Goal: Information Seeking & Learning: Compare options

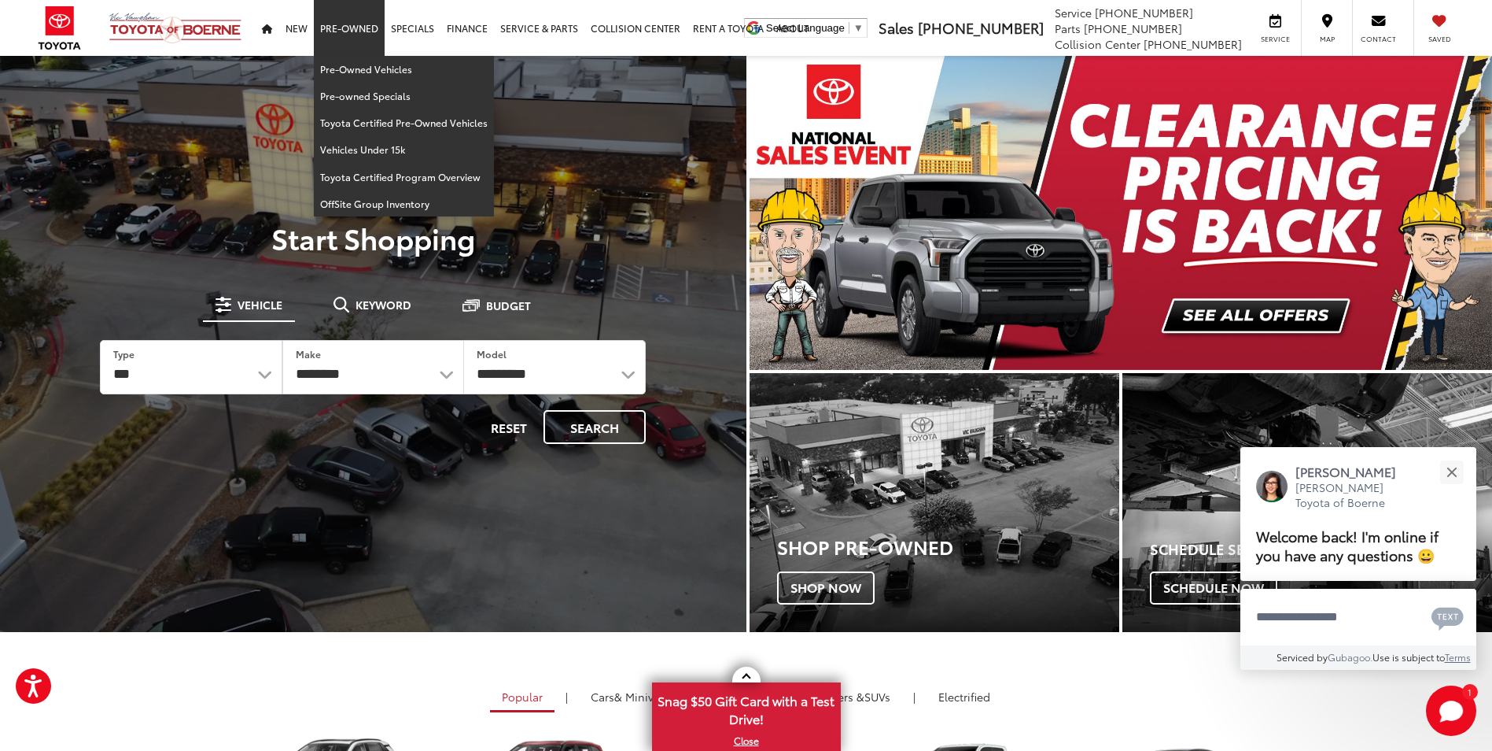
click at [371, 39] on link "Pre-Owned" at bounding box center [349, 28] width 71 height 56
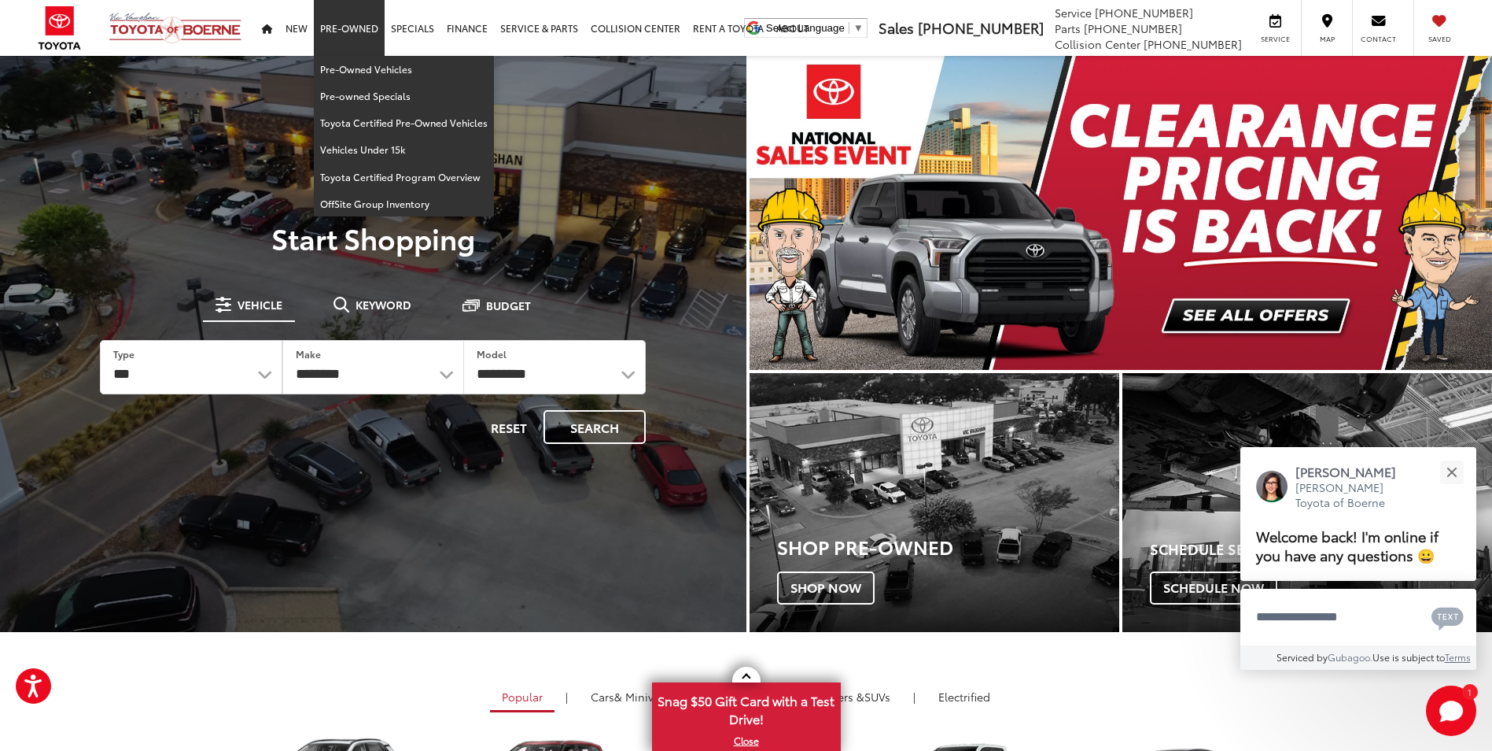
click at [356, 34] on link "Pre-Owned" at bounding box center [349, 28] width 71 height 56
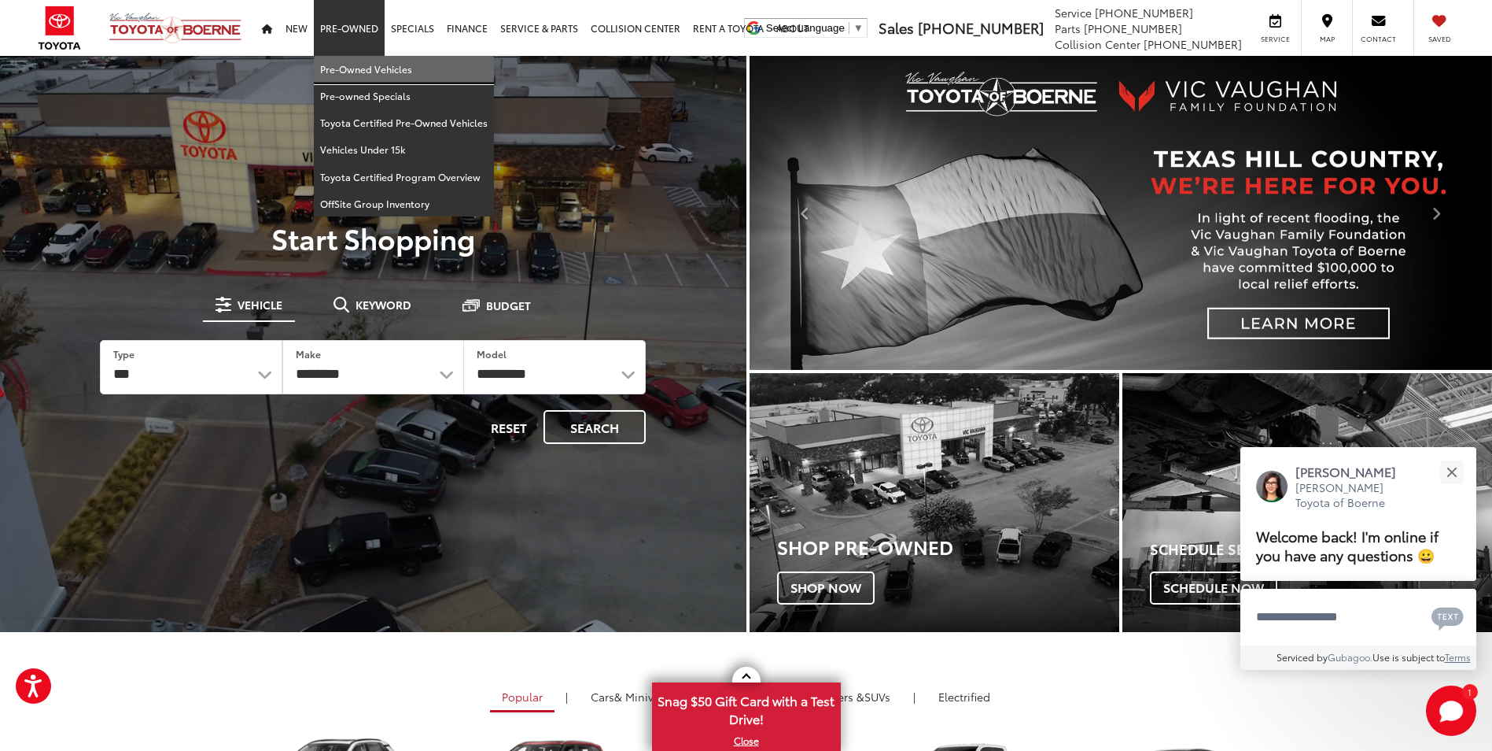
click at [349, 68] on link "Pre-Owned Vehicles" at bounding box center [404, 69] width 180 height 27
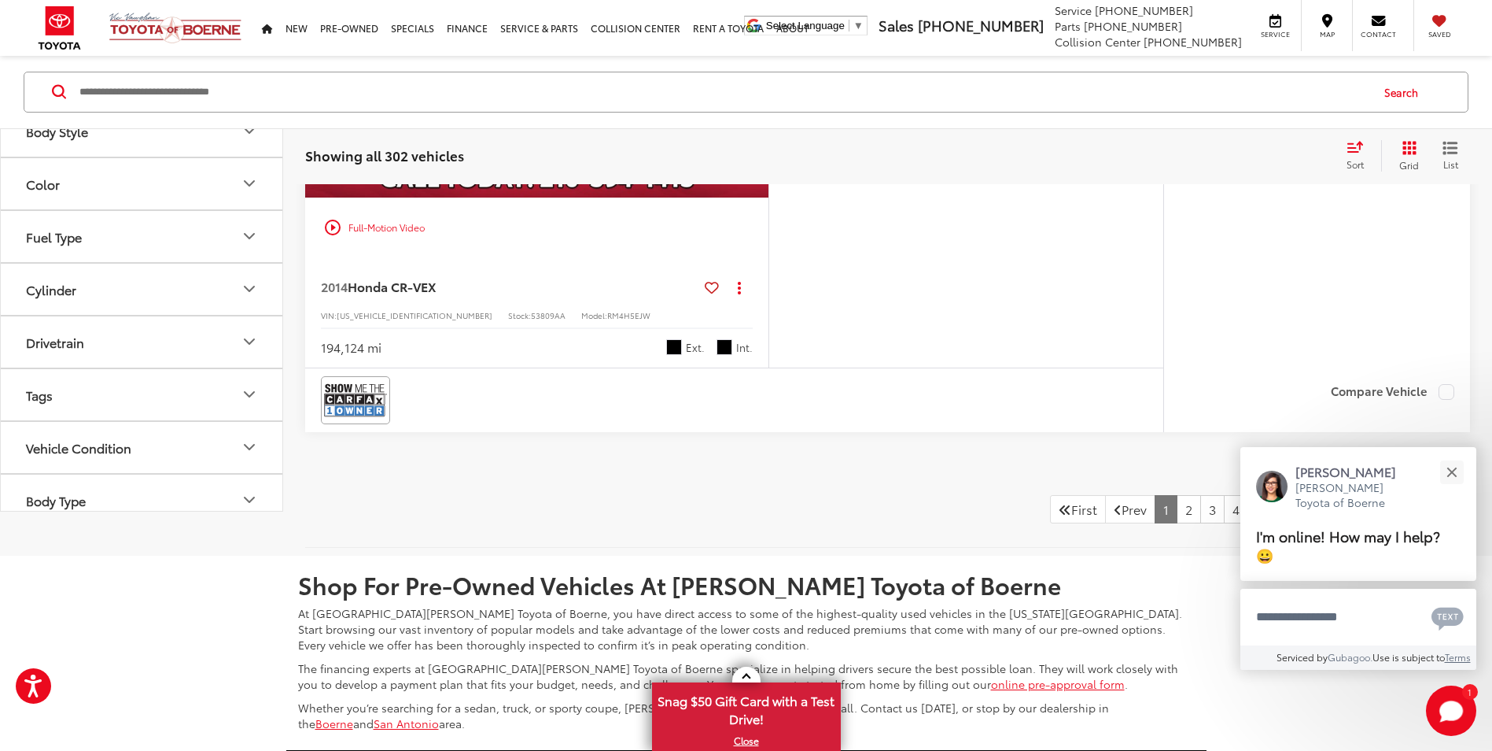
scroll to position [6922, 0]
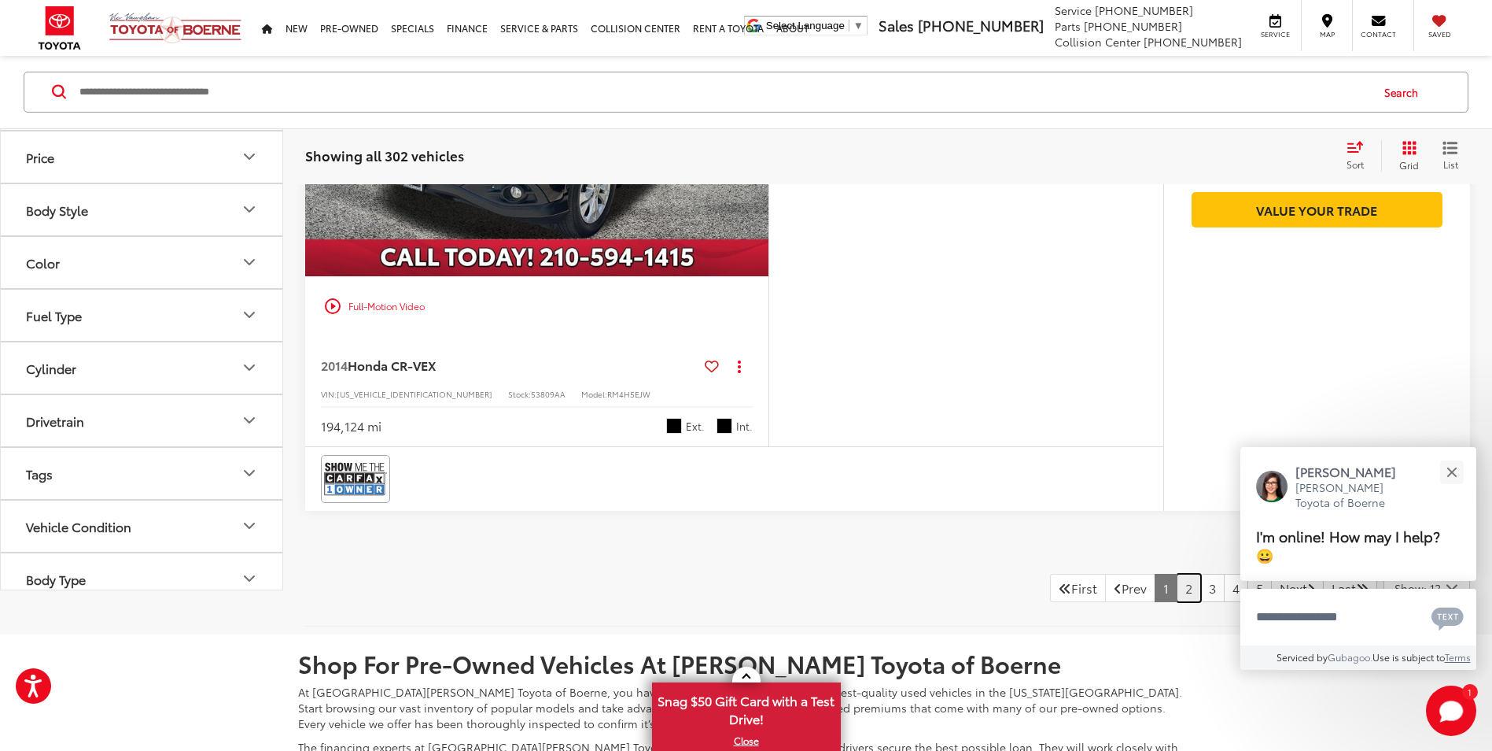
click at [1177, 602] on link "2" at bounding box center [1189, 587] width 24 height 28
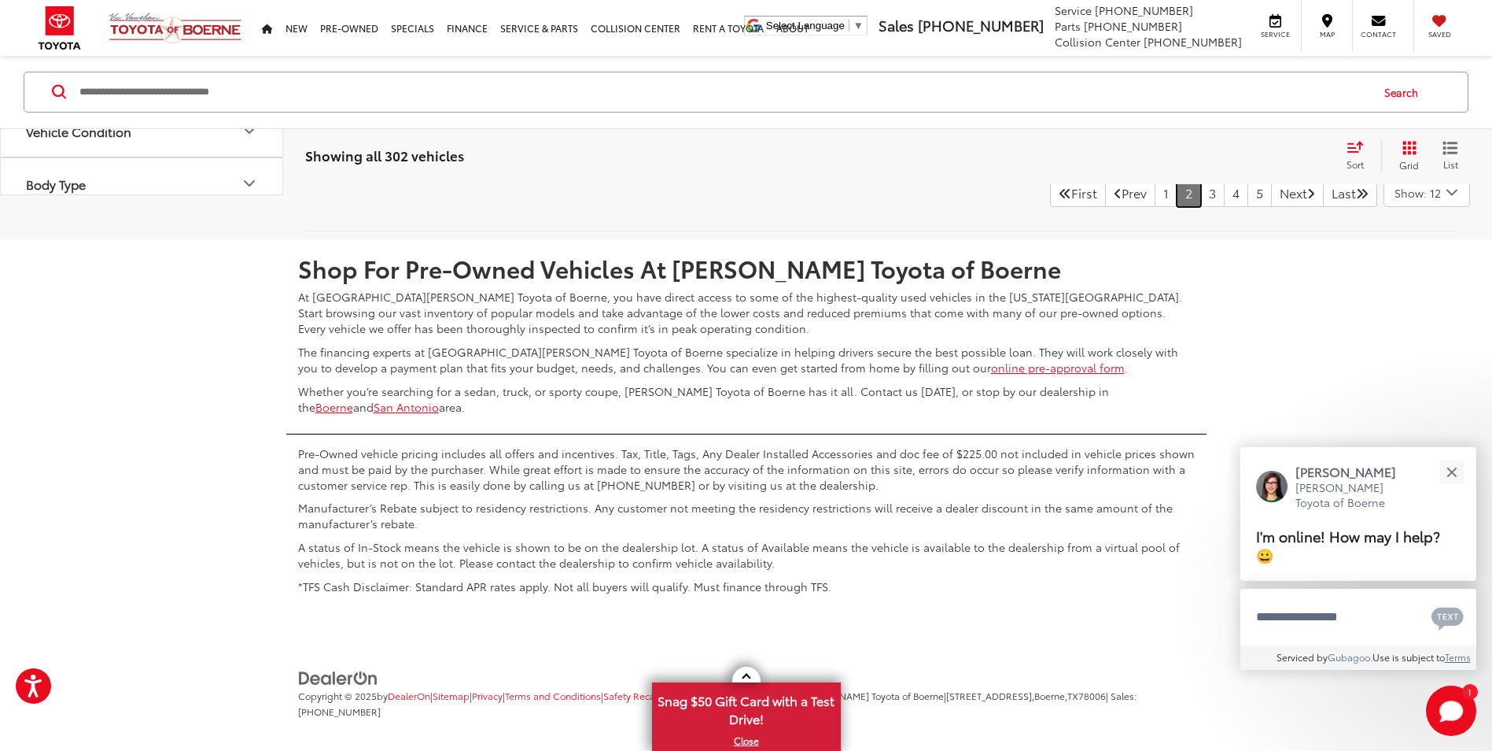
scroll to position [7021, 0]
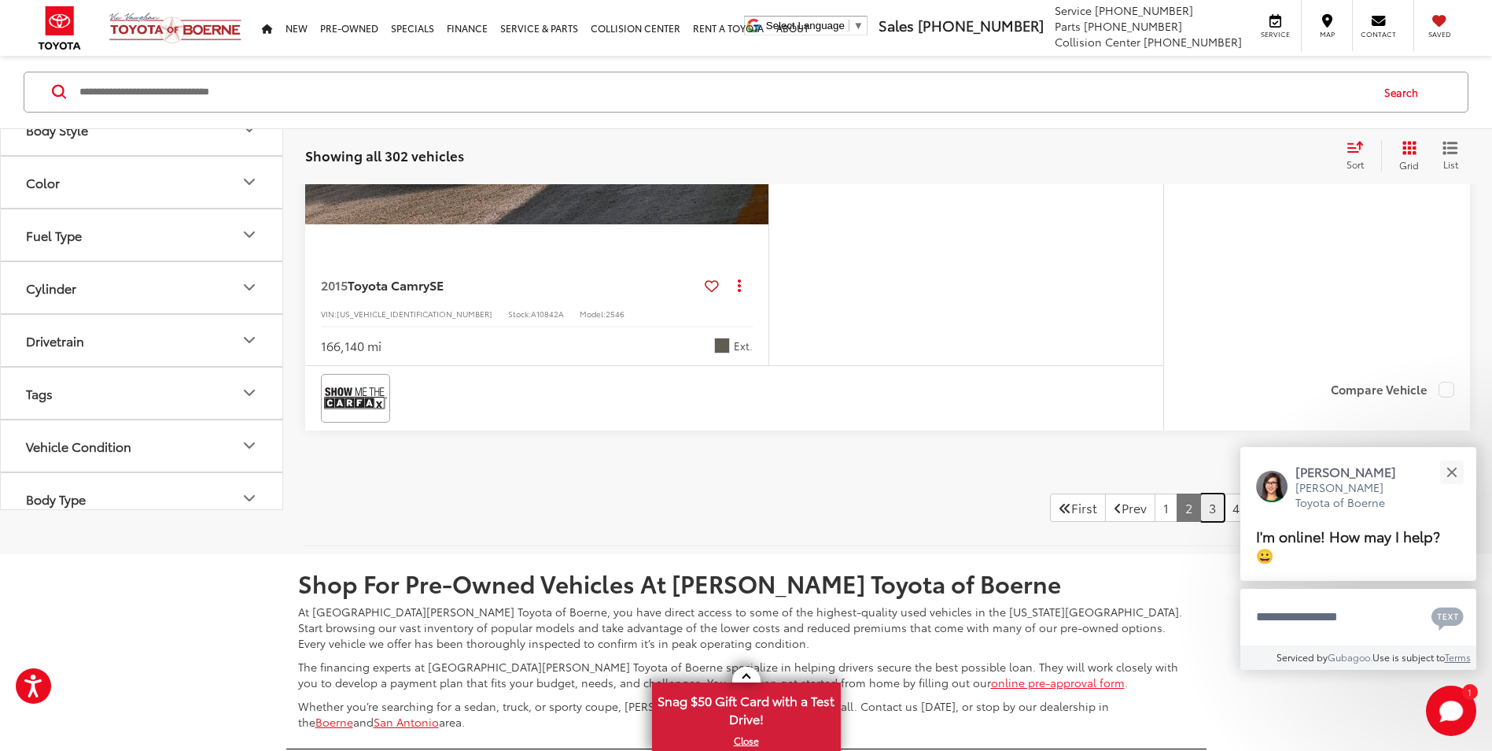
click at [1200, 506] on link "3" at bounding box center [1212, 507] width 24 height 28
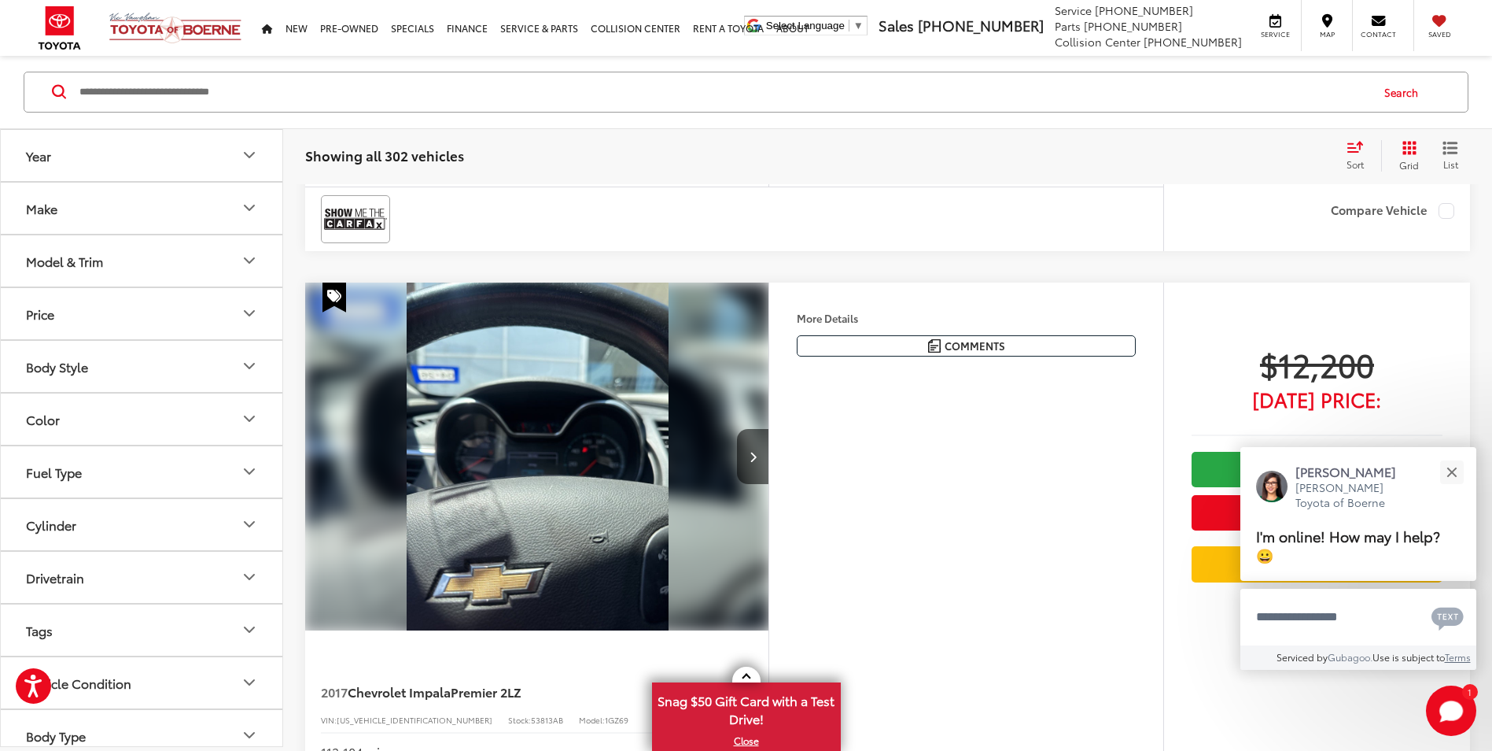
scroll to position [2537, 0]
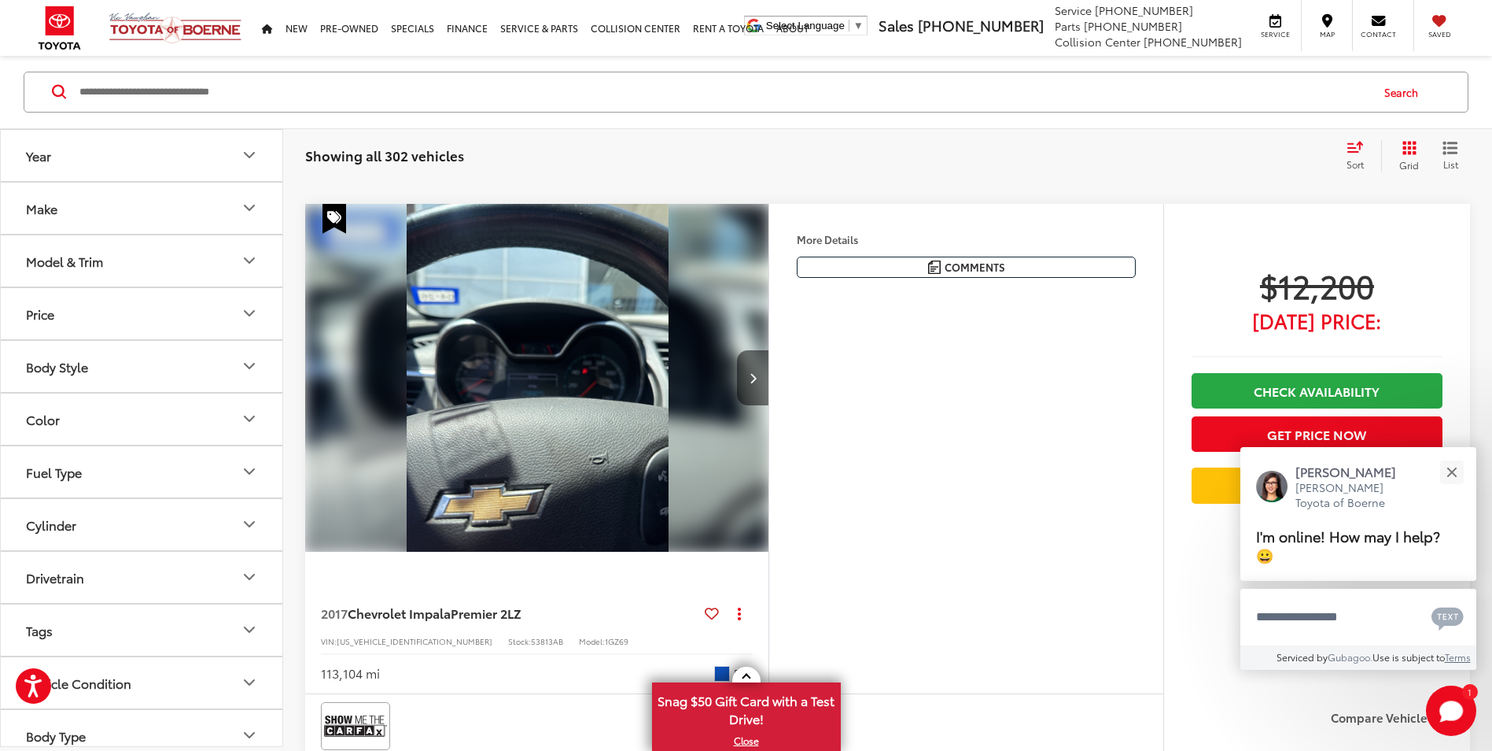
click at [760, 394] on button "Next image" at bounding box center [752, 377] width 31 height 55
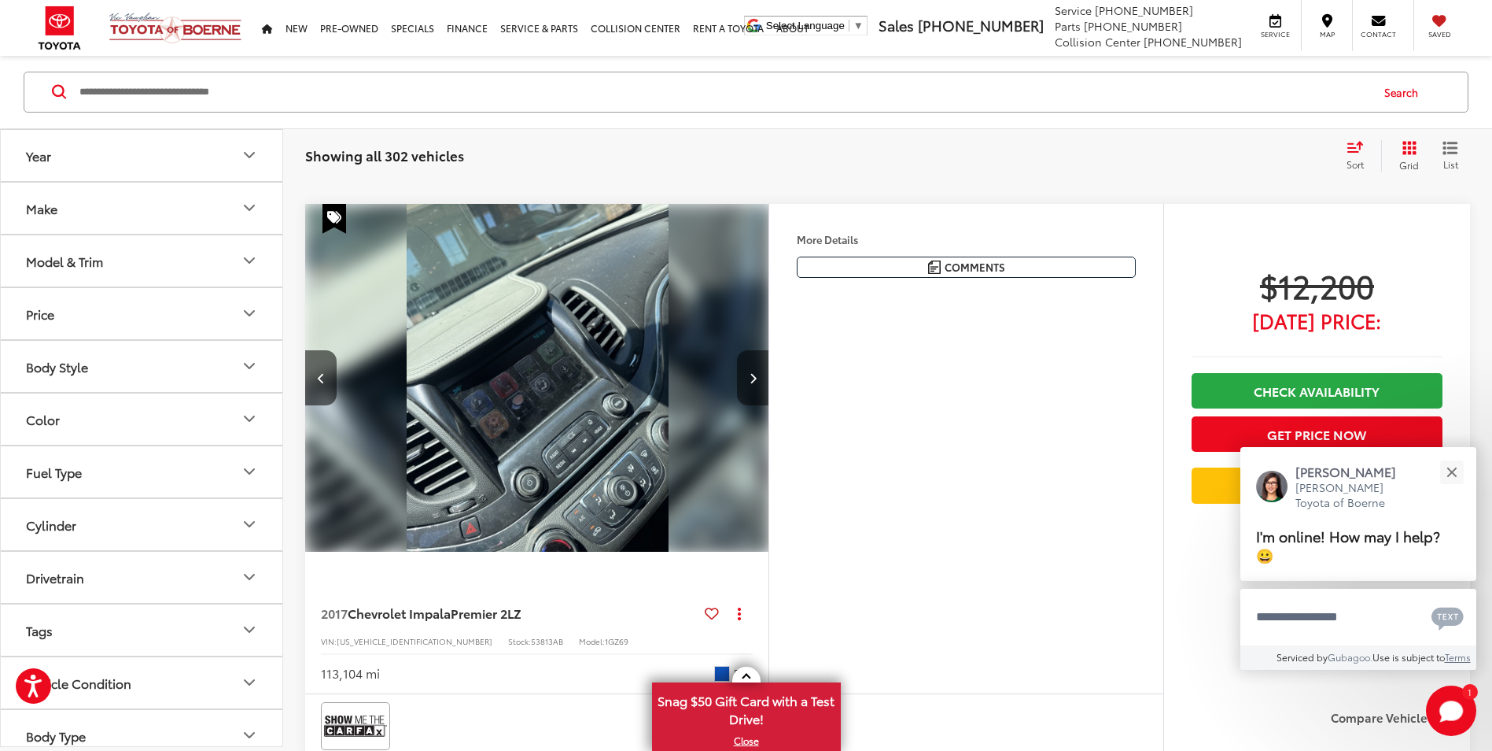
click at [760, 394] on button "Next image" at bounding box center [752, 377] width 31 height 55
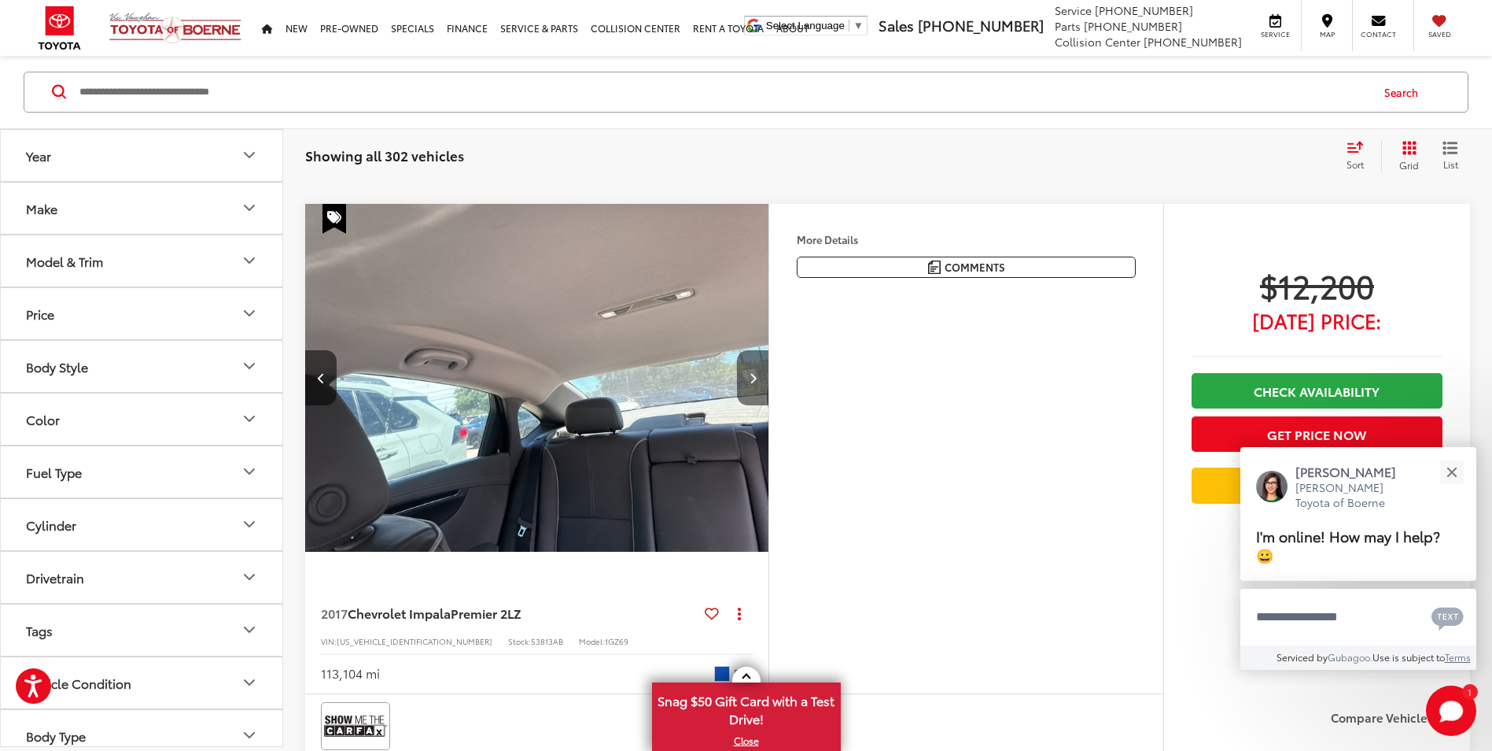
click at [760, 394] on button "Next image" at bounding box center [752, 377] width 31 height 55
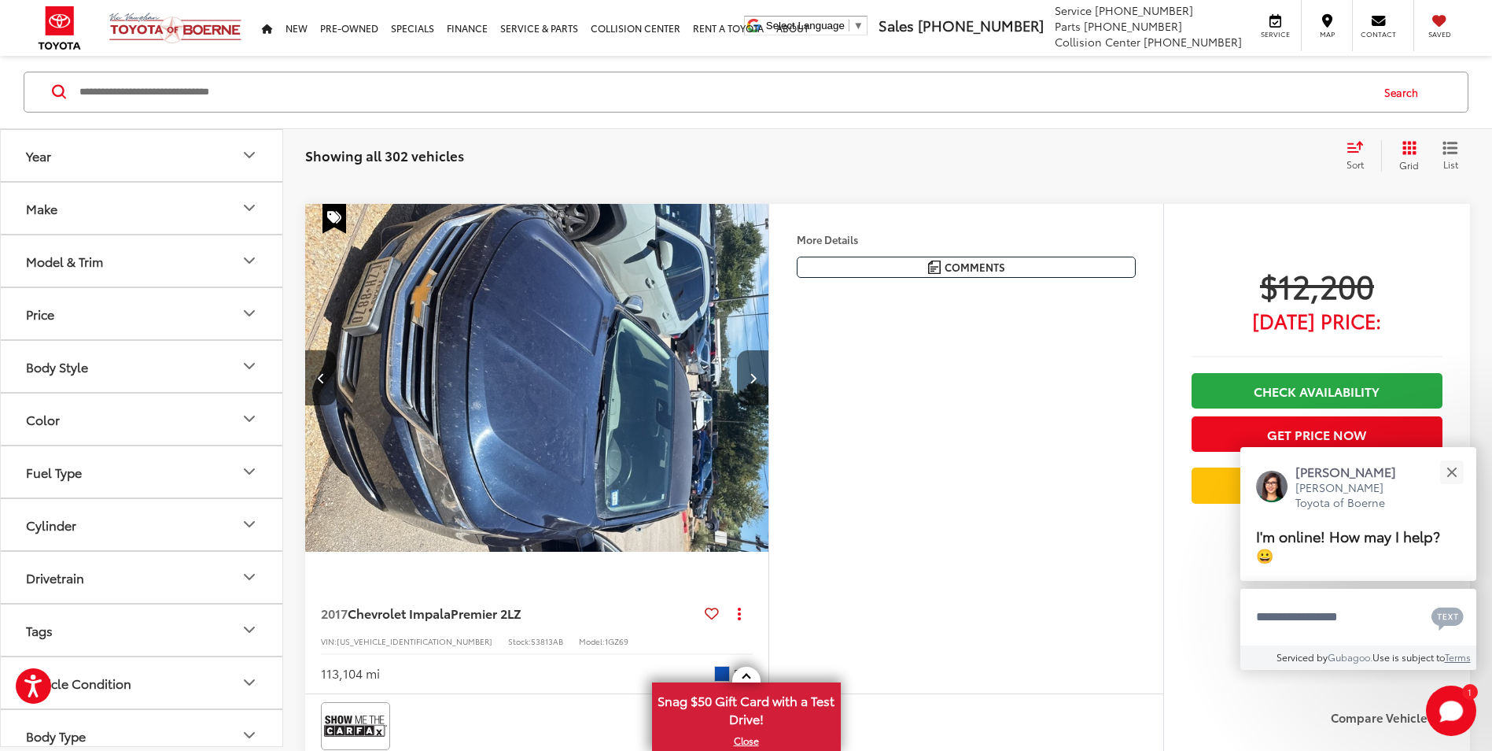
click at [760, 394] on button "Next image" at bounding box center [752, 377] width 31 height 55
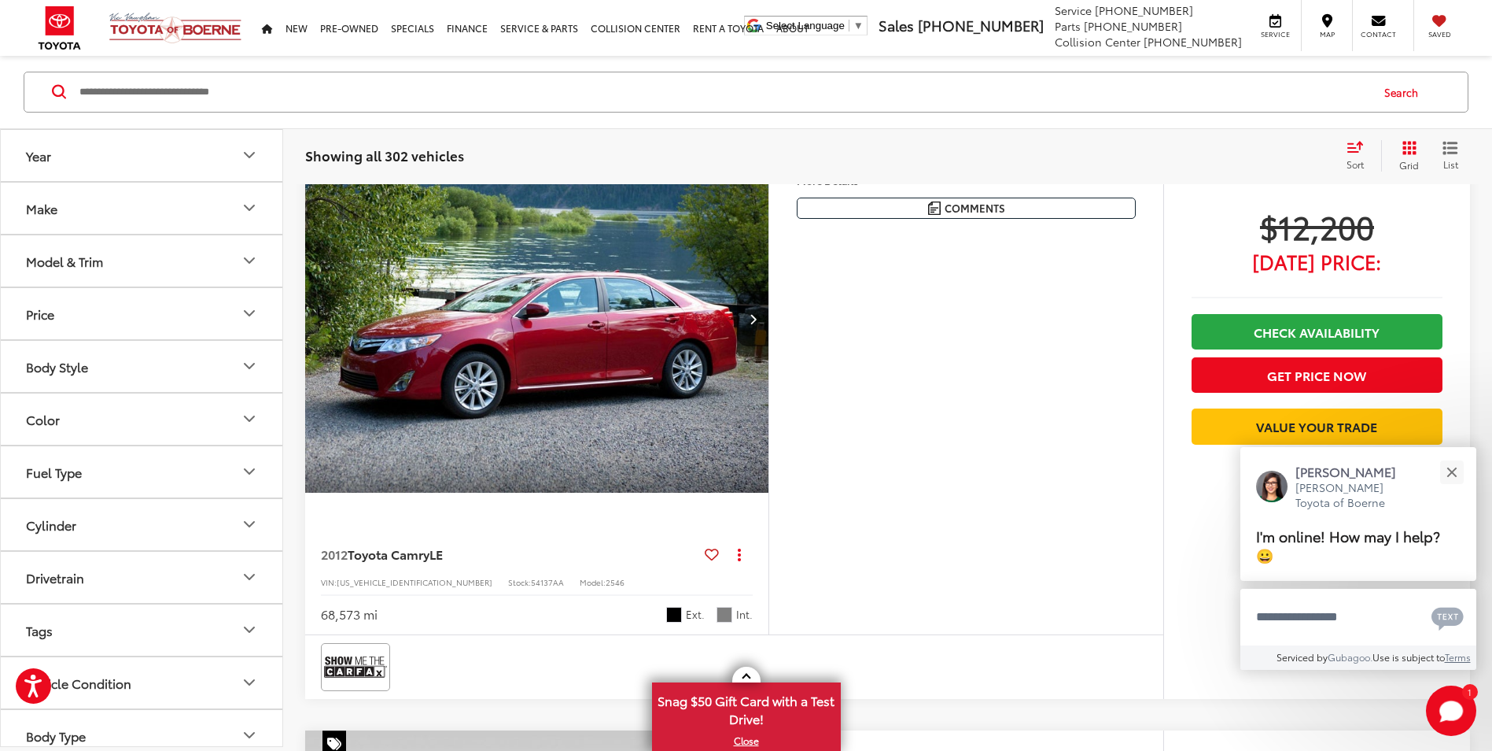
scroll to position [3717, 0]
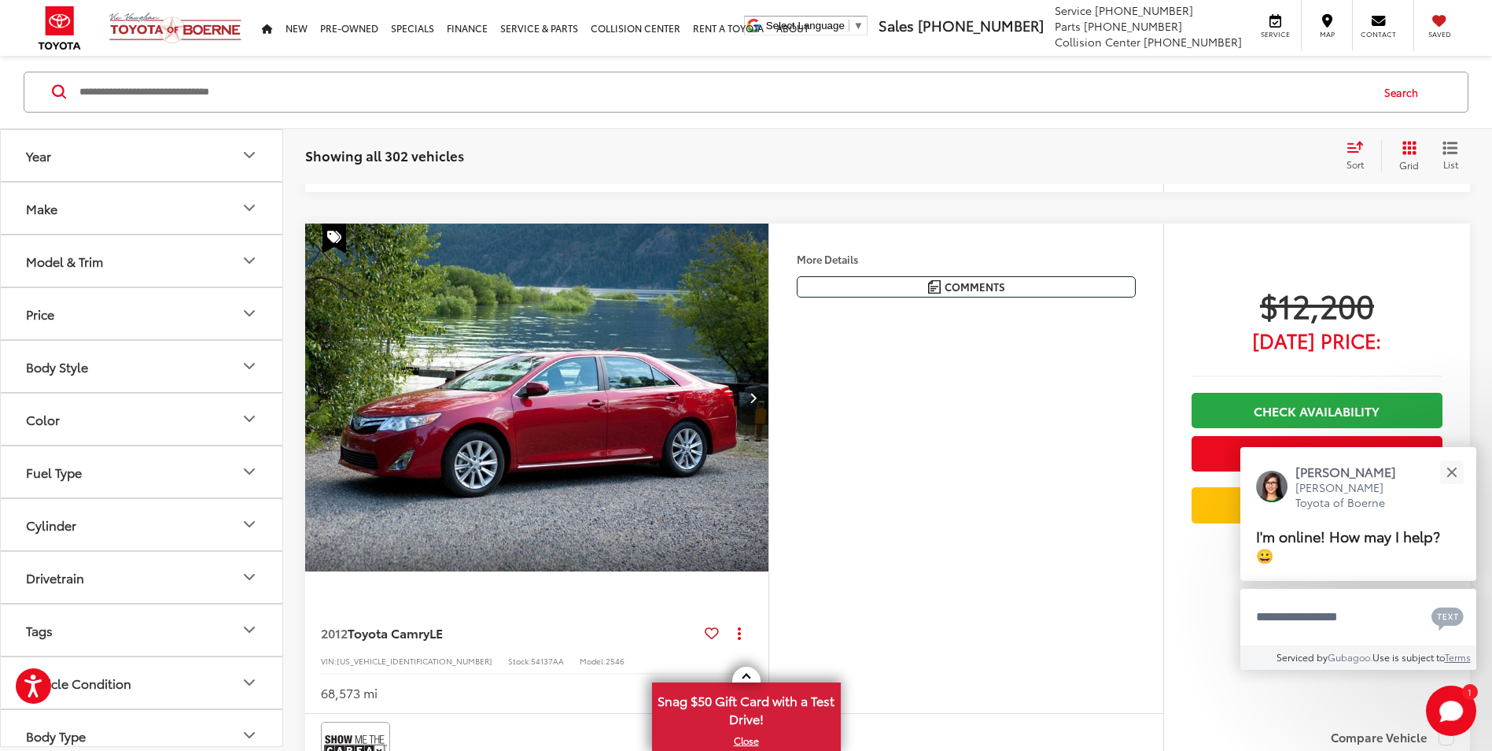
click at [741, 397] on button "Next image" at bounding box center [752, 397] width 31 height 55
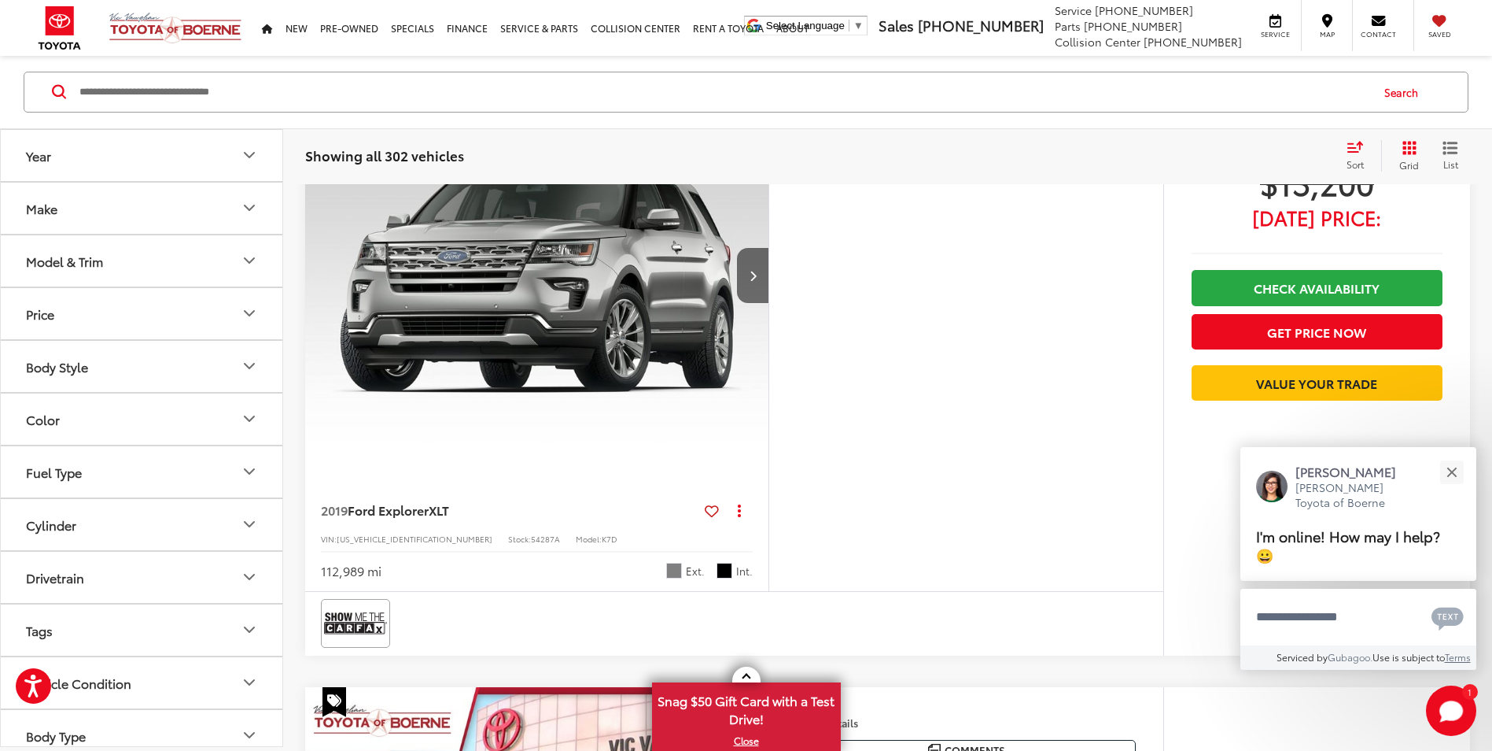
scroll to position [4346, 0]
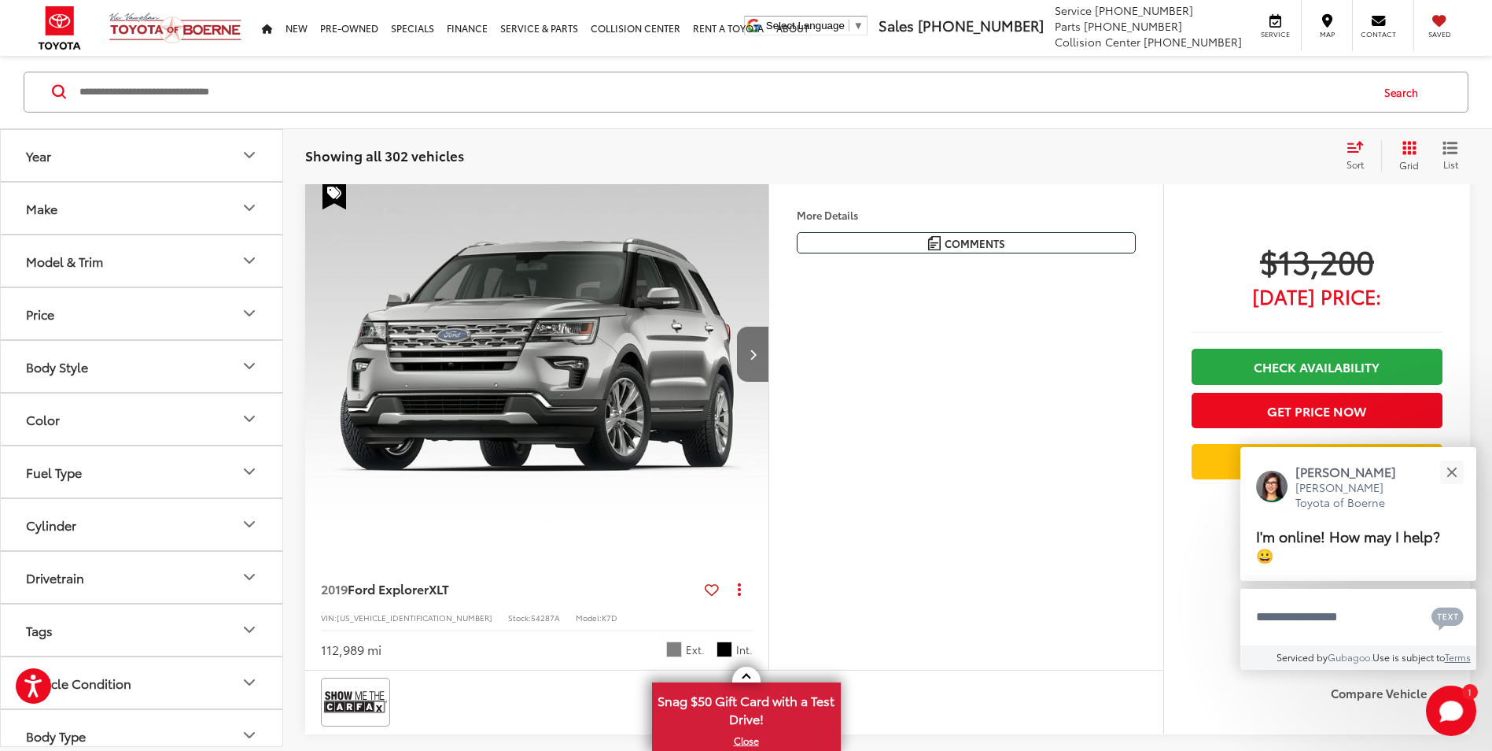
click at [745, 356] on button "Next image" at bounding box center [752, 353] width 31 height 55
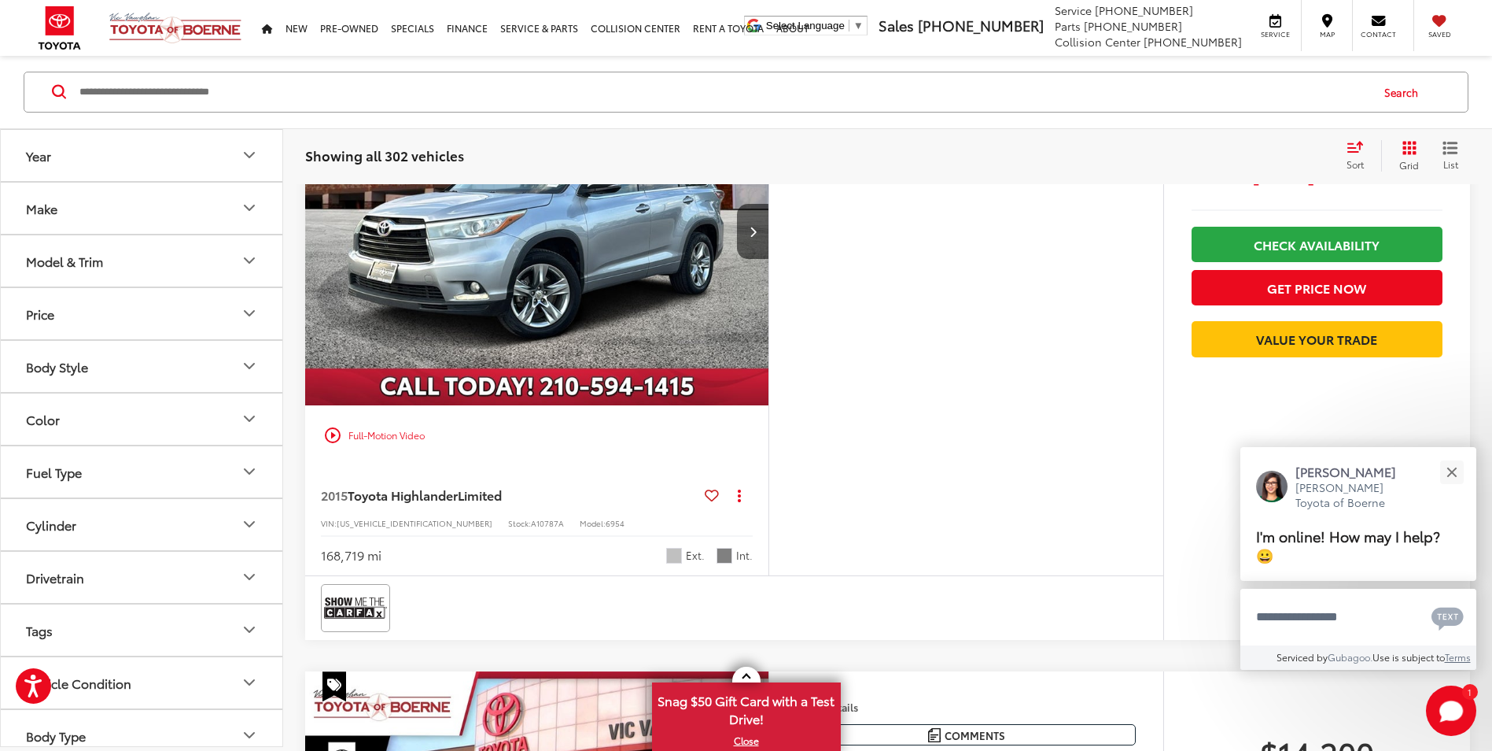
scroll to position [4976, 0]
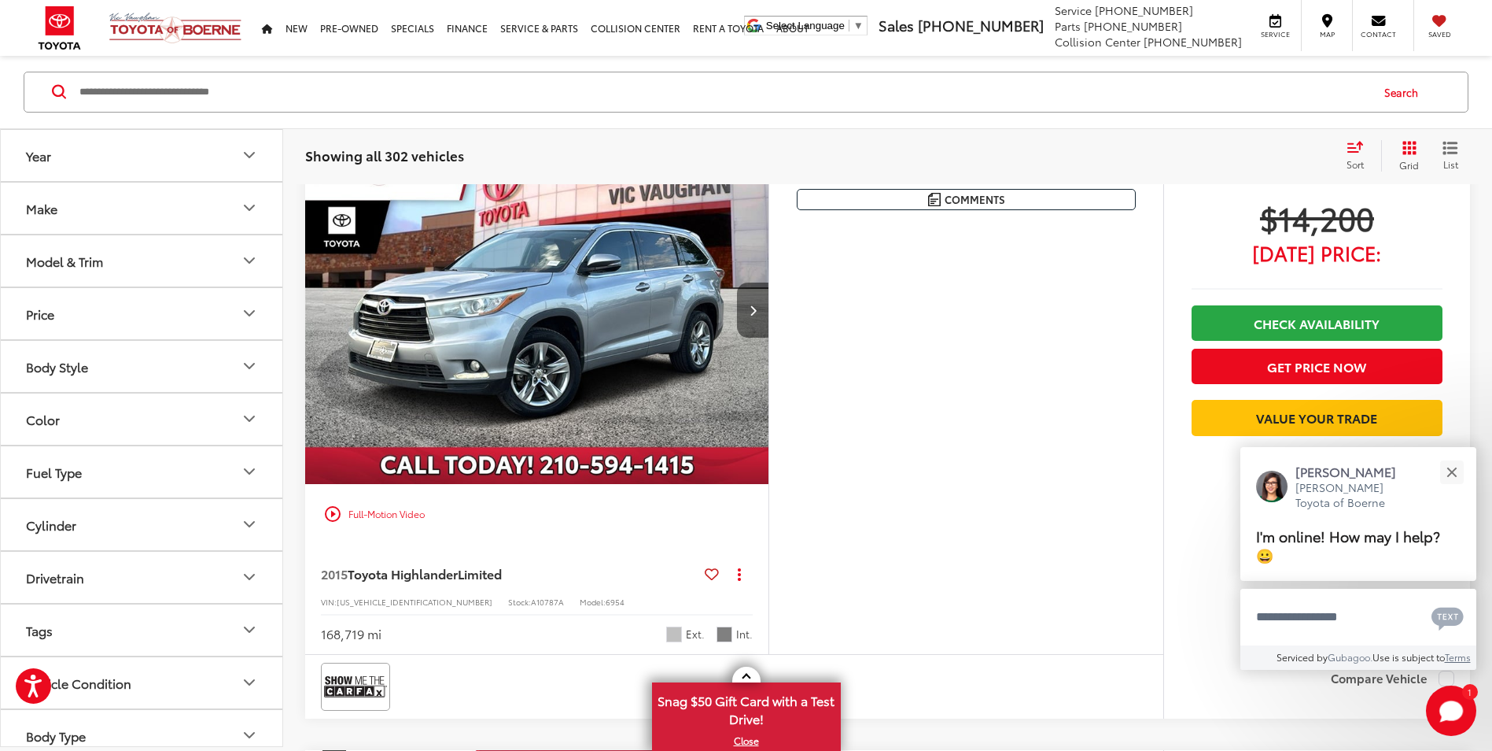
click at [746, 317] on button "Next image" at bounding box center [752, 309] width 31 height 55
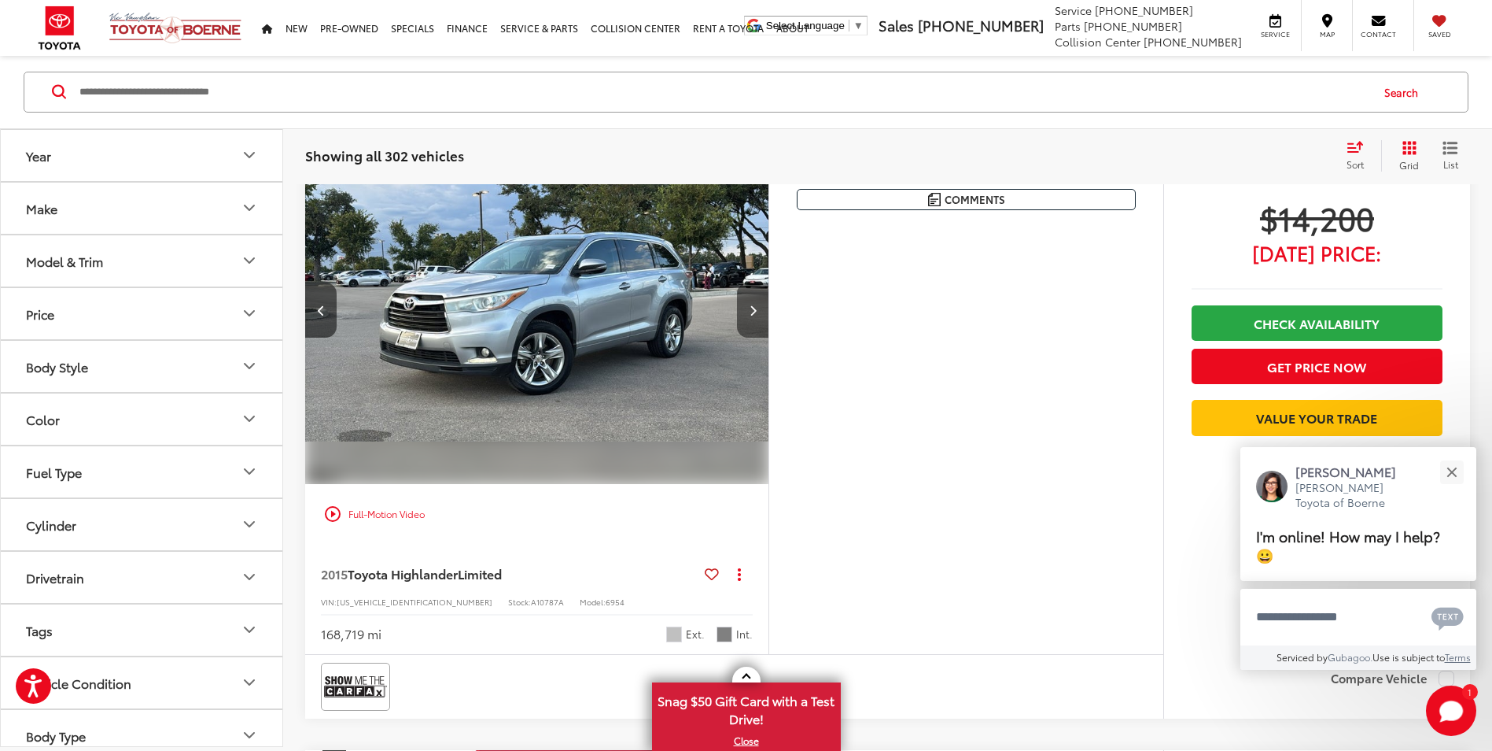
click at [746, 317] on button "Next image" at bounding box center [752, 309] width 31 height 55
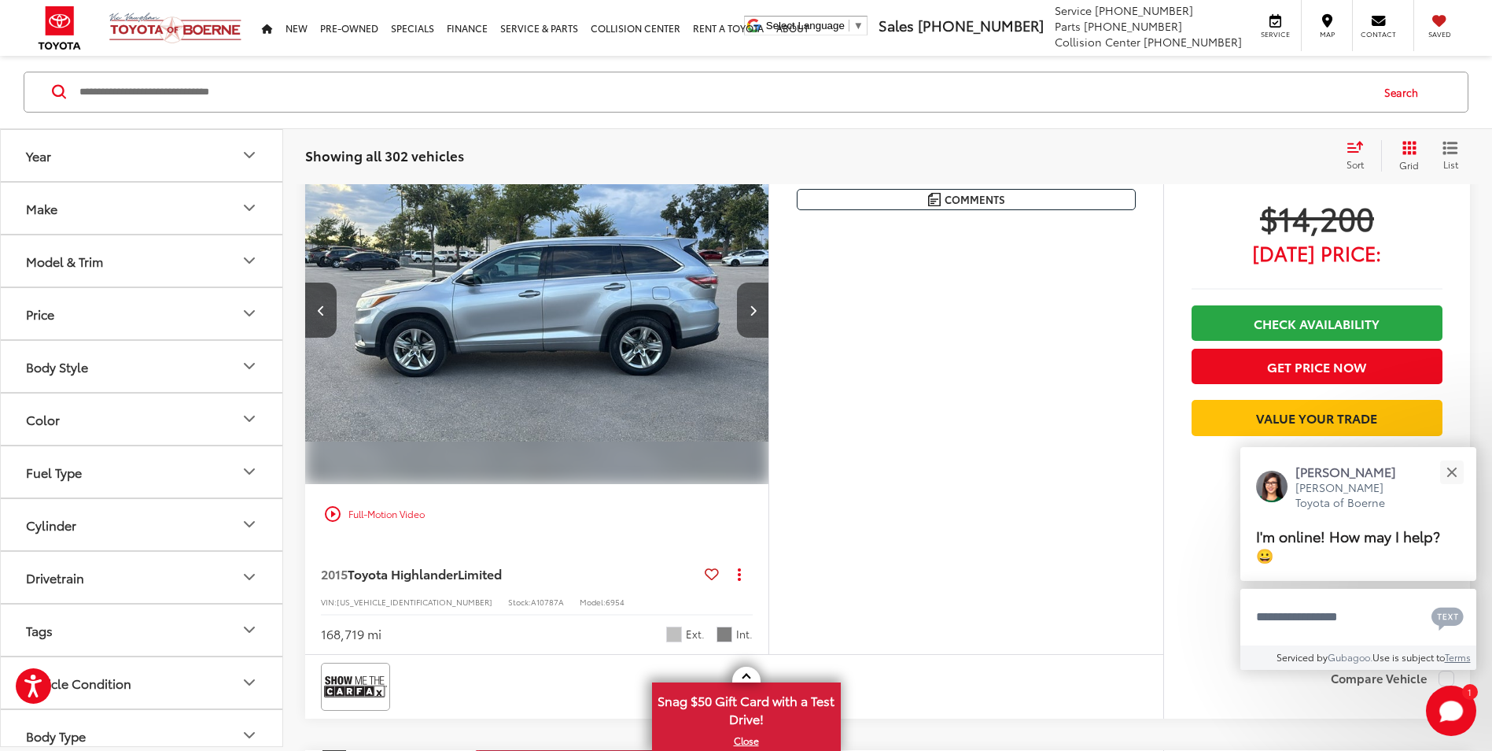
click at [746, 317] on button "Next image" at bounding box center [752, 309] width 31 height 55
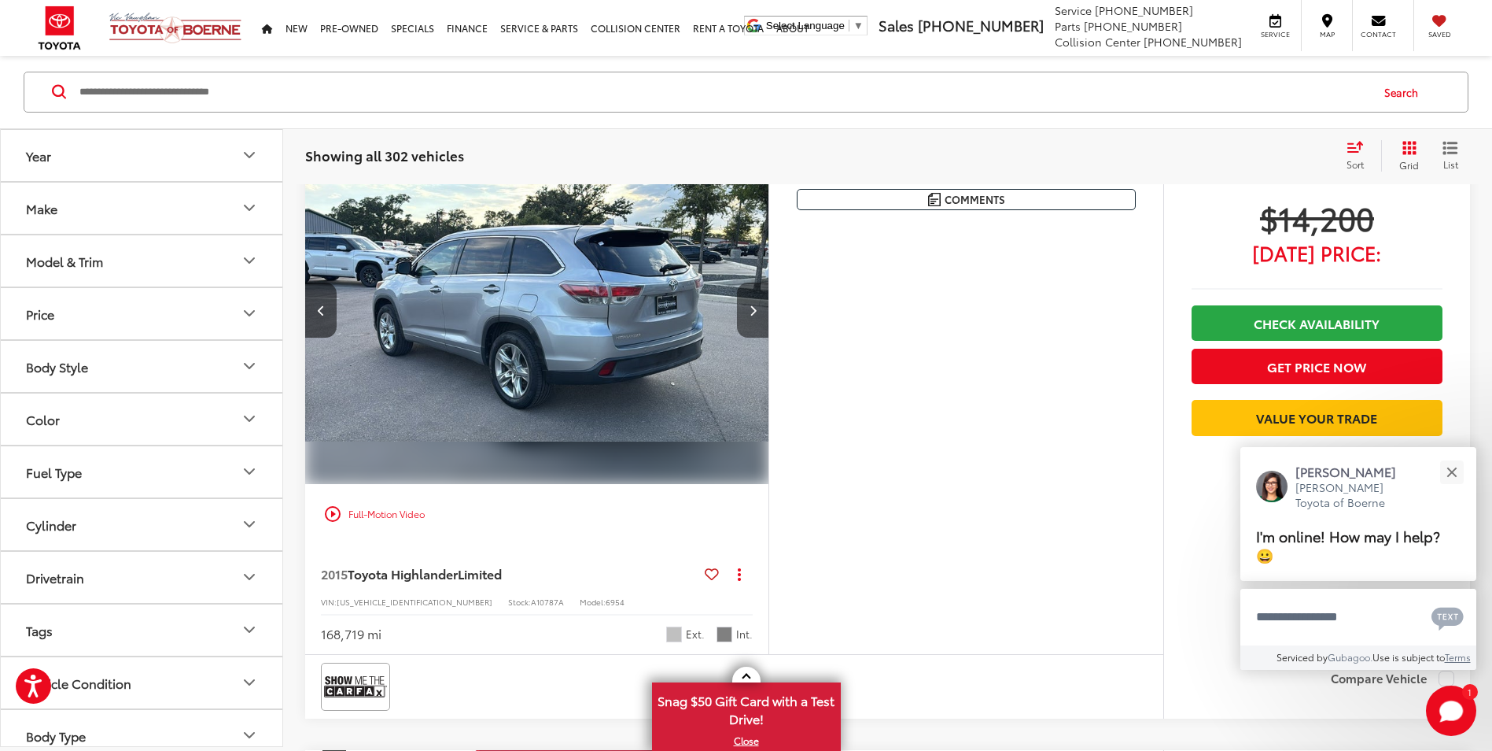
click at [746, 317] on button "Next image" at bounding box center [752, 309] width 31 height 55
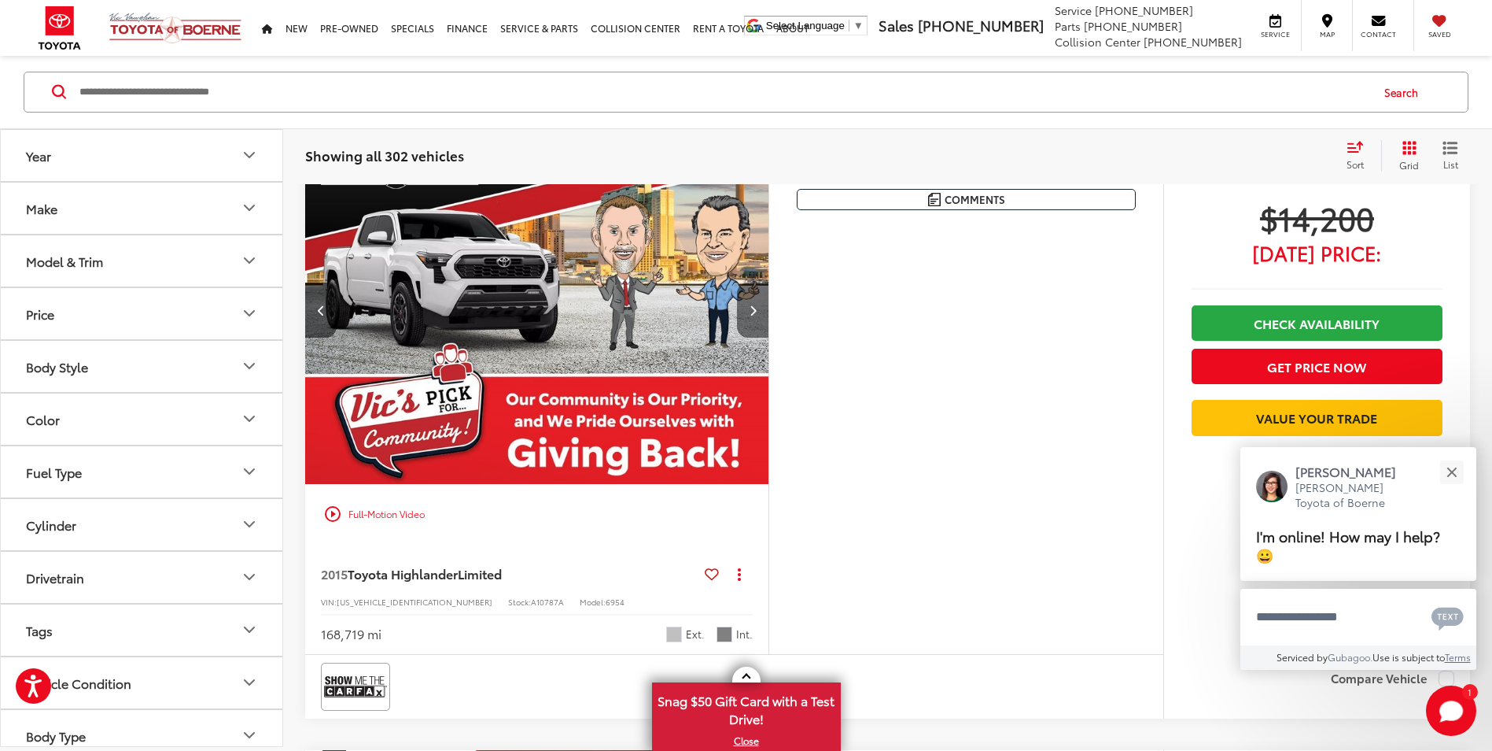
click at [746, 317] on button "Next image" at bounding box center [752, 309] width 31 height 55
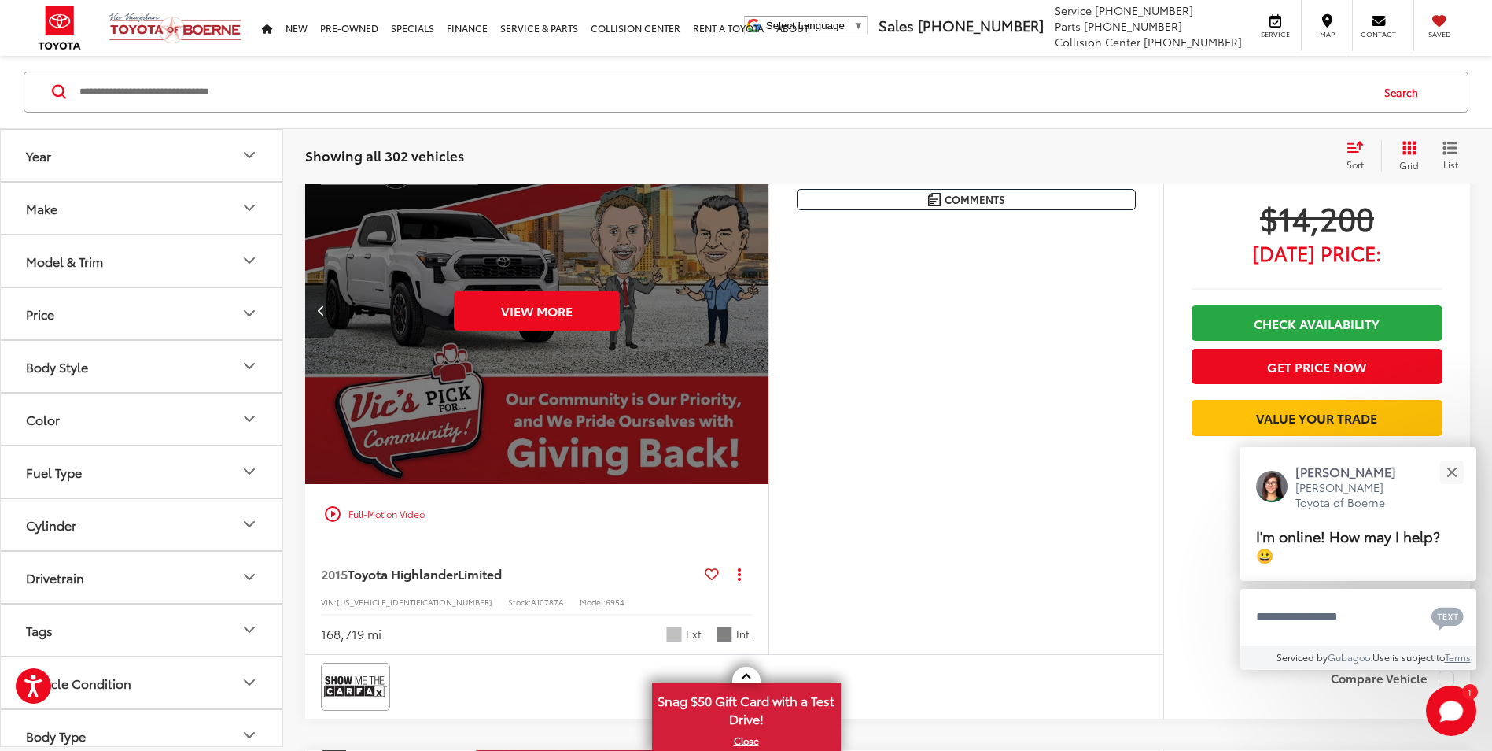
click at [746, 317] on div "View More" at bounding box center [537, 310] width 466 height 349
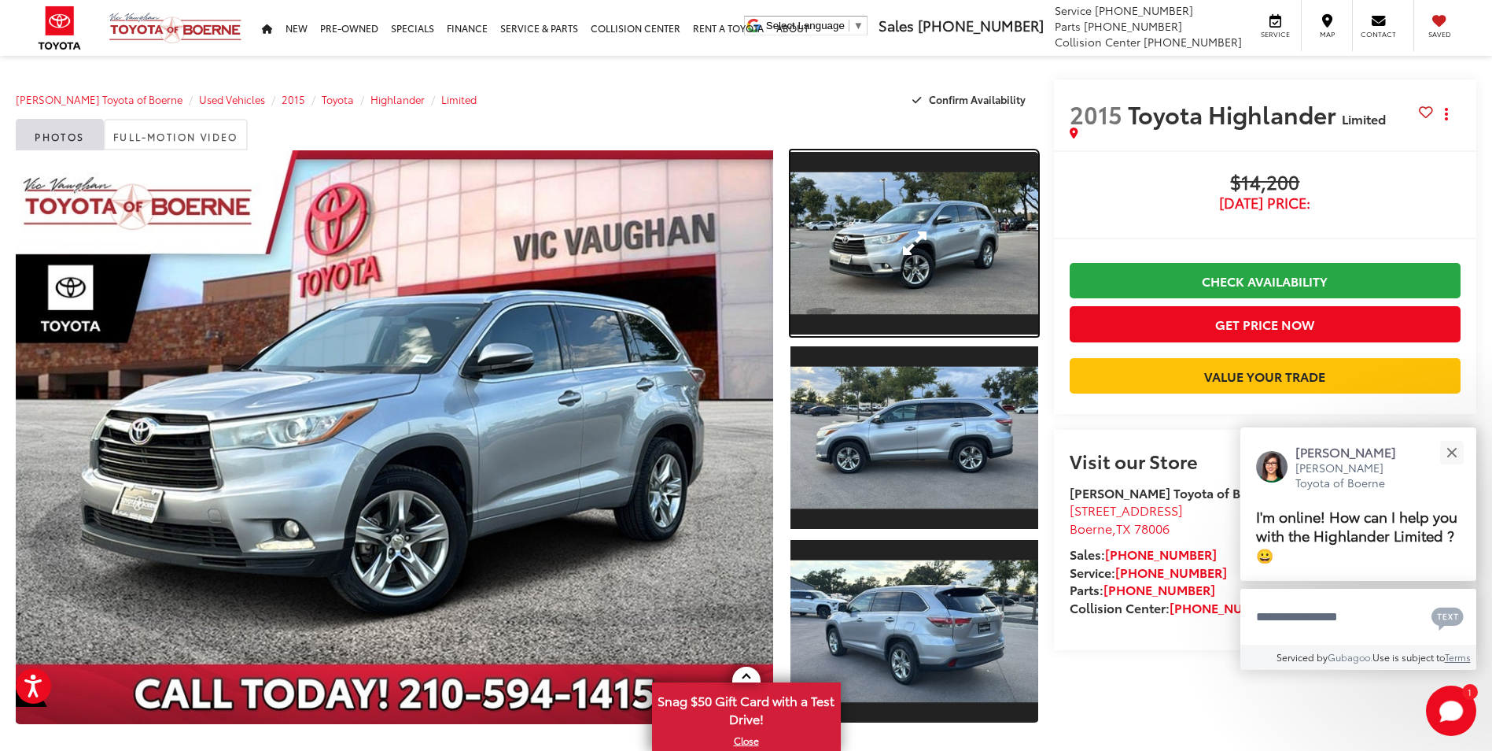
click at [951, 251] on link "Expand Photo 1" at bounding box center [914, 243] width 247 height 186
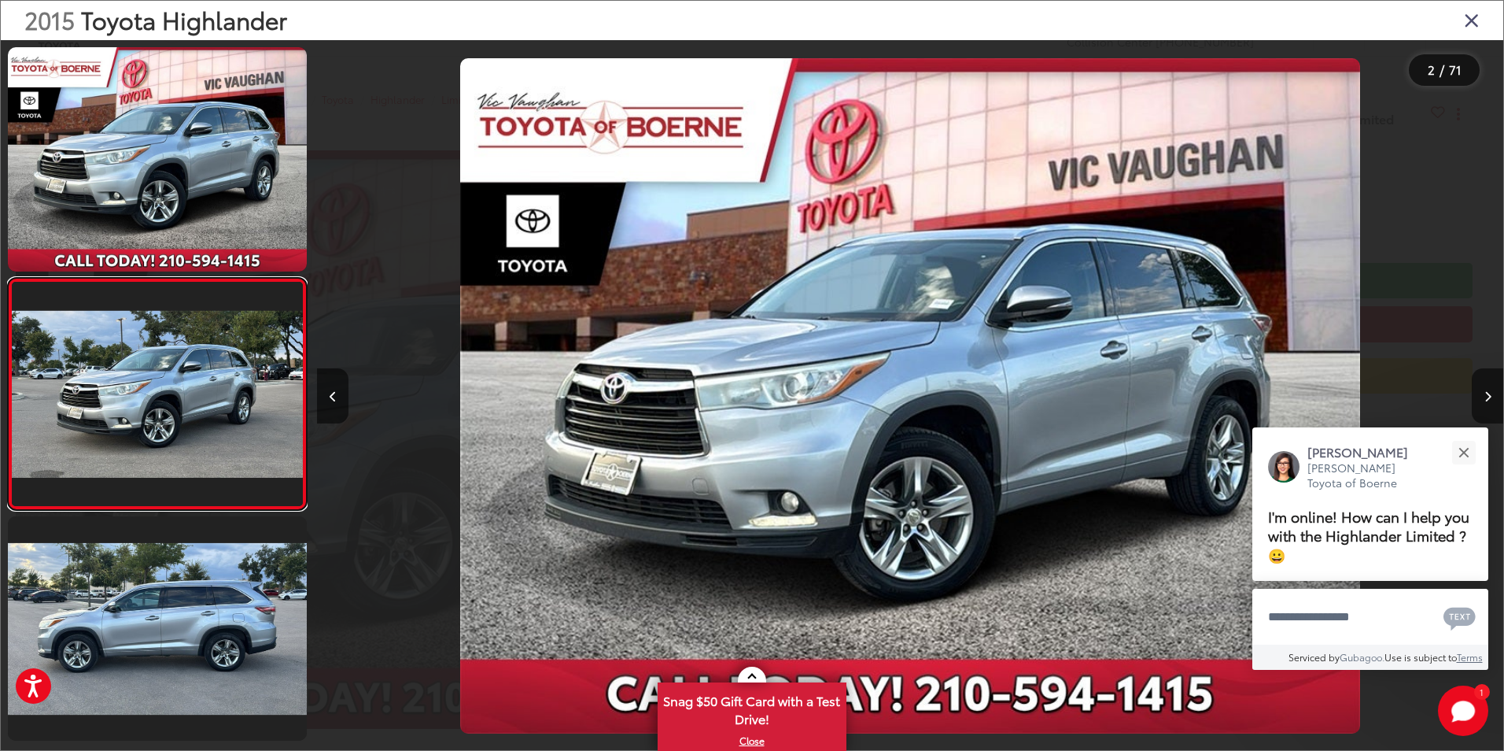
scroll to position [44, 0]
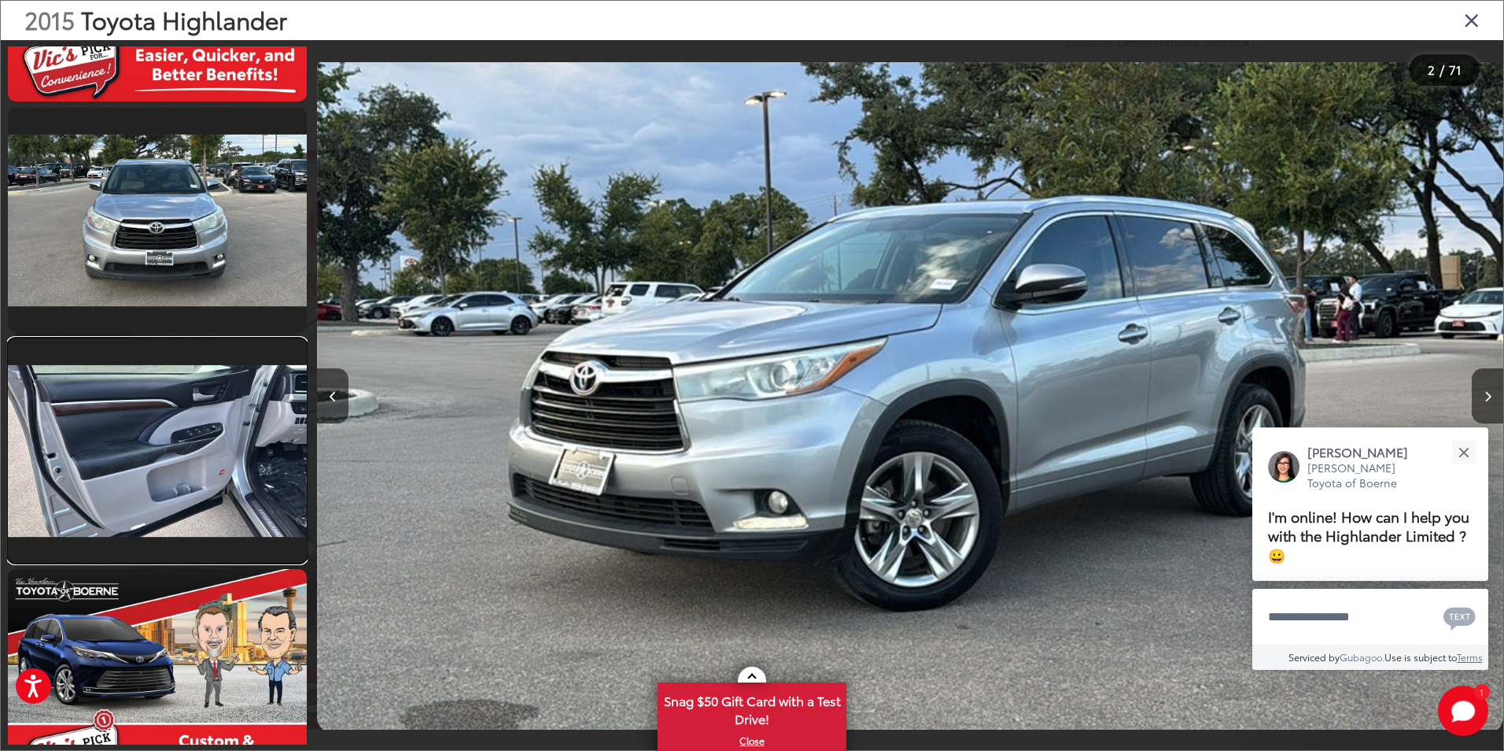
click at [231, 500] on link at bounding box center [157, 450] width 299 height 224
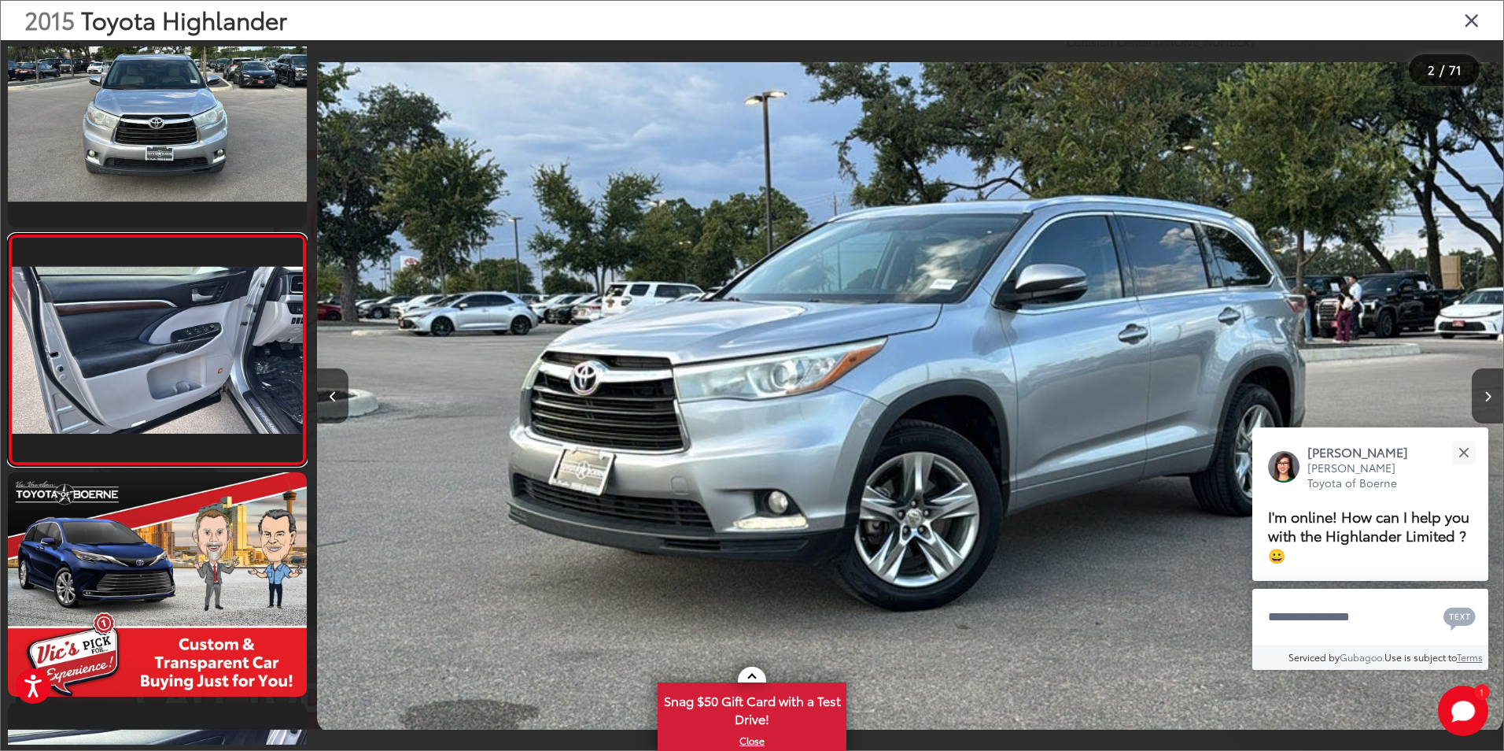
scroll to position [0, 14236]
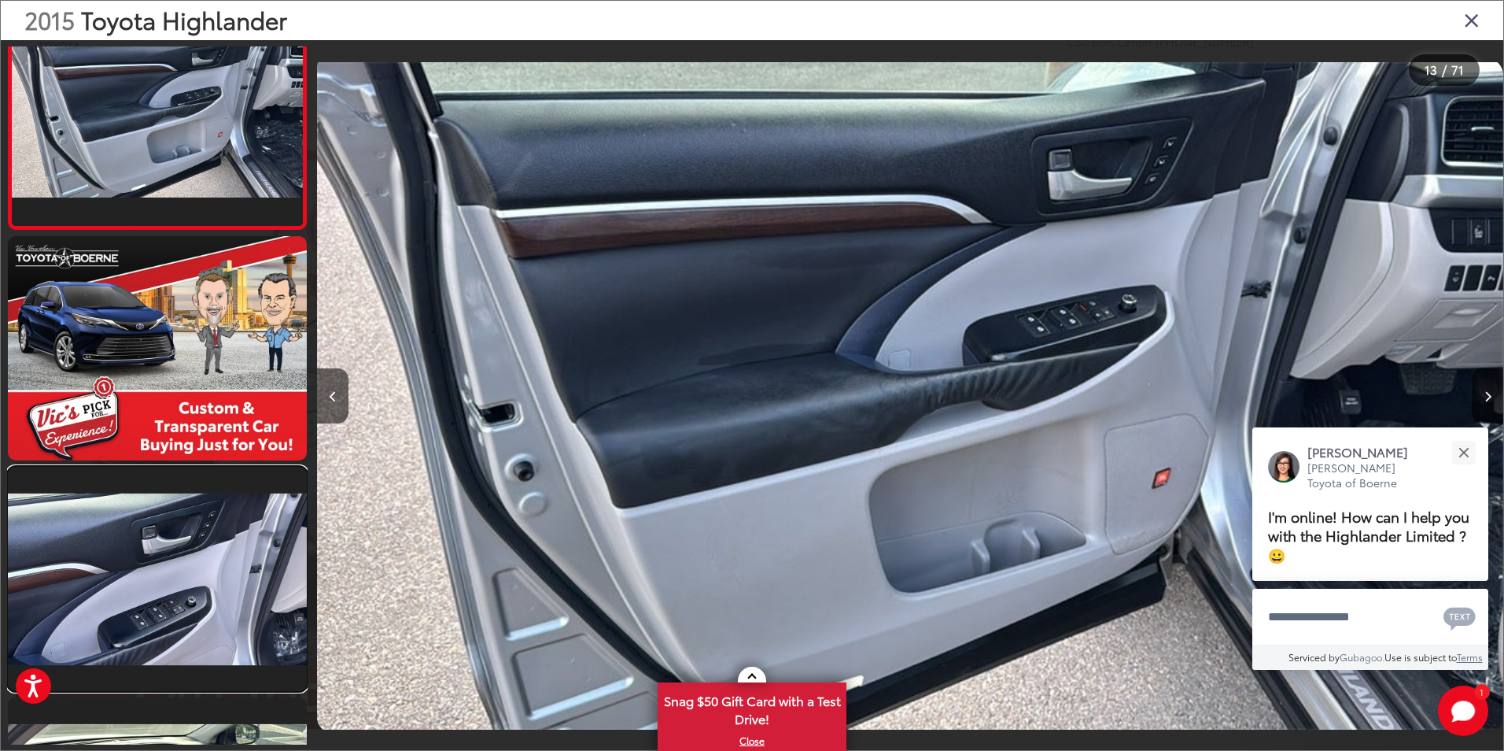
click at [231, 500] on link at bounding box center [157, 579] width 299 height 224
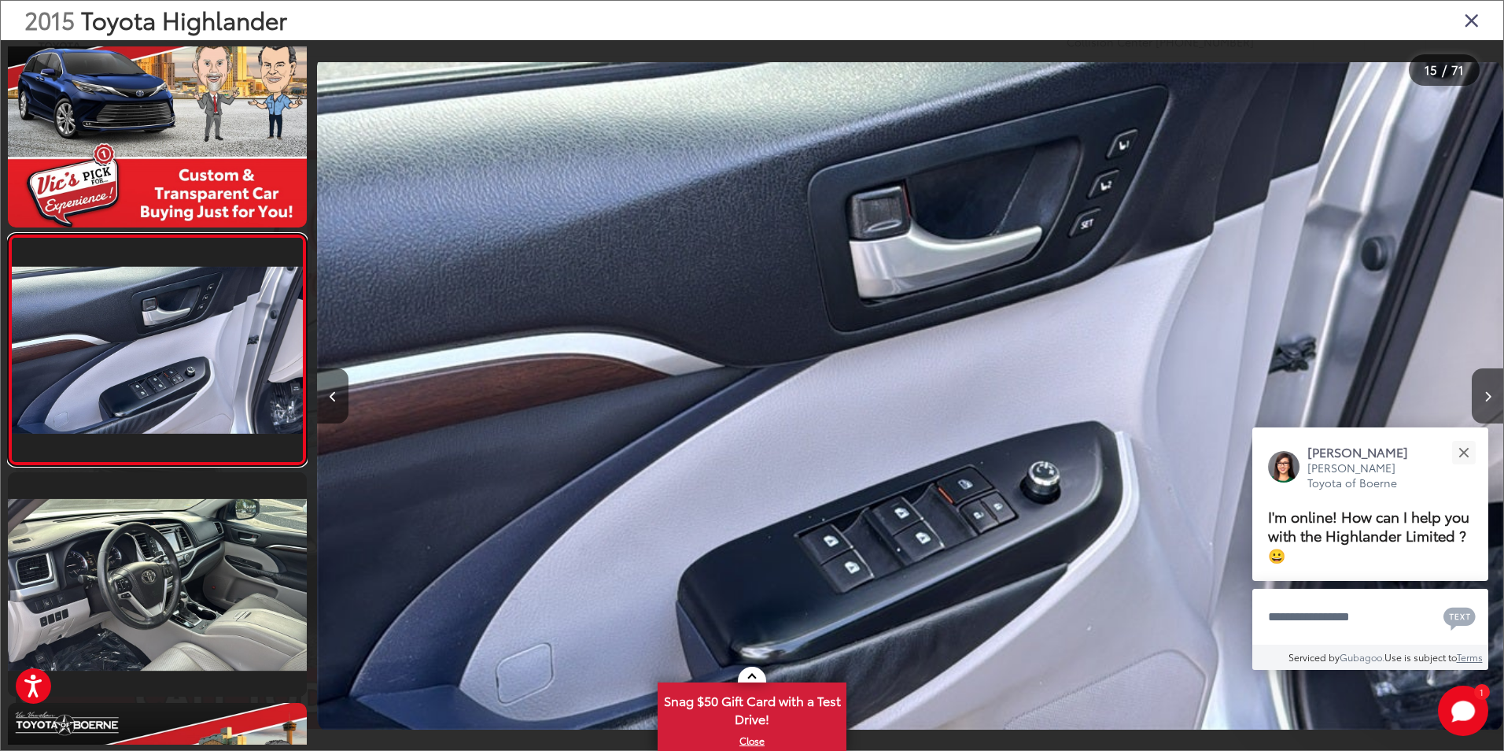
scroll to position [3355, 0]
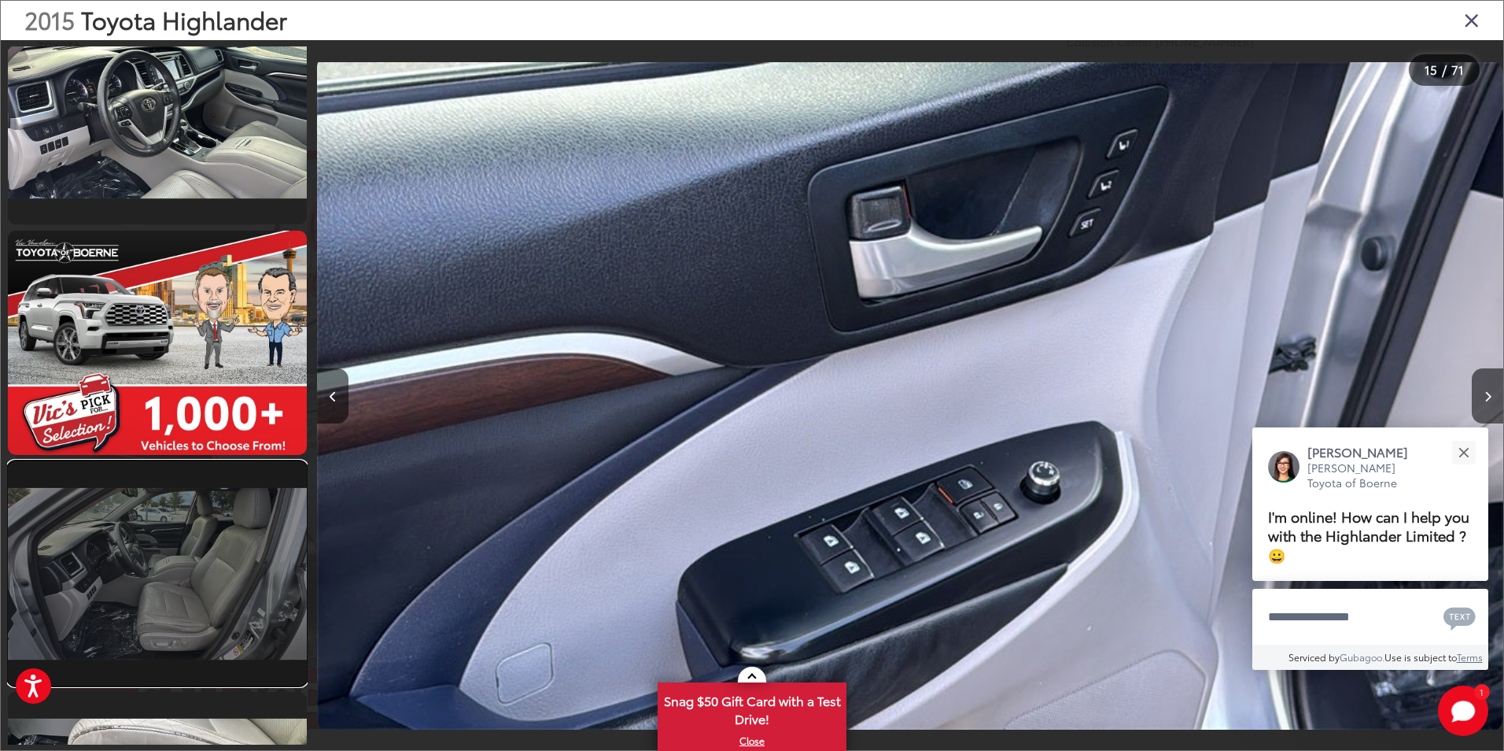
click at [229, 515] on link at bounding box center [157, 573] width 299 height 224
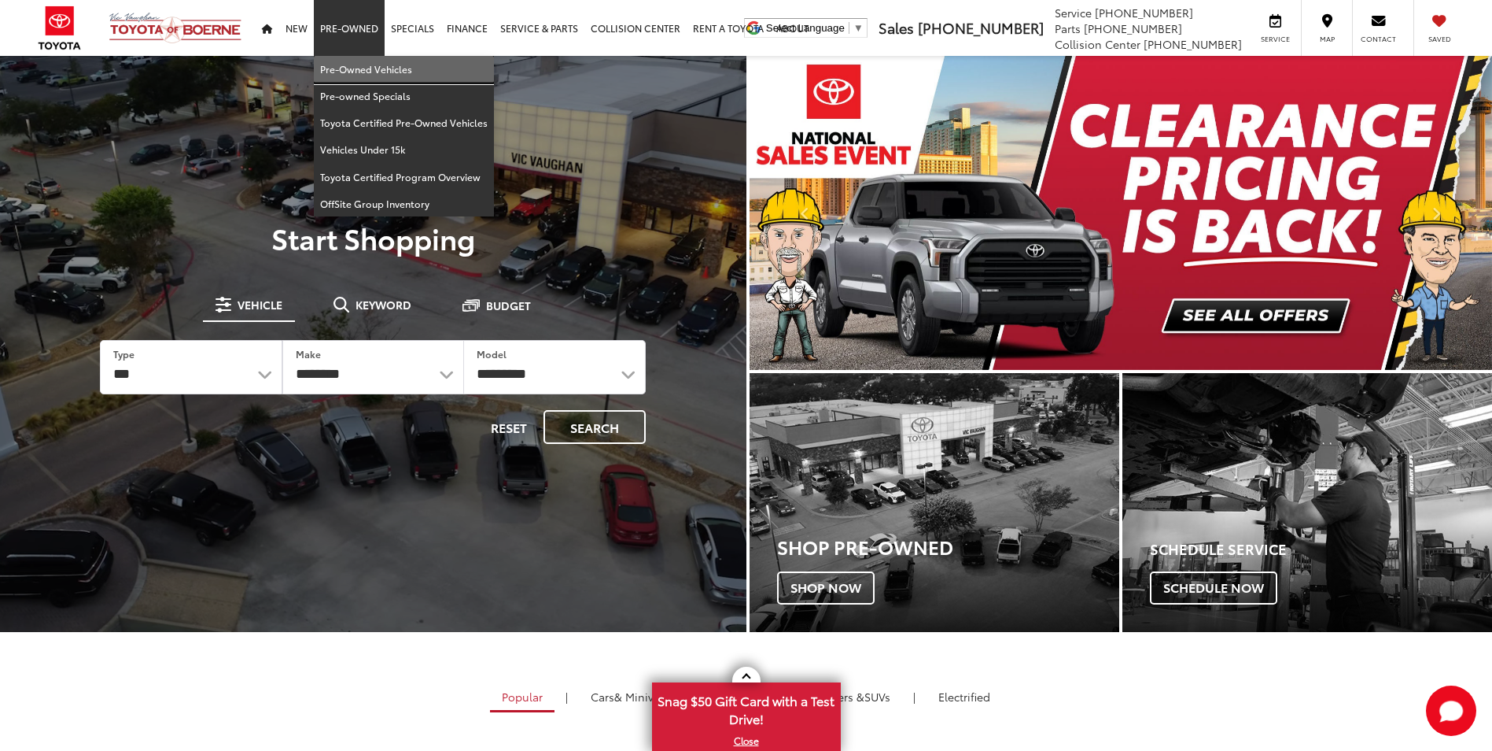
click at [364, 65] on link "Pre-Owned Vehicles" at bounding box center [404, 69] width 180 height 27
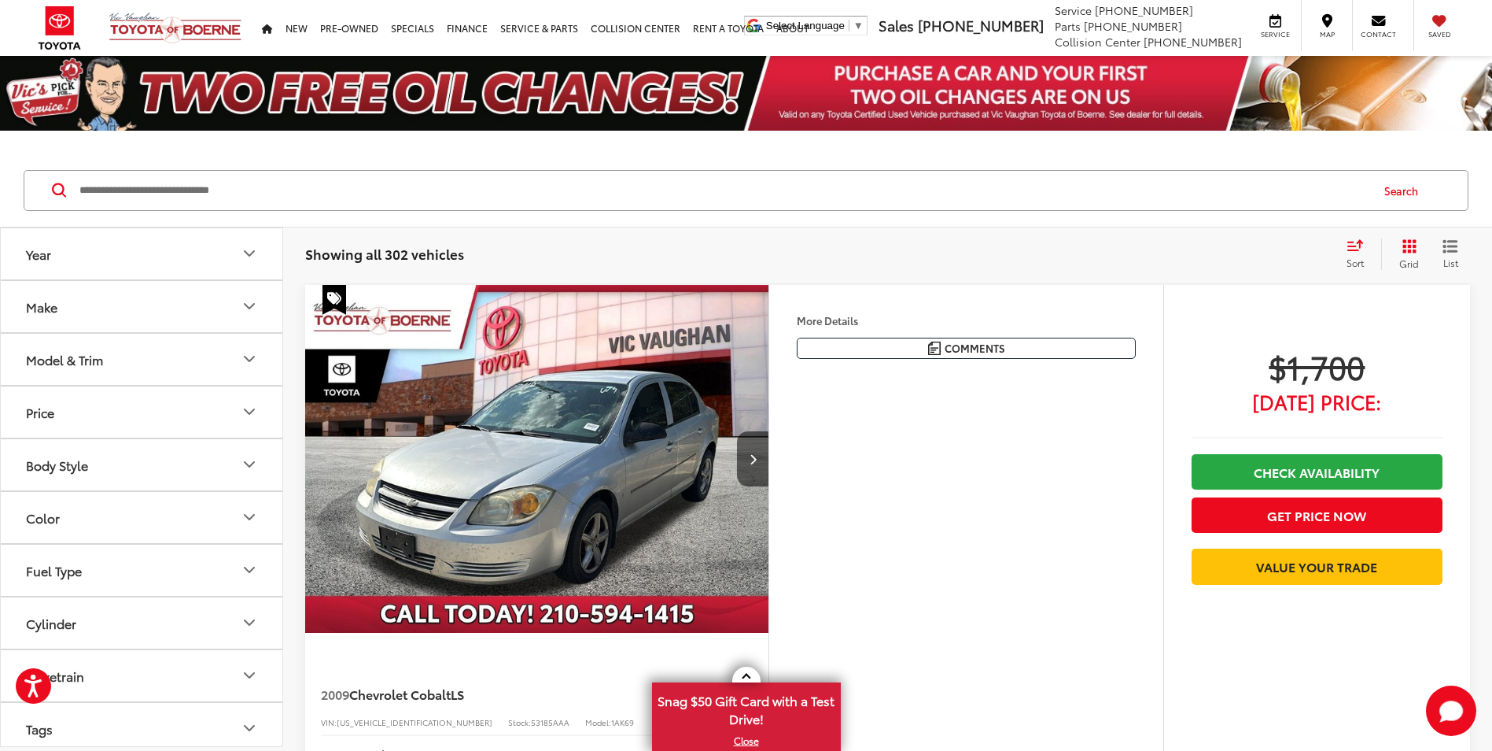
click at [208, 350] on button "Model & Trim" at bounding box center [142, 359] width 283 height 51
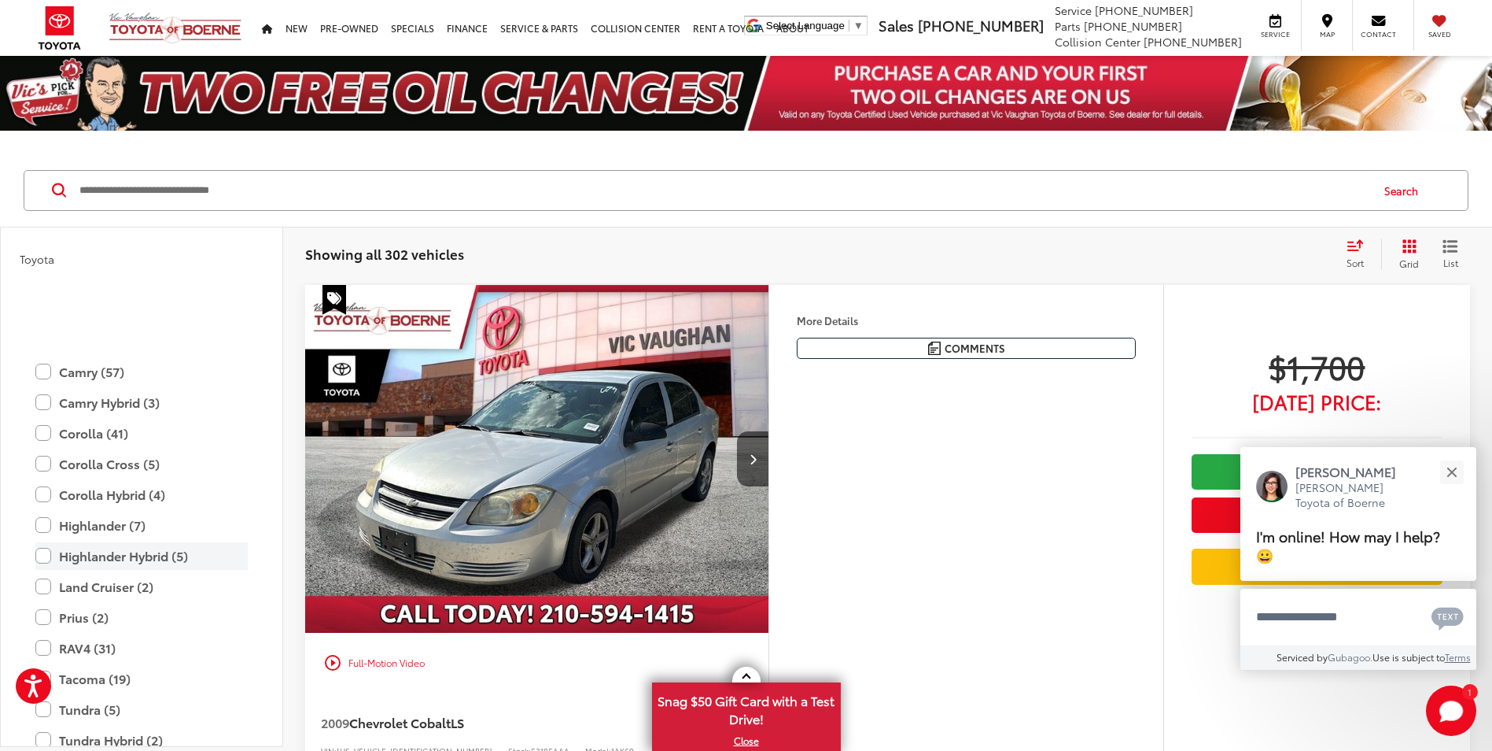
scroll to position [2517, 0]
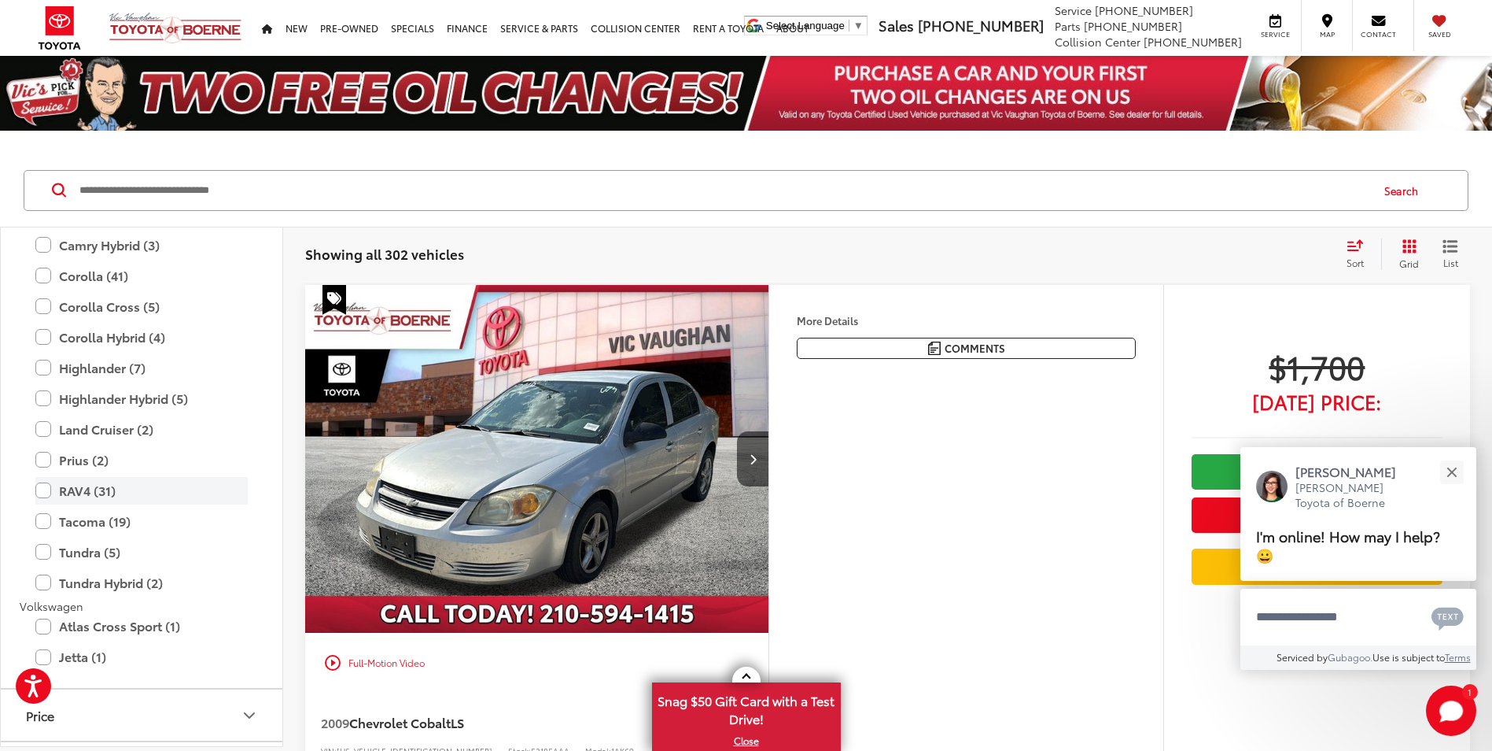
click at [84, 490] on label "RAV4 (31)" at bounding box center [141, 491] width 212 height 28
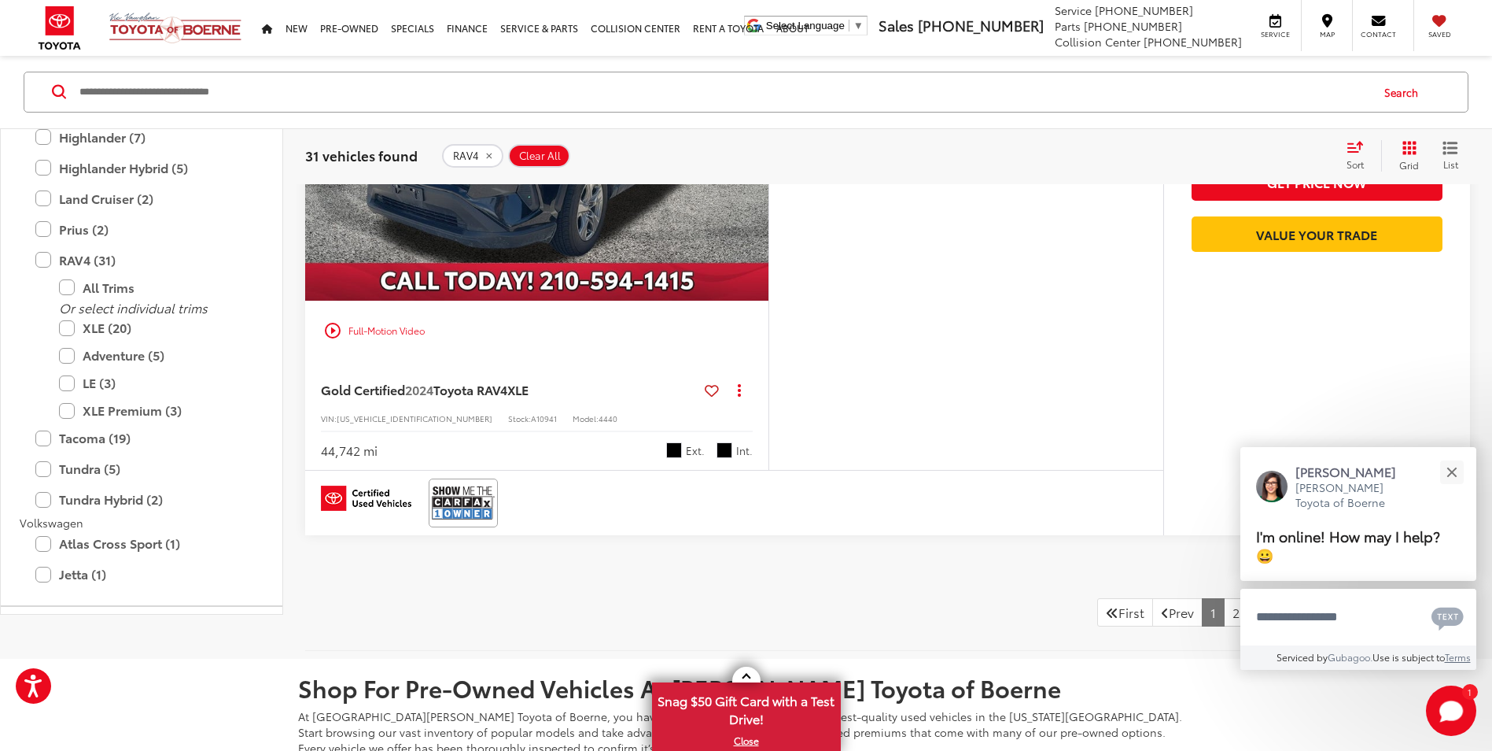
scroll to position [7316, 0]
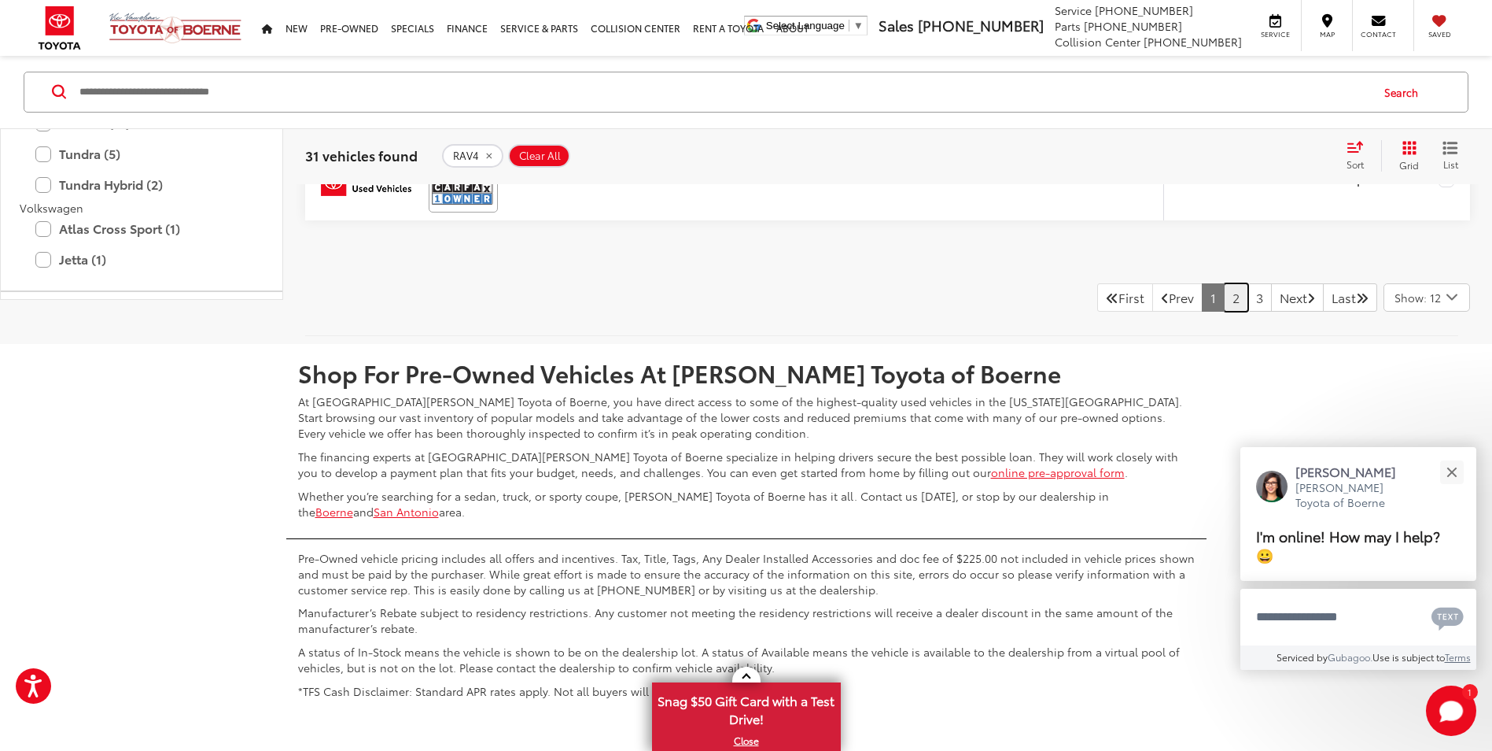
click at [1225, 298] on link "2" at bounding box center [1236, 297] width 24 height 28
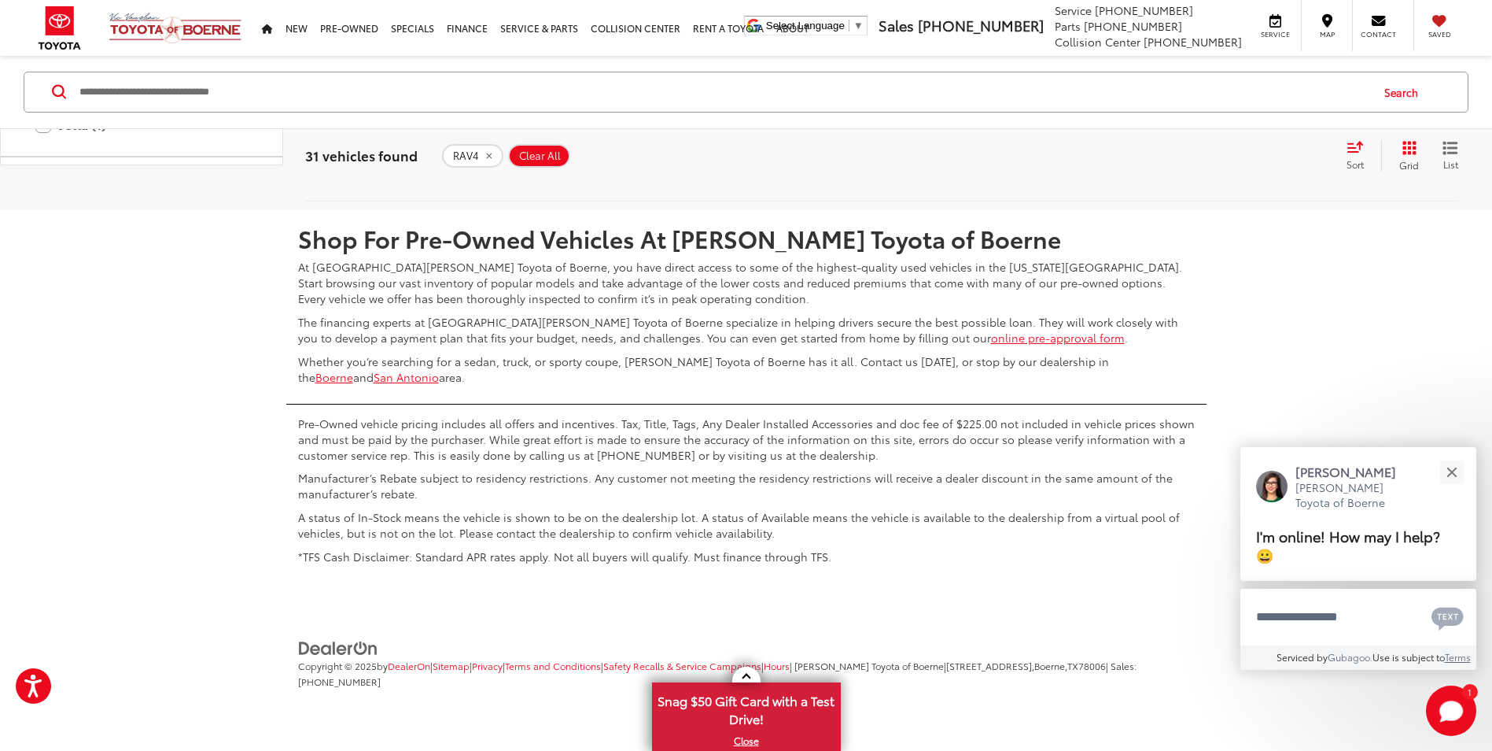
scroll to position [7215, 0]
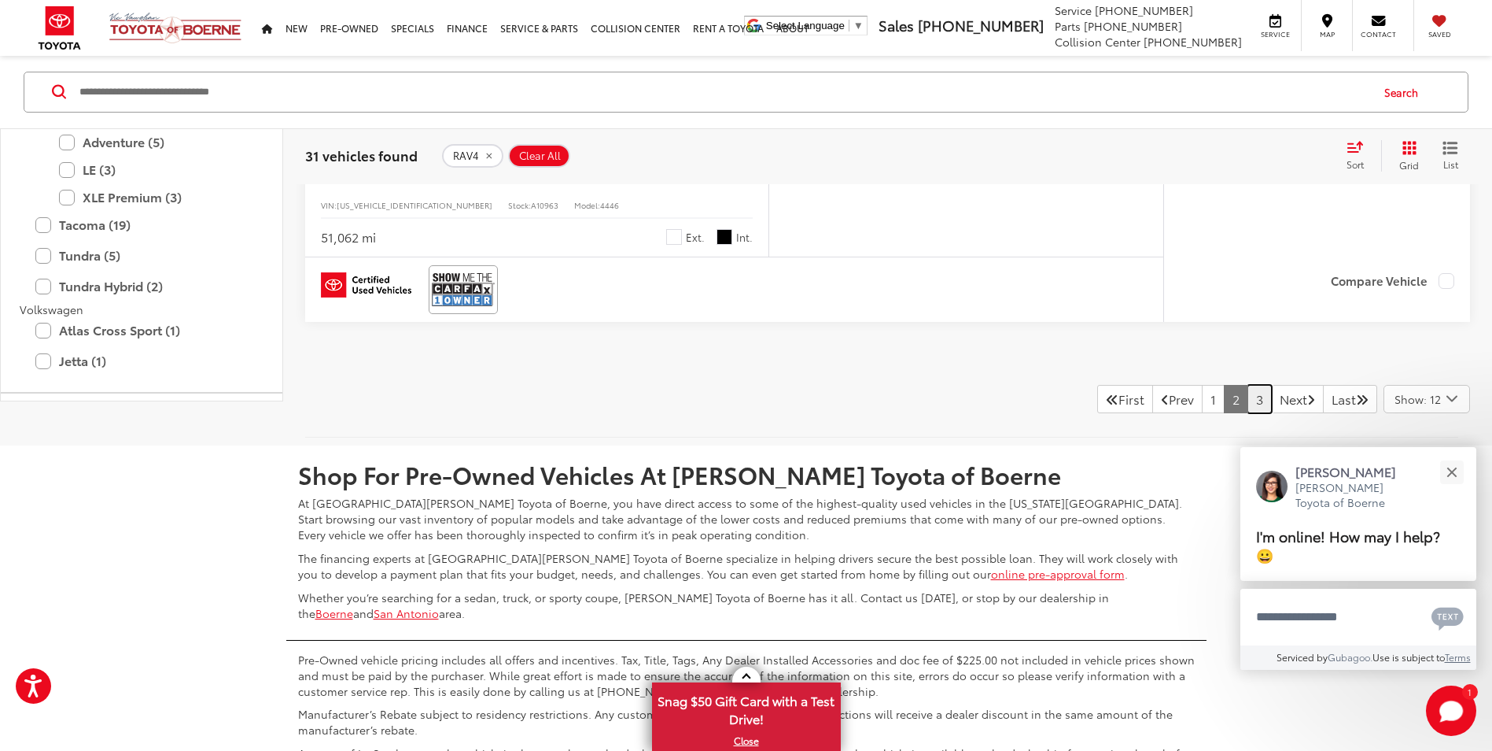
click at [1248, 396] on link "3" at bounding box center [1260, 399] width 24 height 28
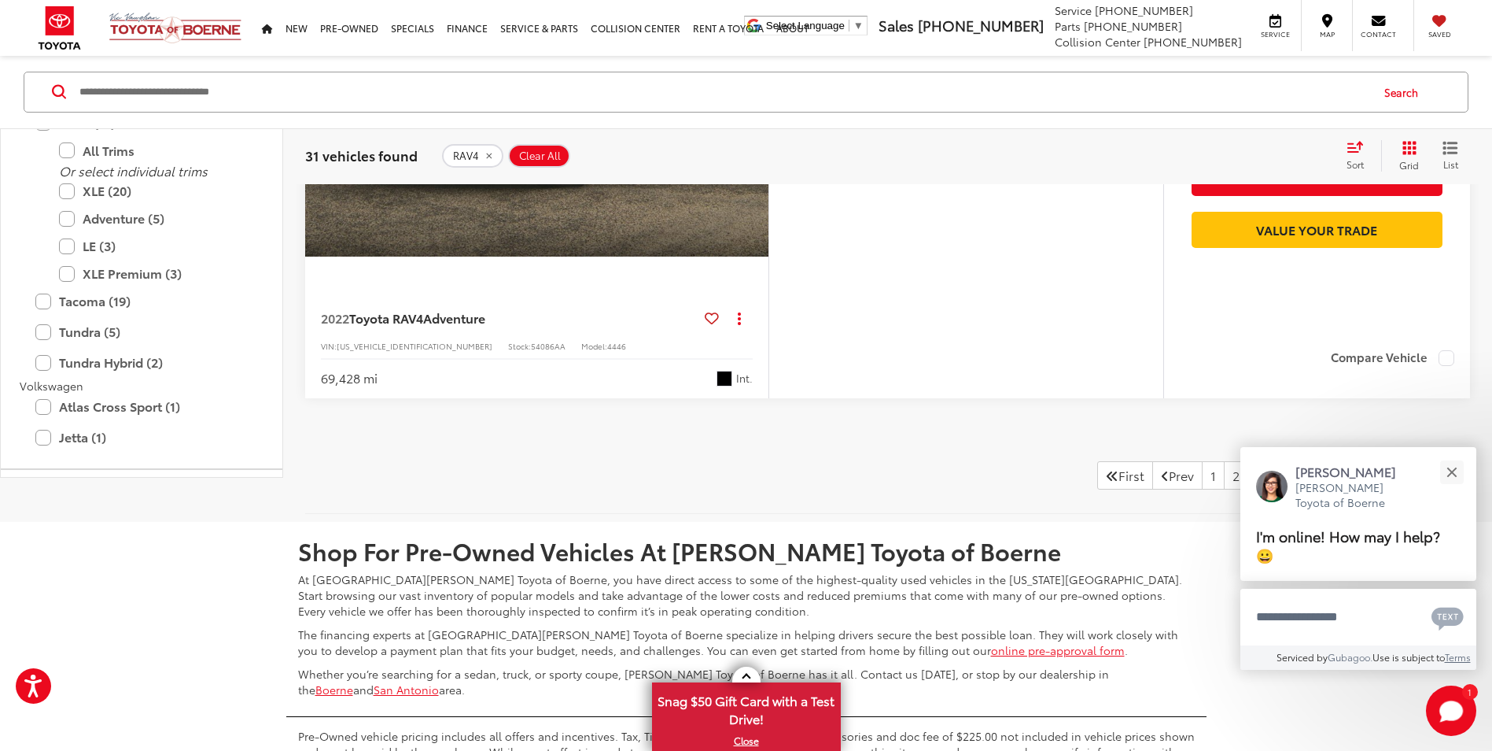
scroll to position [4268, 0]
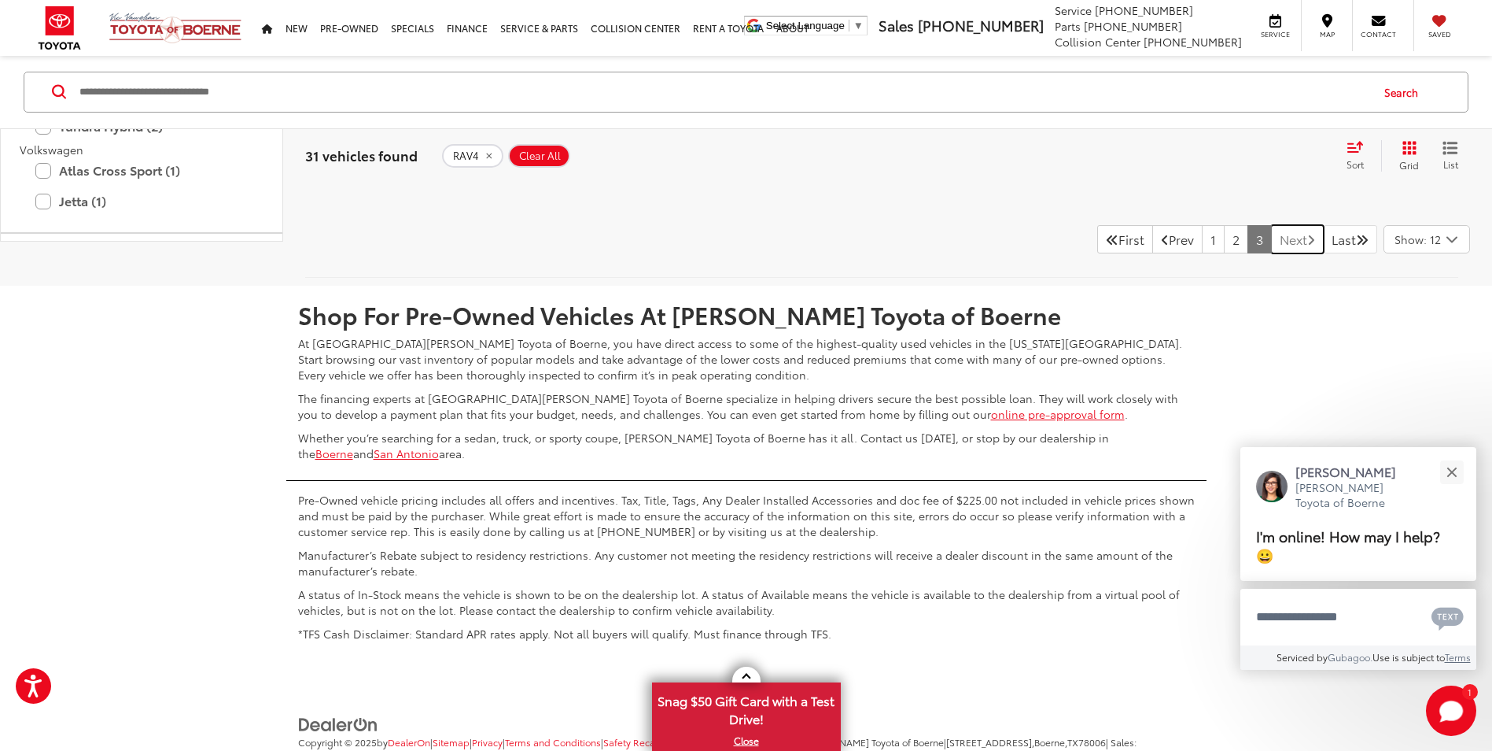
click at [1287, 253] on link "Next" at bounding box center [1297, 239] width 53 height 28
click at [1289, 253] on link "Next" at bounding box center [1297, 239] width 53 height 28
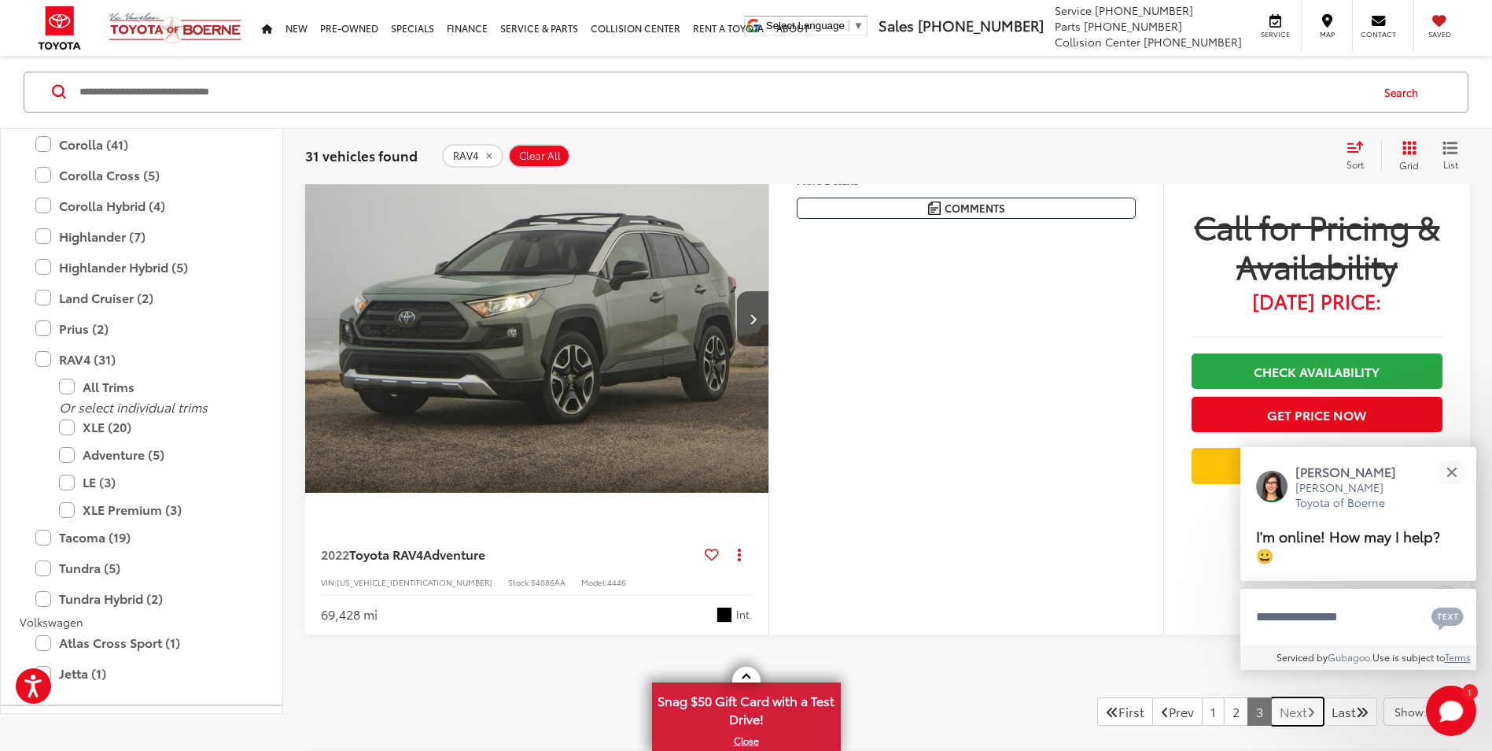
scroll to position [3402, 0]
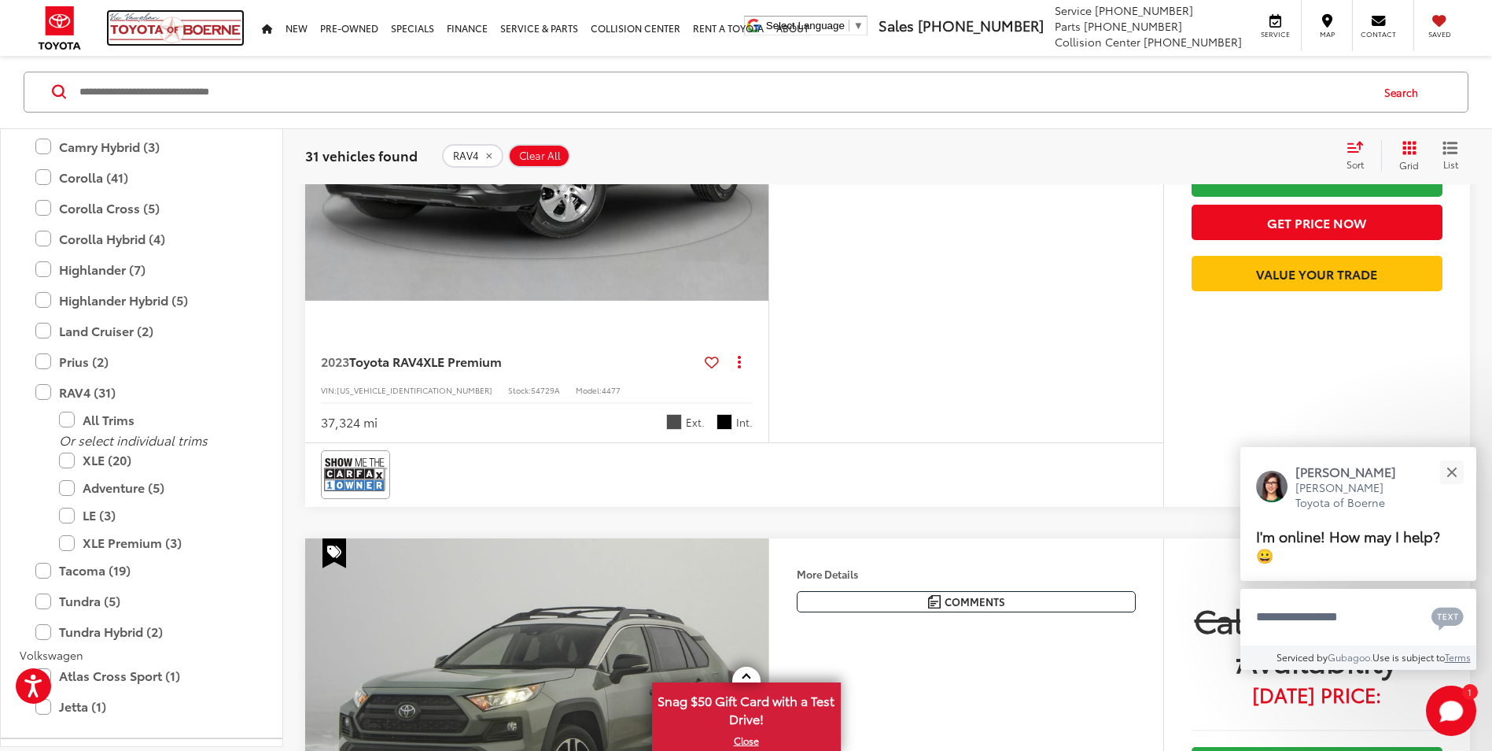
click at [210, 28] on img at bounding box center [176, 28] width 134 height 32
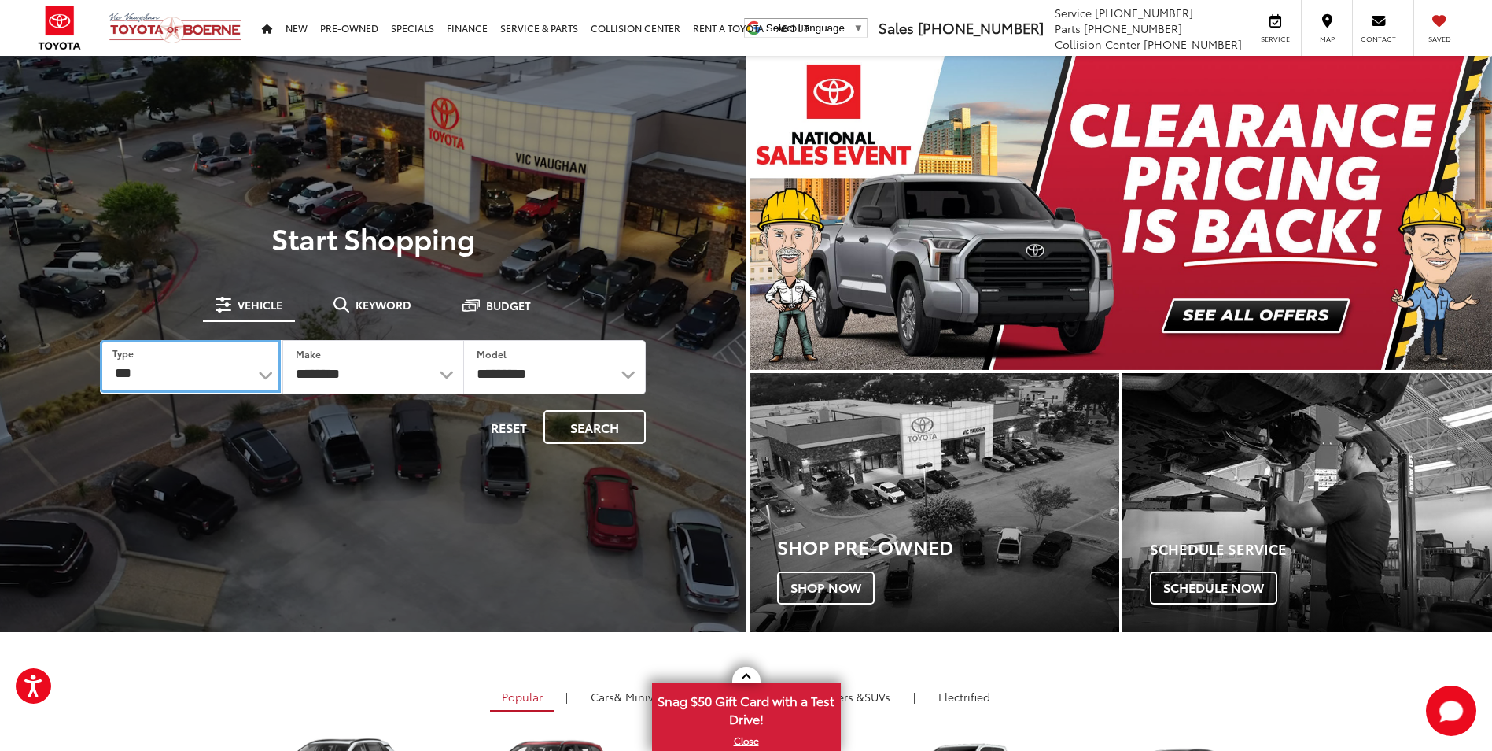
click at [238, 382] on select "*** *** **** *********" at bounding box center [190, 366] width 180 height 53
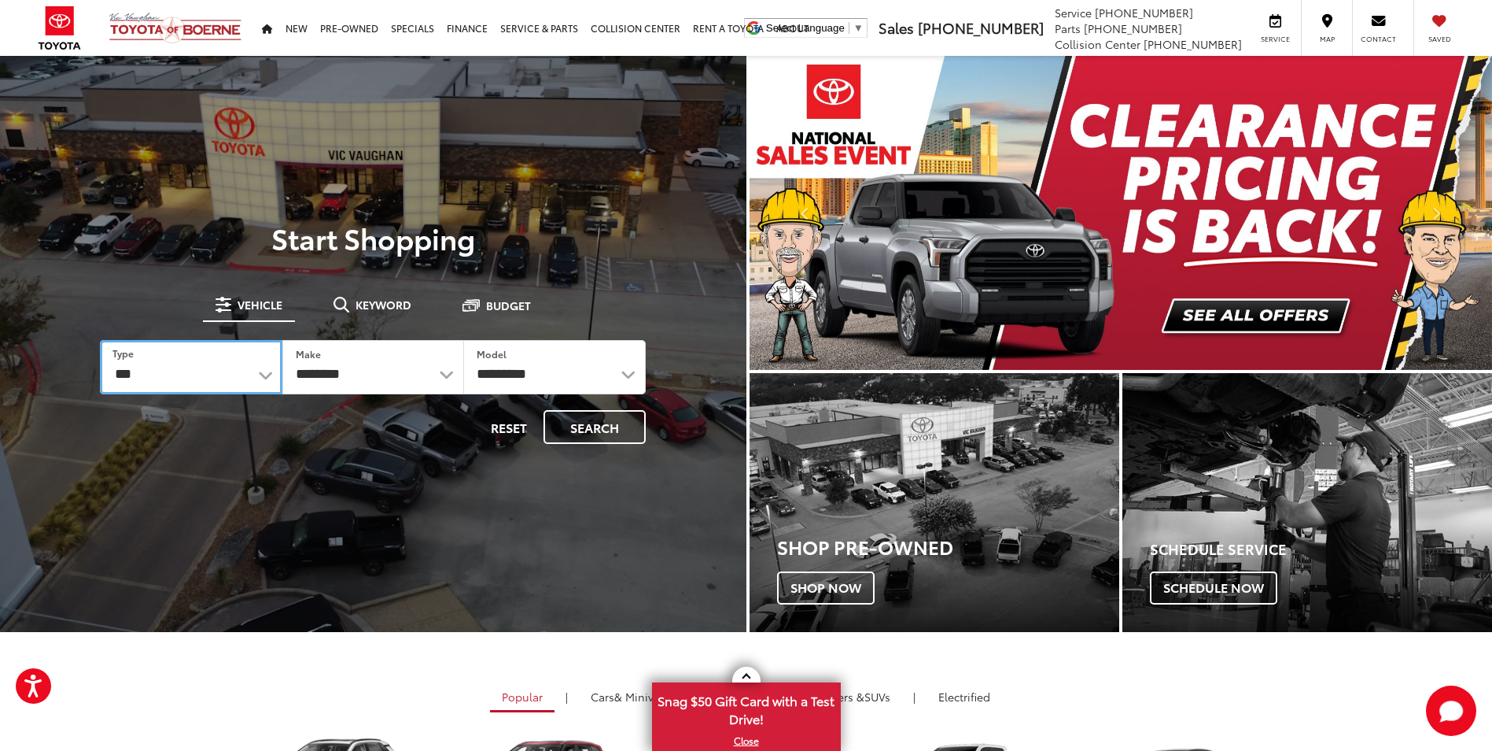
select select "******"
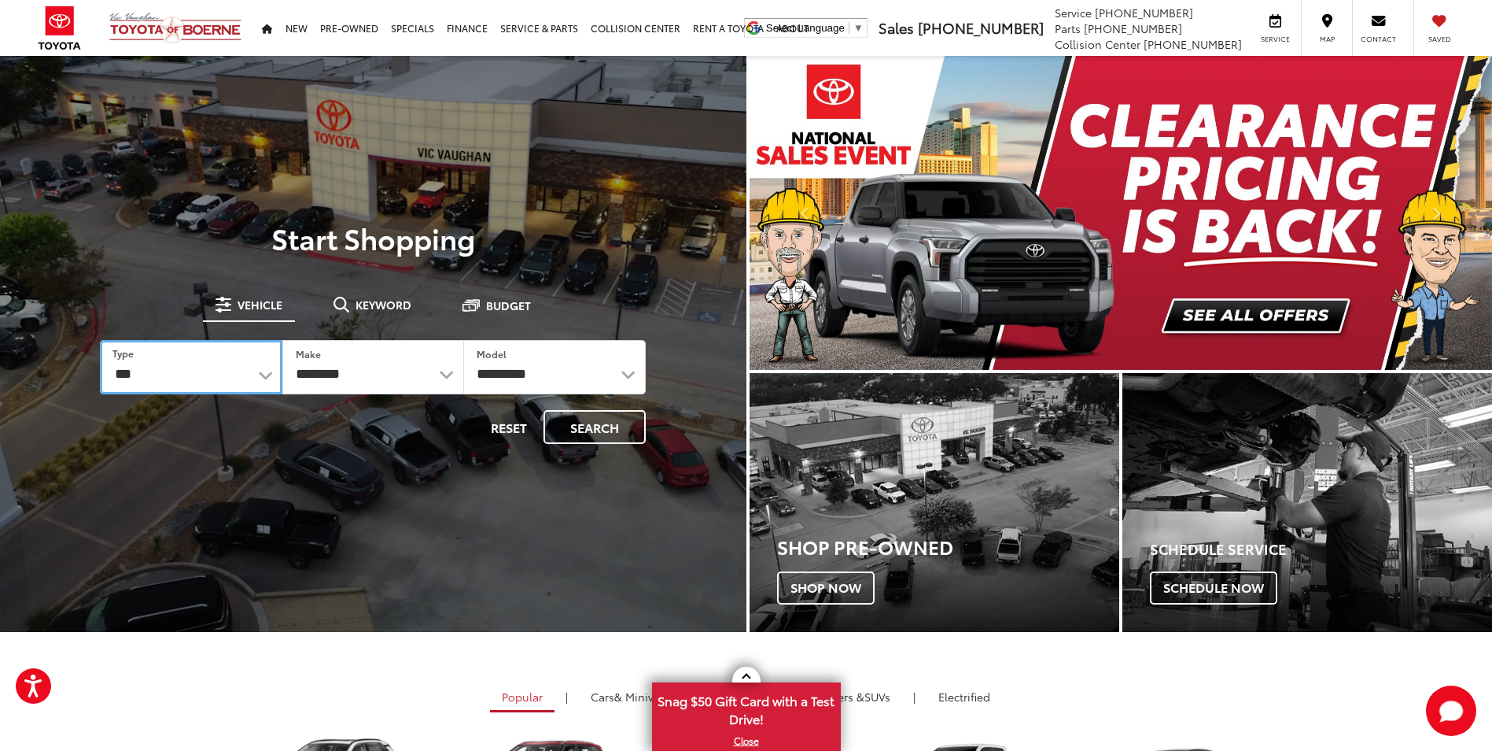
click at [100, 340] on select "*** *** **** *********" at bounding box center [191, 367] width 182 height 54
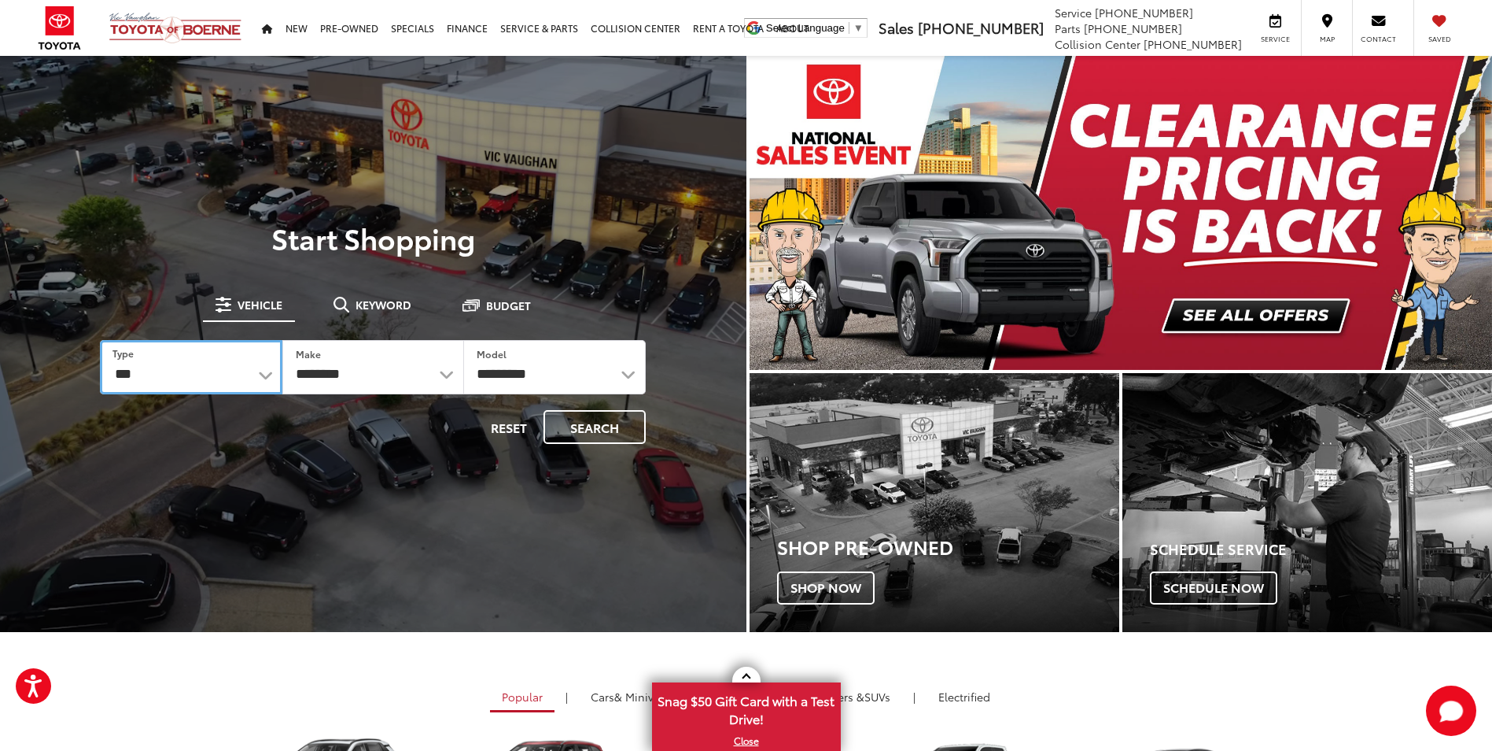
select select "******"
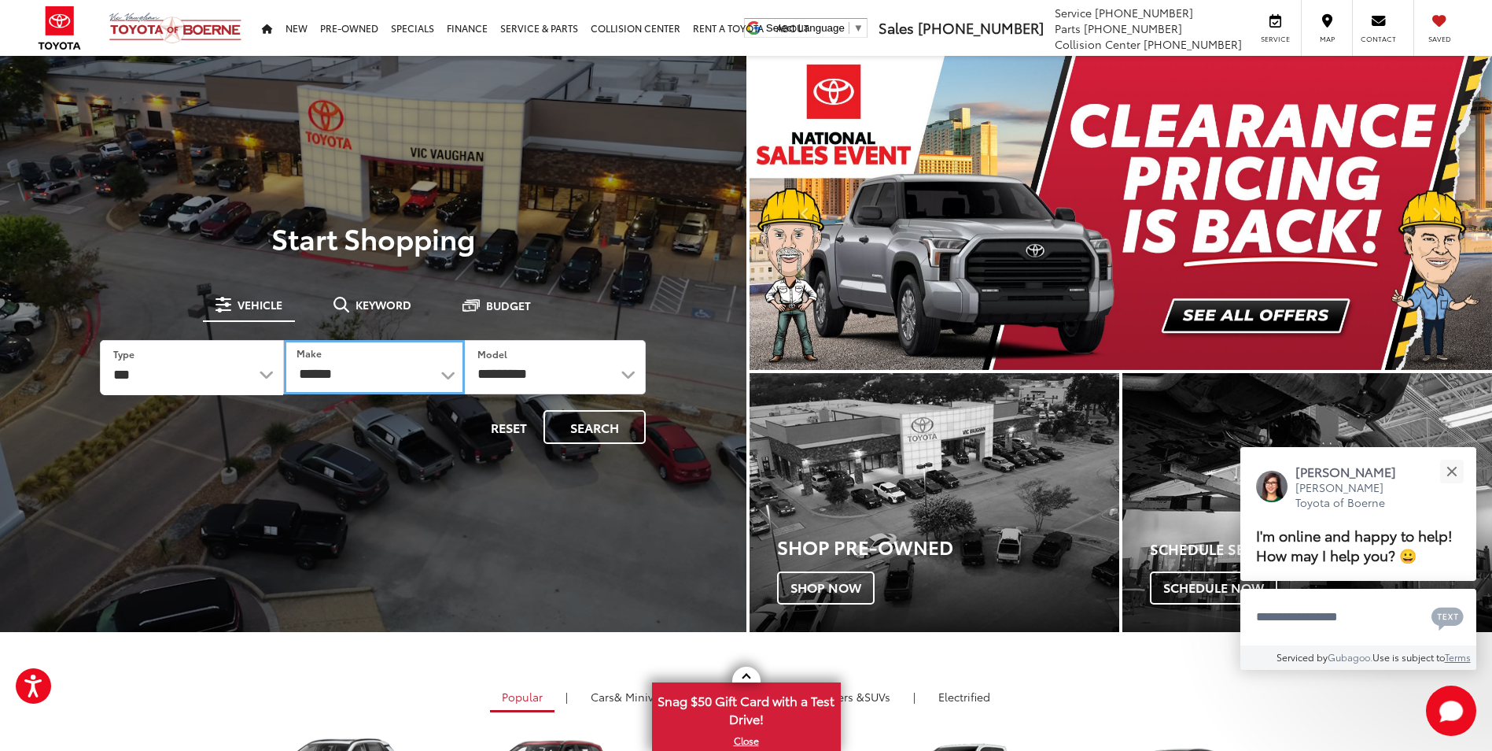
click at [345, 367] on select "******** ******" at bounding box center [374, 367] width 181 height 54
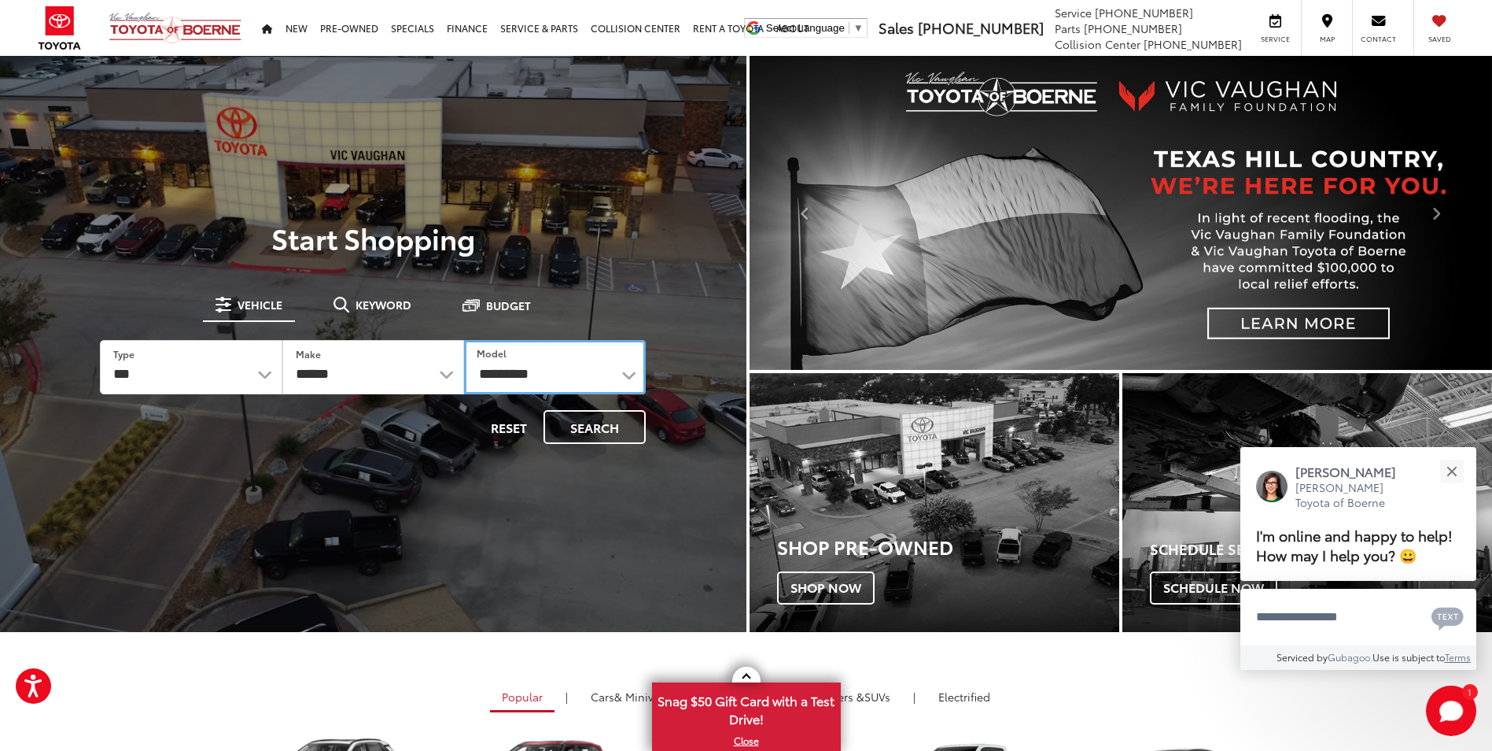
click at [503, 372] on select "**********" at bounding box center [555, 367] width 182 height 54
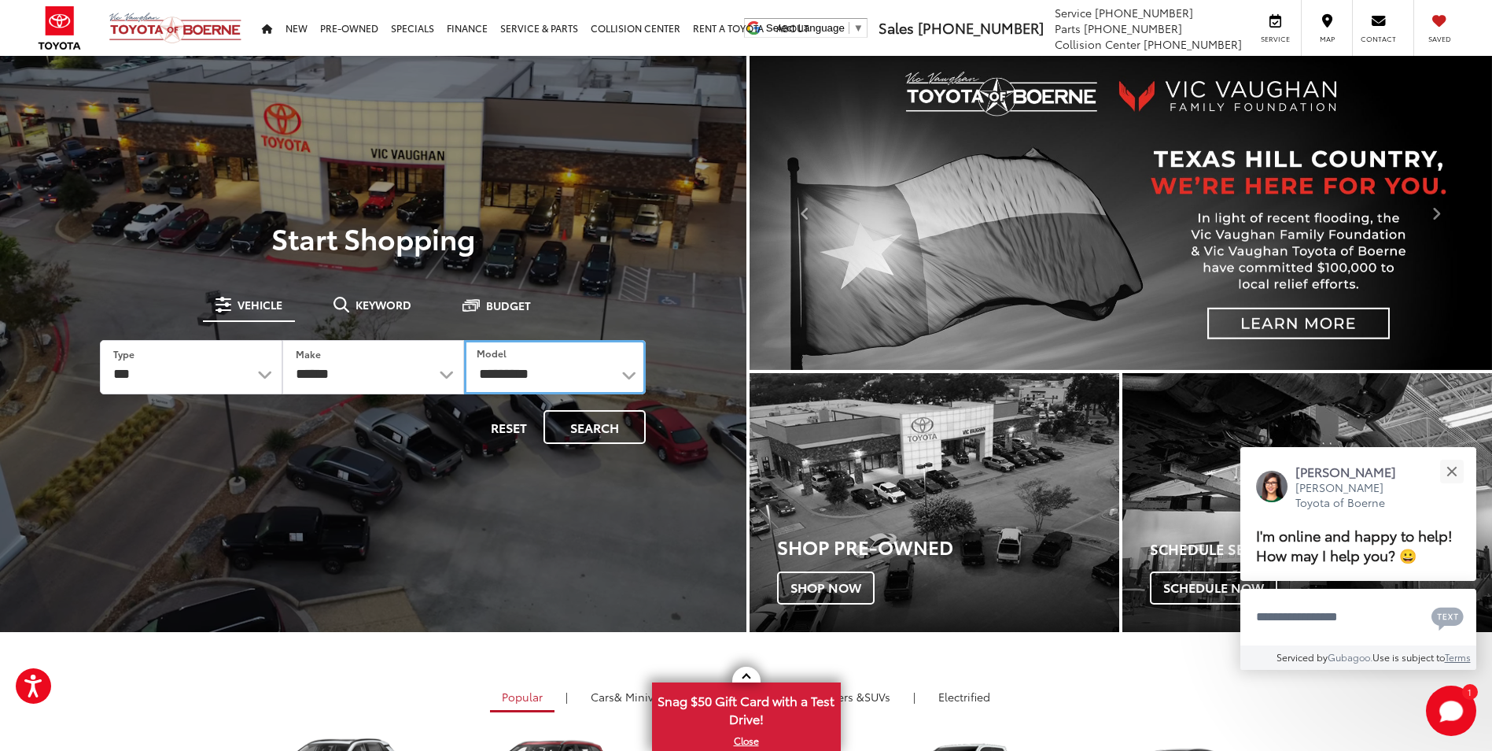
select select "****"
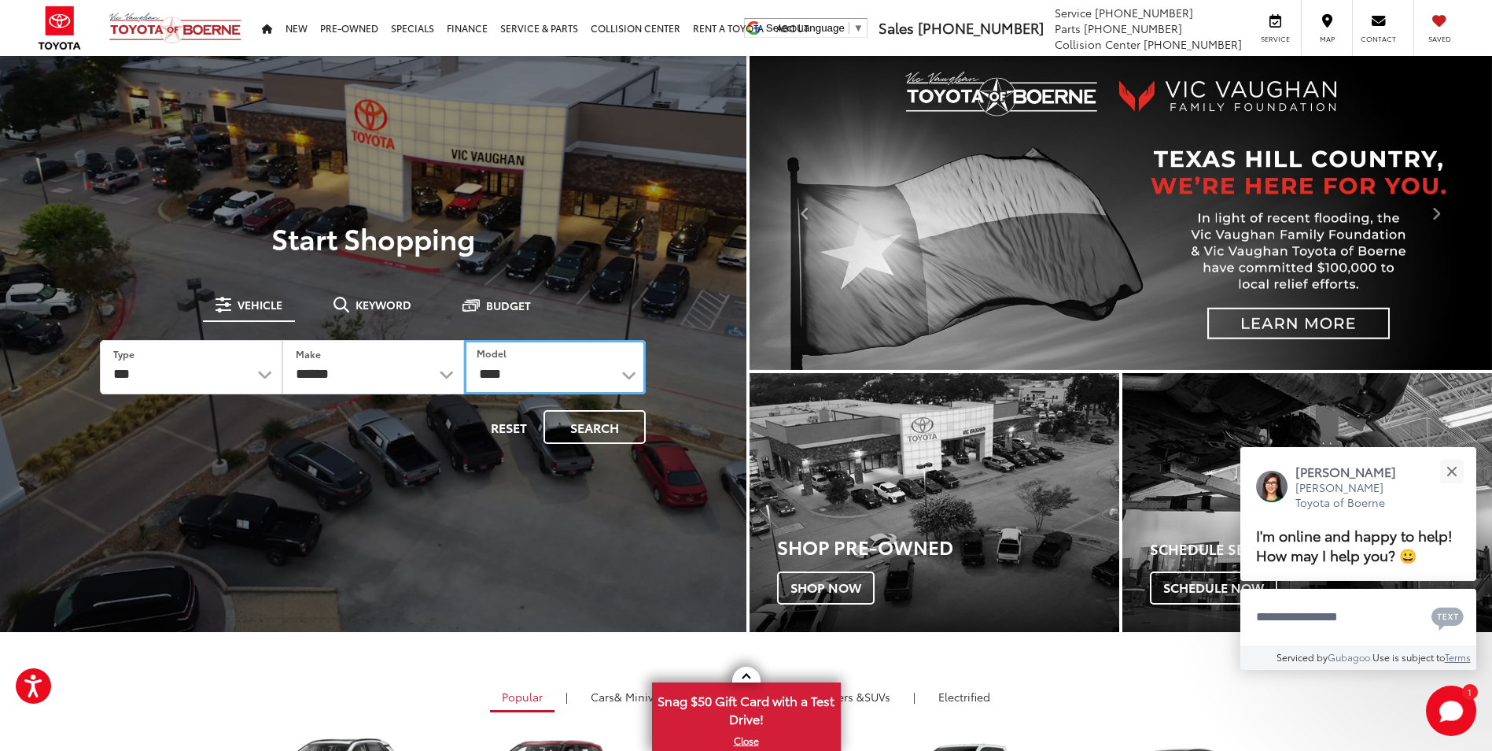
click at [464, 340] on select "**********" at bounding box center [555, 367] width 182 height 54
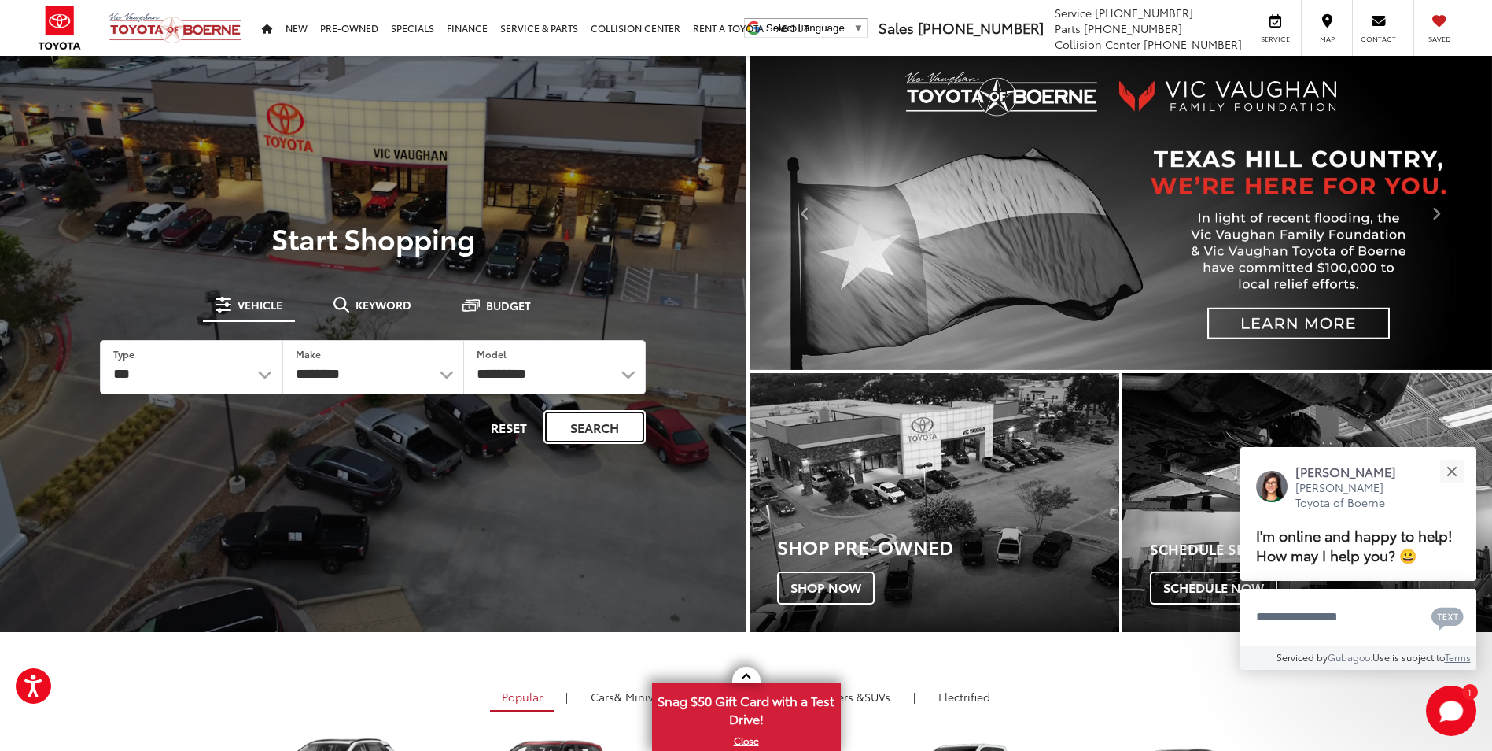
click at [560, 419] on button "Search" at bounding box center [595, 427] width 102 height 34
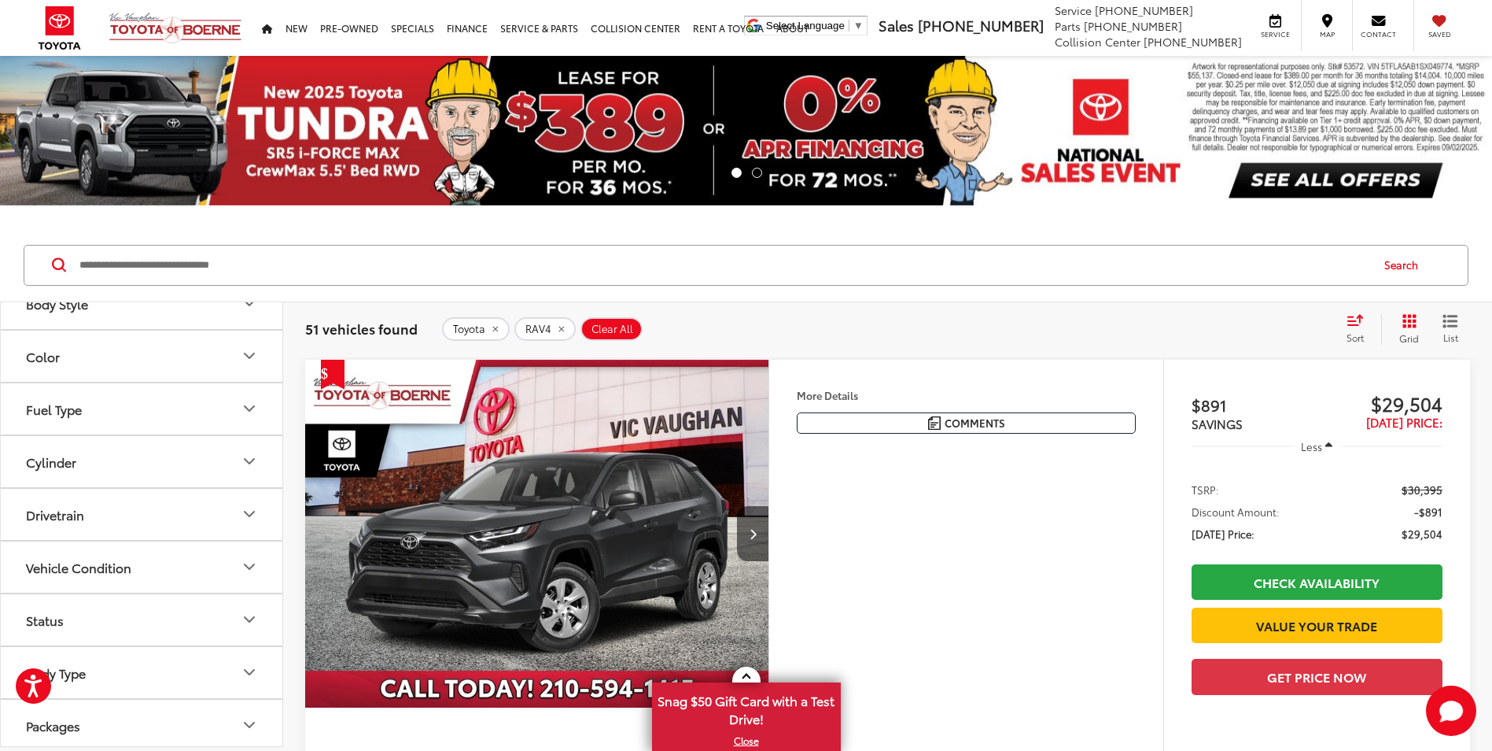
scroll to position [79, 0]
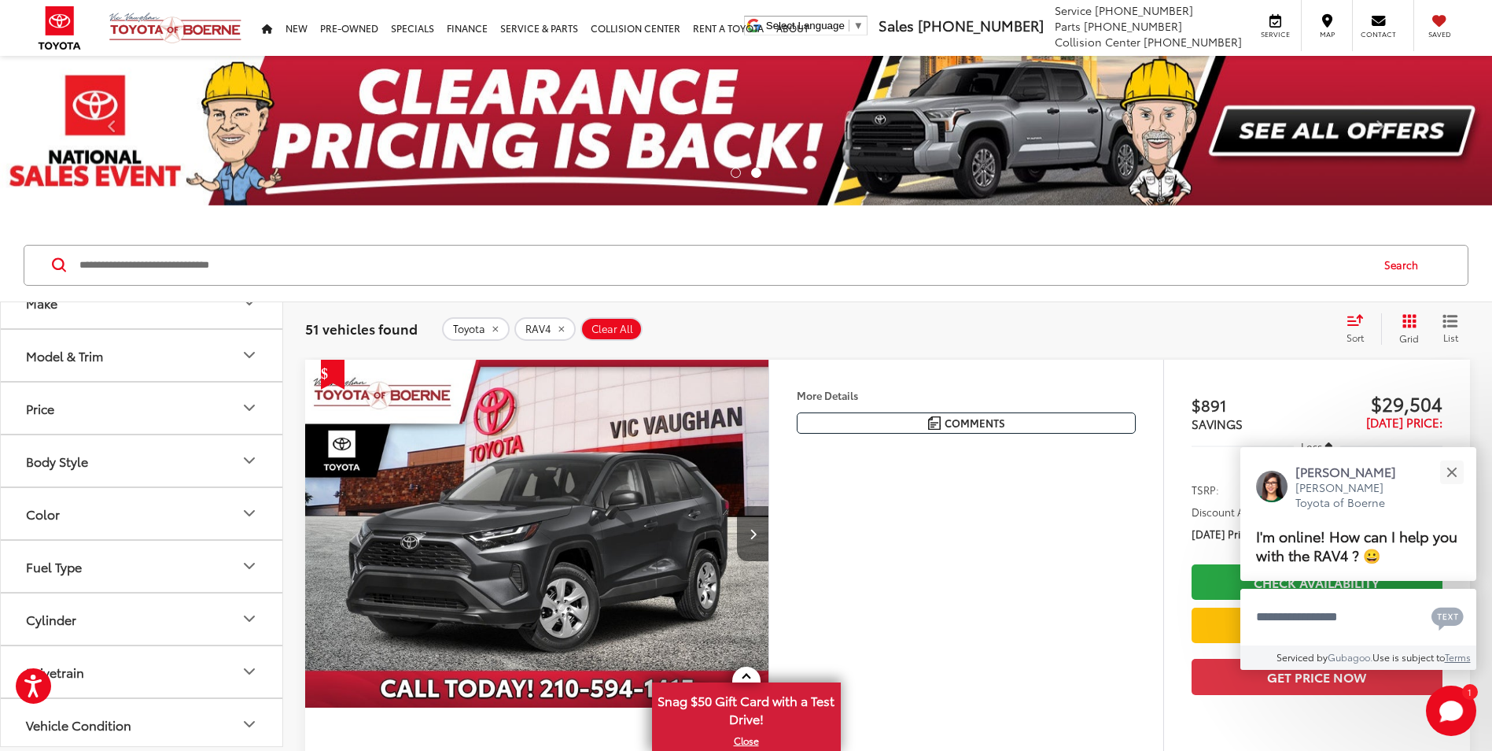
click at [162, 511] on button "Color" at bounding box center [142, 513] width 283 height 51
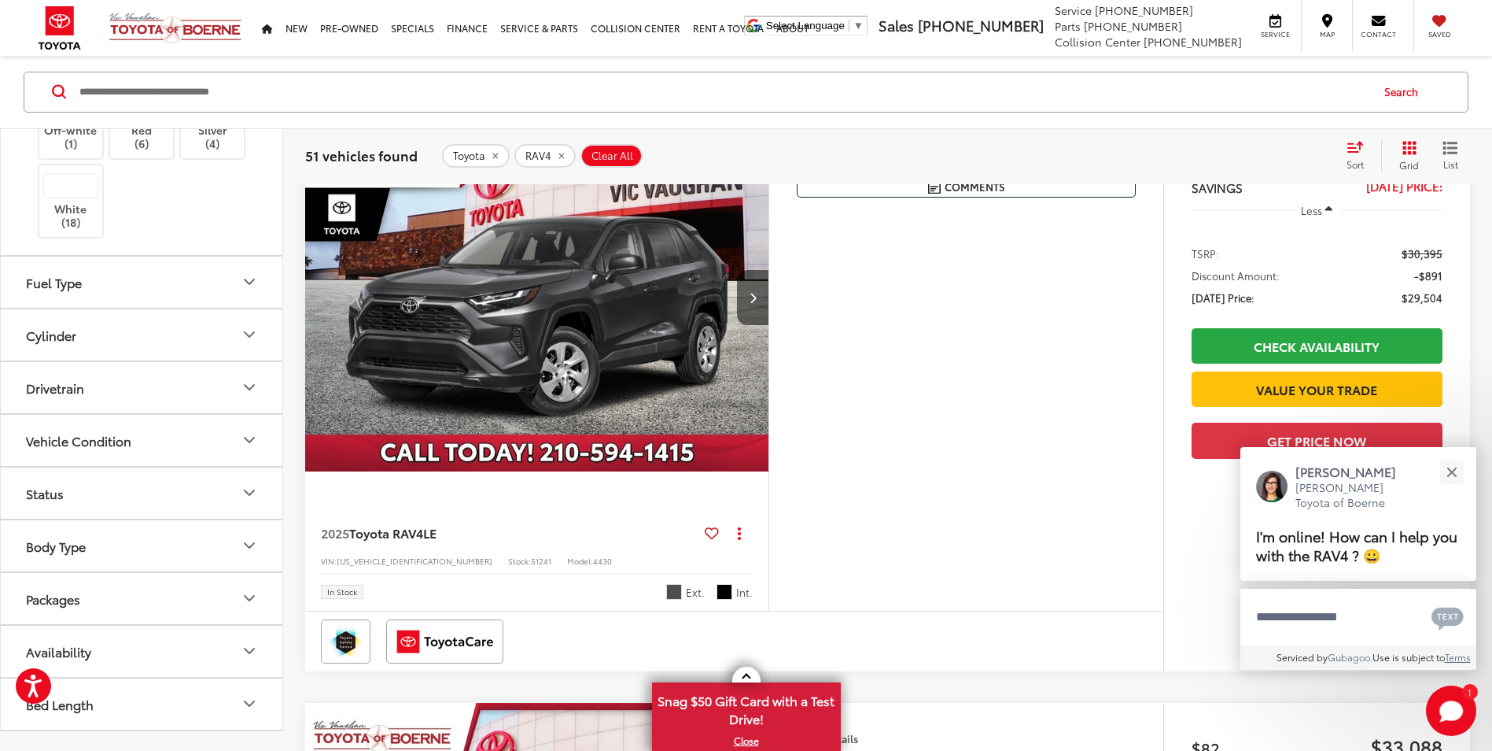
scroll to position [482, 0]
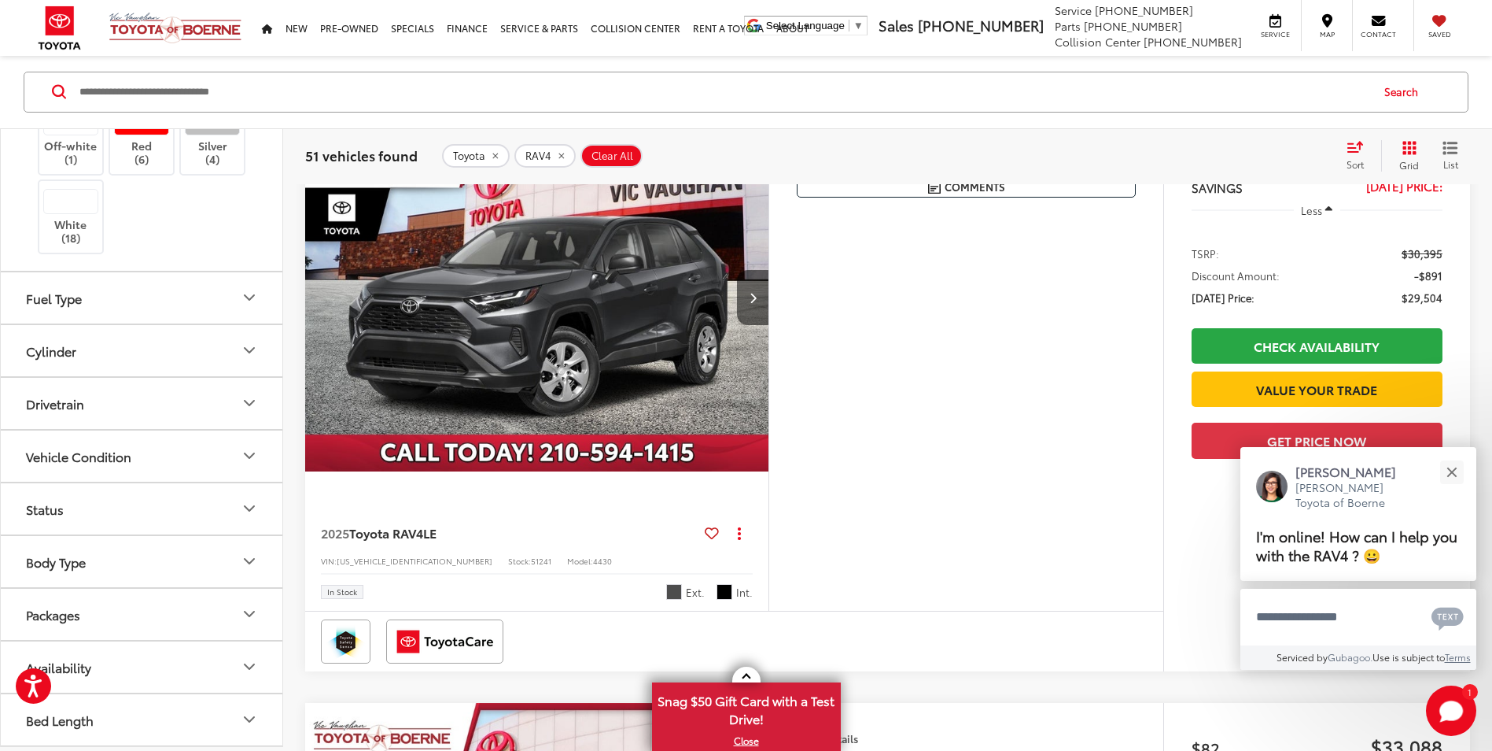
click at [216, 610] on button "Packages" at bounding box center [142, 613] width 283 height 51
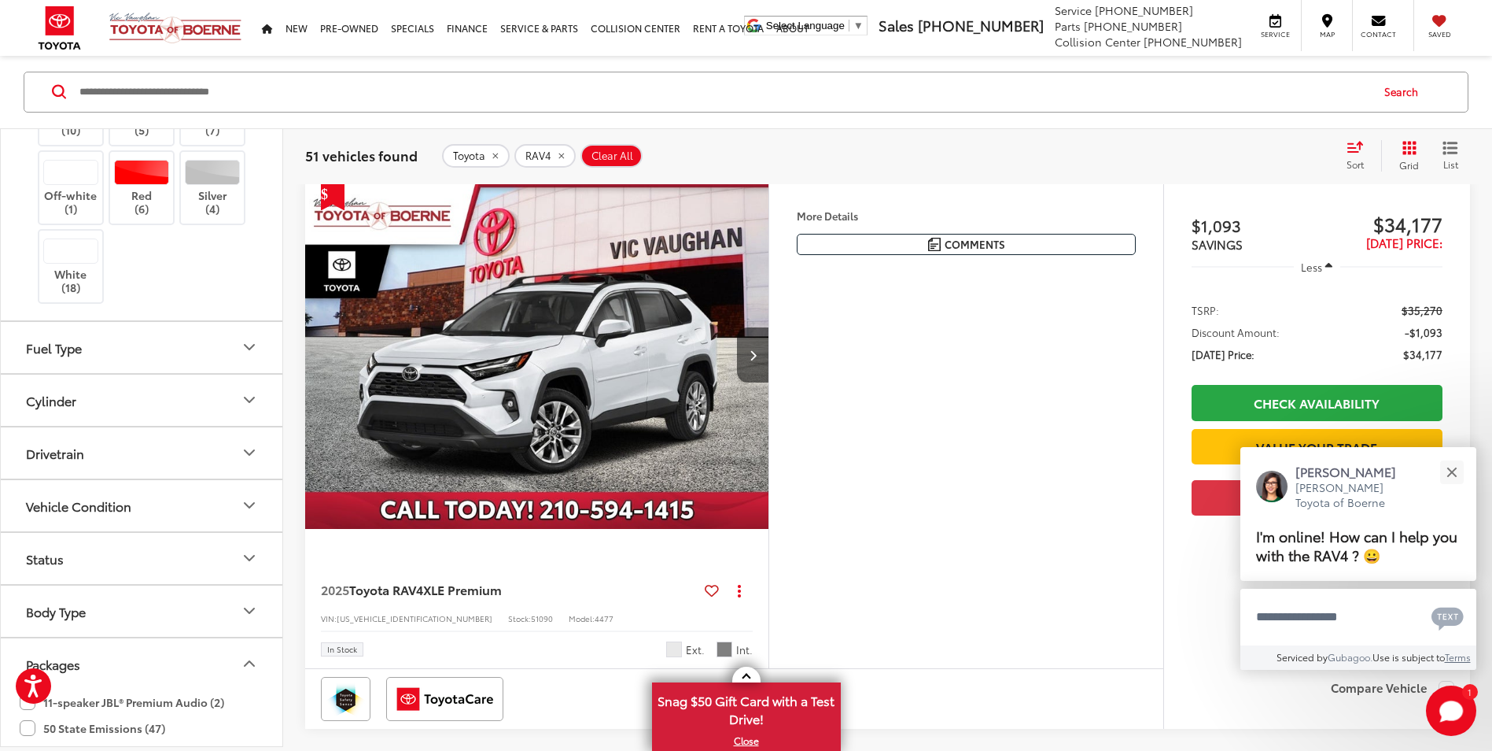
scroll to position [413, 0]
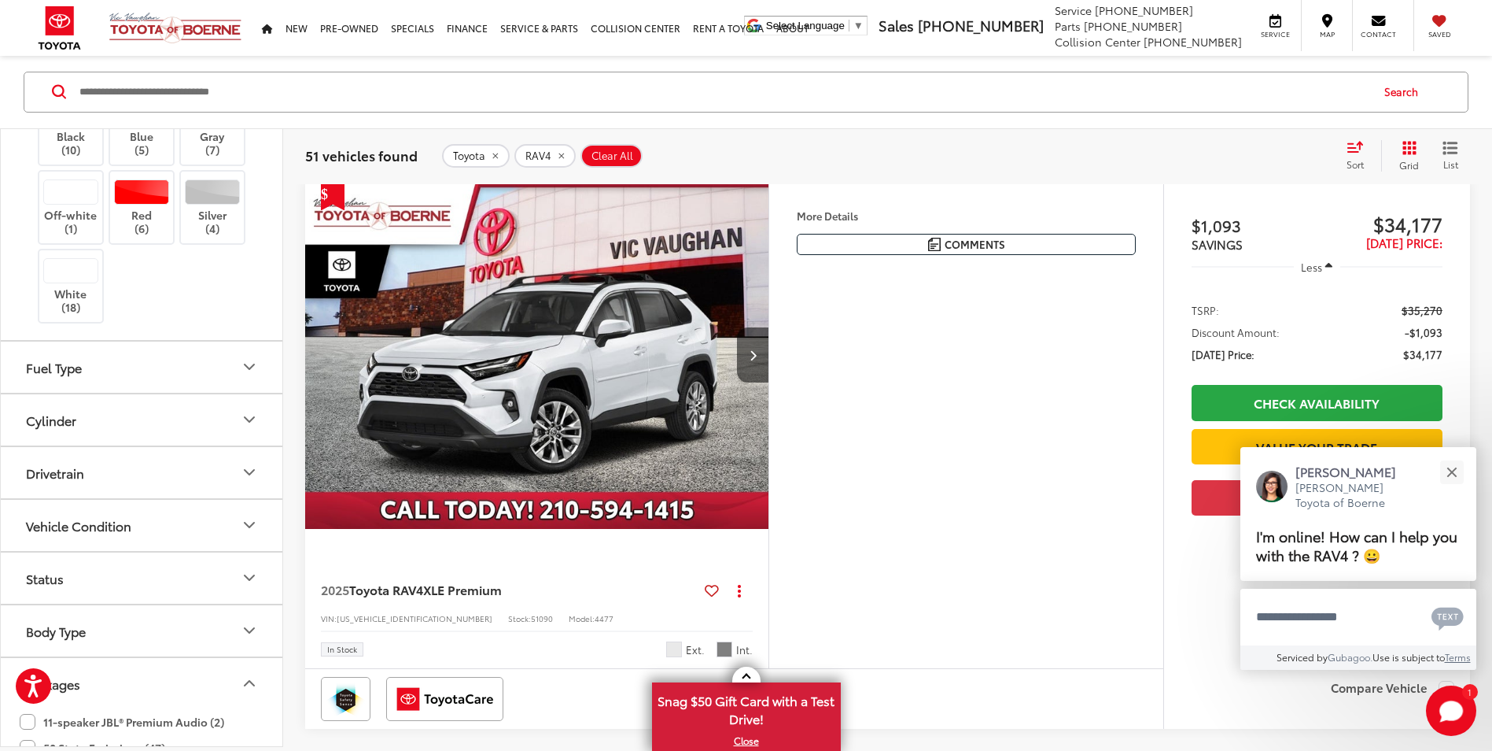
click at [230, 670] on button "Packages" at bounding box center [142, 683] width 283 height 51
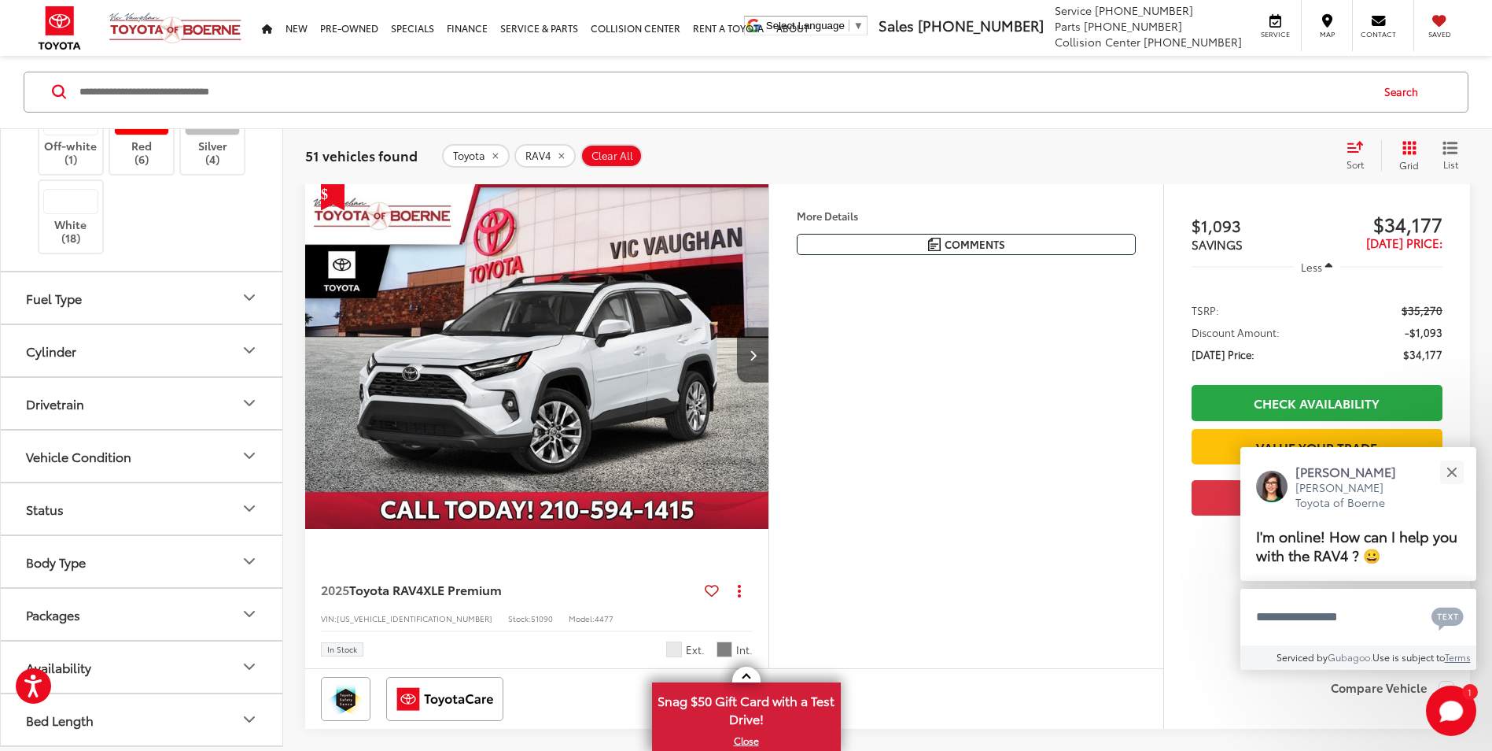
scroll to position [1416, 0]
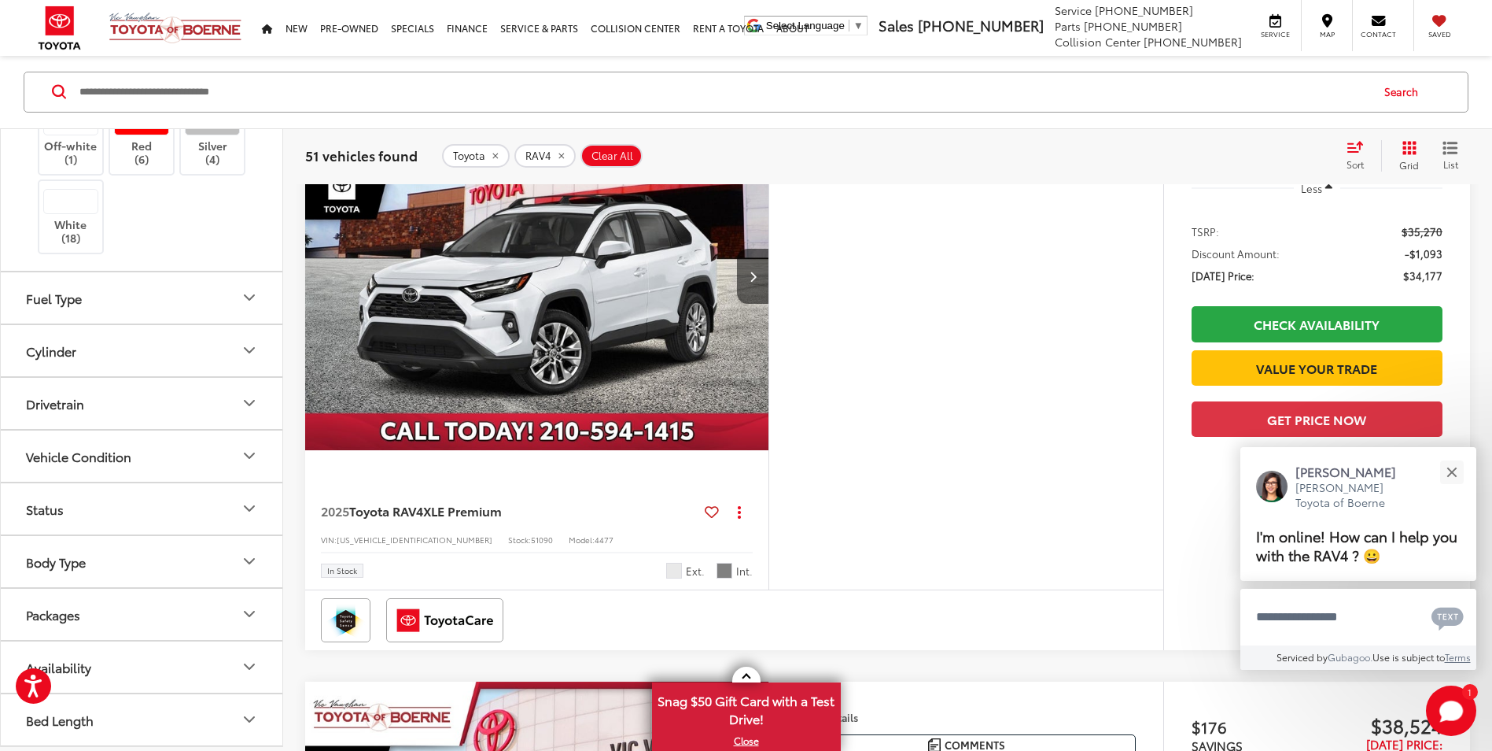
click at [159, 459] on button "Vehicle Condition" at bounding box center [142, 455] width 283 height 51
click at [140, 402] on button "Drivetrain" at bounding box center [142, 403] width 283 height 51
click at [121, 340] on button "Cylinder" at bounding box center [142, 350] width 283 height 51
click at [124, 303] on button "Fuel Type" at bounding box center [142, 297] width 283 height 51
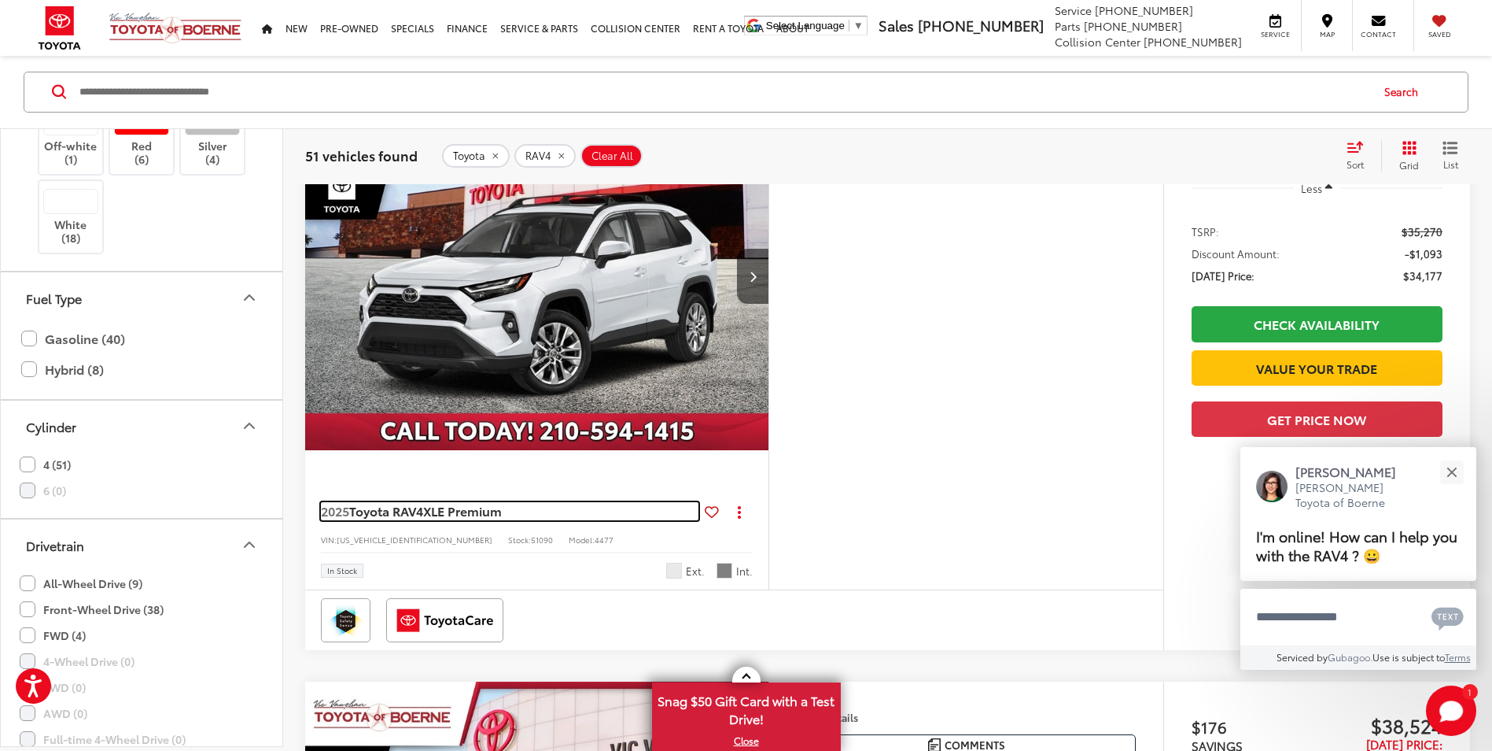
click at [666, 513] on link "2025 Toyota RAV4 XLE Premium" at bounding box center [510, 510] width 378 height 17
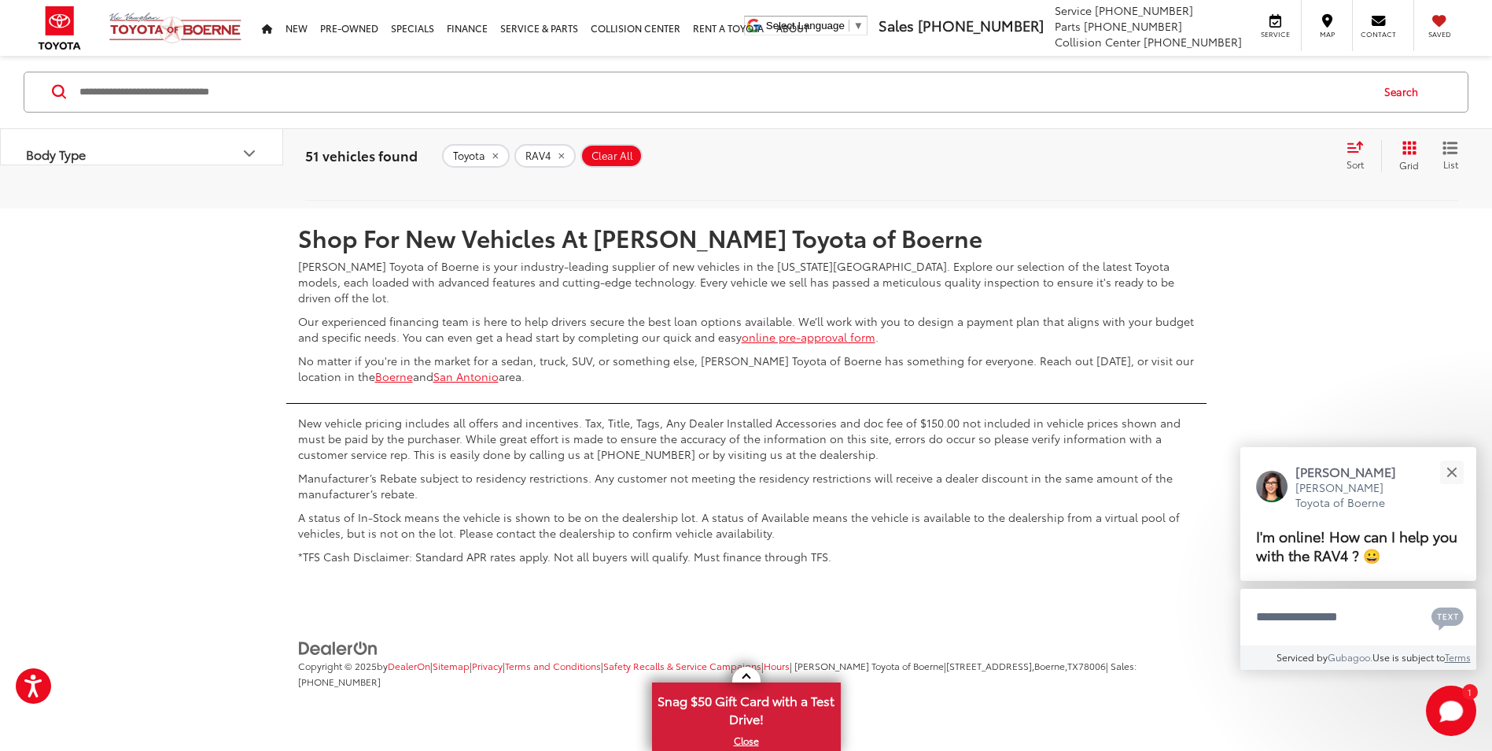
scroll to position [7118, 0]
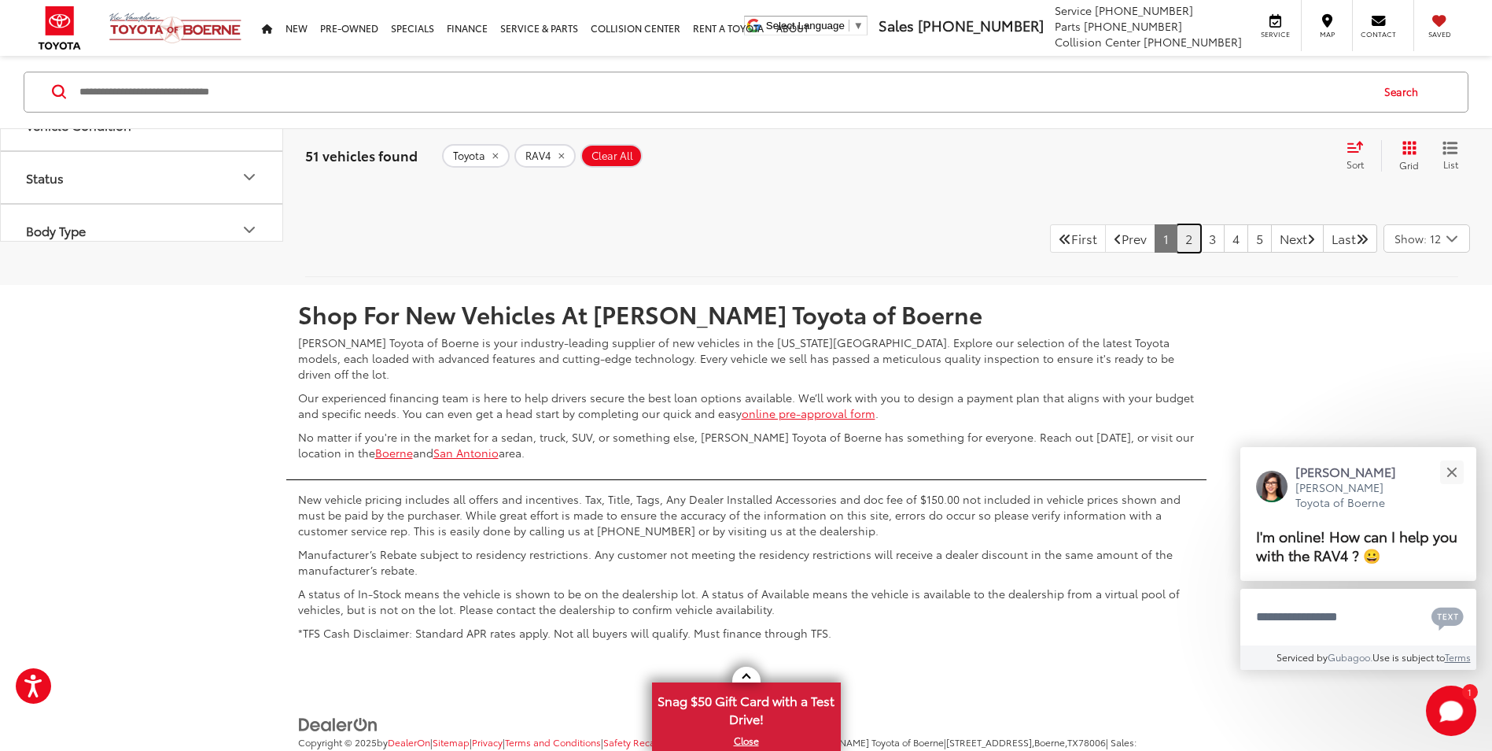
click at [1177, 253] on link "2" at bounding box center [1189, 238] width 24 height 28
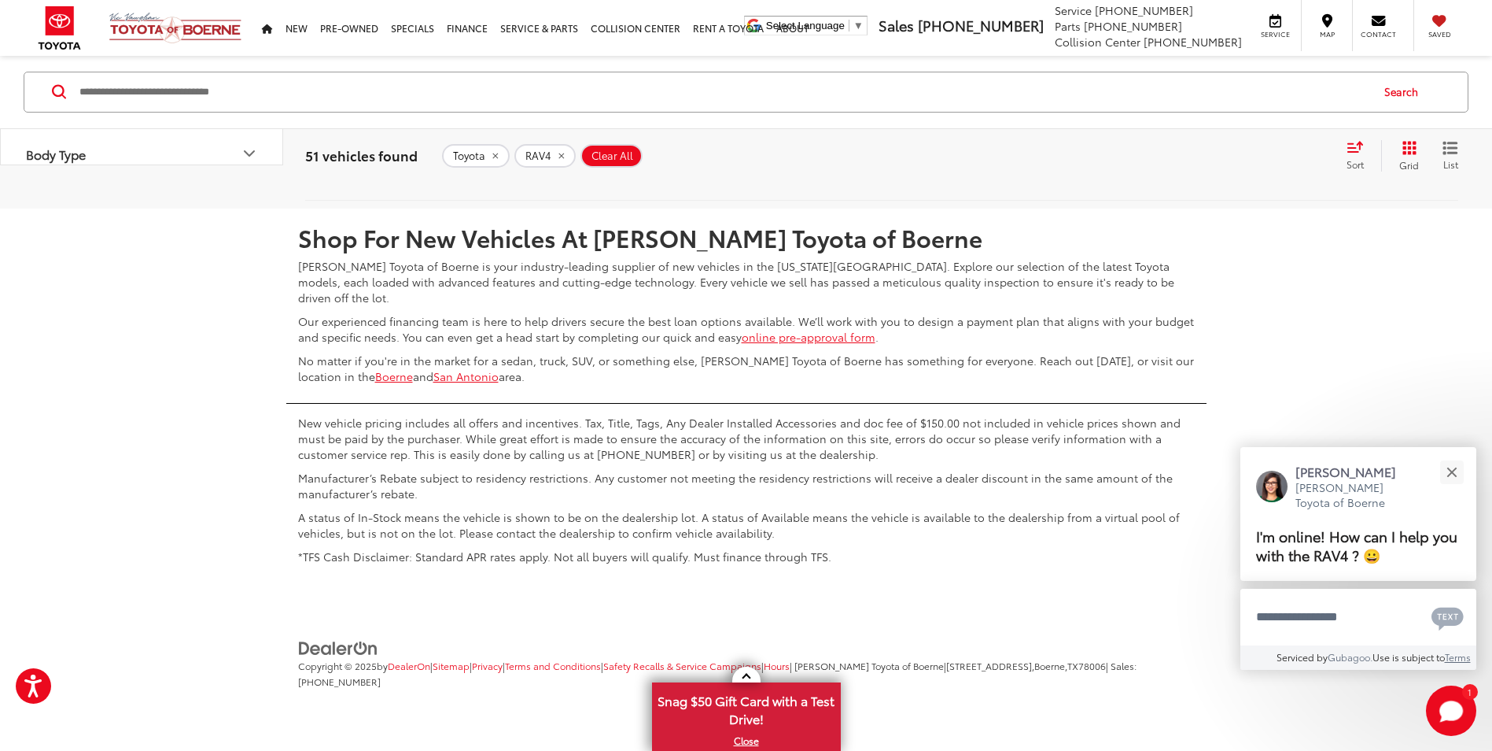
scroll to position [7725, 0]
click at [1200, 176] on link "3" at bounding box center [1212, 162] width 24 height 28
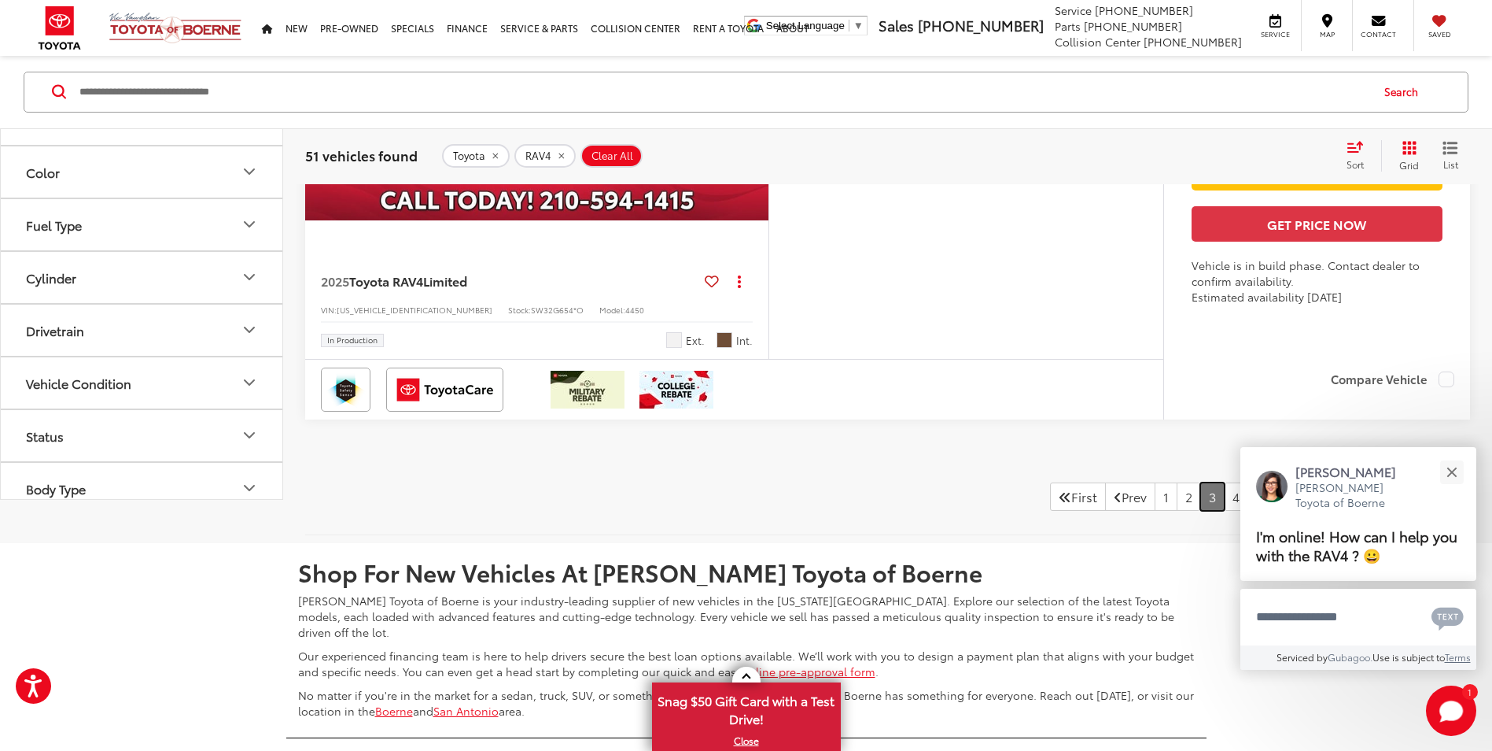
scroll to position [7253, 0]
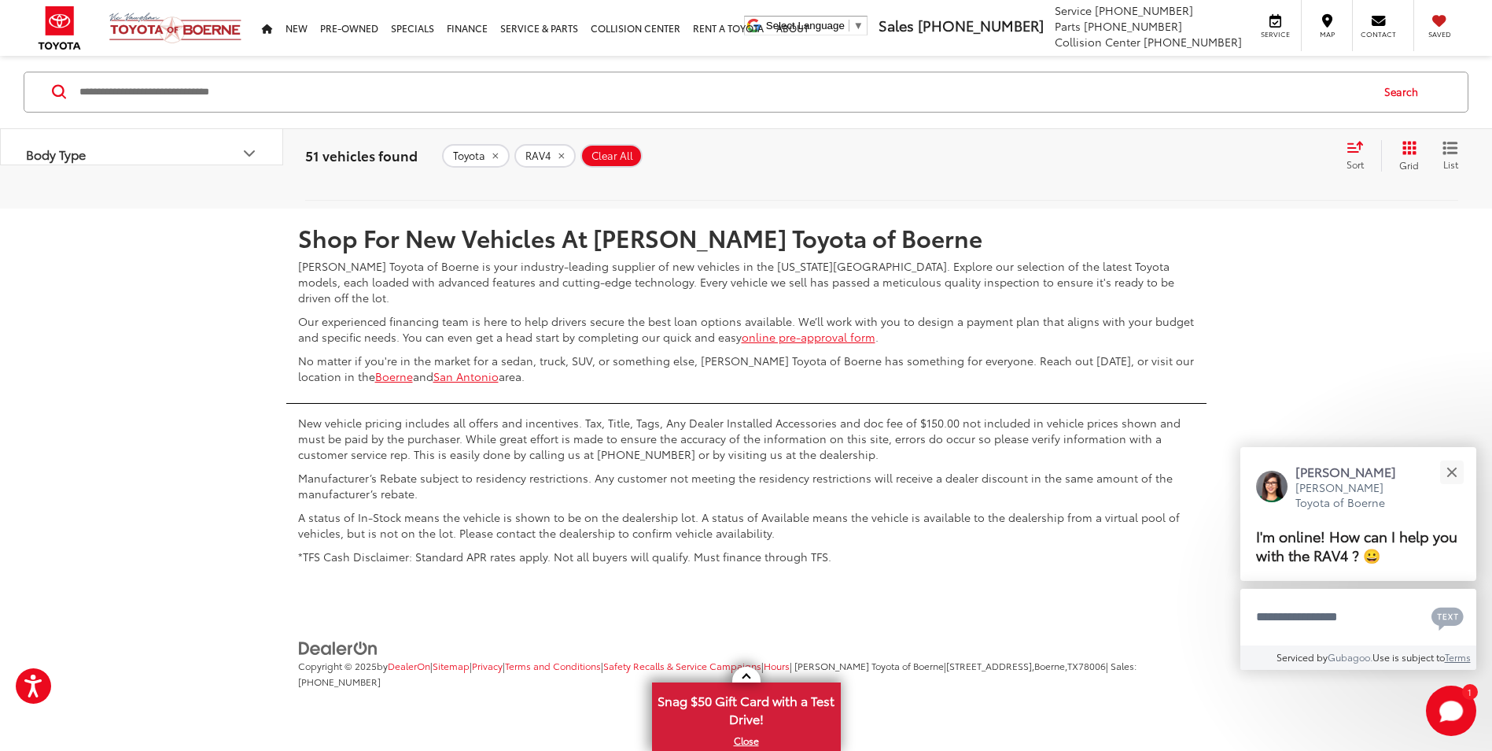
click at [482, 85] on div at bounding box center [734, 55] width 858 height 60
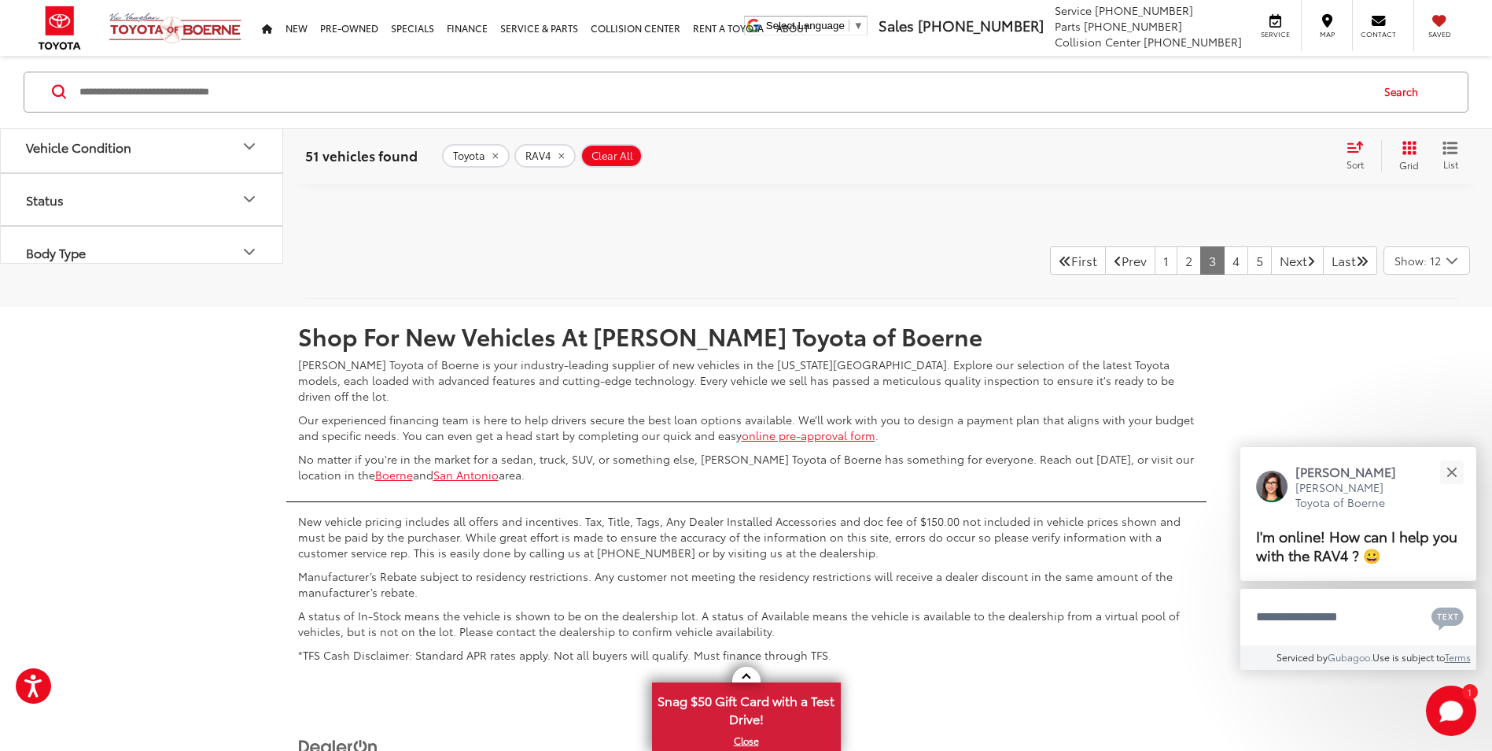
scroll to position [7489, 0]
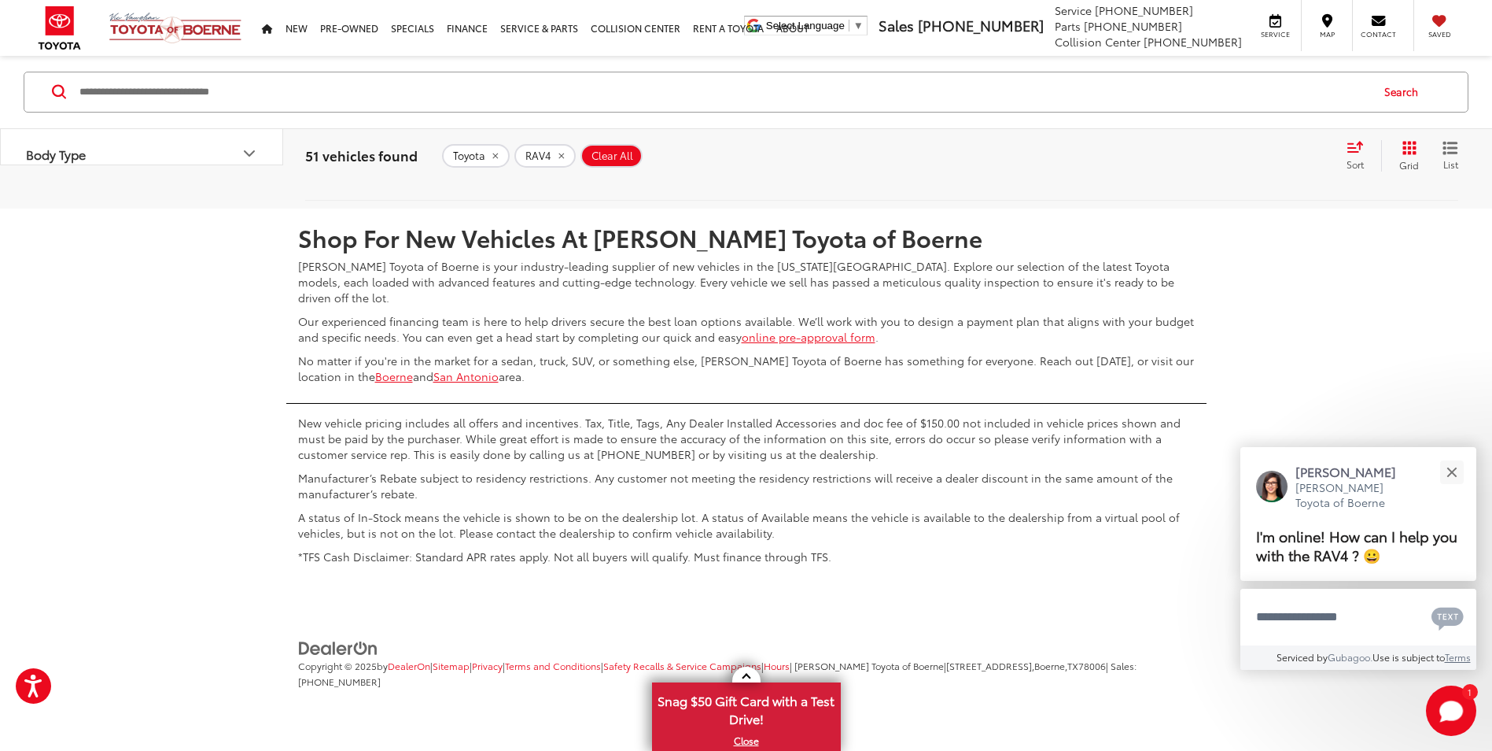
click at [1224, 176] on link "4" at bounding box center [1236, 162] width 24 height 28
click at [1248, 176] on link "5" at bounding box center [1260, 162] width 24 height 28
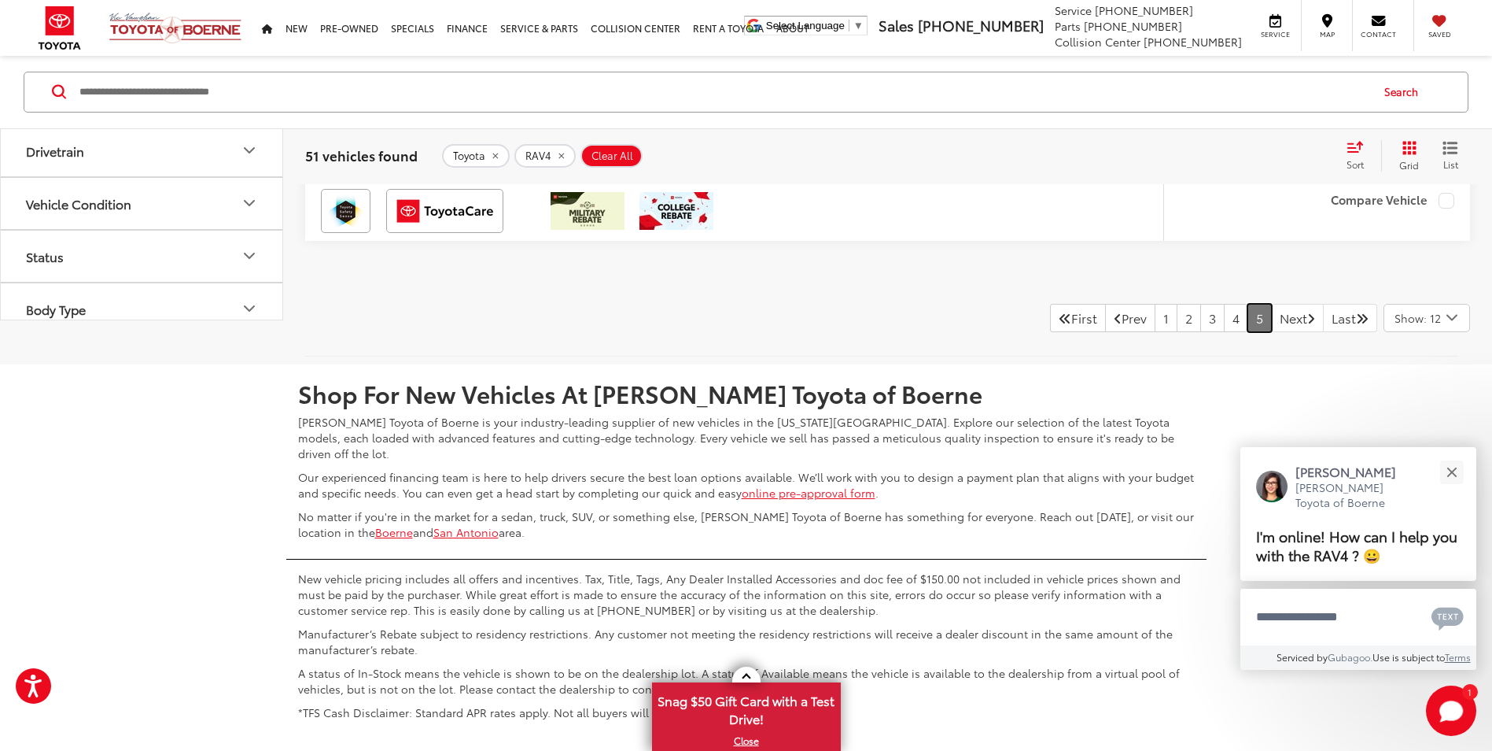
scroll to position [1982, 0]
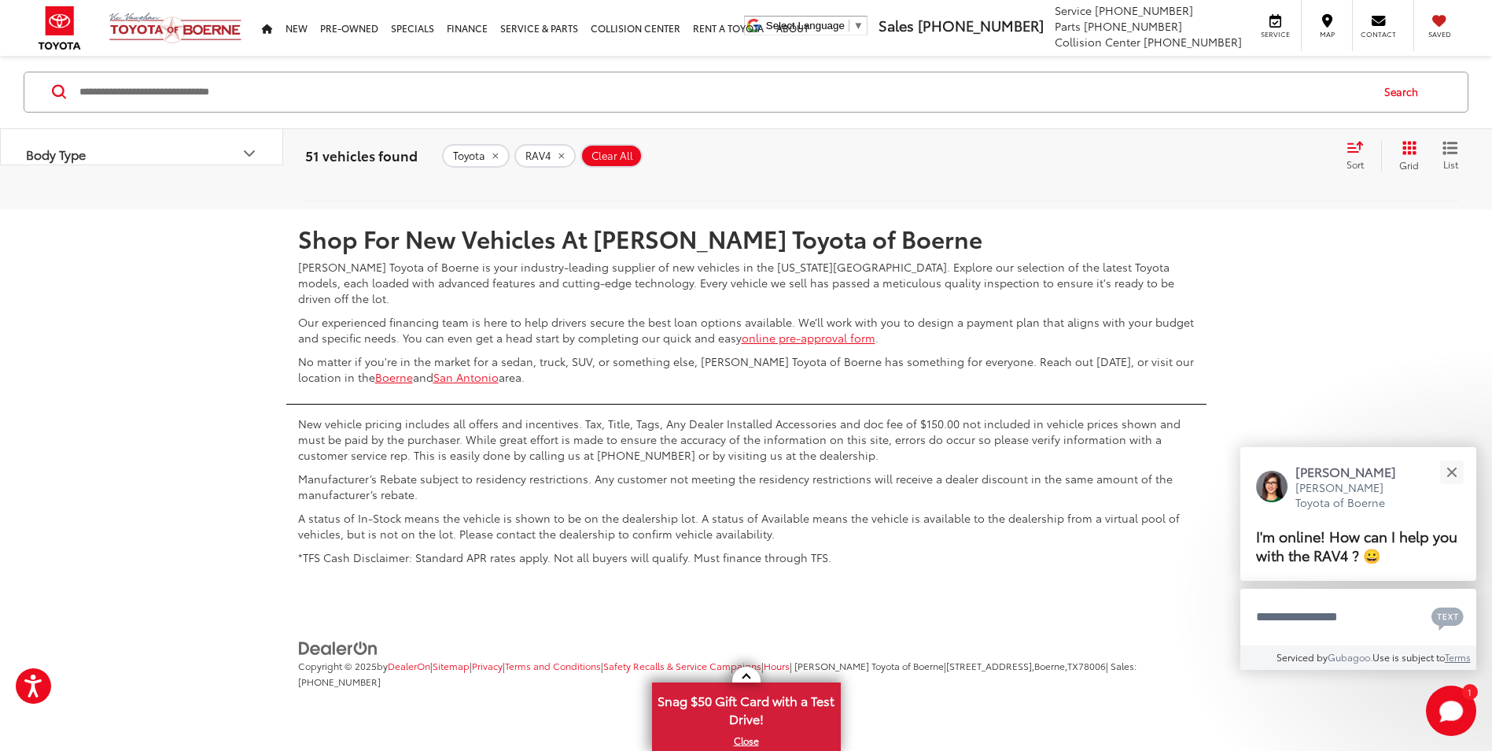
click at [1271, 177] on link "Next" at bounding box center [1297, 163] width 53 height 28
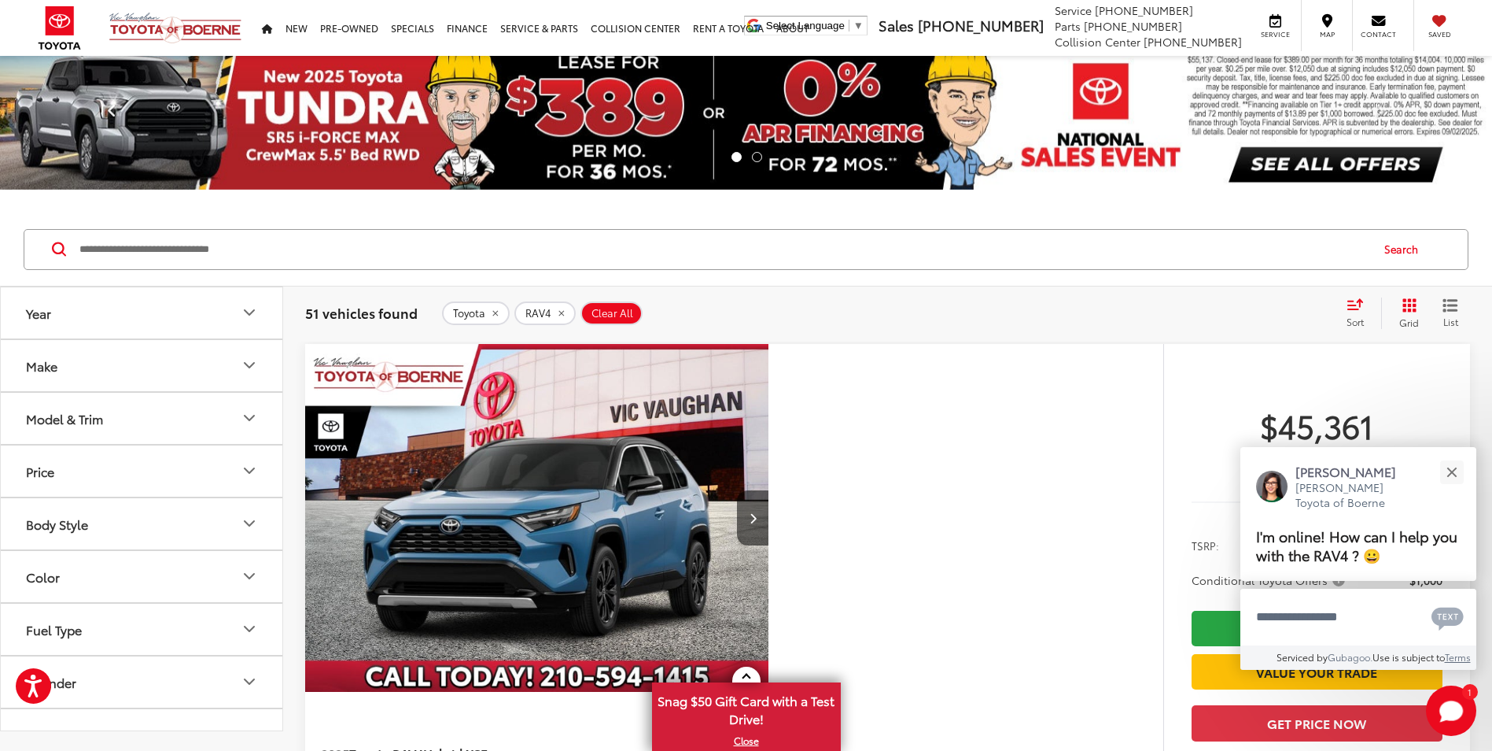
scroll to position [0, 0]
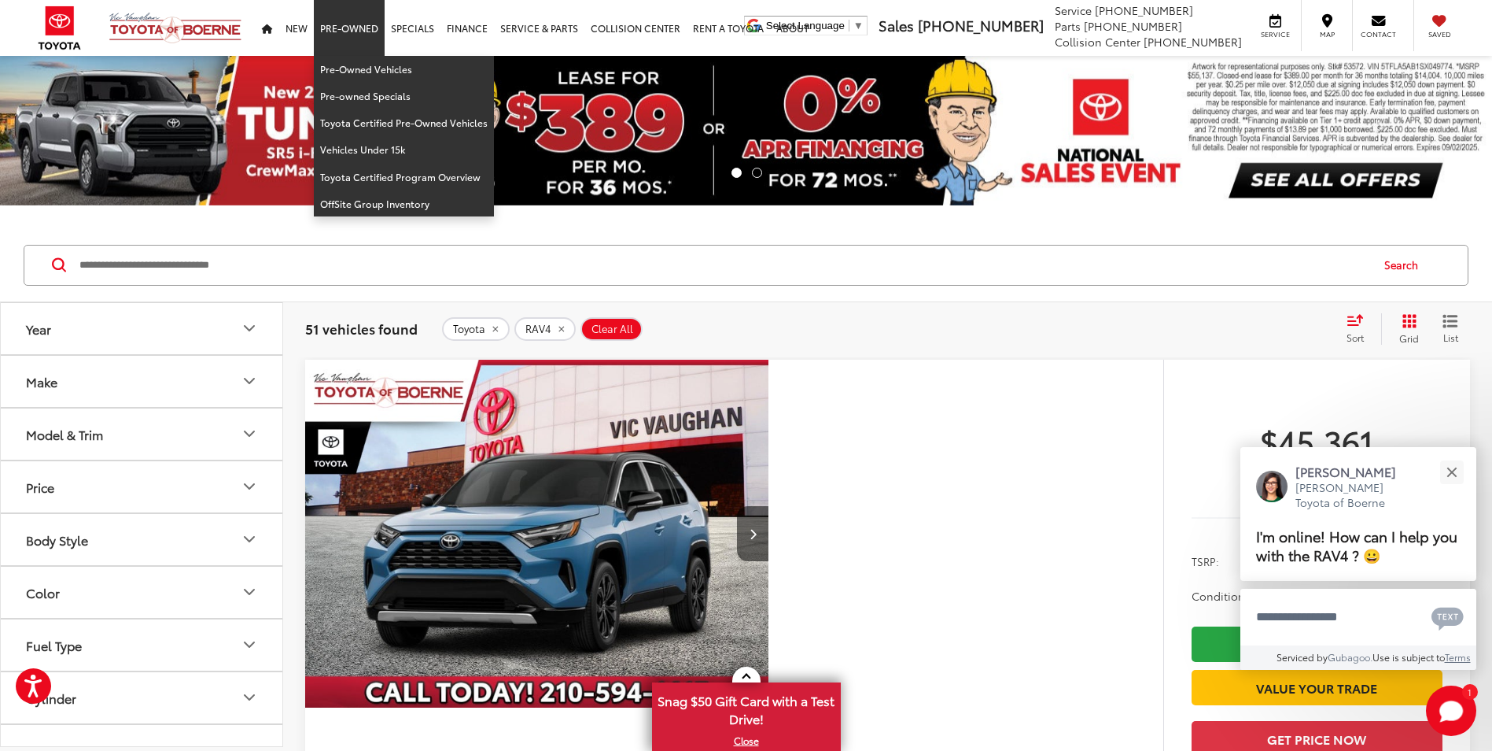
click at [359, 34] on link "Pre-Owned" at bounding box center [349, 28] width 71 height 56
click at [360, 73] on link "Pre-Owned Vehicles" at bounding box center [404, 69] width 180 height 27
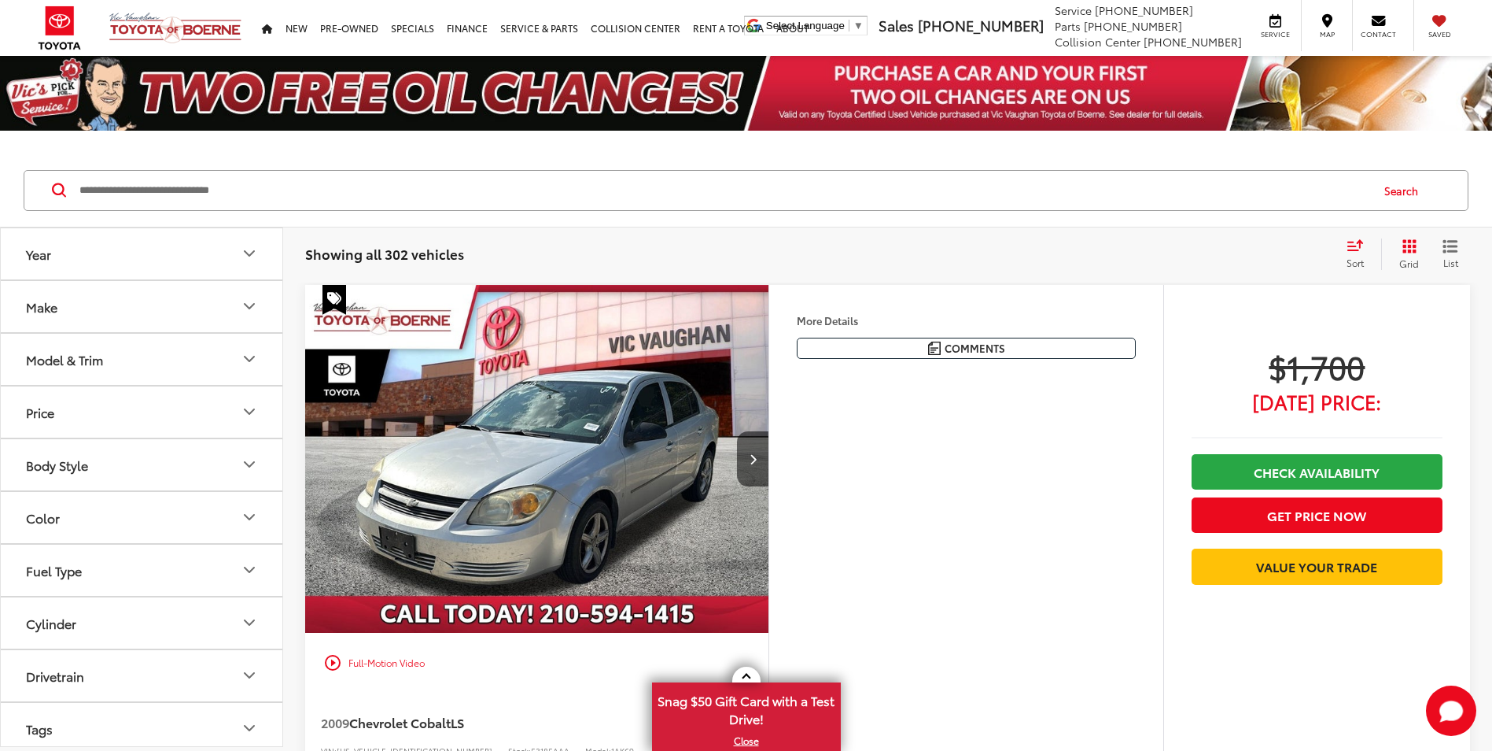
click at [167, 342] on button "Model & Trim" at bounding box center [142, 359] width 283 height 51
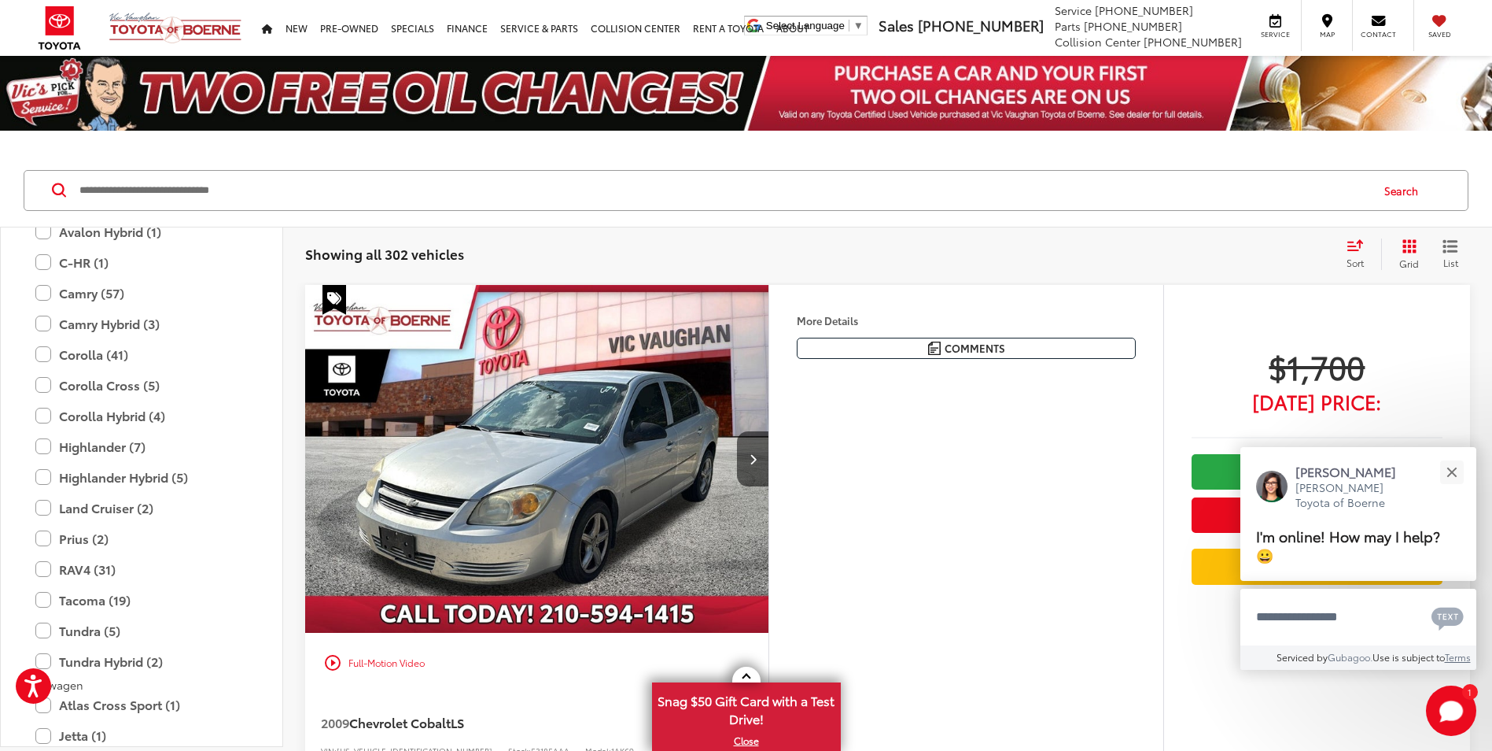
scroll to position [2596, 0]
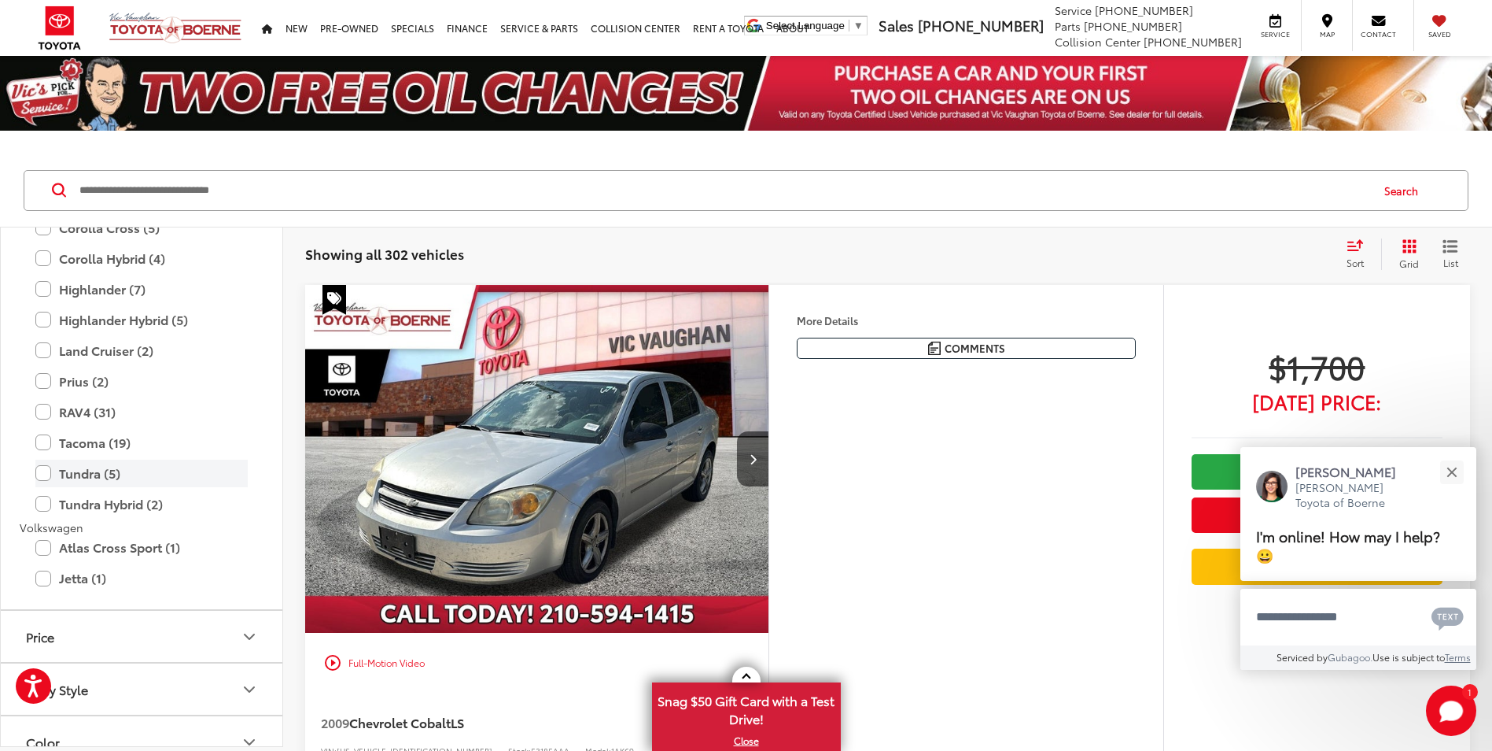
click at [92, 475] on label "Tundra (5)" at bounding box center [141, 473] width 212 height 28
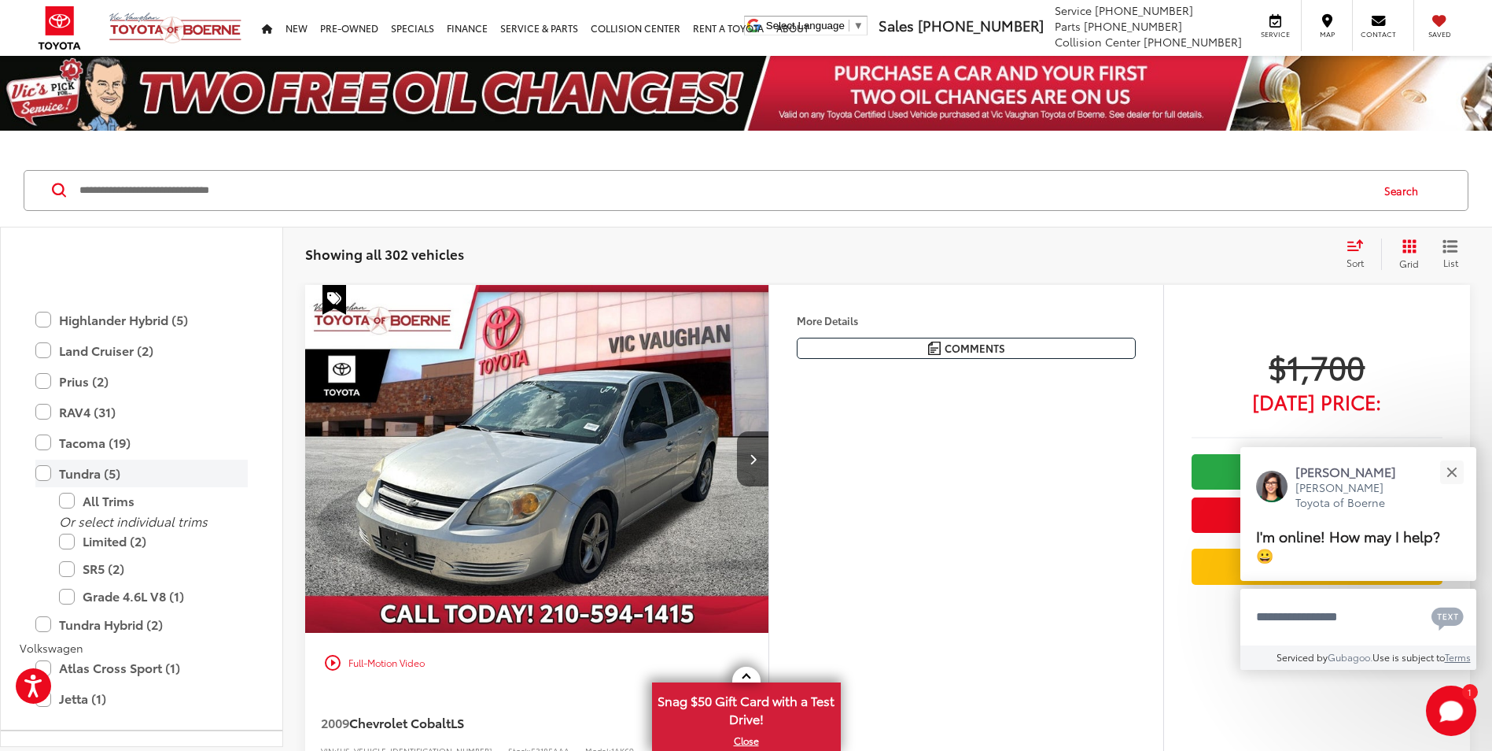
scroll to position [2675, 0]
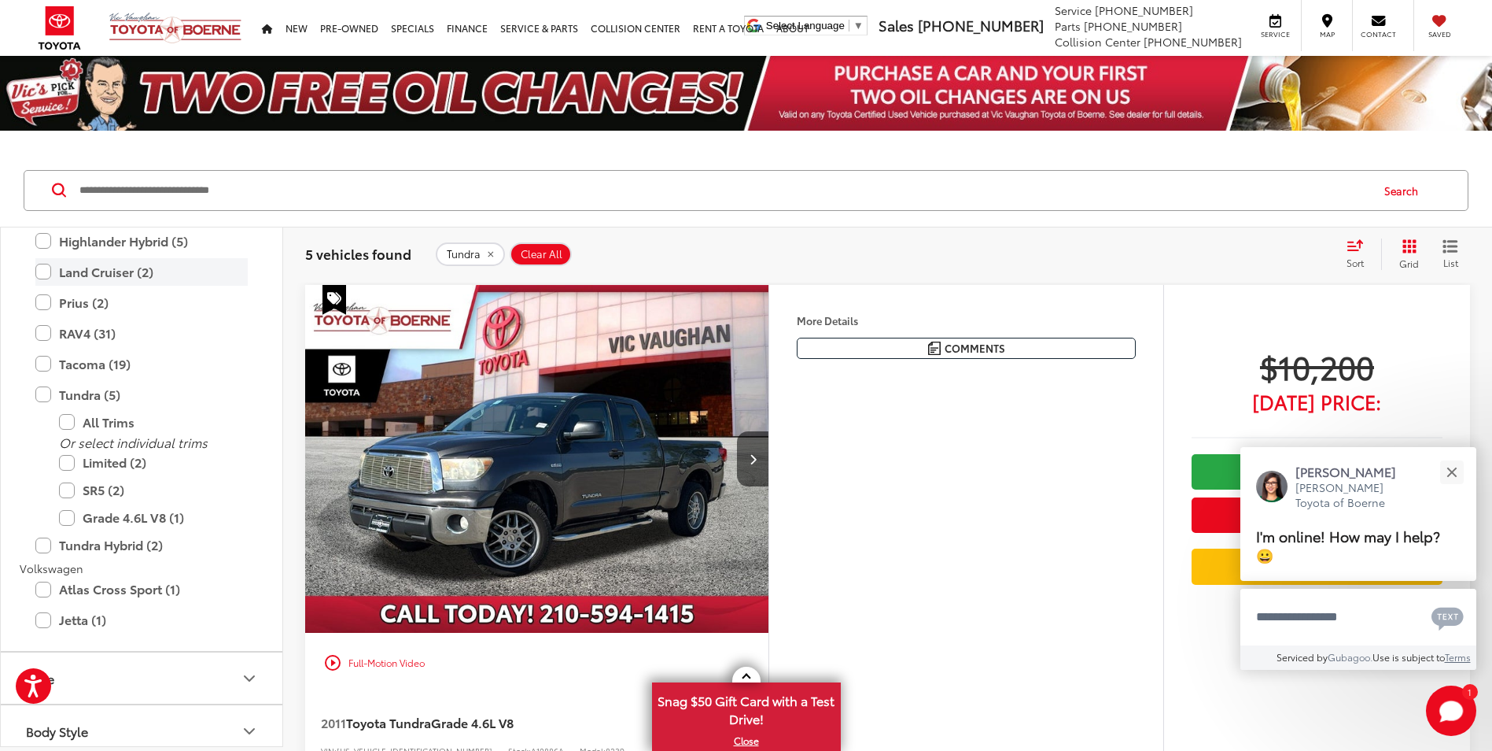
click at [39, 271] on label "Land Cruiser (2)" at bounding box center [141, 272] width 212 height 28
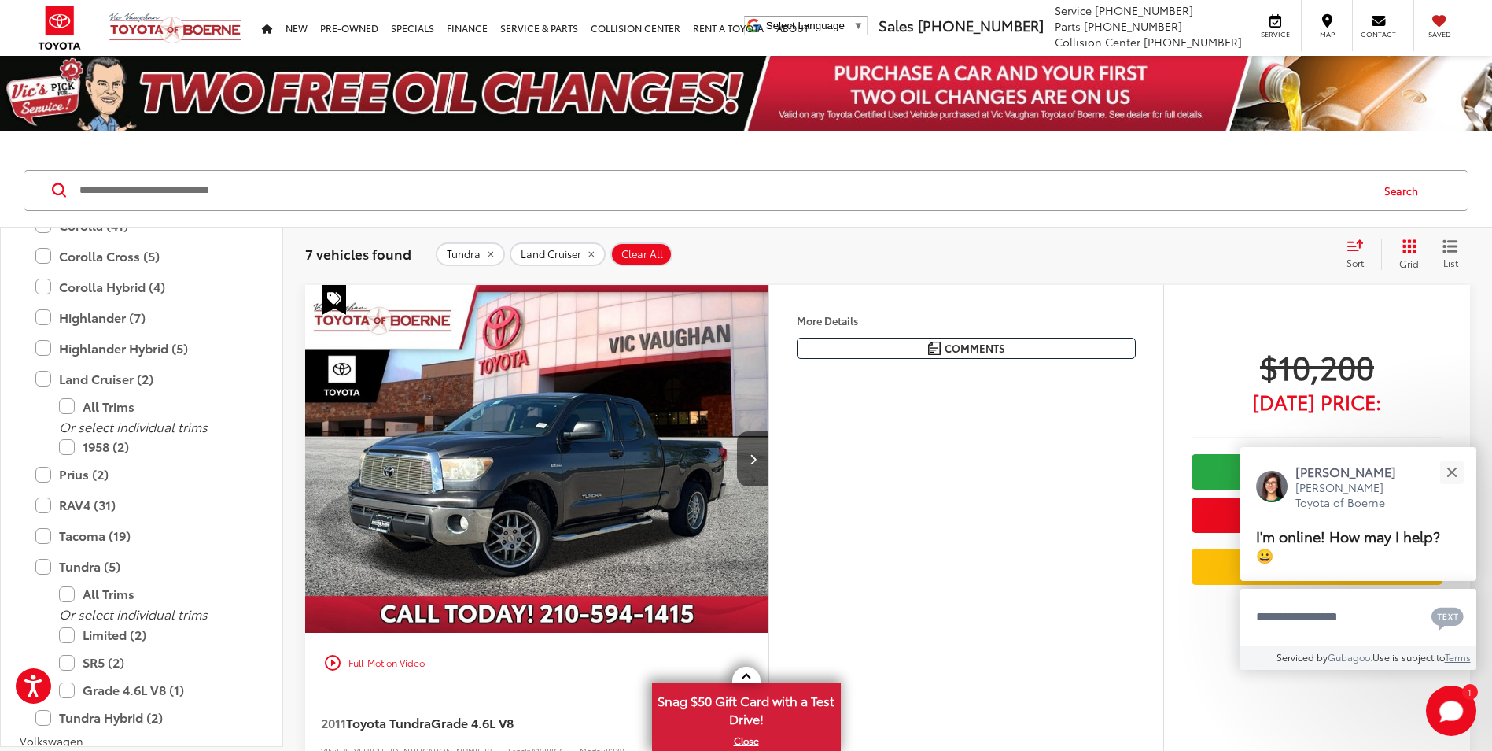
scroll to position [2332, 0]
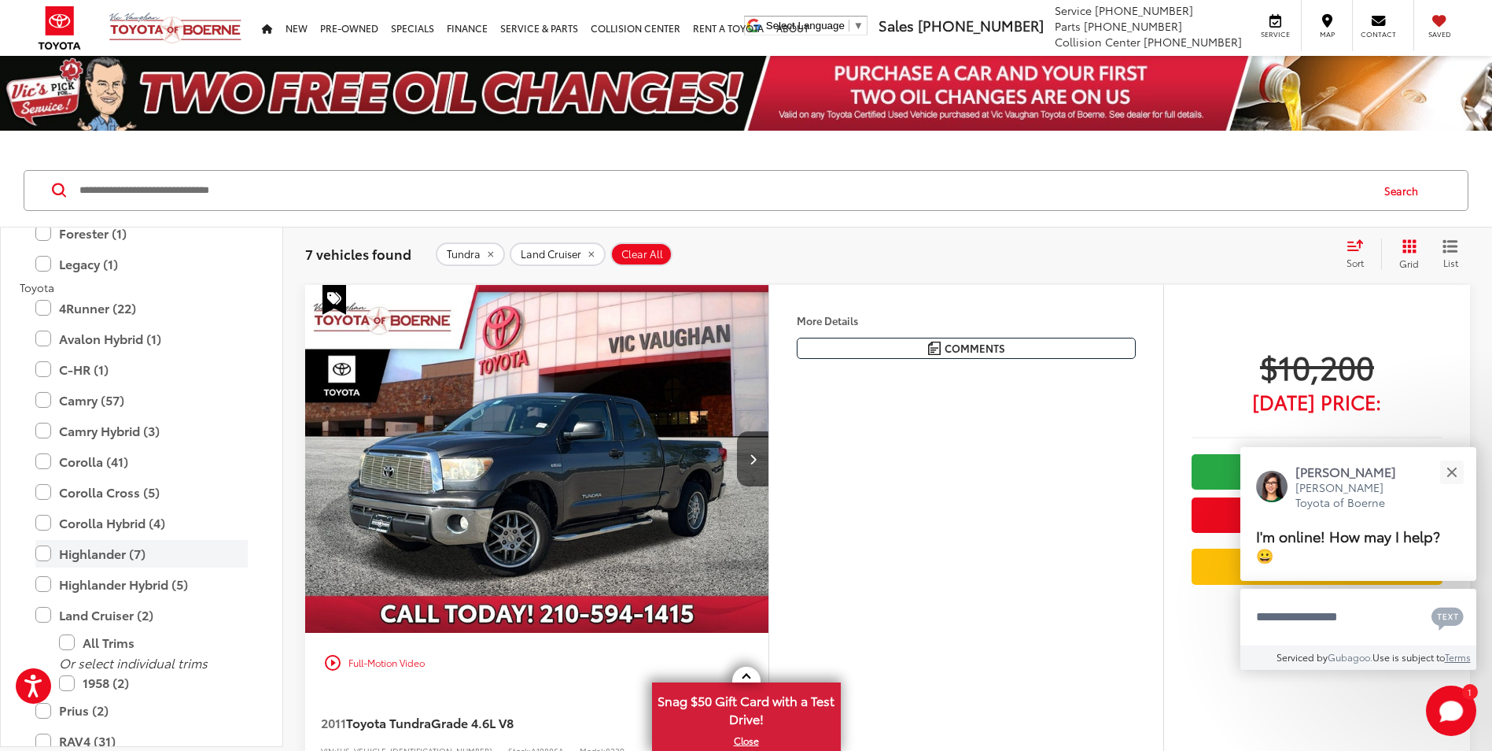
click at [216, 541] on label "Highlander (7)" at bounding box center [141, 554] width 212 height 28
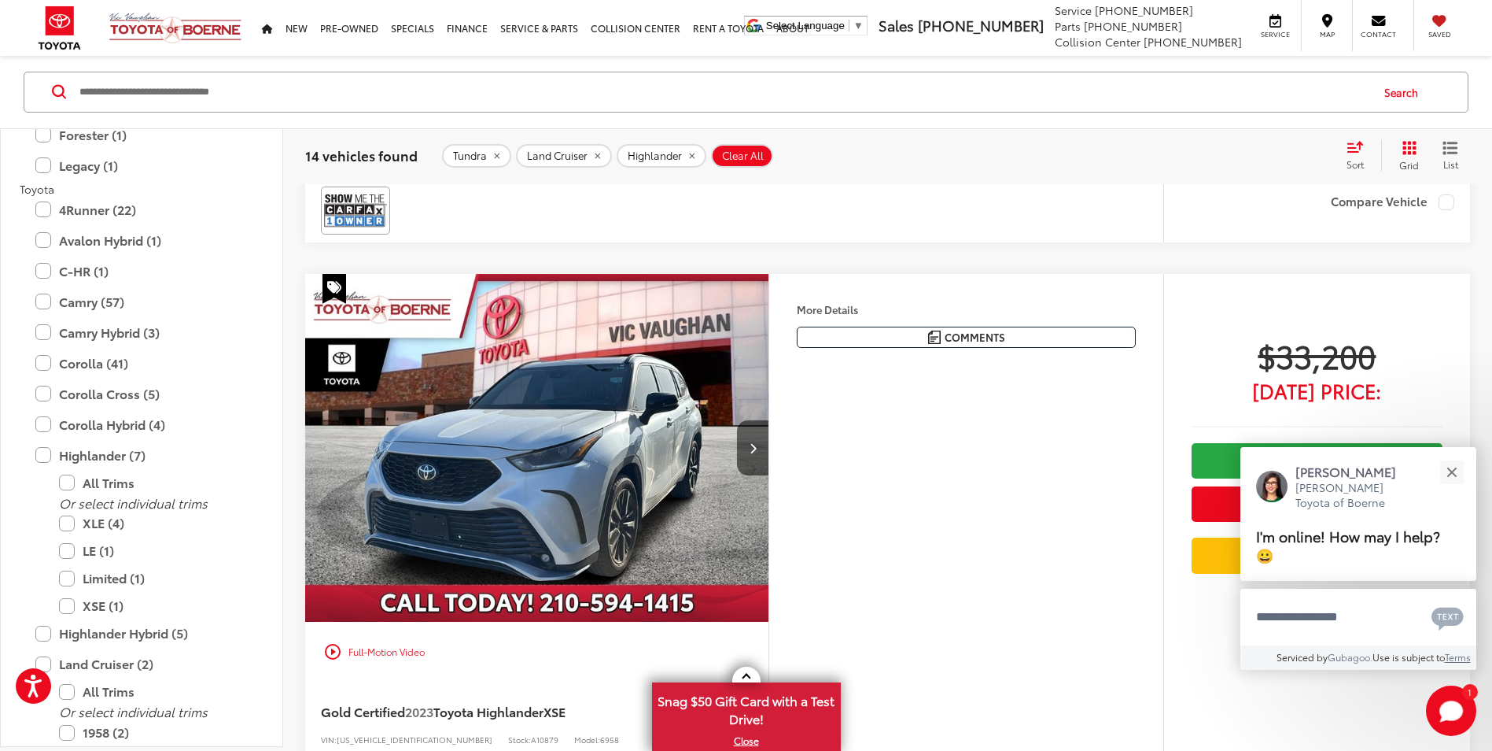
scroll to position [2596, 0]
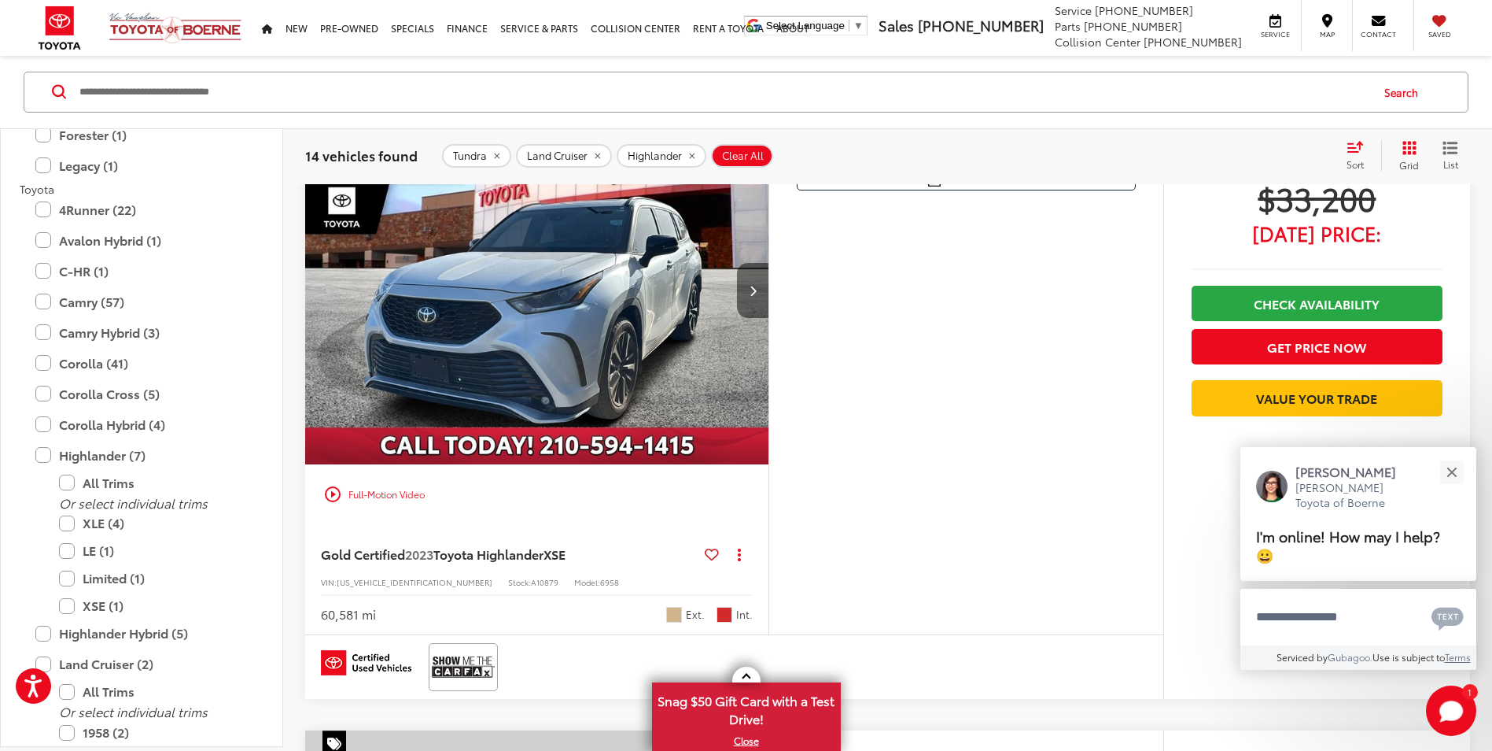
click at [764, 290] on button "Next image" at bounding box center [752, 290] width 31 height 55
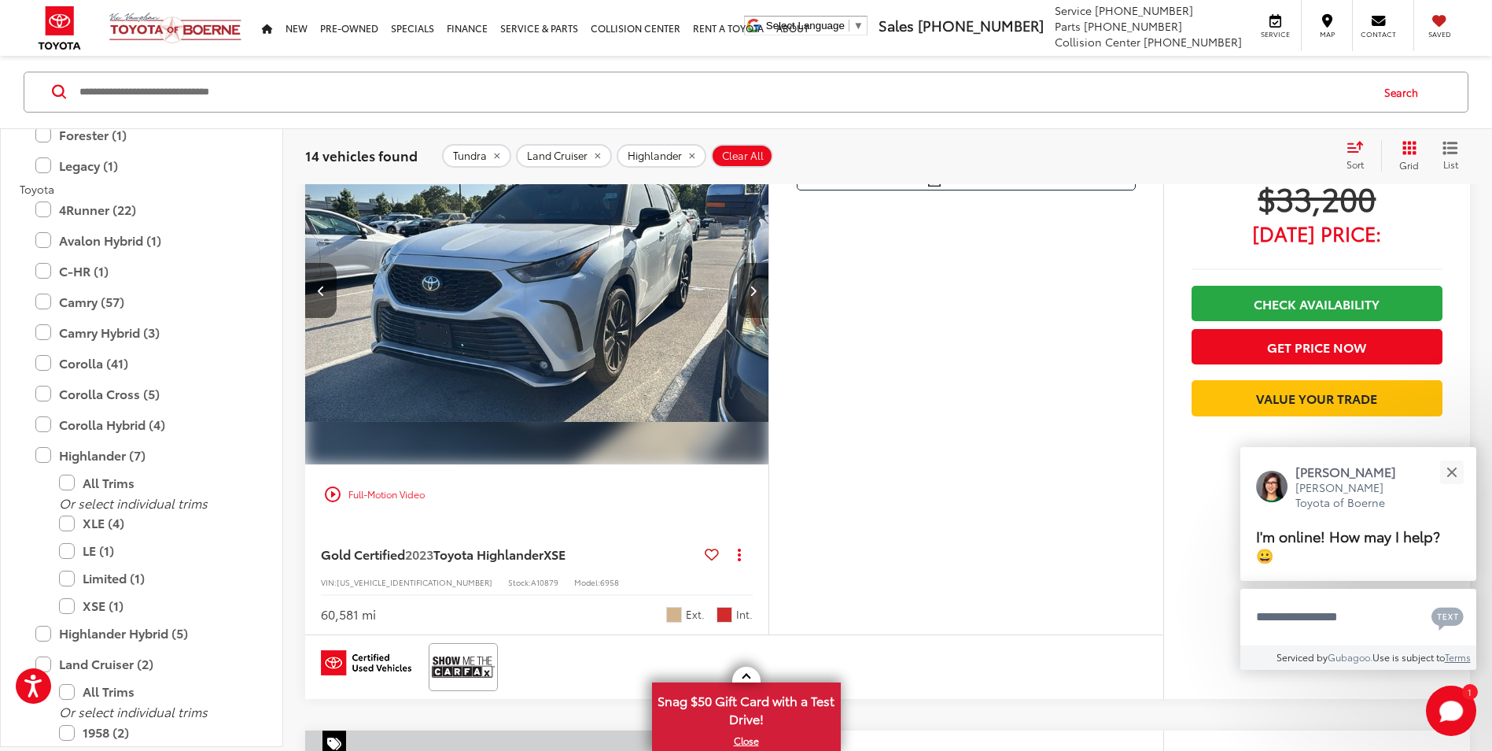
click at [764, 290] on button "Next image" at bounding box center [752, 290] width 31 height 55
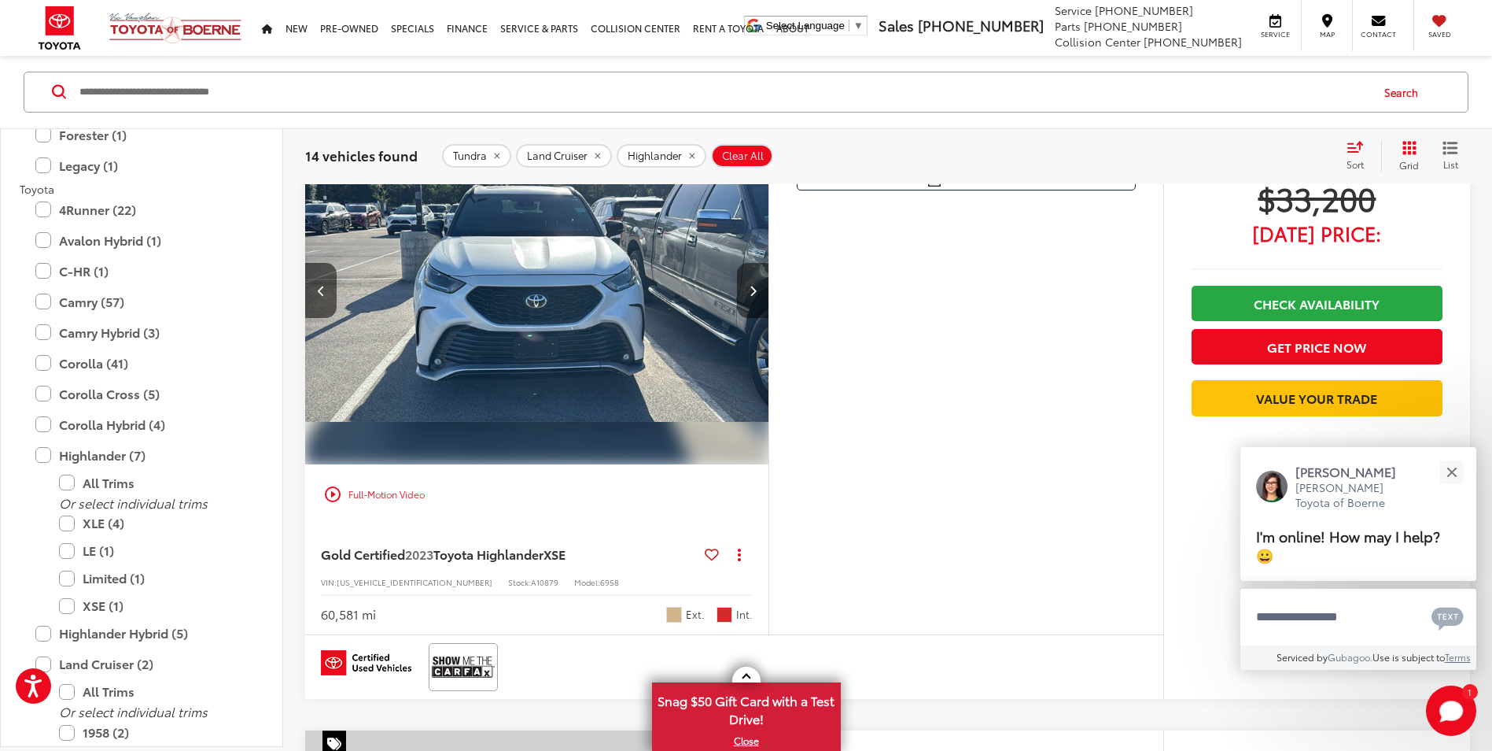
click at [764, 290] on button "Next image" at bounding box center [752, 290] width 31 height 55
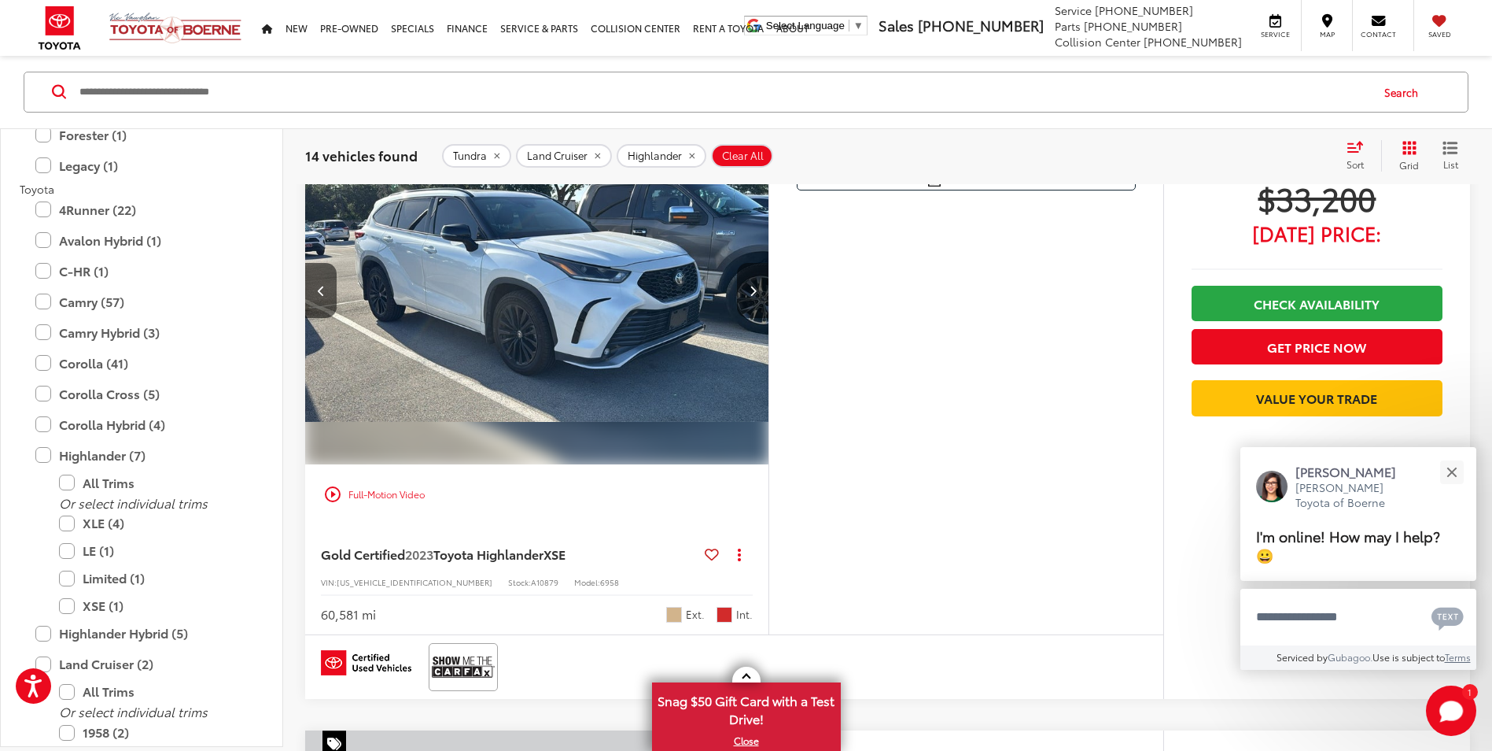
click at [764, 290] on button "Next image" at bounding box center [752, 290] width 31 height 55
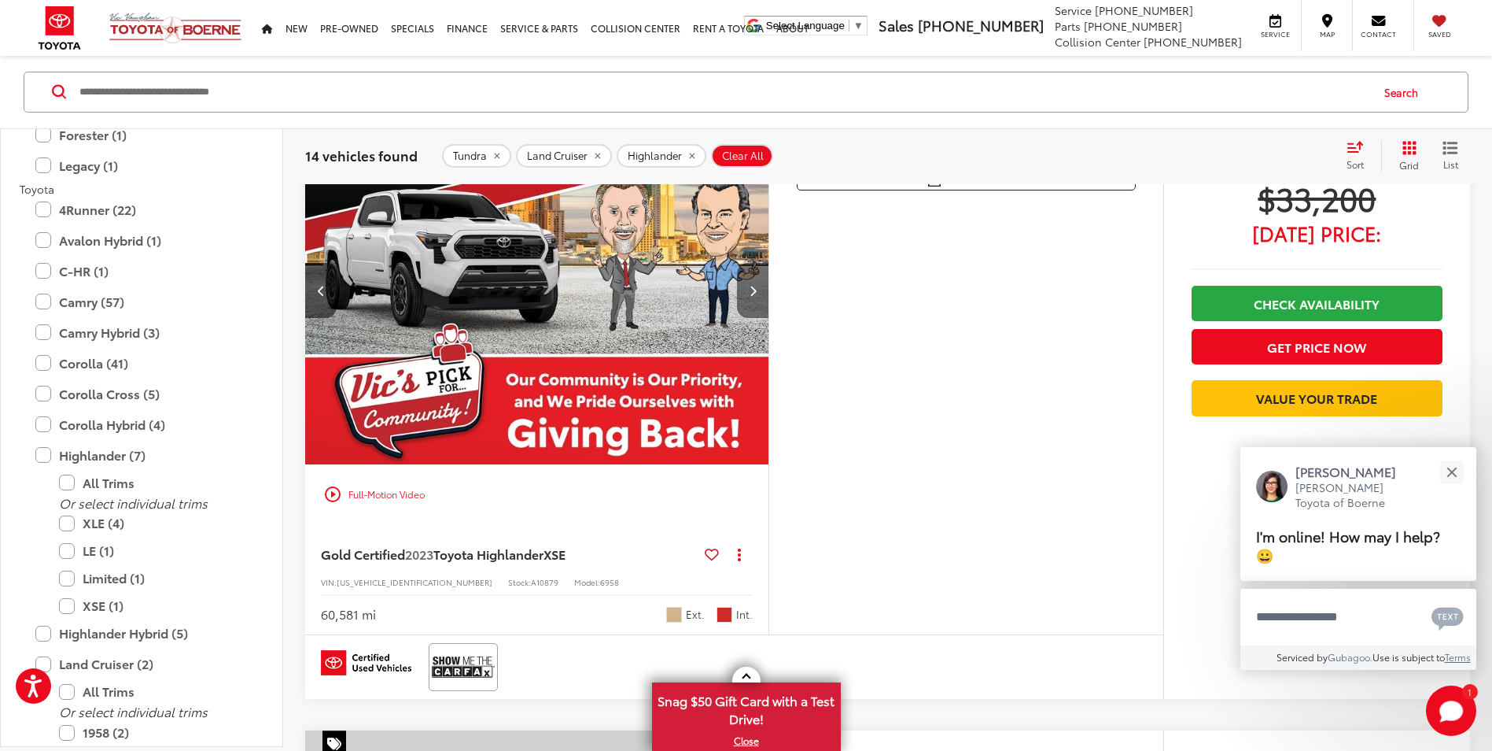
click at [764, 290] on button "Next image" at bounding box center [752, 290] width 31 height 55
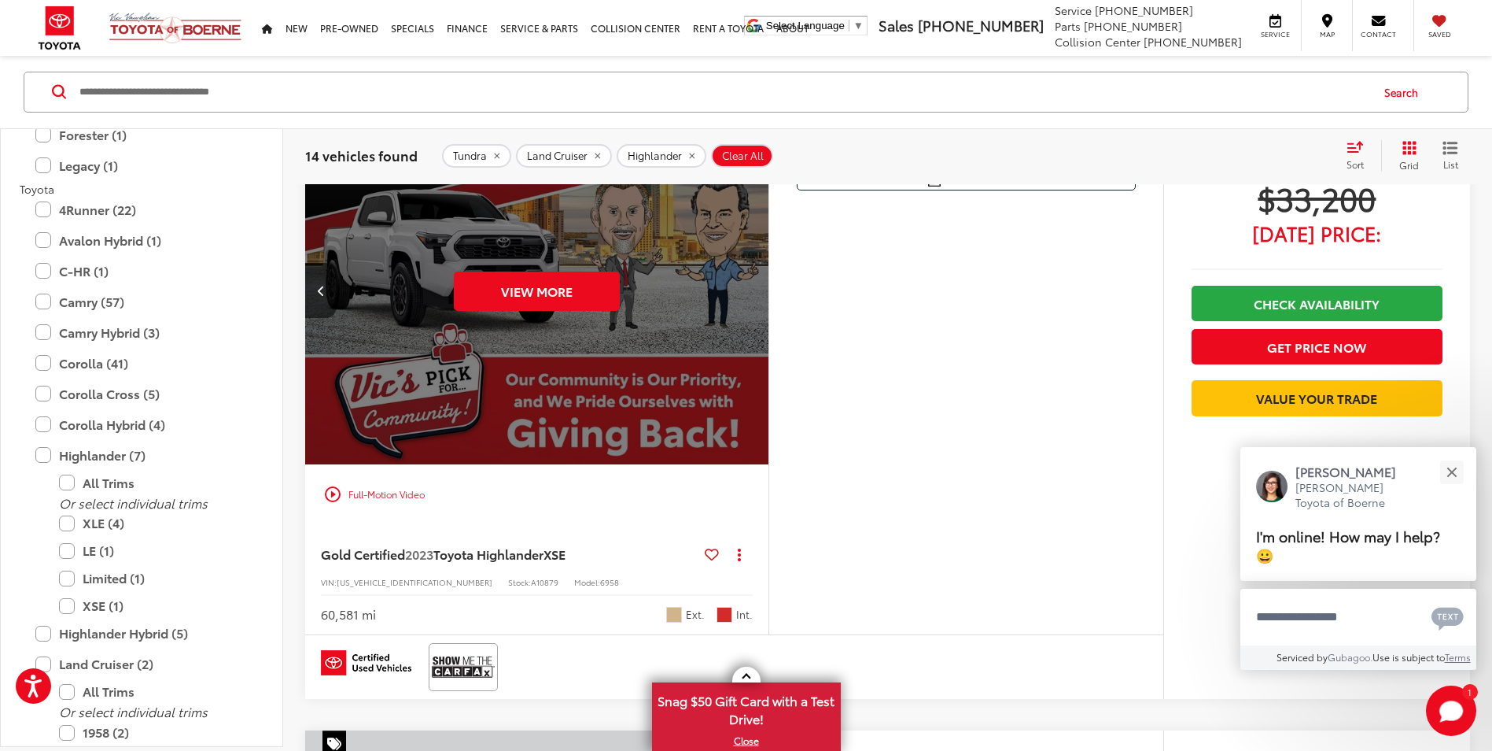
click at [764, 290] on div "View More" at bounding box center [537, 290] width 466 height 349
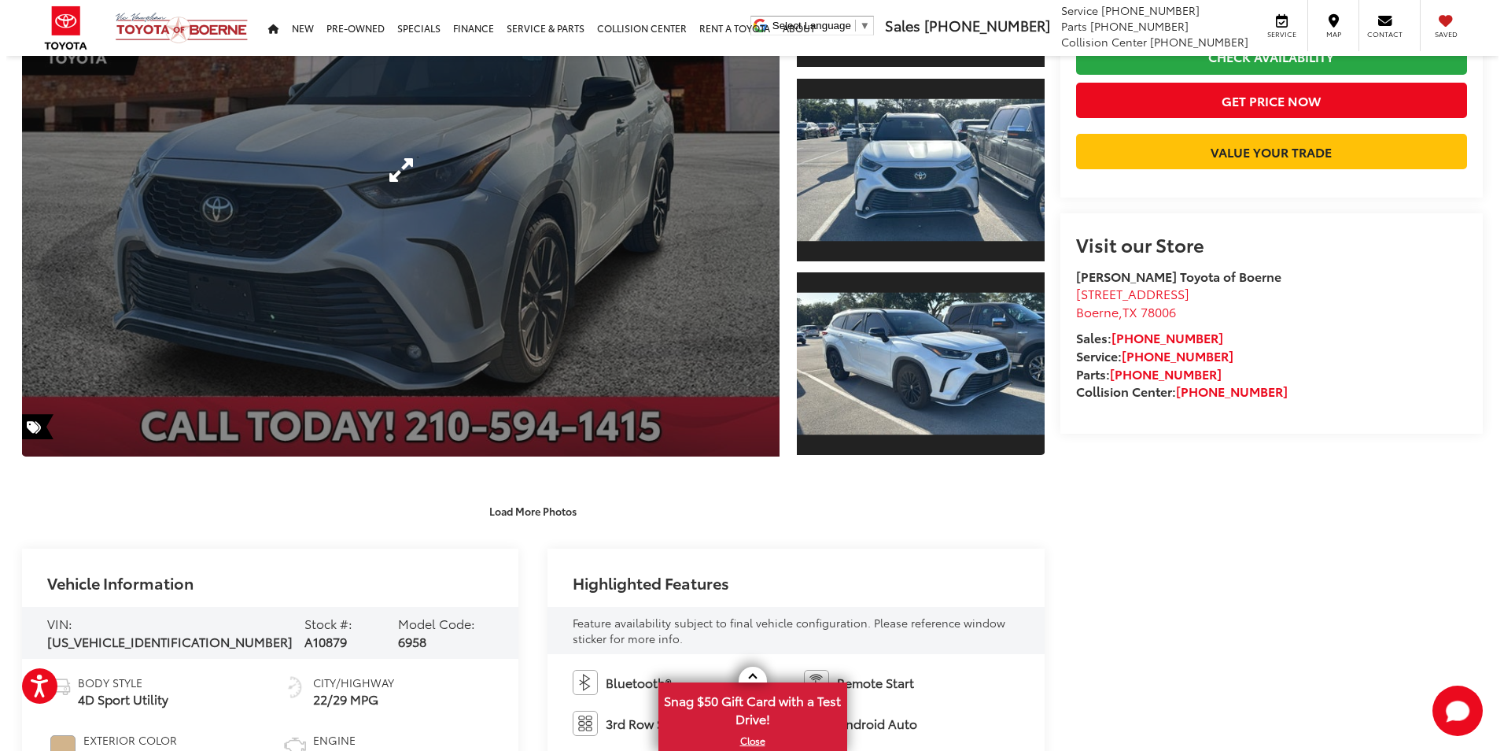
scroll to position [110, 0]
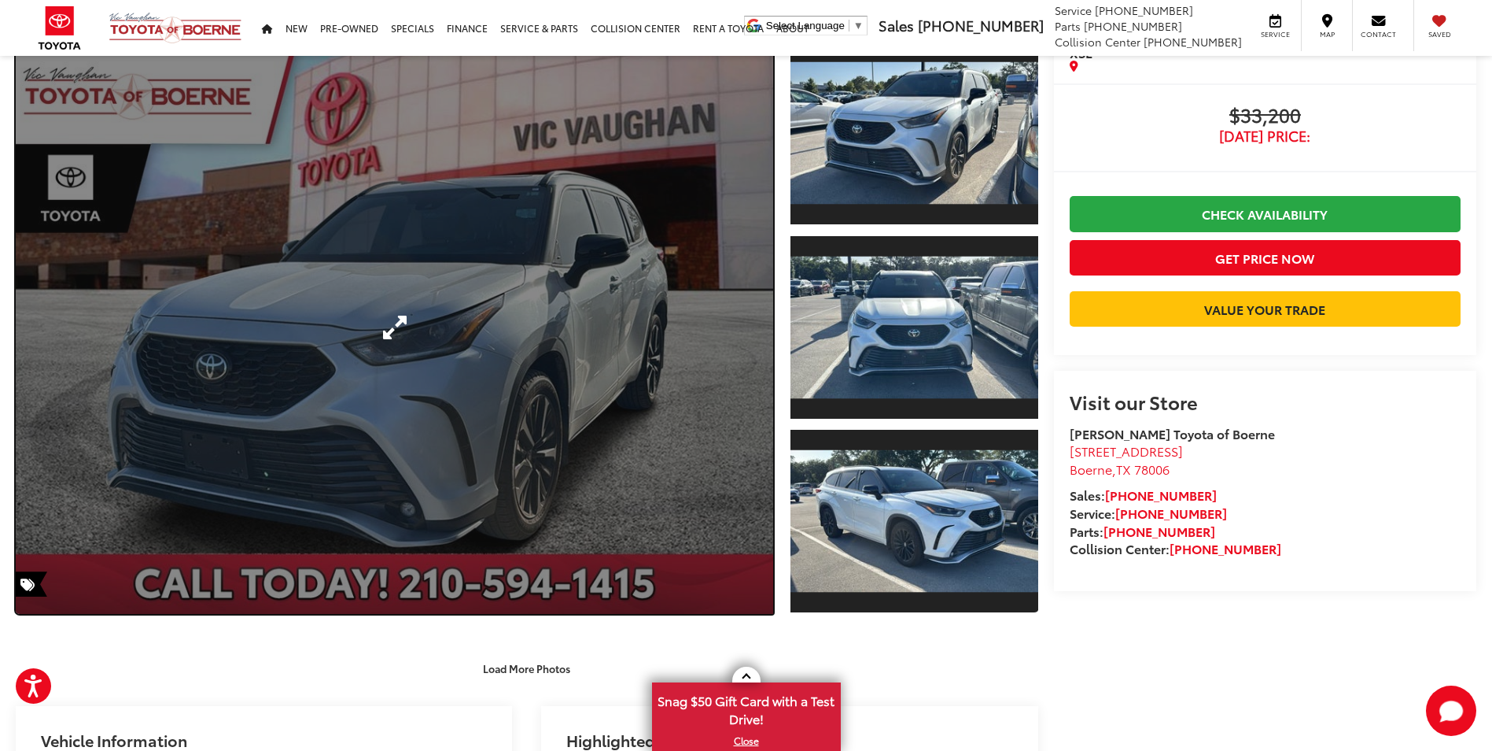
click at [740, 315] on link "Expand Photo 0" at bounding box center [395, 326] width 758 height 573
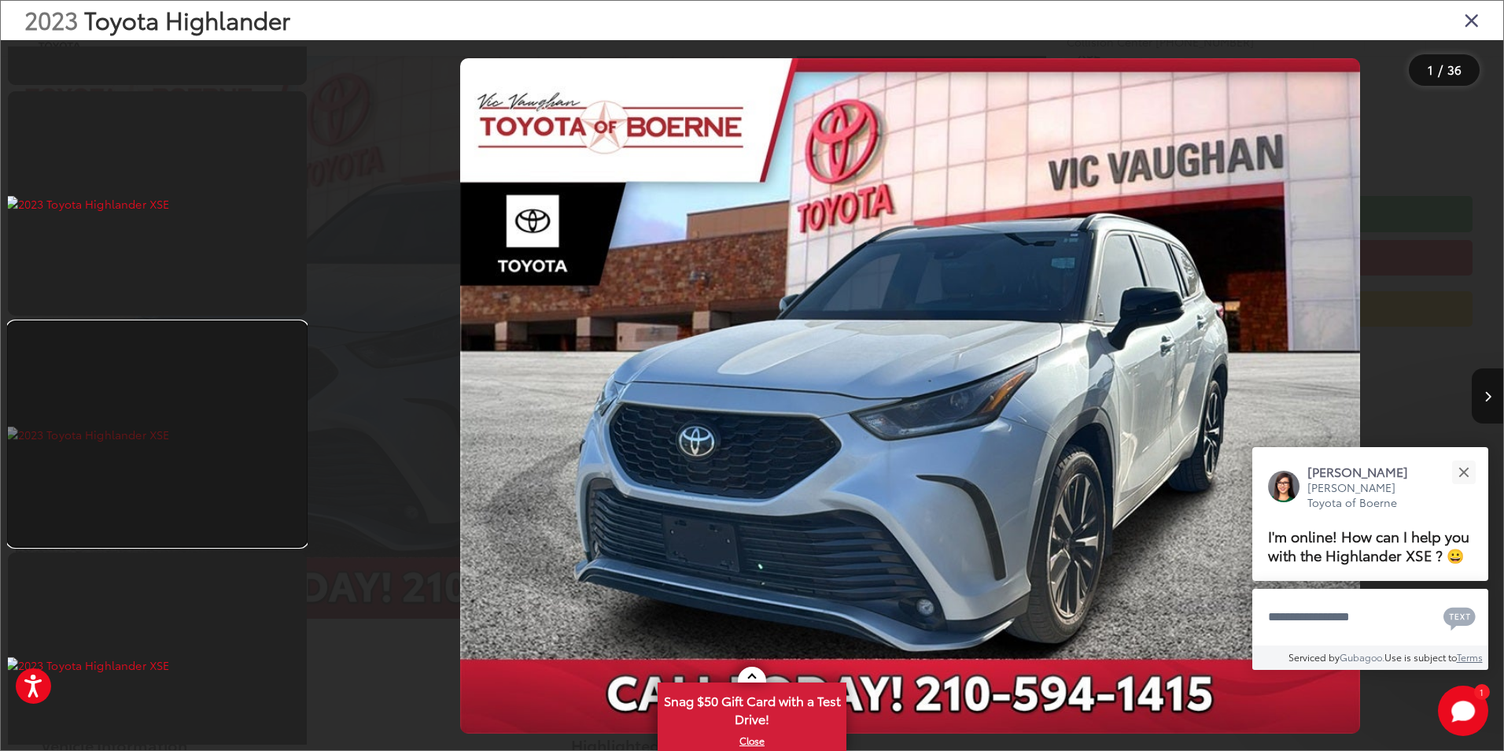
click at [234, 410] on link at bounding box center [157, 434] width 299 height 224
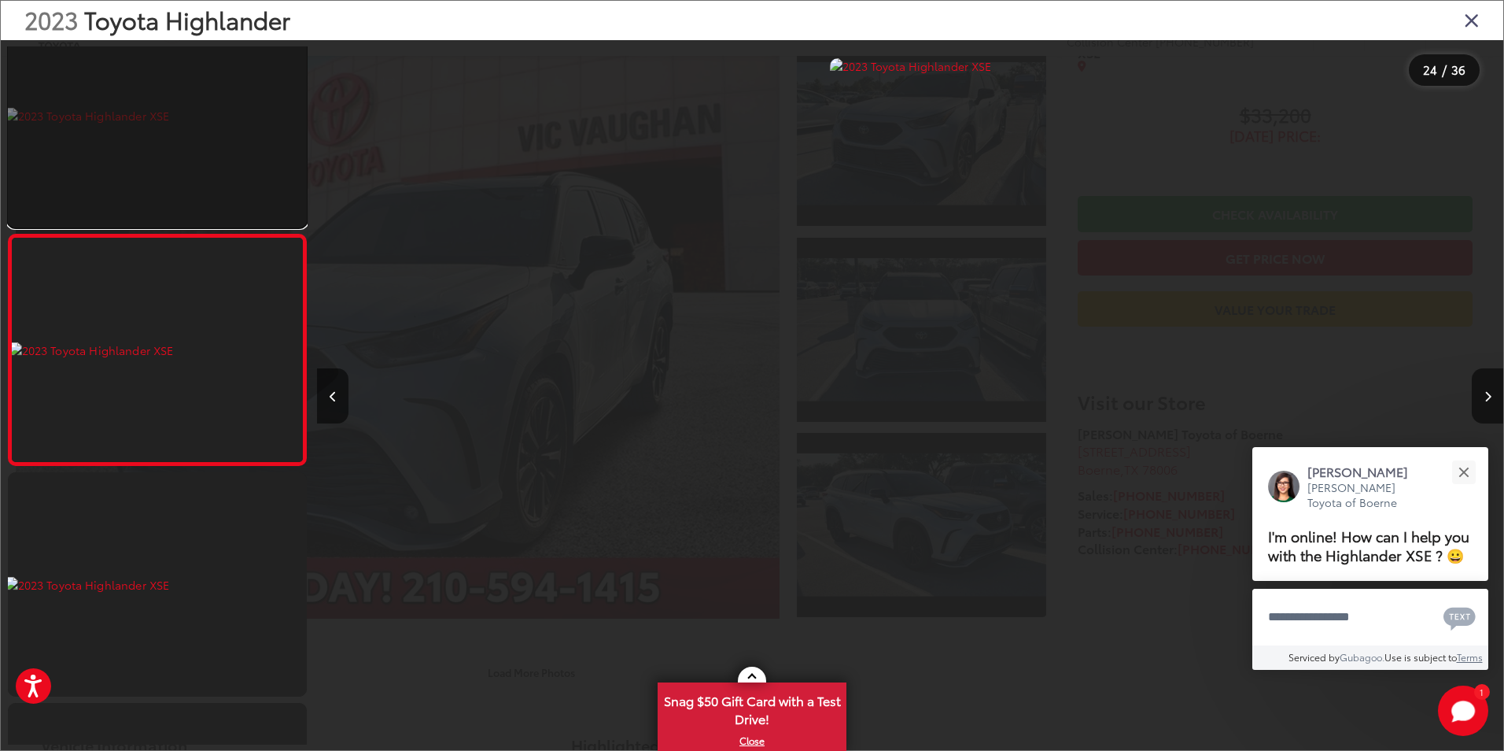
click at [239, 184] on link at bounding box center [157, 115] width 299 height 224
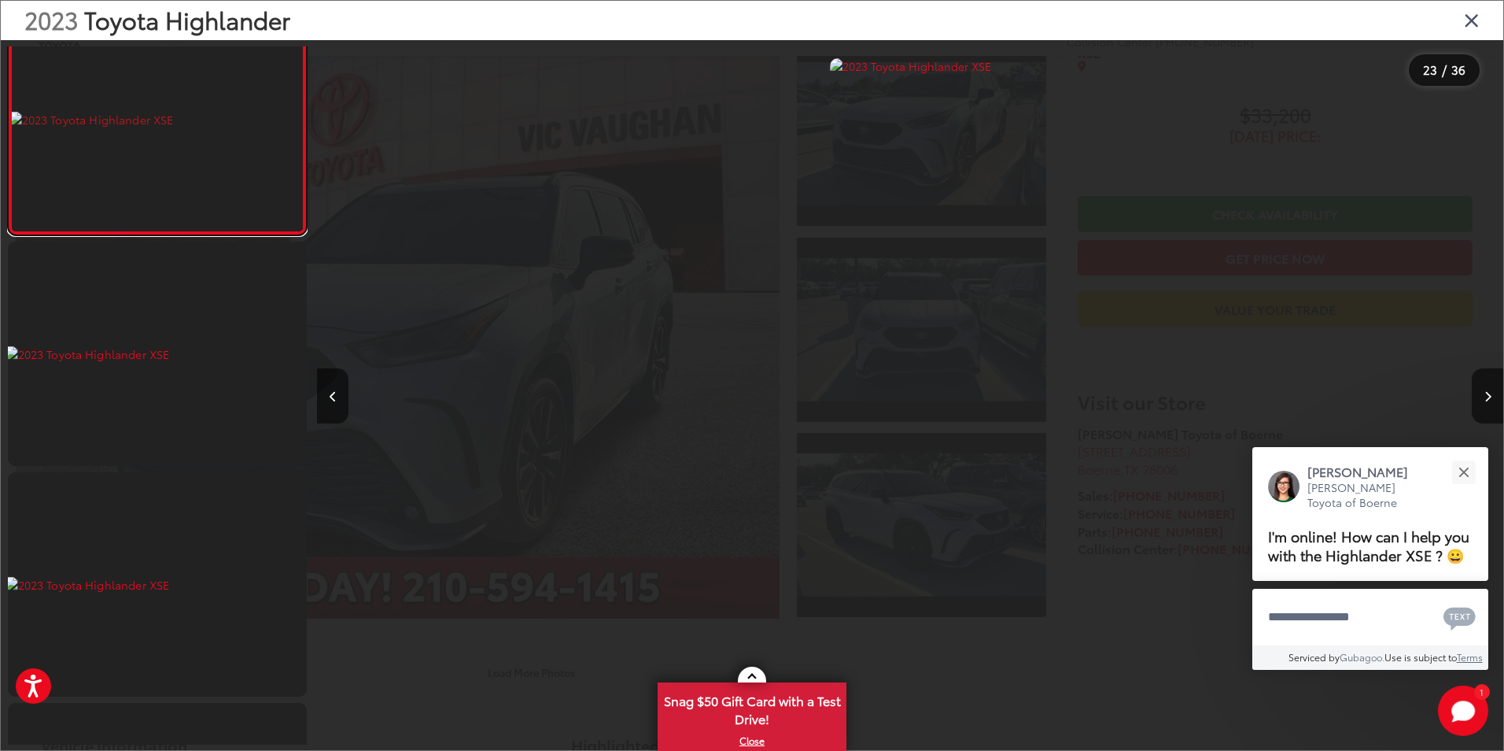
scroll to position [4885, 0]
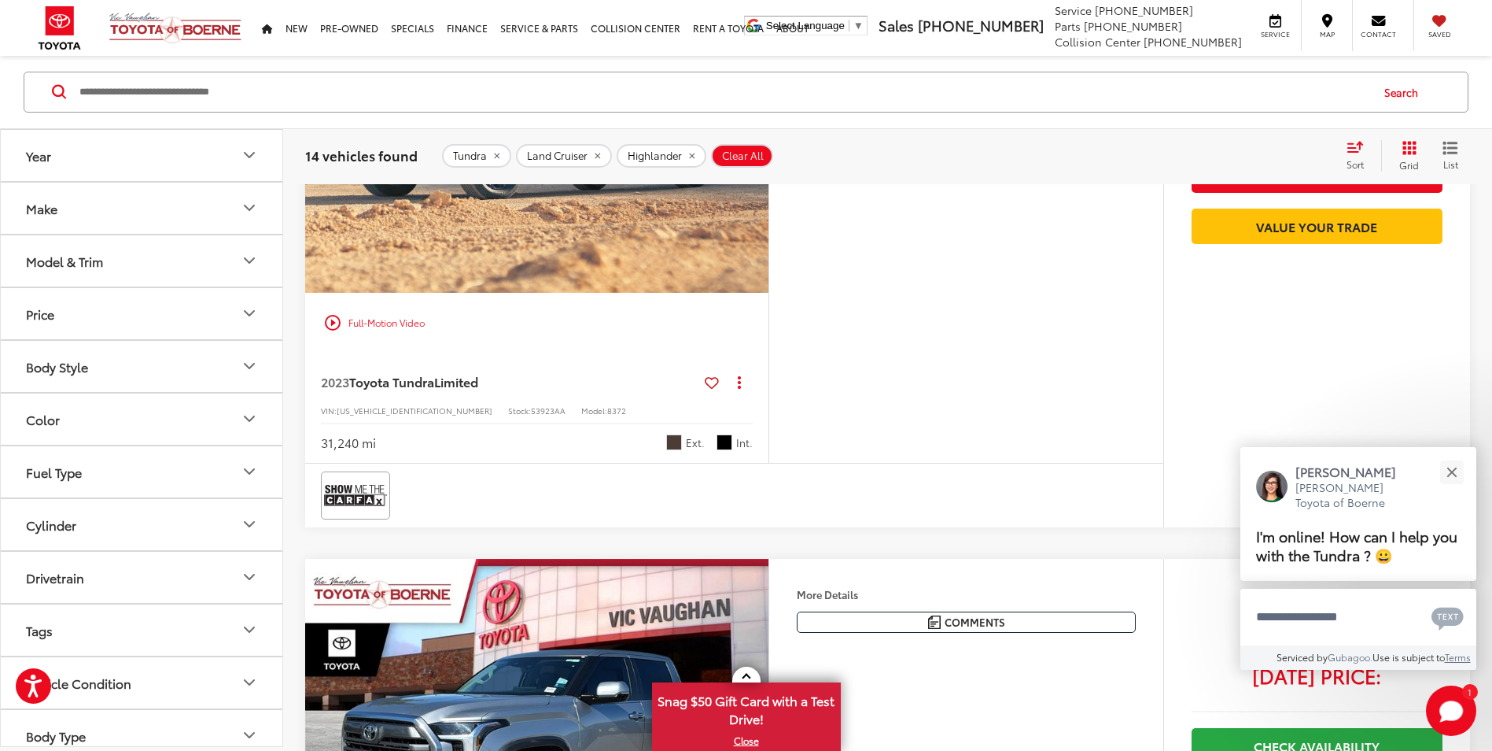
scroll to position [6077, 0]
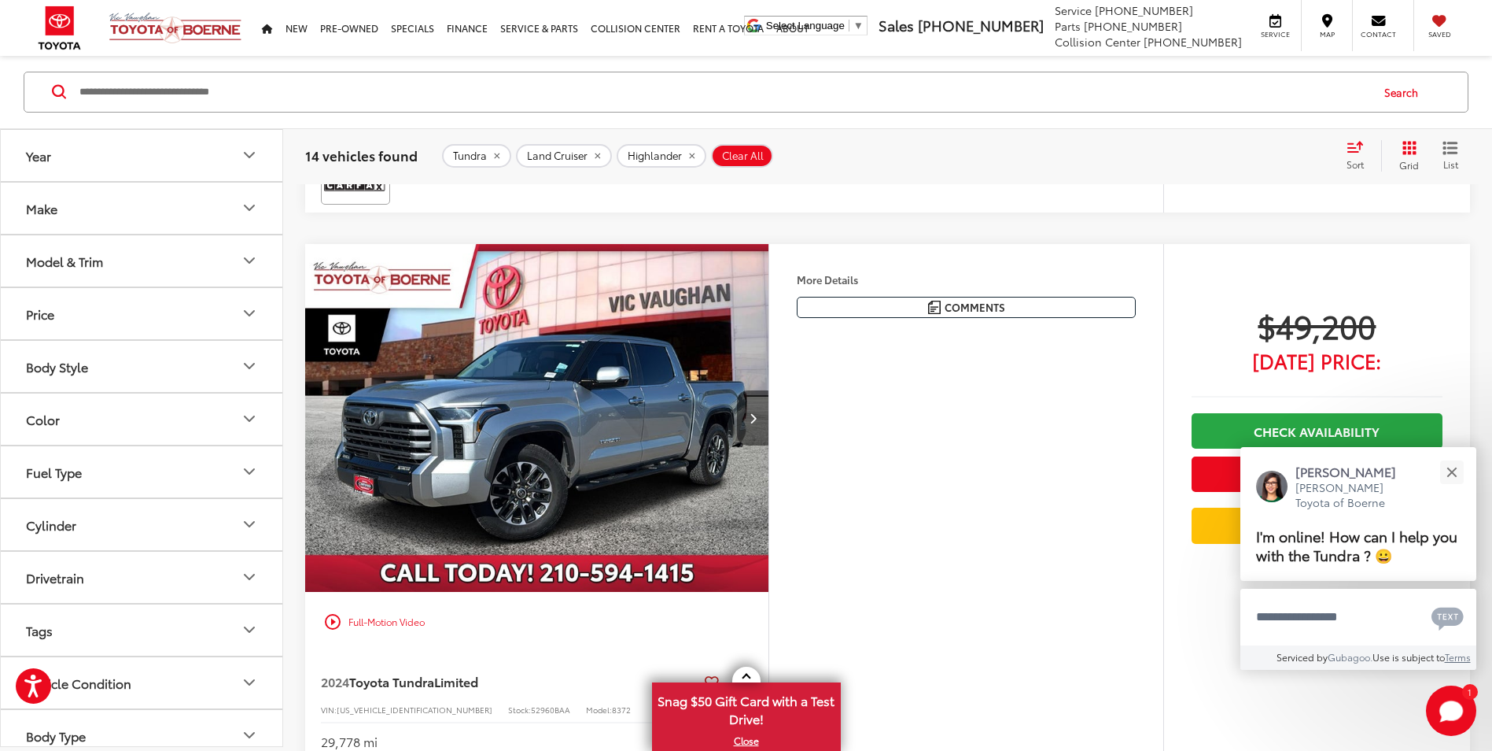
click at [763, 444] on button "Next image" at bounding box center [752, 417] width 31 height 55
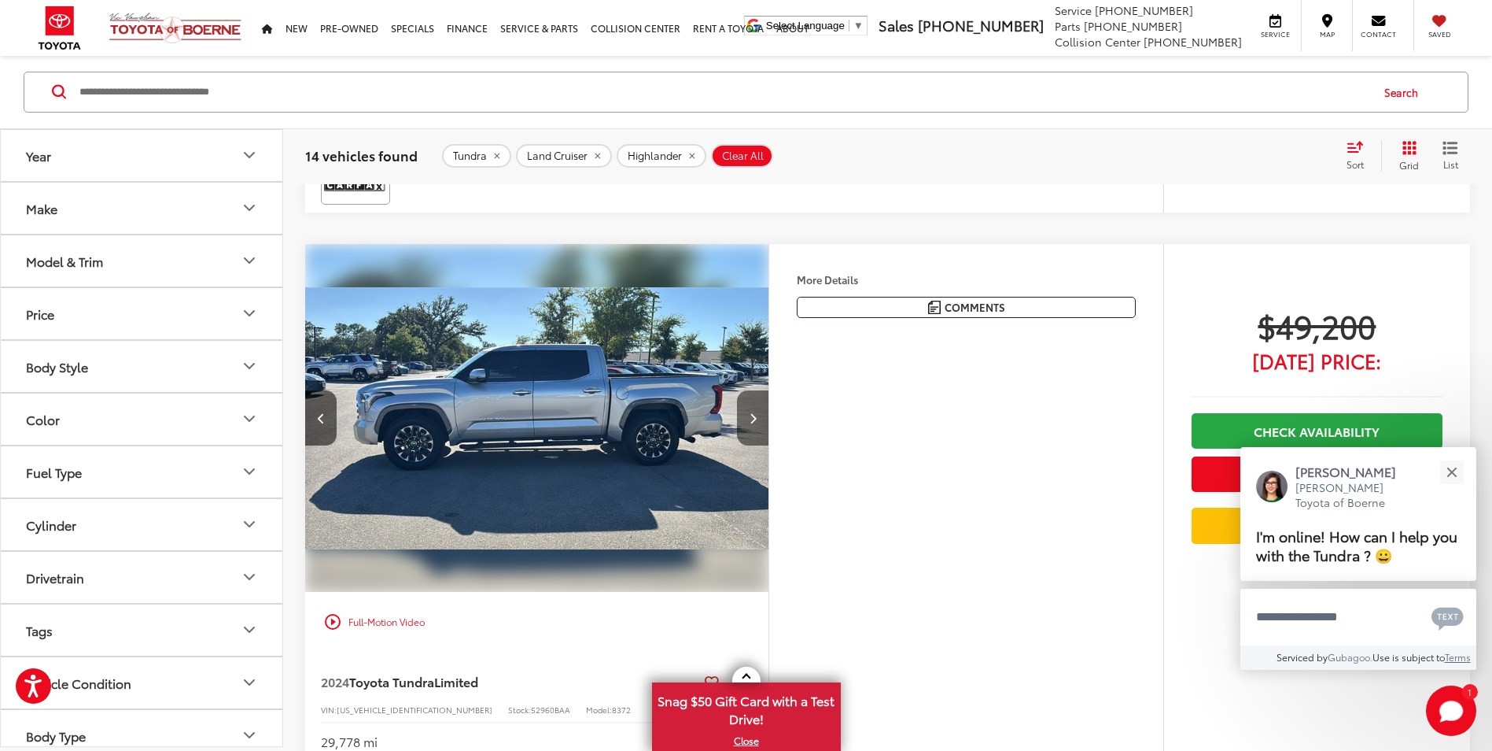
click at [763, 444] on button "Next image" at bounding box center [752, 417] width 31 height 55
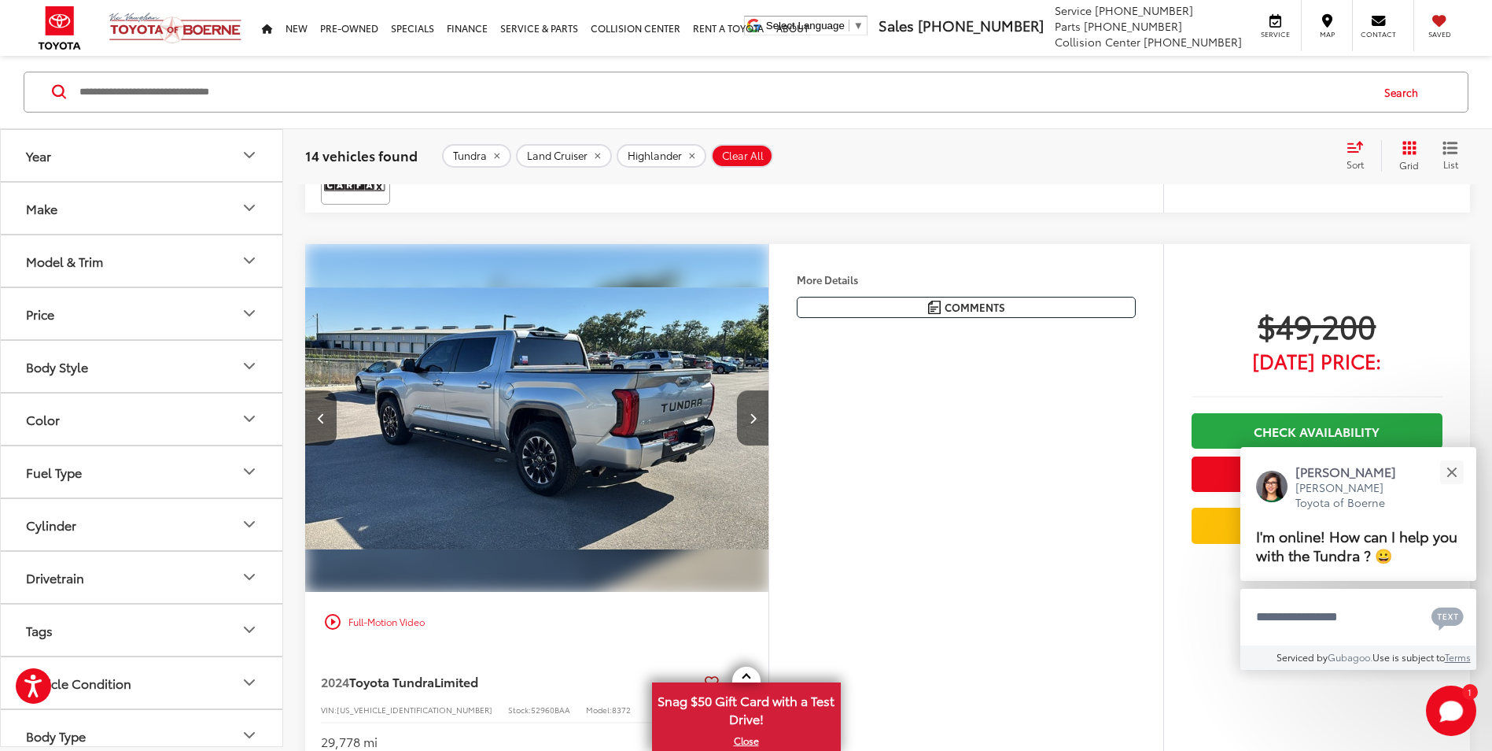
click at [763, 444] on button "Next image" at bounding box center [752, 417] width 31 height 55
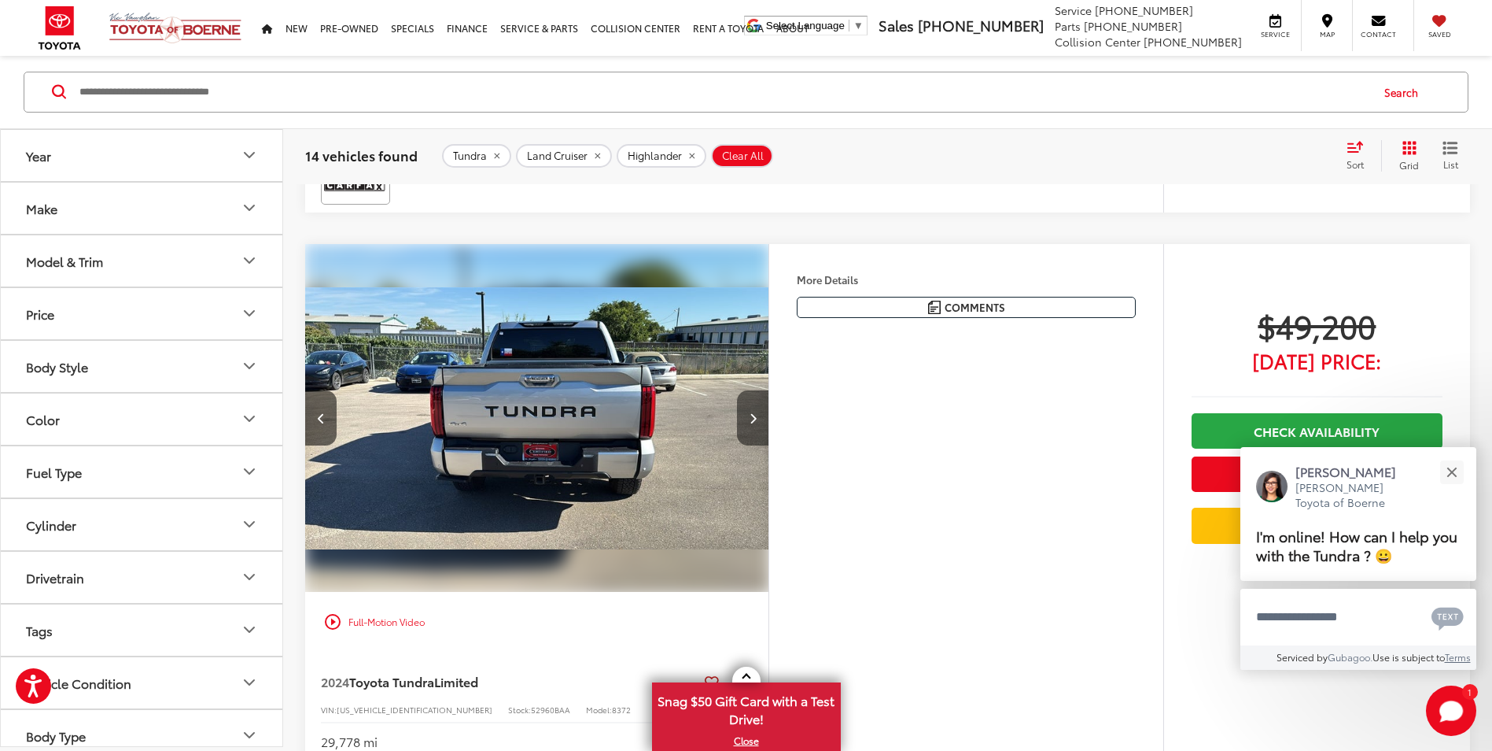
click at [763, 444] on button "Next image" at bounding box center [752, 417] width 31 height 55
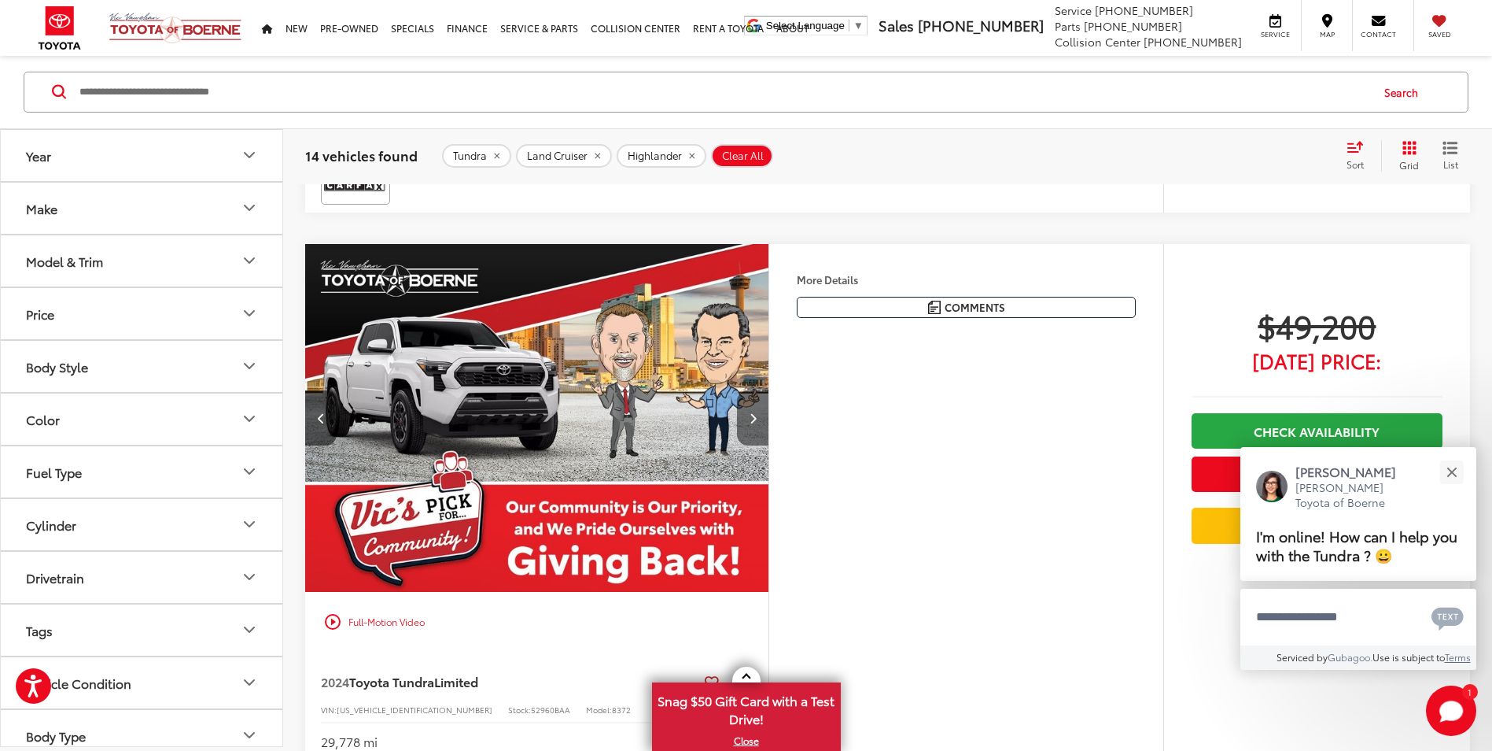
click at [763, 444] on button "Next image" at bounding box center [752, 417] width 31 height 55
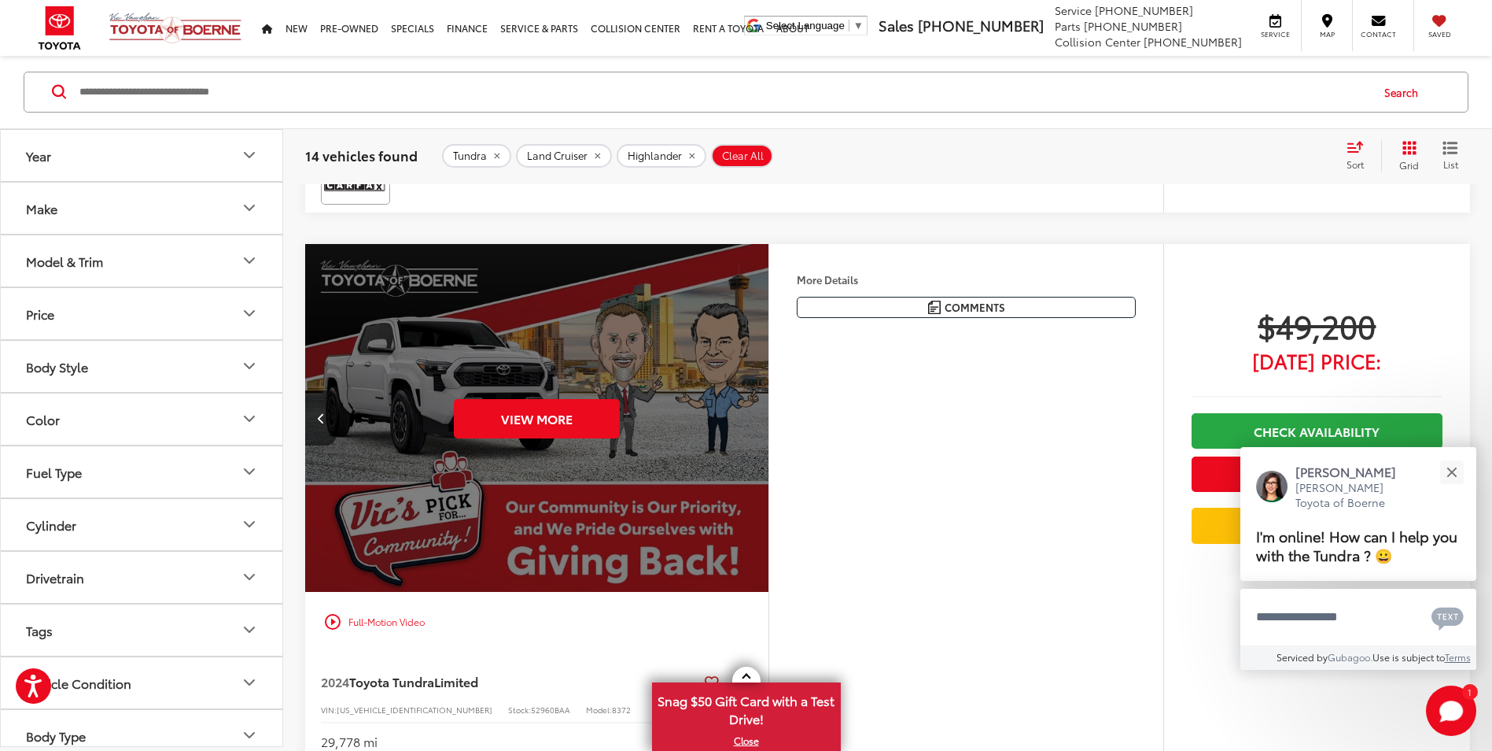
click at [763, 444] on div "View More" at bounding box center [537, 418] width 466 height 349
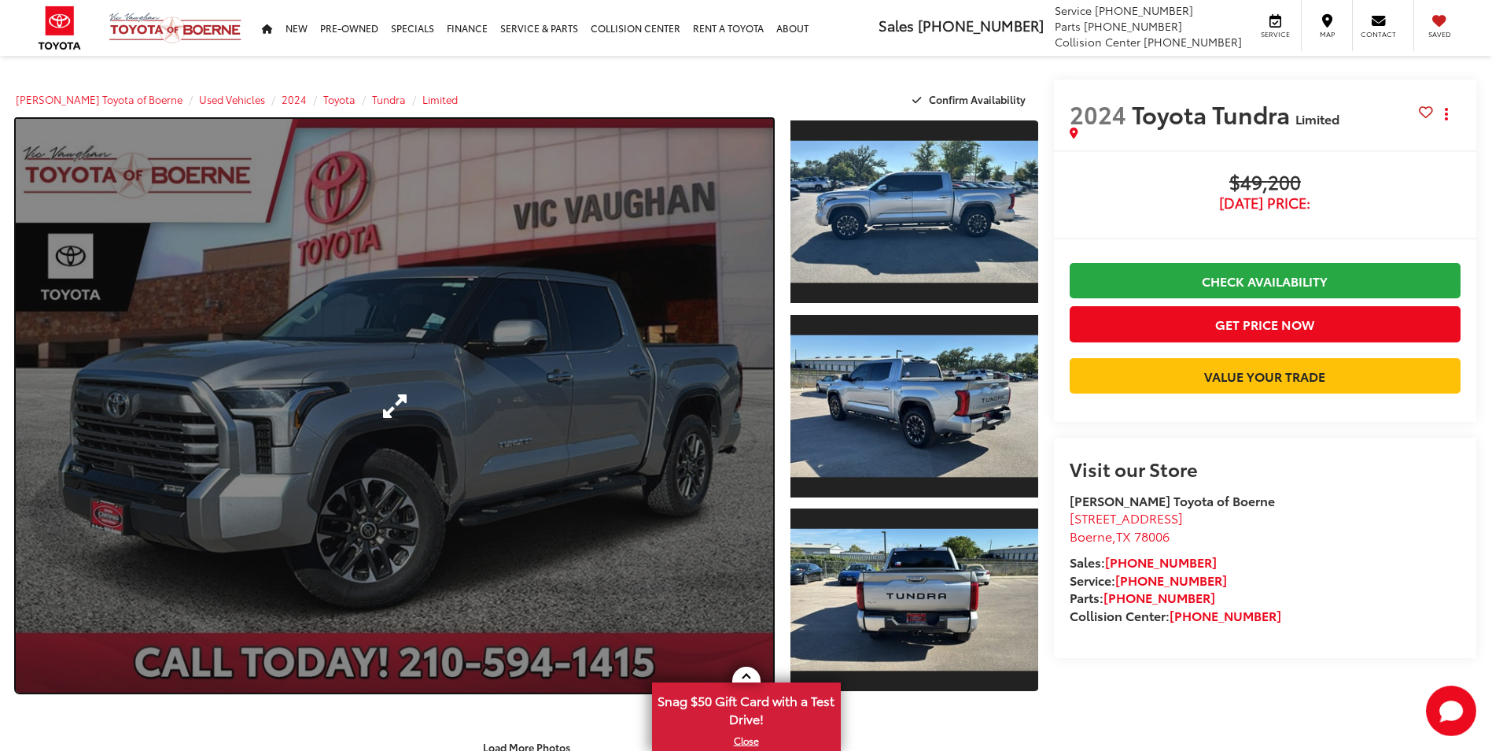
click at [758, 401] on link "Expand Photo 0" at bounding box center [395, 405] width 758 height 573
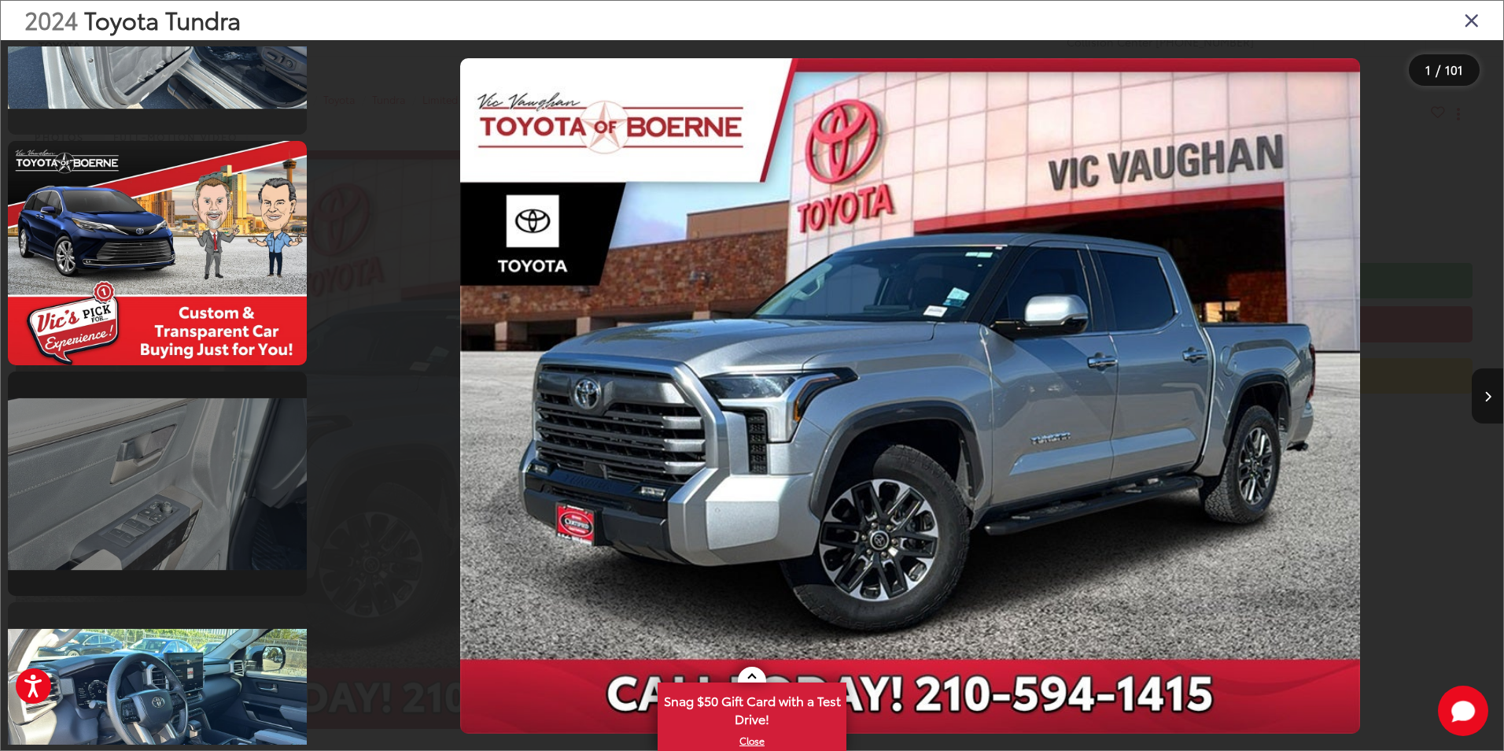
scroll to position [3225, 0]
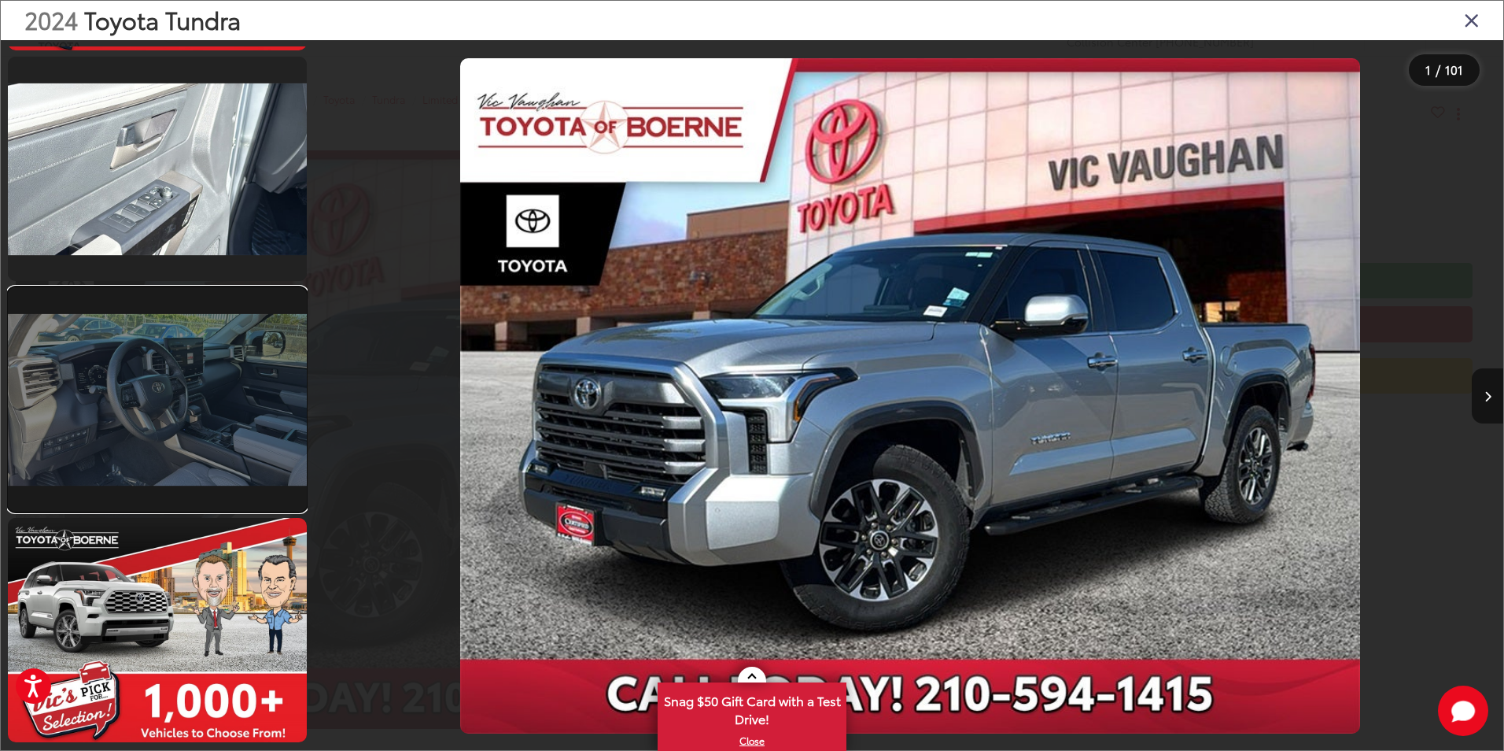
click at [230, 459] on link at bounding box center [157, 399] width 299 height 224
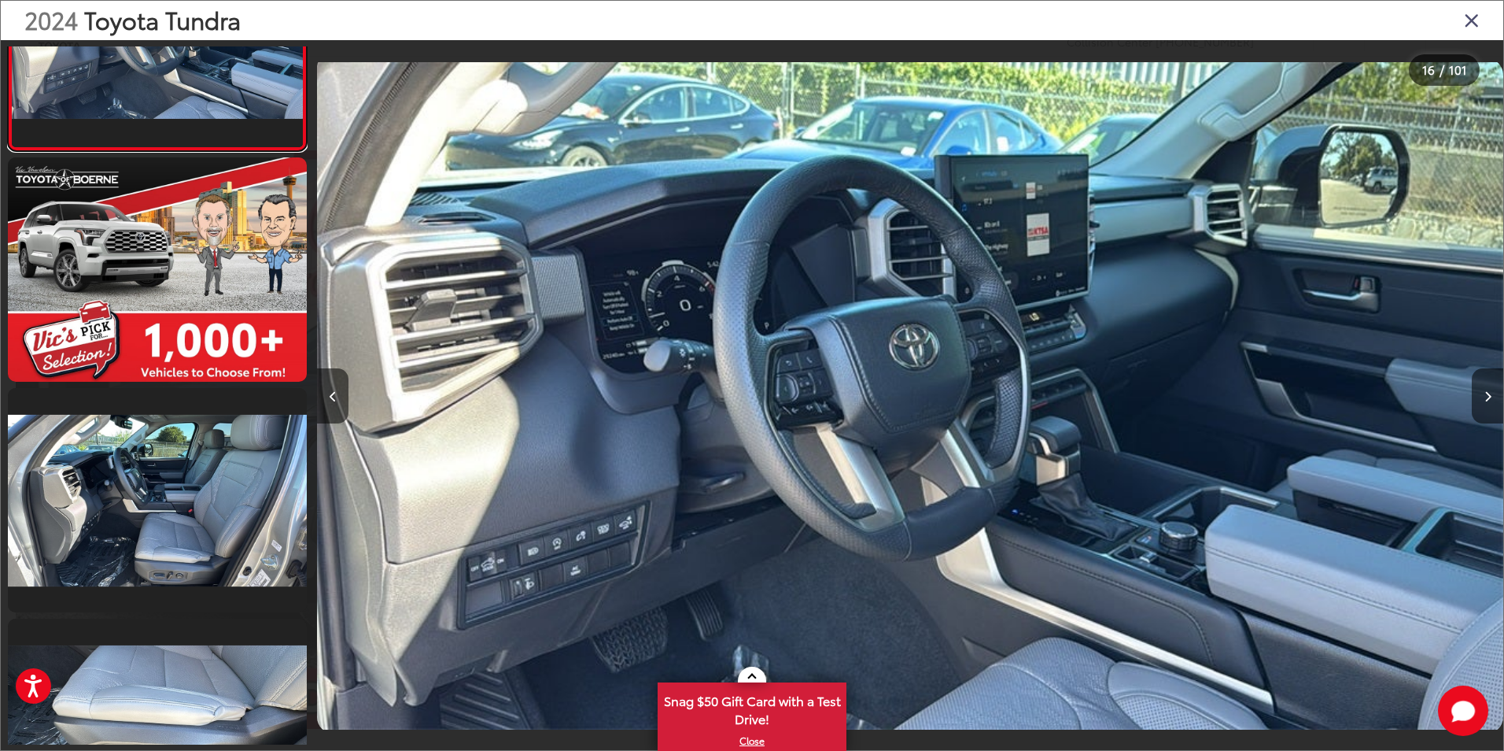
scroll to position [3900, 0]
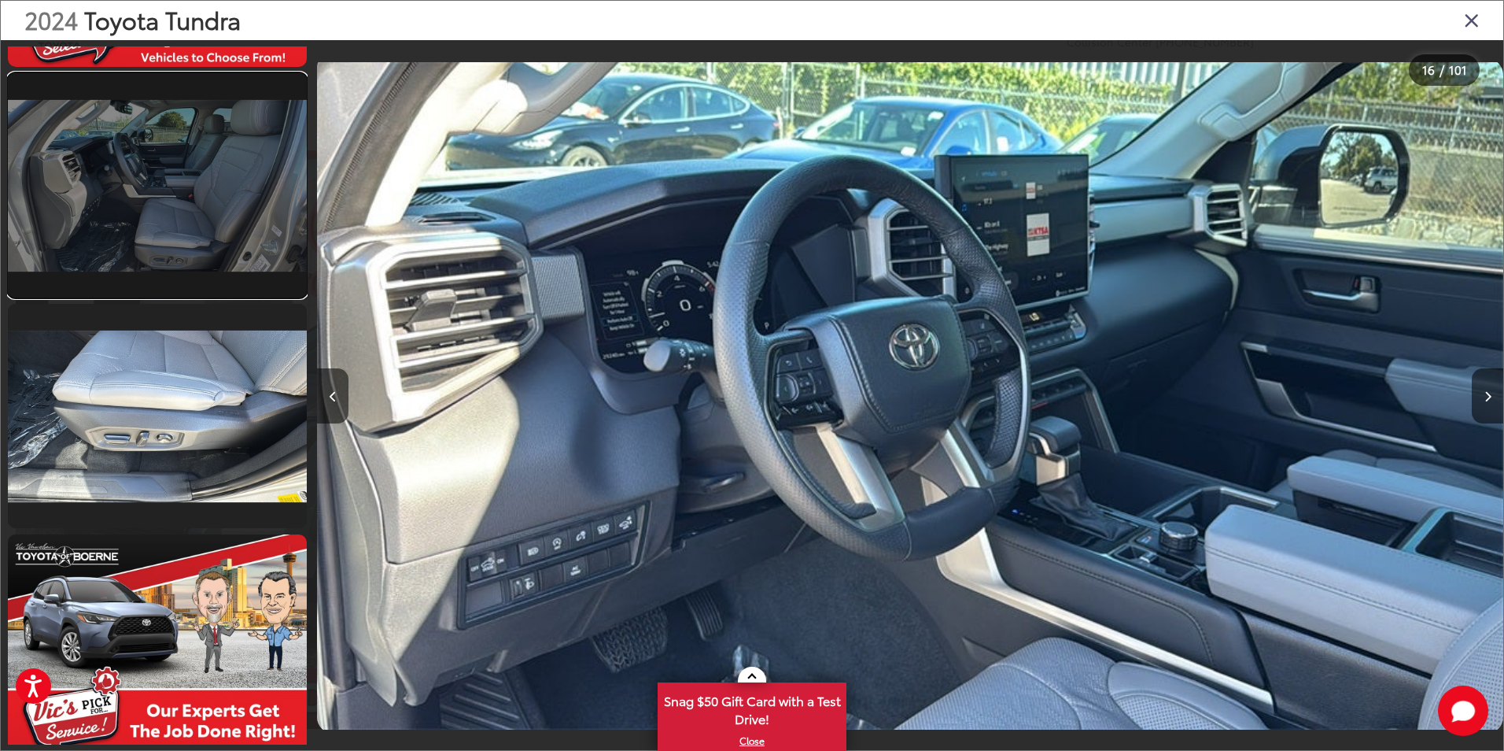
click at [275, 253] on link at bounding box center [157, 185] width 299 height 224
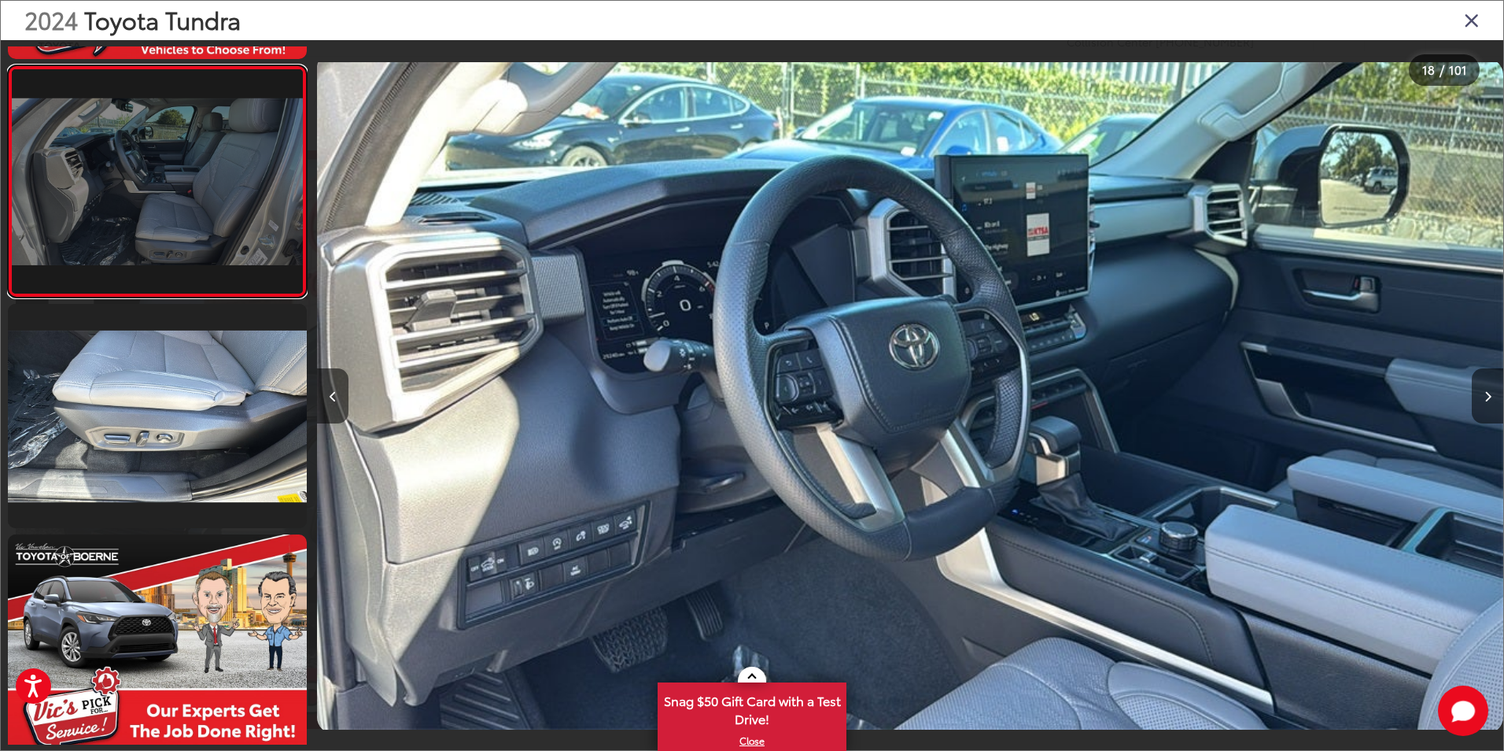
scroll to position [0, 20168]
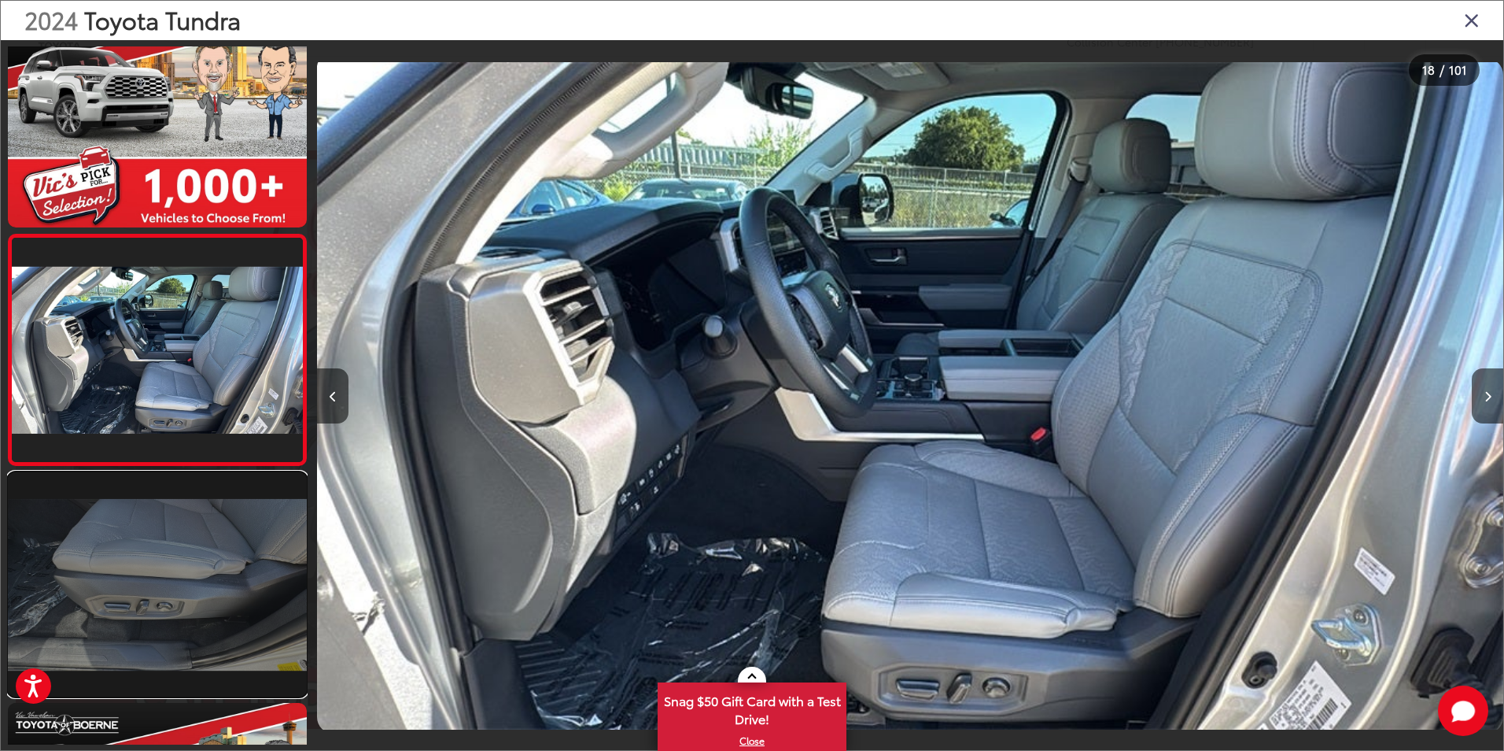
click at [253, 511] on link at bounding box center [157, 584] width 299 height 224
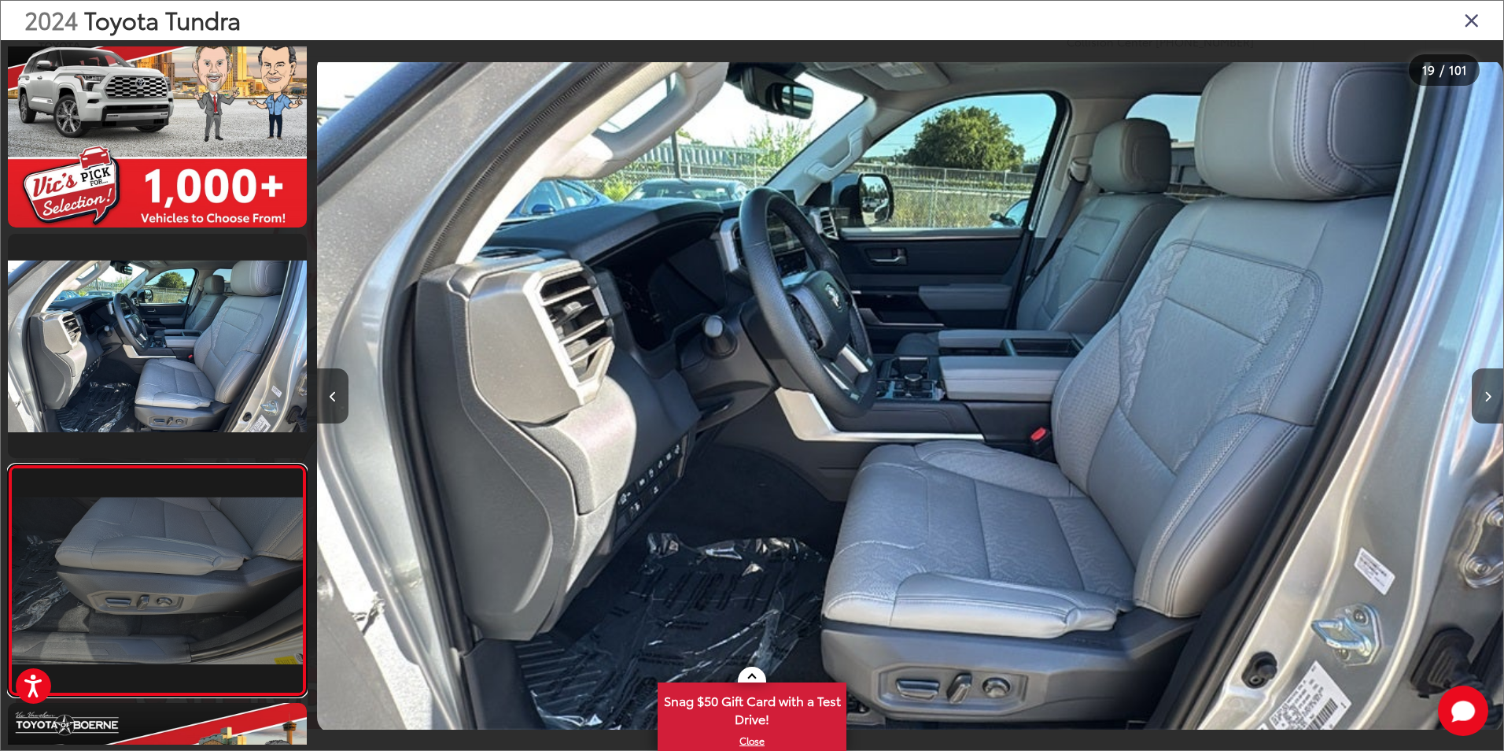
scroll to position [0, 21354]
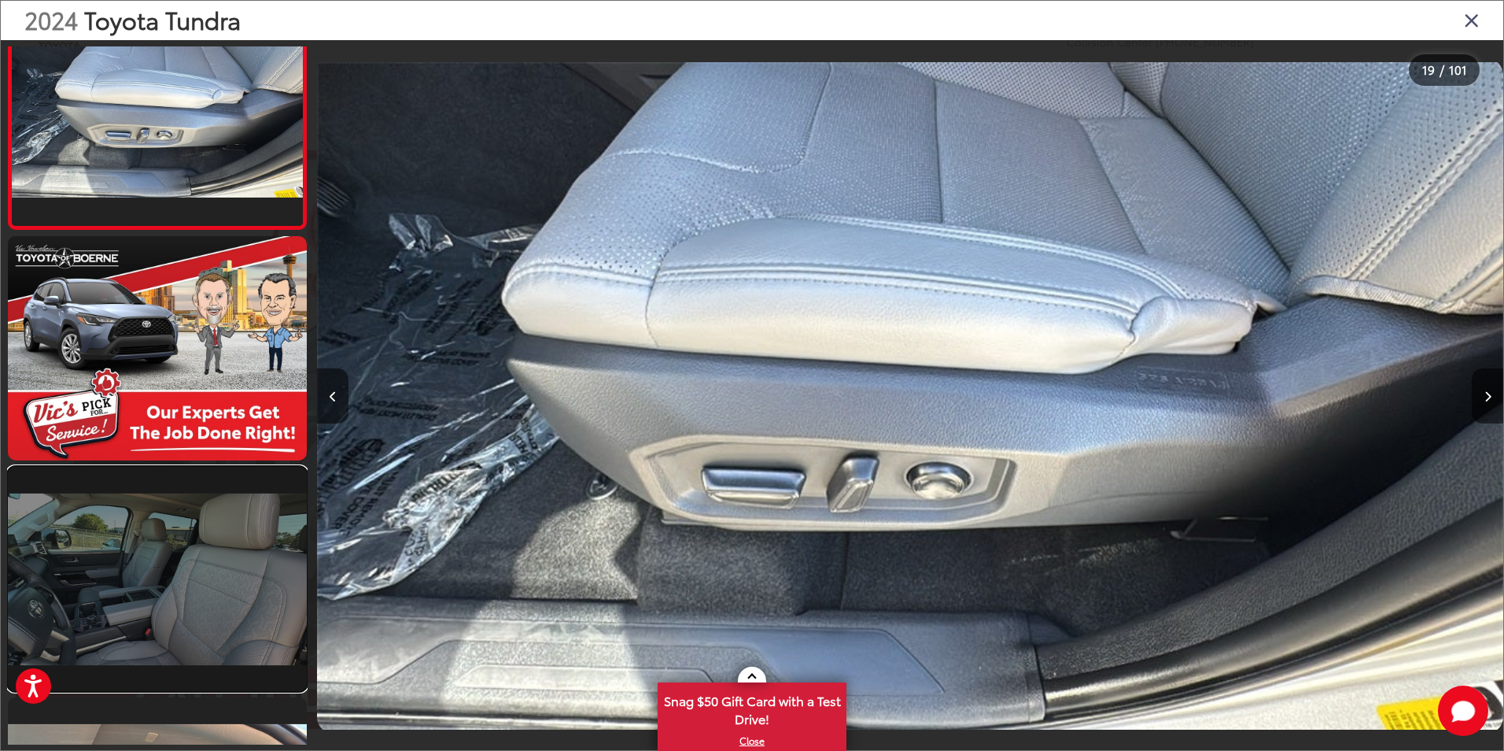
click at [253, 502] on link at bounding box center [157, 579] width 299 height 224
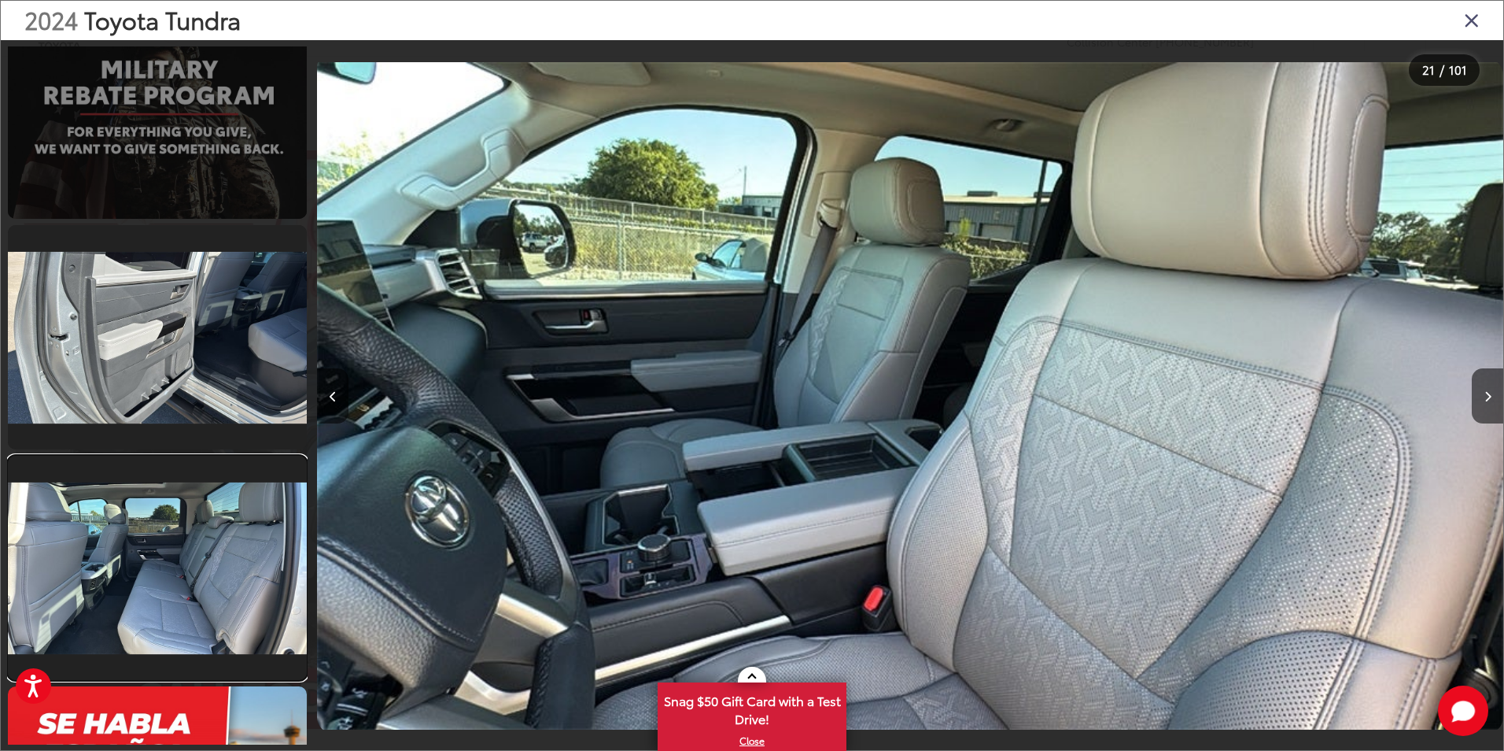
click at [252, 483] on link at bounding box center [157, 567] width 299 height 224
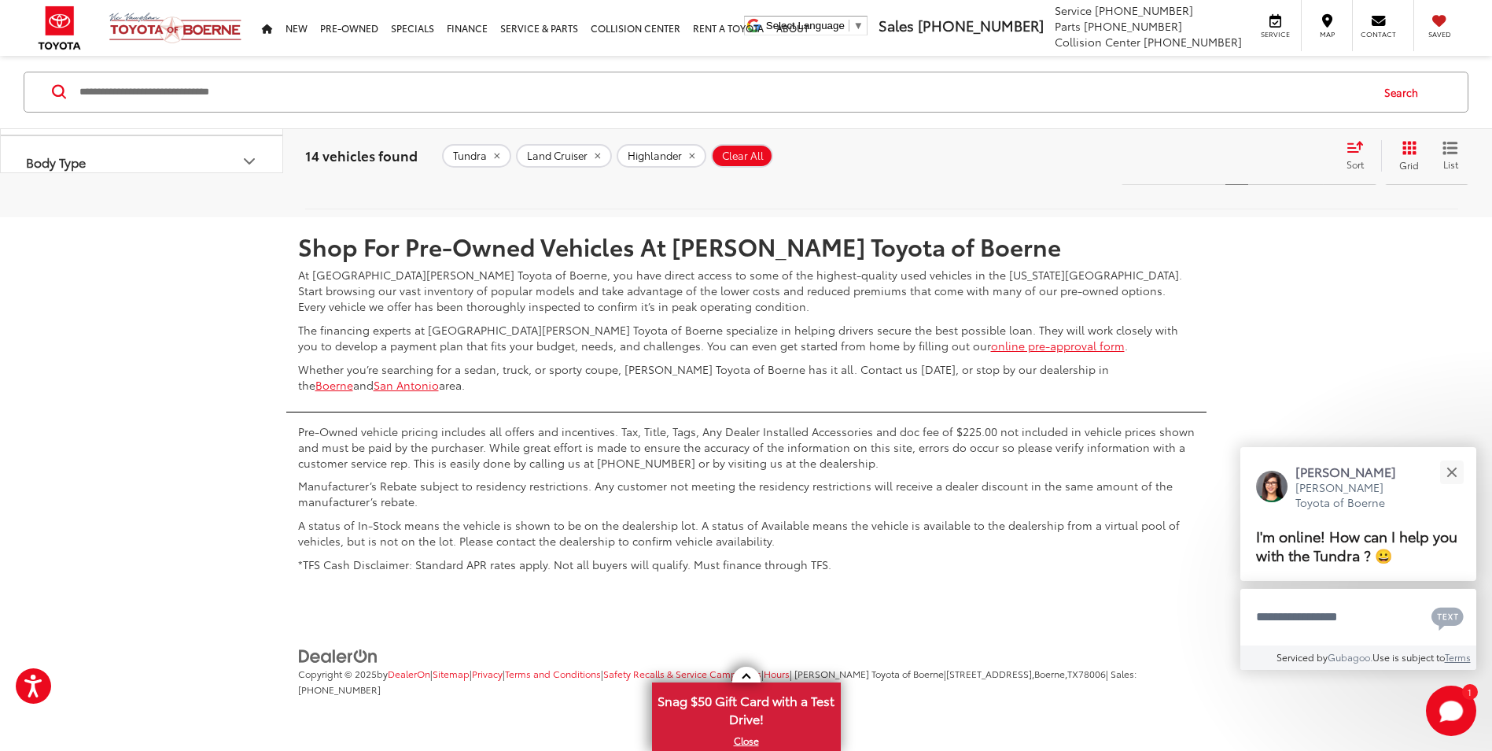
scroll to position [7336, 0]
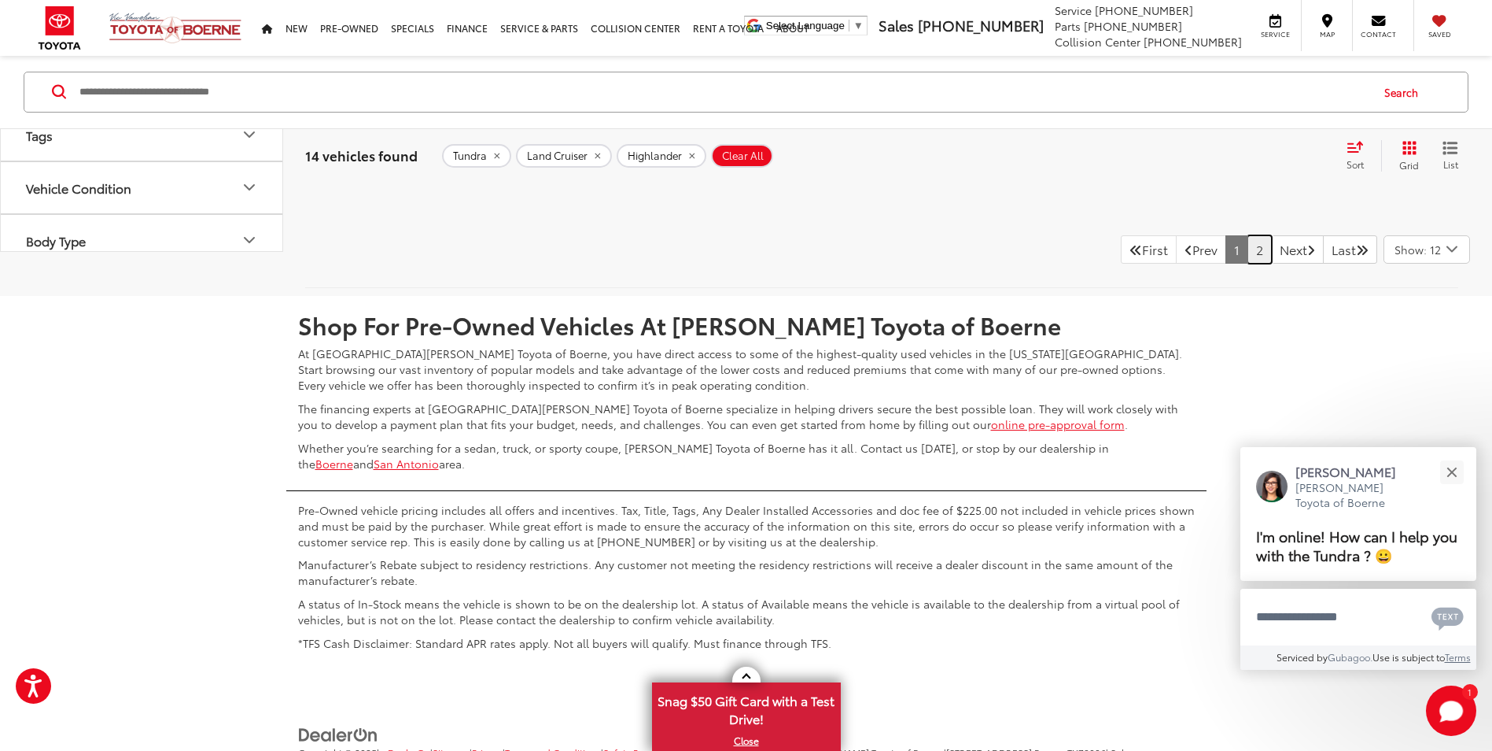
click at [1248, 251] on link "2" at bounding box center [1260, 249] width 24 height 28
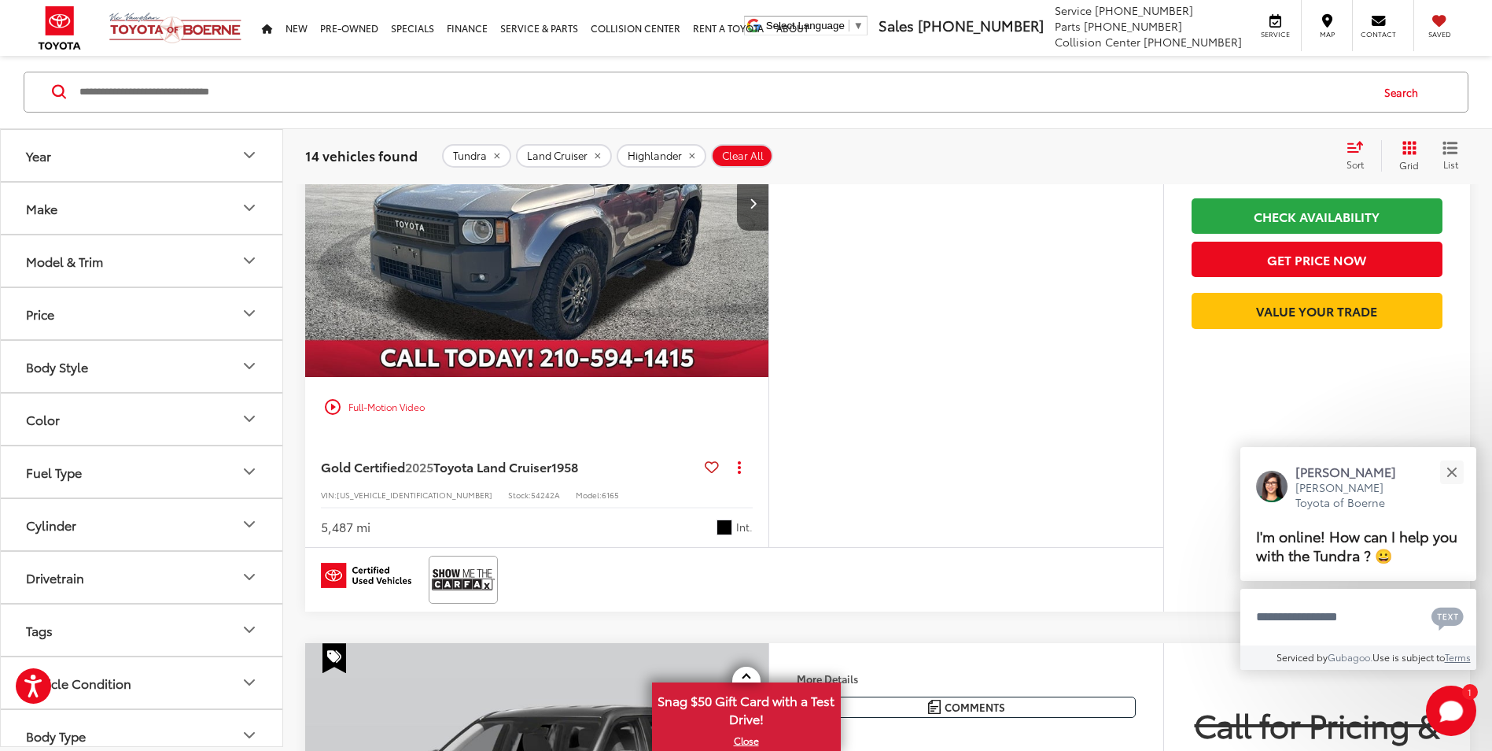
scroll to position [177, 0]
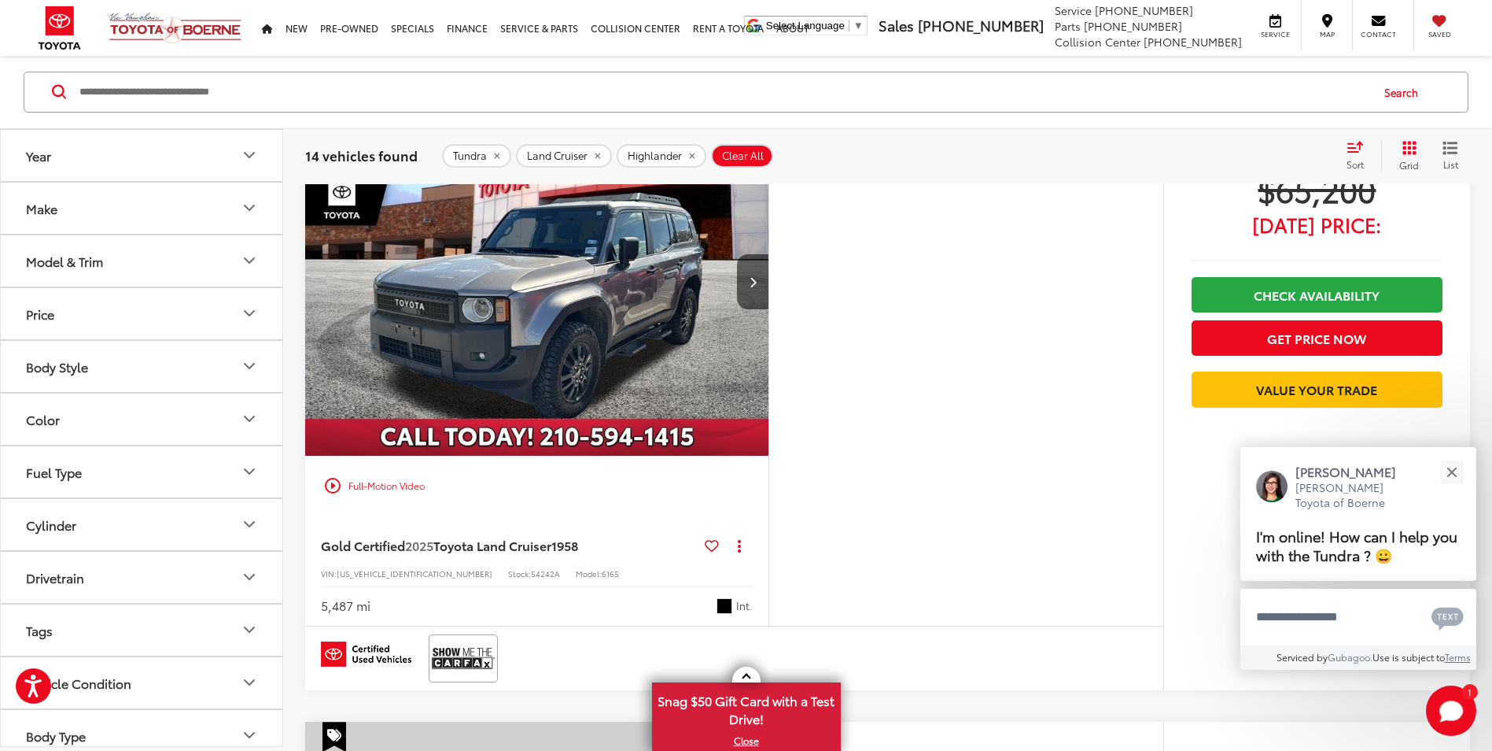
click at [95, 161] on button "Year" at bounding box center [142, 155] width 283 height 51
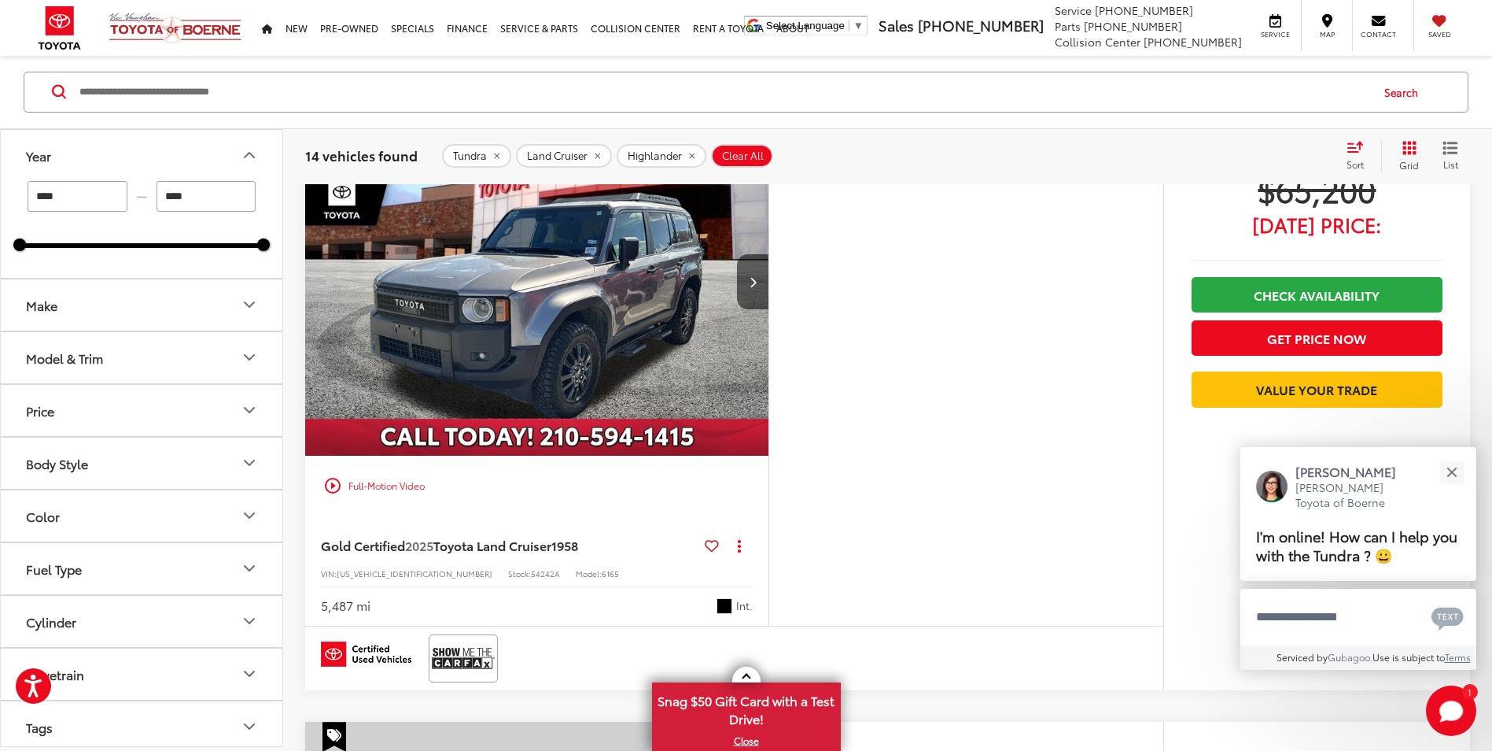
click at [148, 570] on button "Fuel Type" at bounding box center [142, 568] width 283 height 51
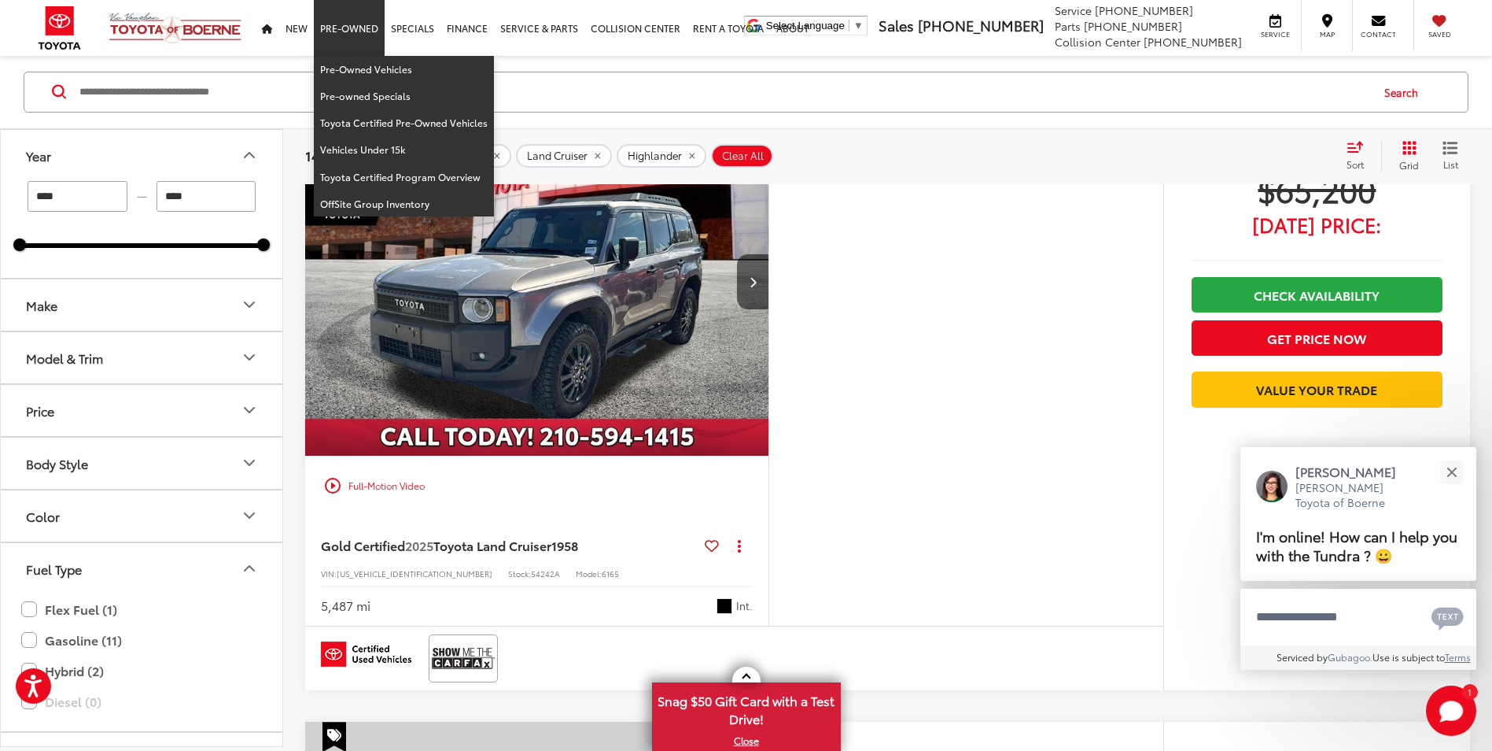
click at [347, 39] on link "Pre-Owned" at bounding box center [349, 28] width 71 height 56
click at [362, 65] on link "Pre-Owned Vehicles" at bounding box center [404, 69] width 180 height 27
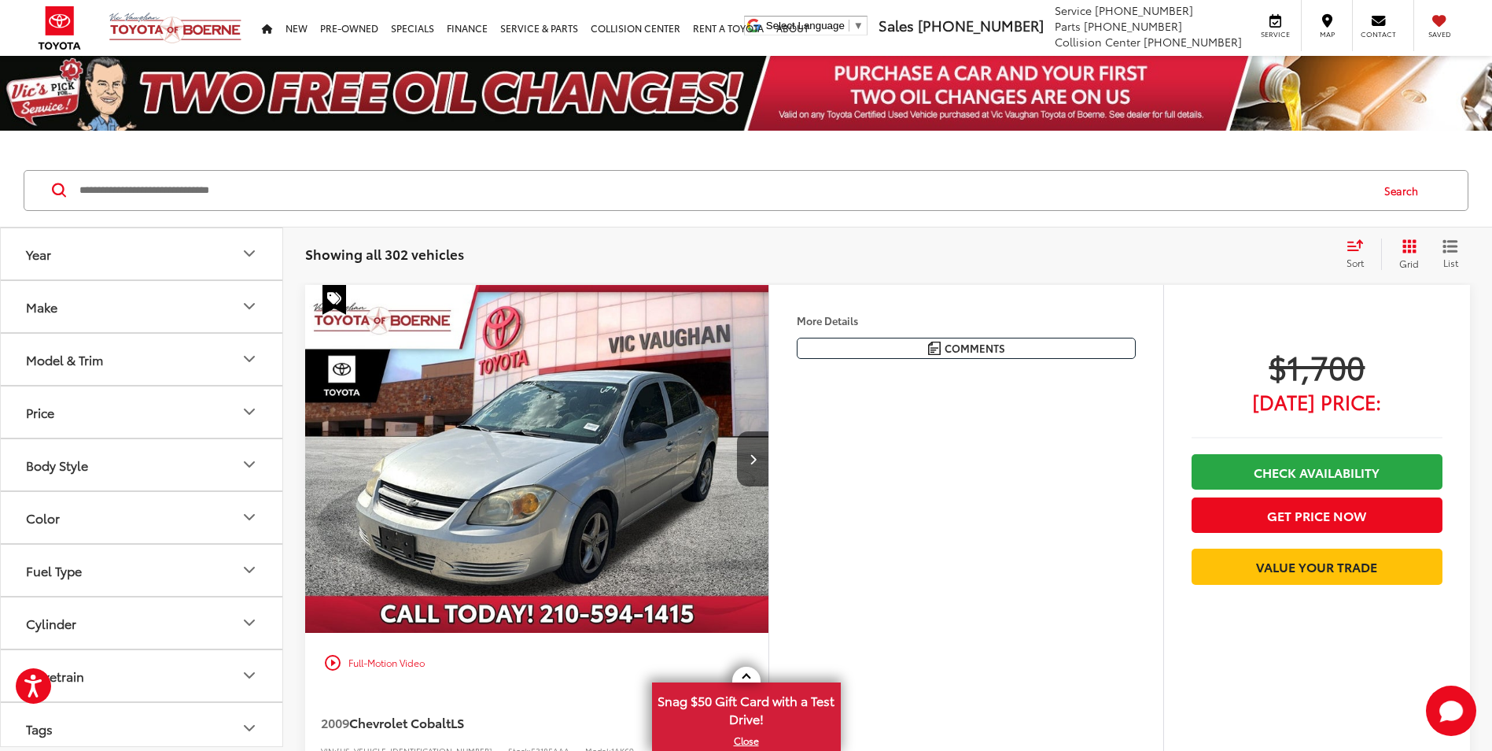
drag, startPoint x: 0, startPoint y: 0, endPoint x: 871, endPoint y: 540, distance: 1024.9
click at [876, 546] on div "More Details Comments Dealer Comments CARFAX One-Owner. Clean CARFAX. 2009 Chev…" at bounding box center [966, 544] width 395 height 518
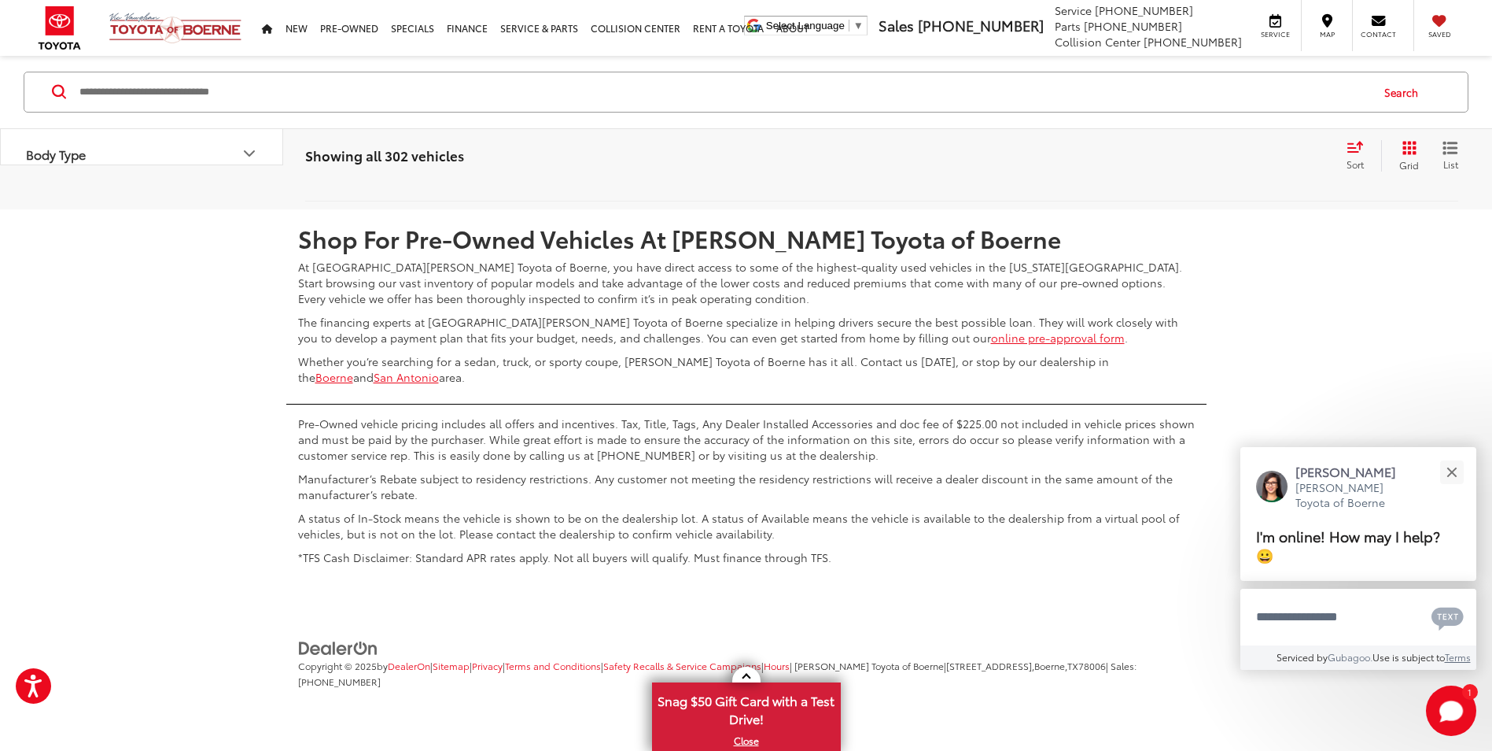
scroll to position [7079, 0]
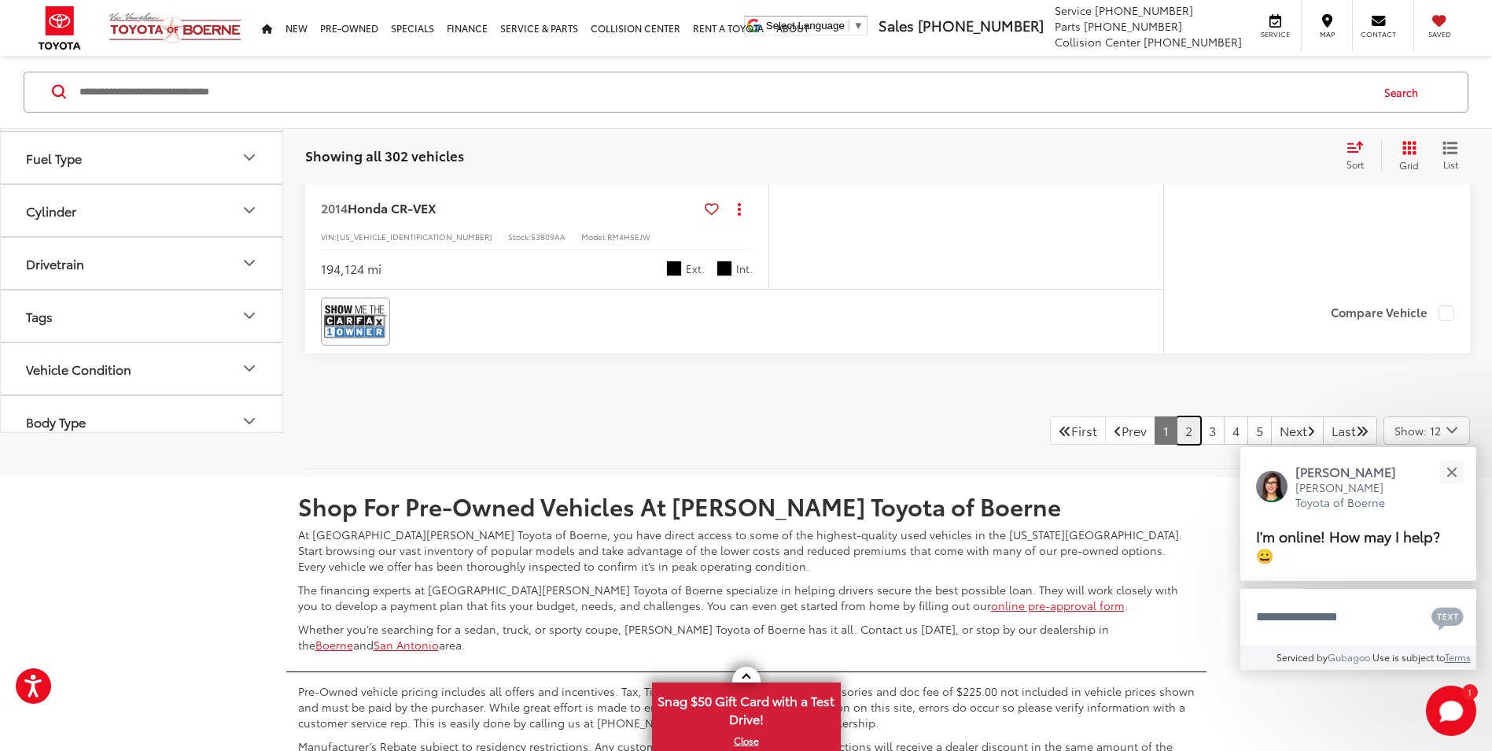
click at [1177, 444] on link "2" at bounding box center [1189, 430] width 24 height 28
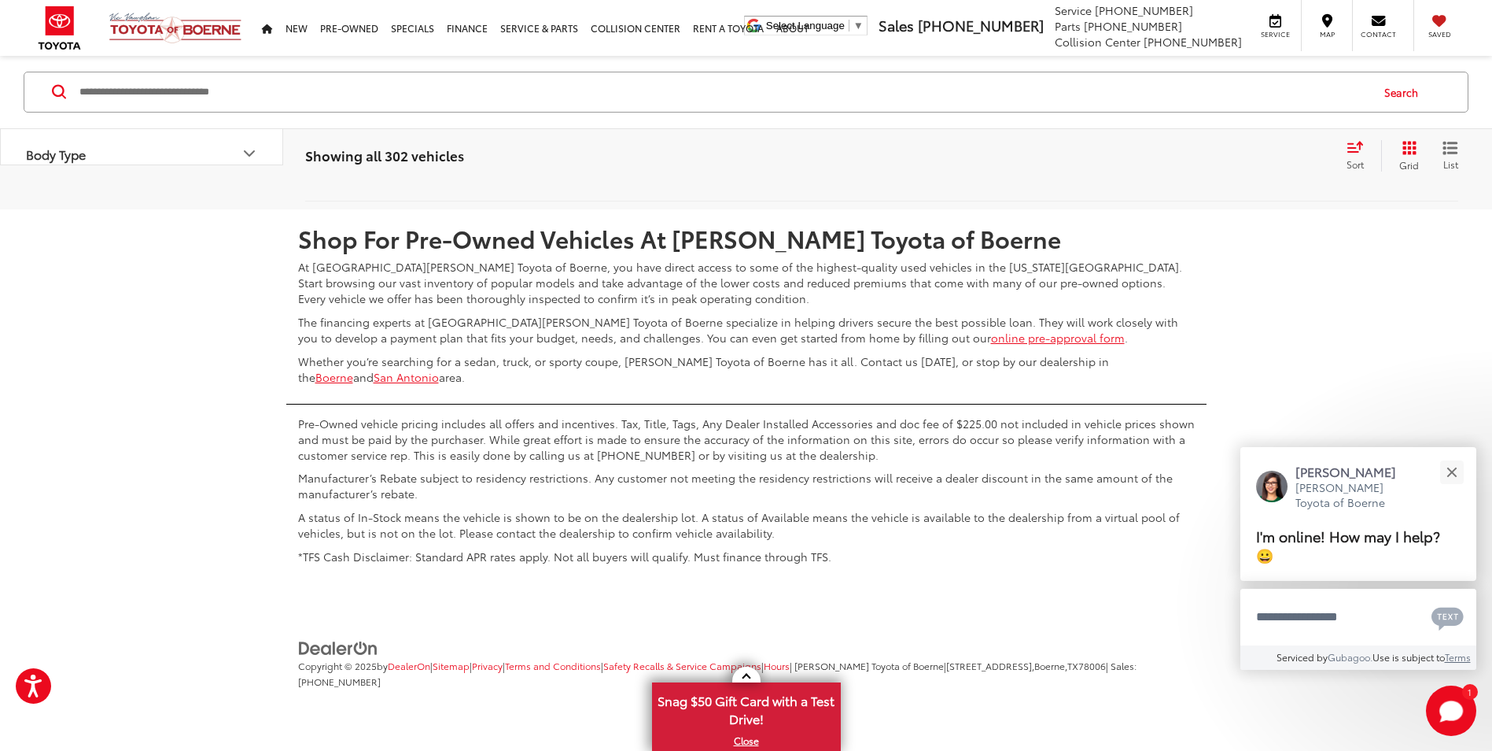
scroll to position [7130, 0]
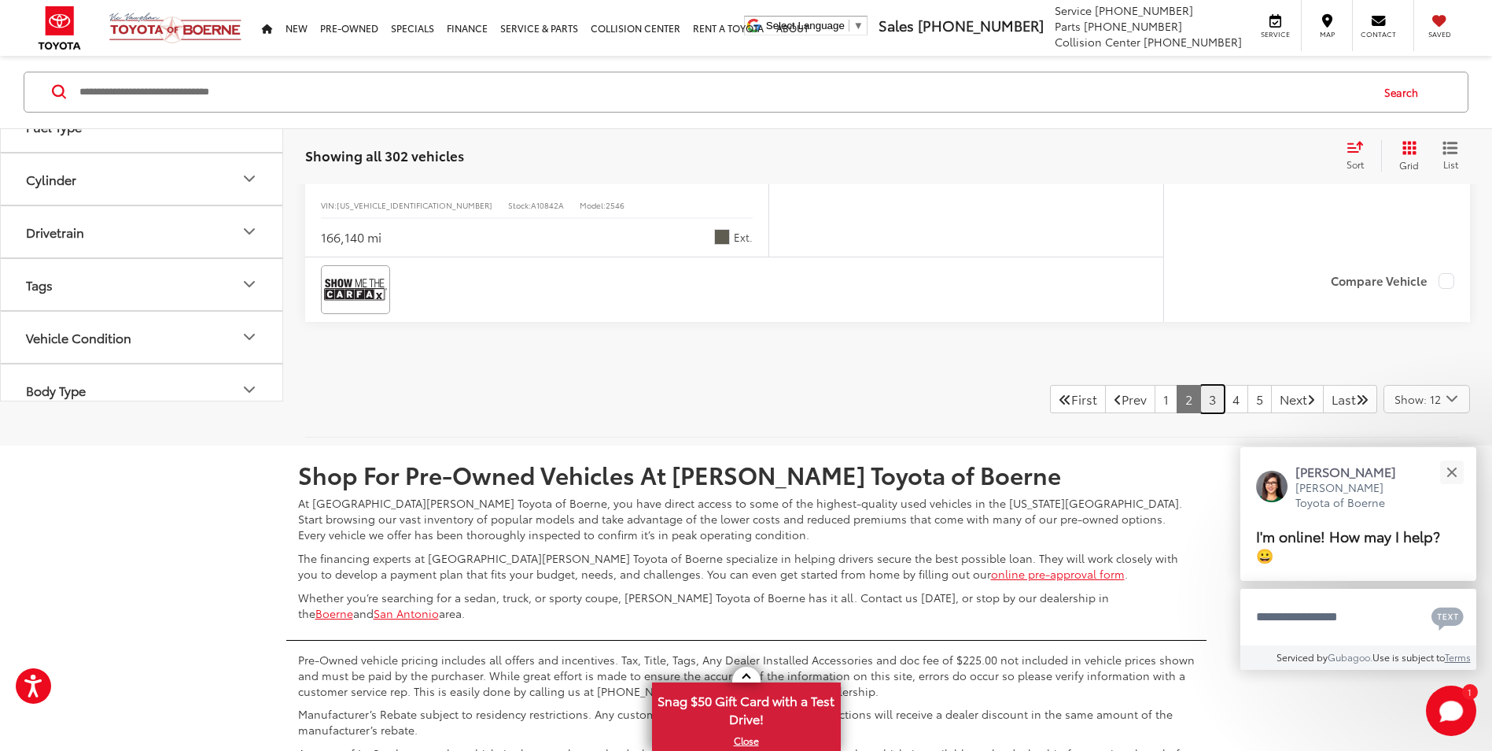
click at [1200, 389] on link "3" at bounding box center [1212, 399] width 24 height 28
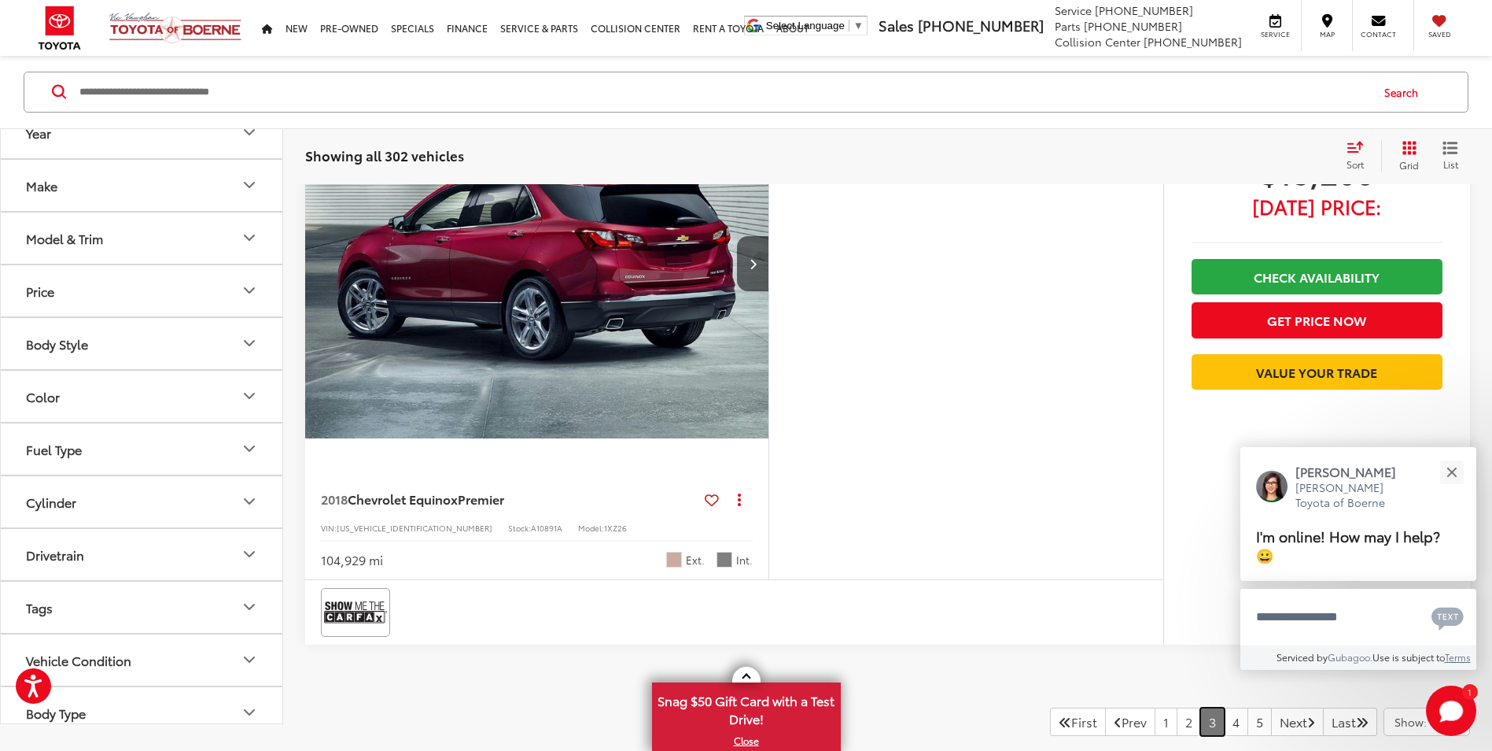
scroll to position [7179, 0]
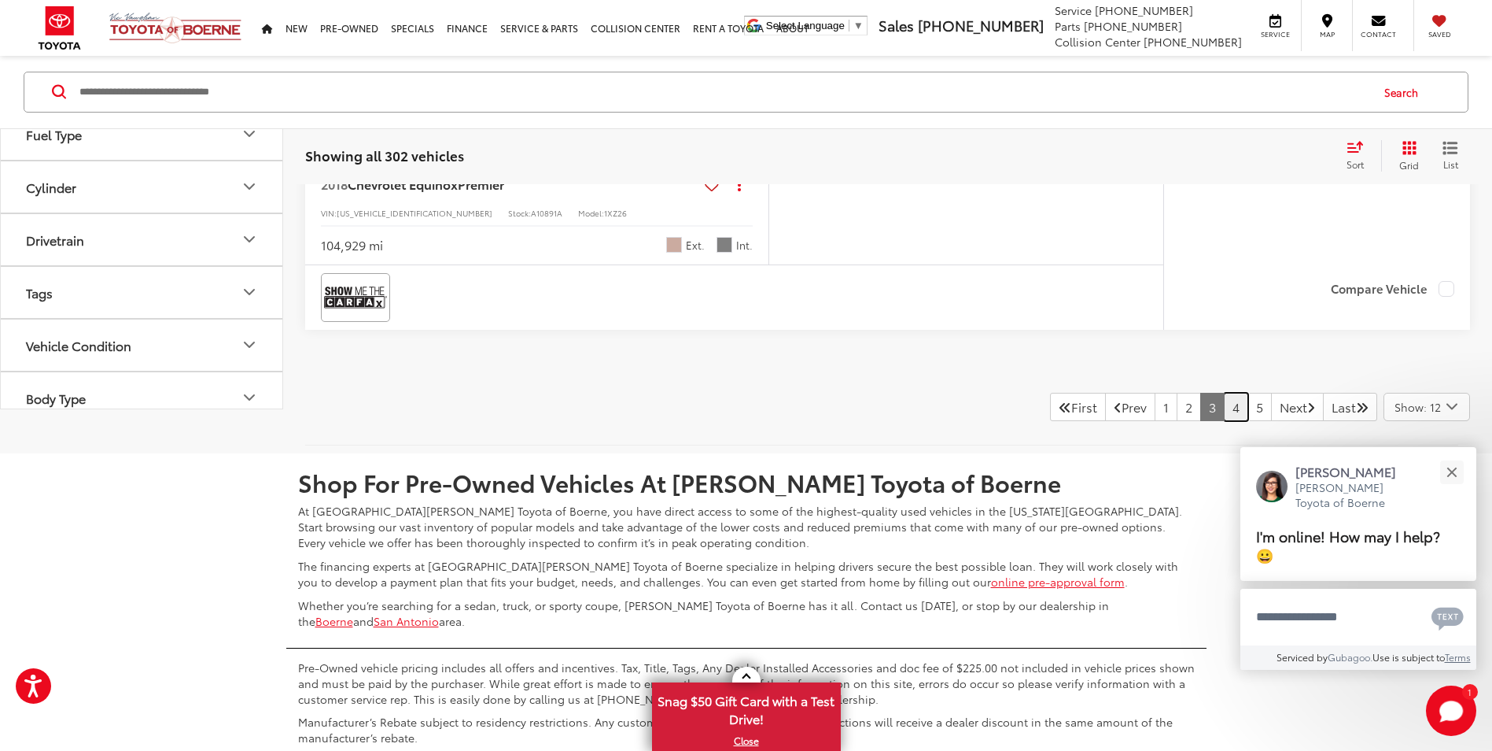
click at [1224, 412] on link "4" at bounding box center [1236, 407] width 24 height 28
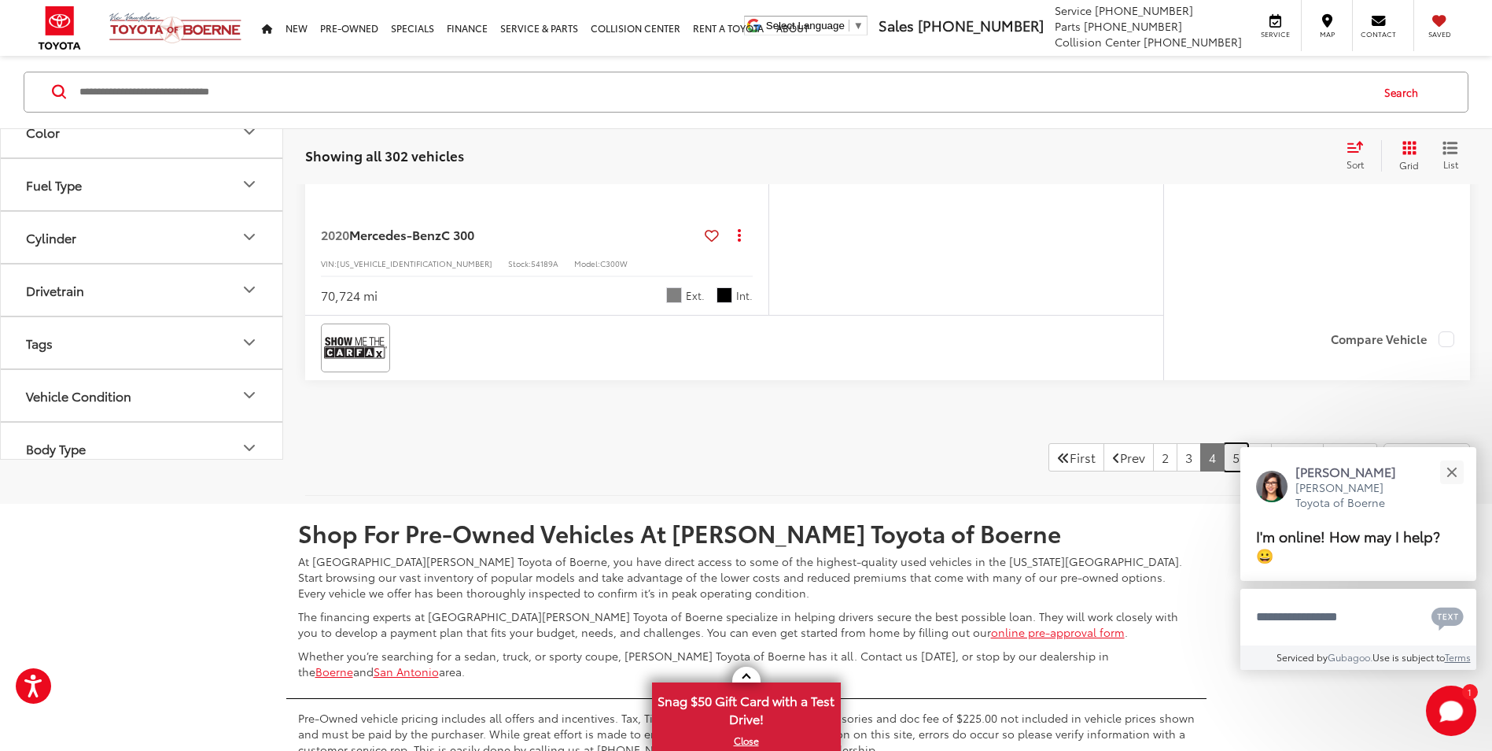
scroll to position [7257, 0]
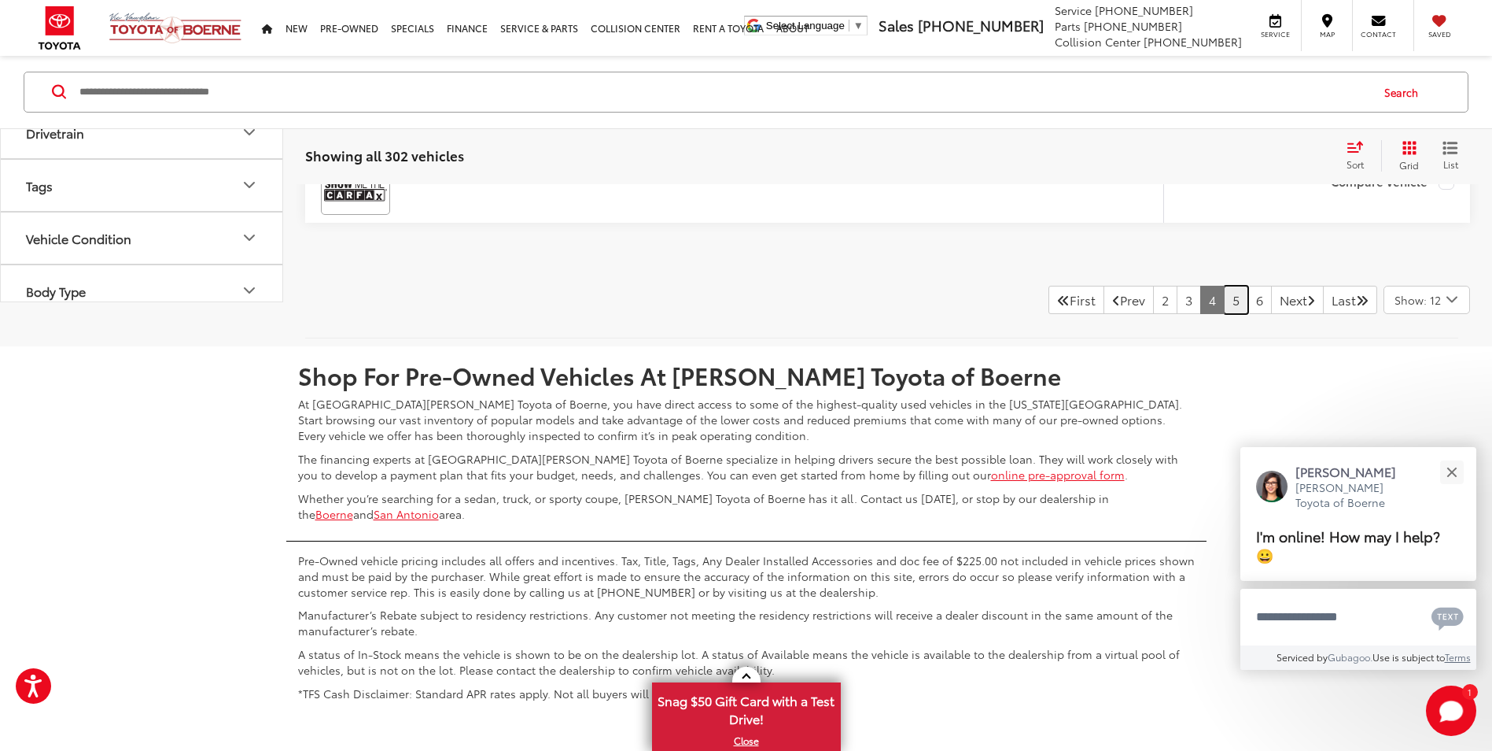
click at [1224, 306] on link "5" at bounding box center [1236, 300] width 24 height 28
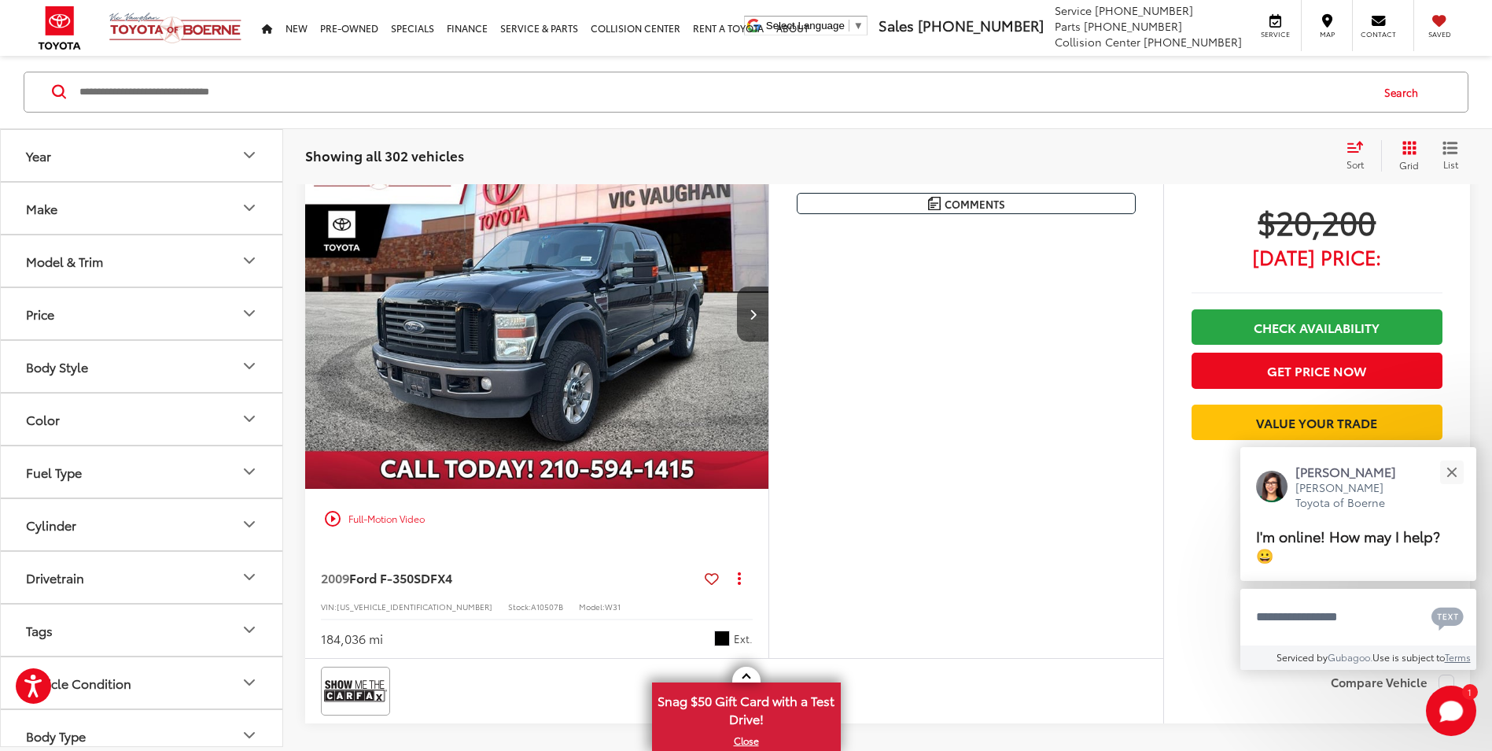
scroll to position [6943, 0]
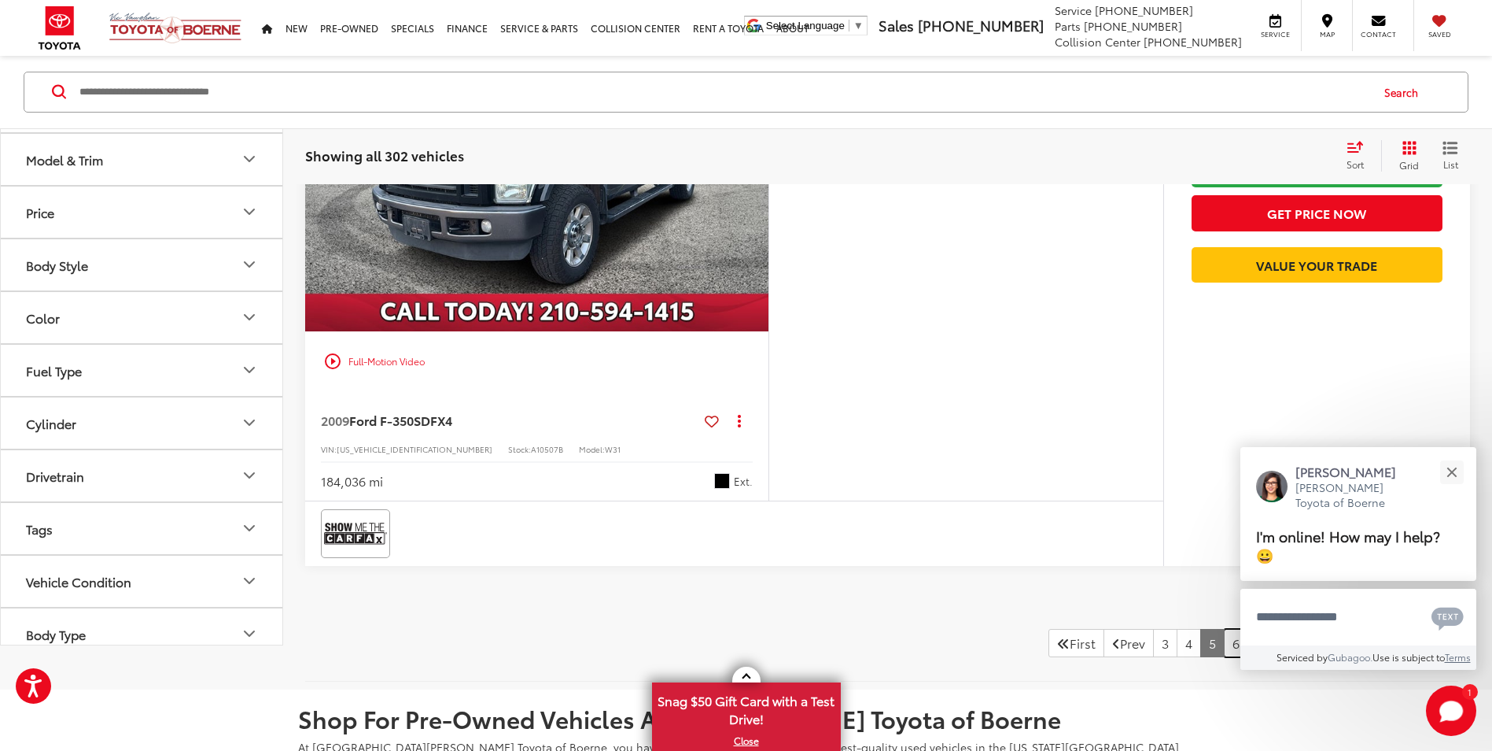
click at [1224, 651] on link "6" at bounding box center [1236, 643] width 24 height 28
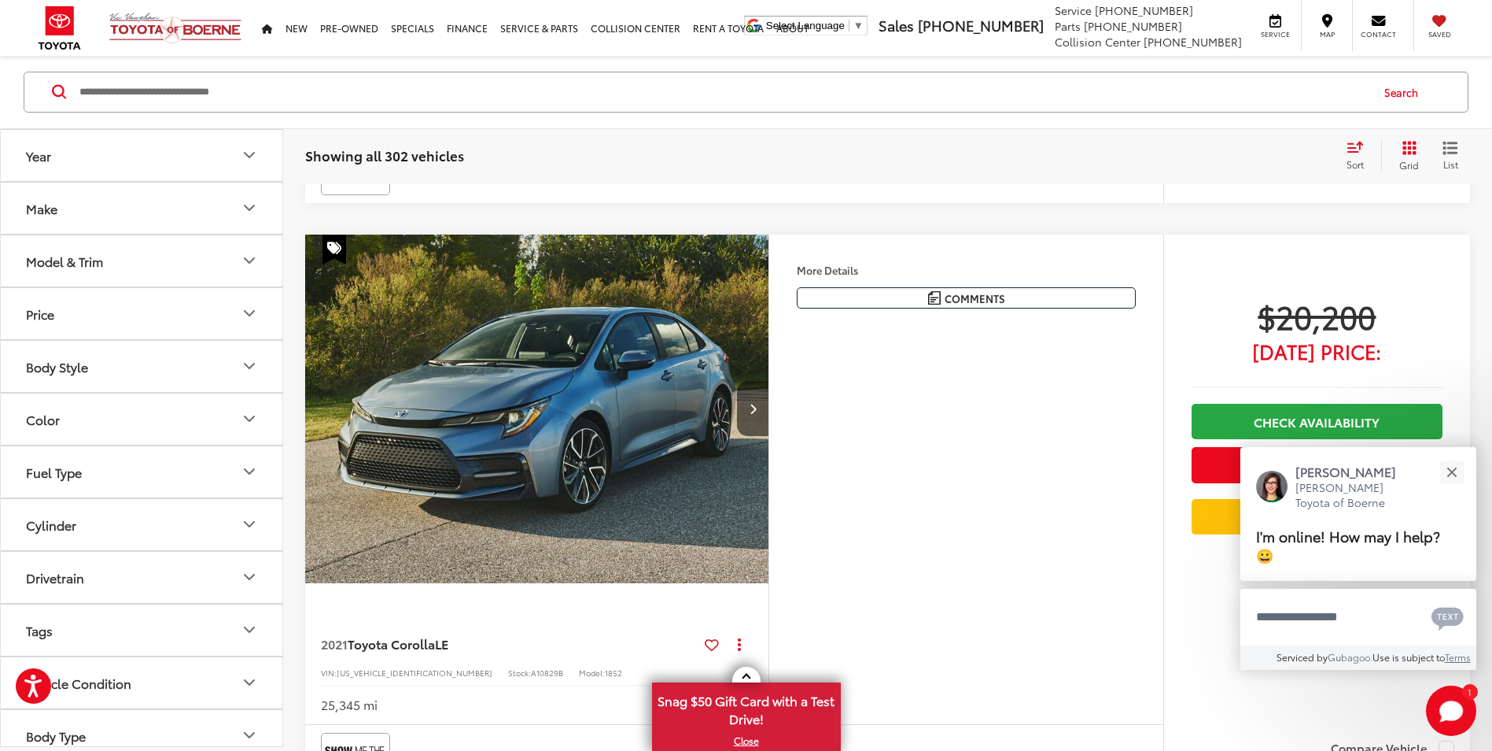
scroll to position [7021, 0]
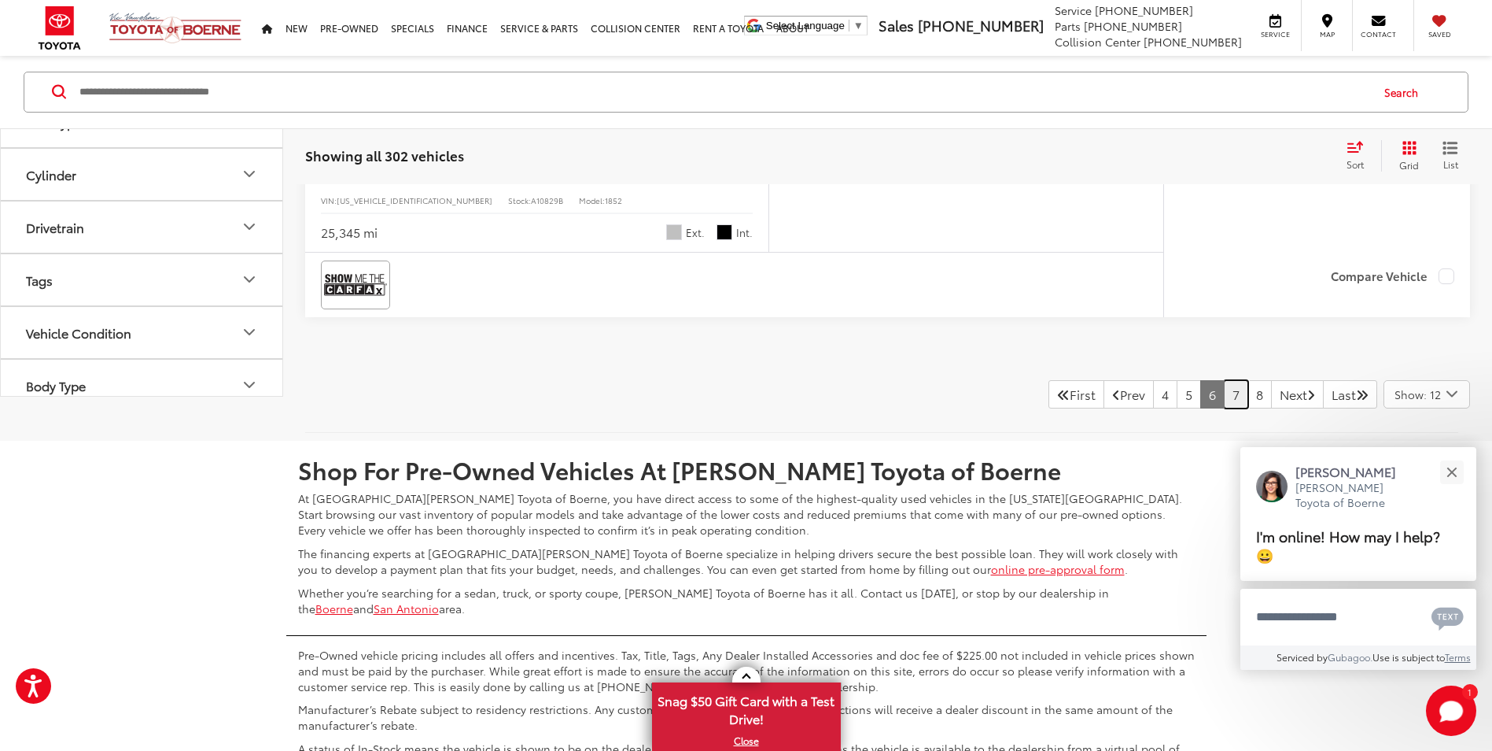
click at [1224, 394] on link "7" at bounding box center [1236, 394] width 24 height 28
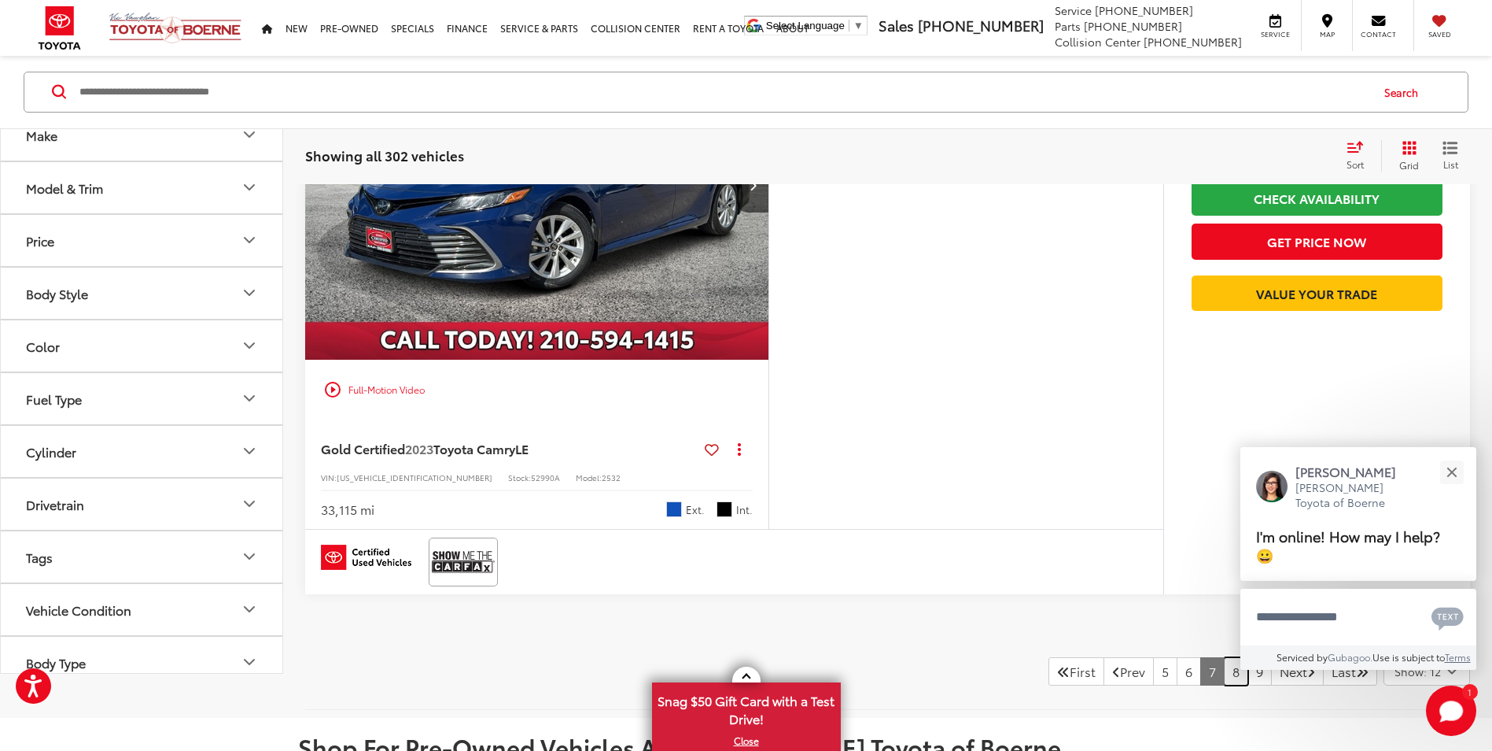
scroll to position [7257, 0]
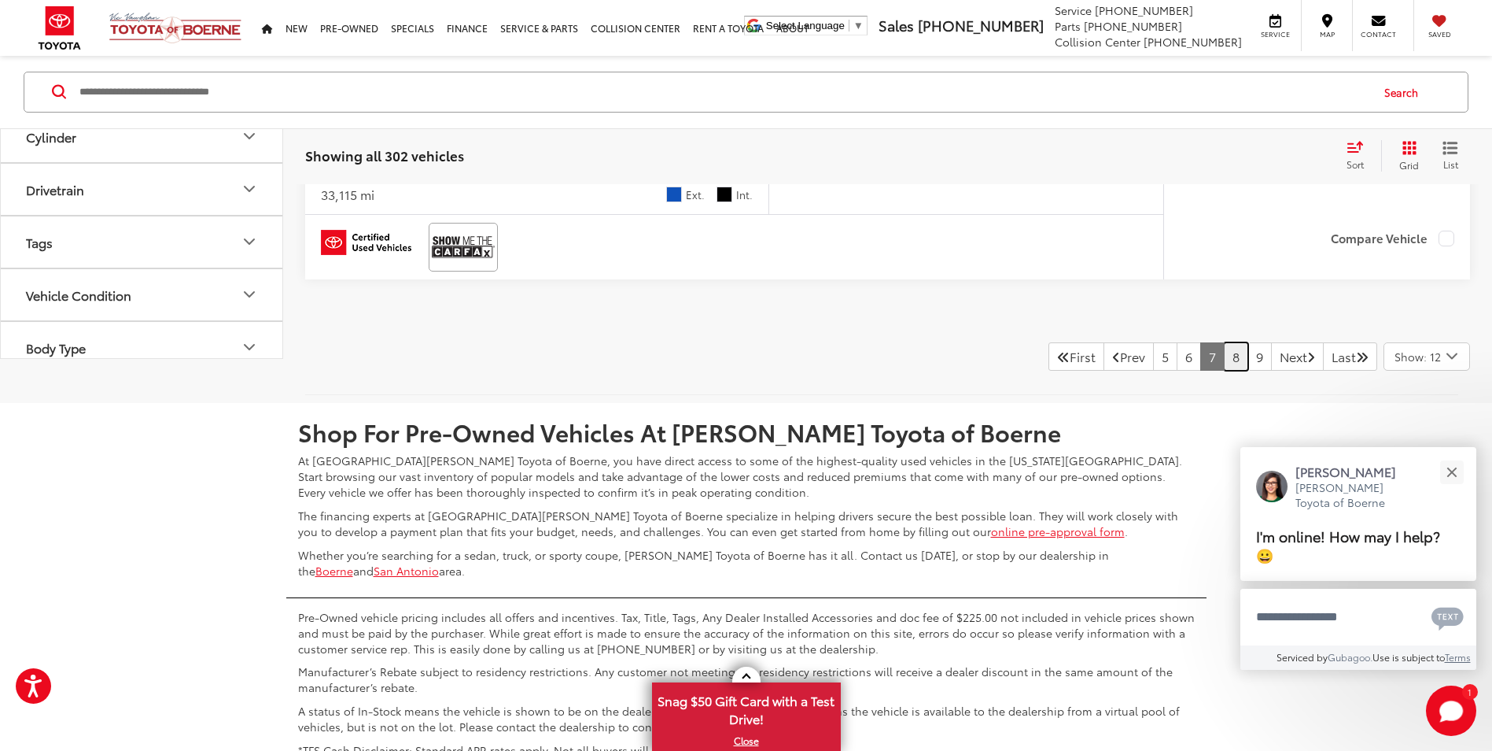
click at [1224, 362] on link "8" at bounding box center [1236, 356] width 24 height 28
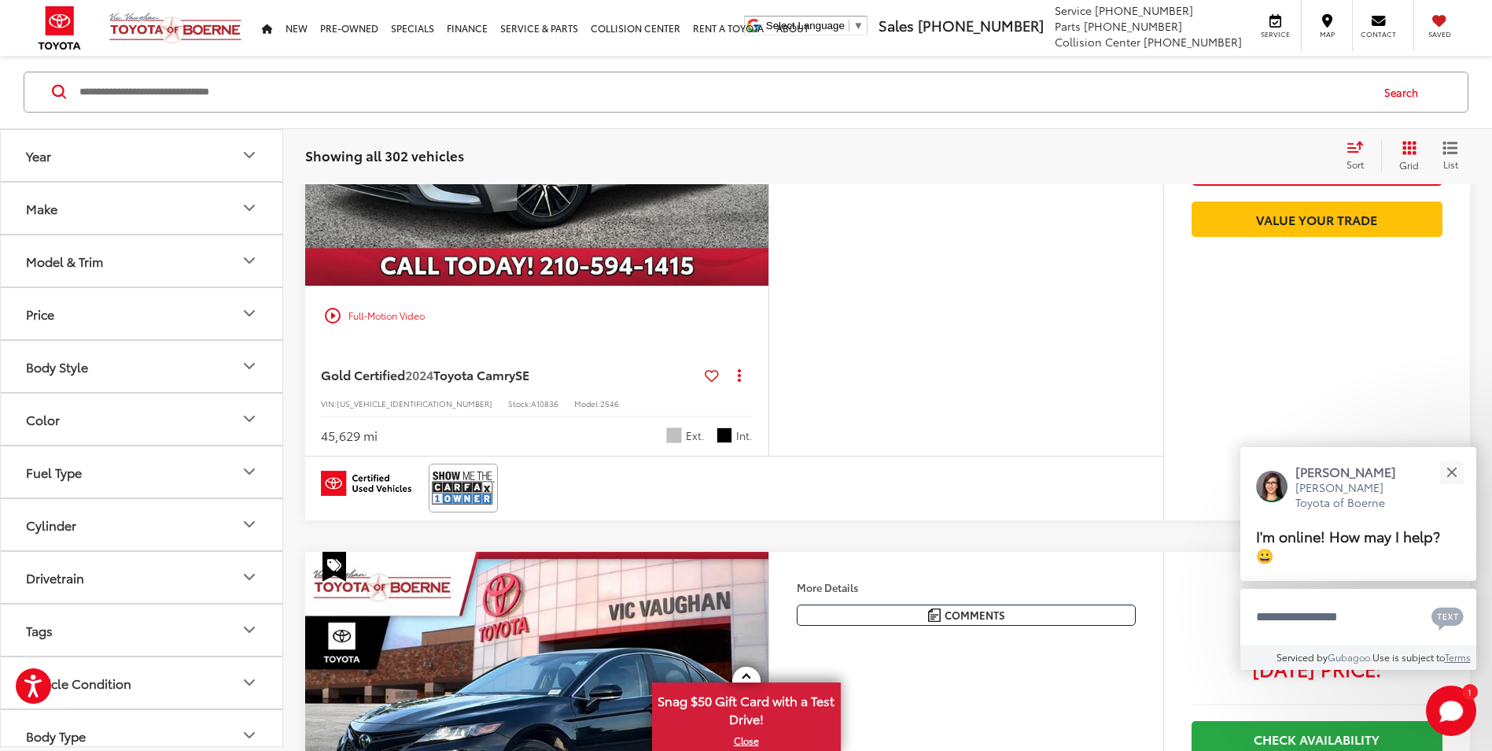
scroll to position [4268, 0]
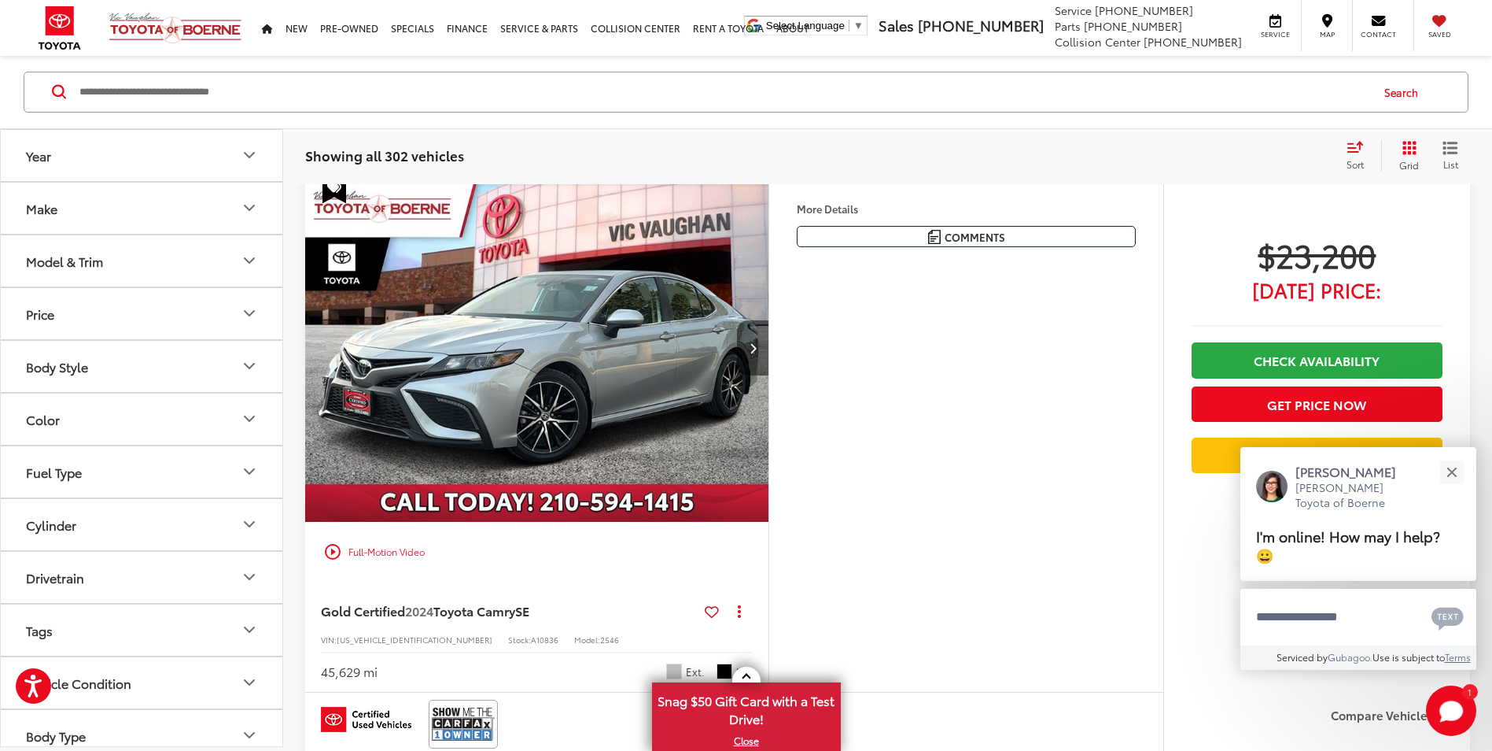
click at [747, 356] on button "Next image" at bounding box center [752, 347] width 31 height 55
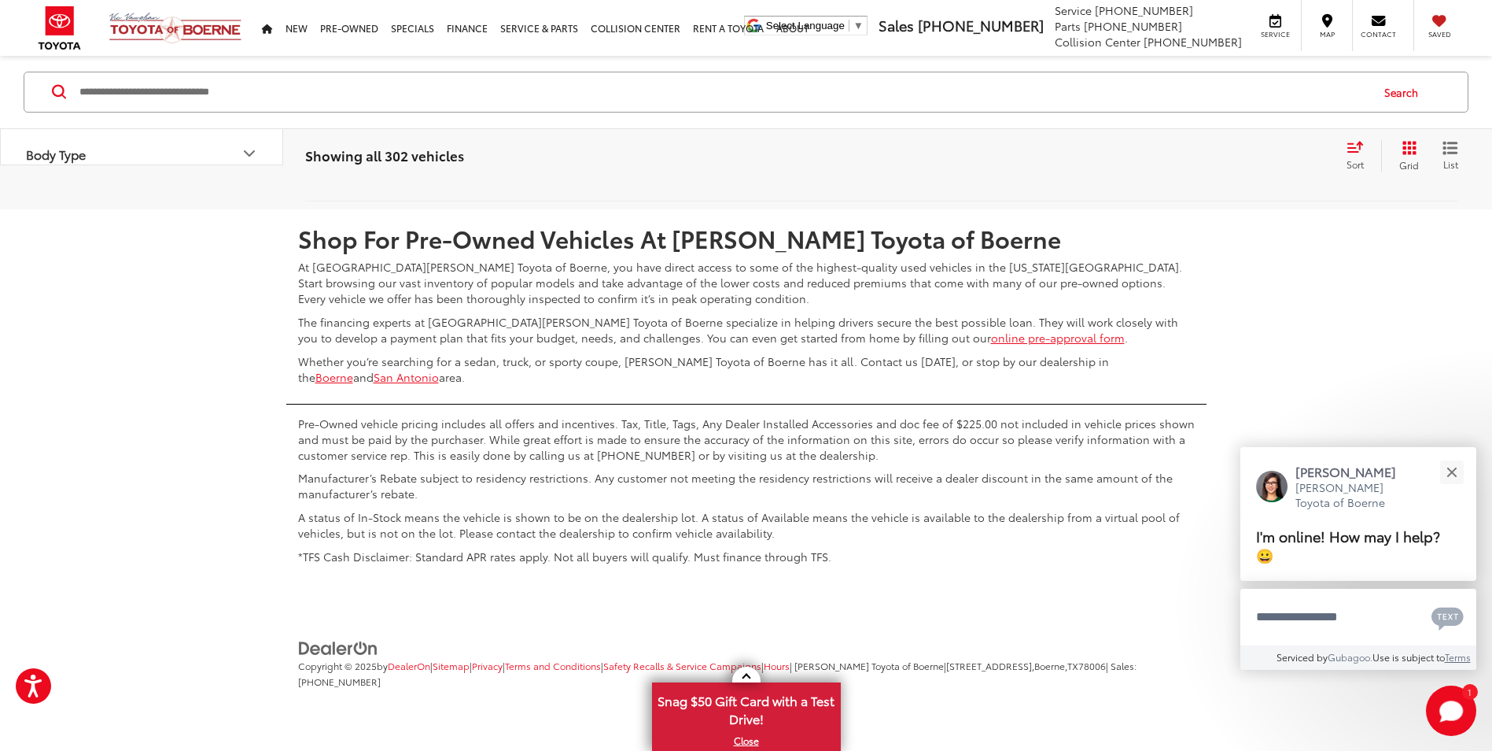
scroll to position [7101, 0]
